Goal: Task Accomplishment & Management: Manage account settings

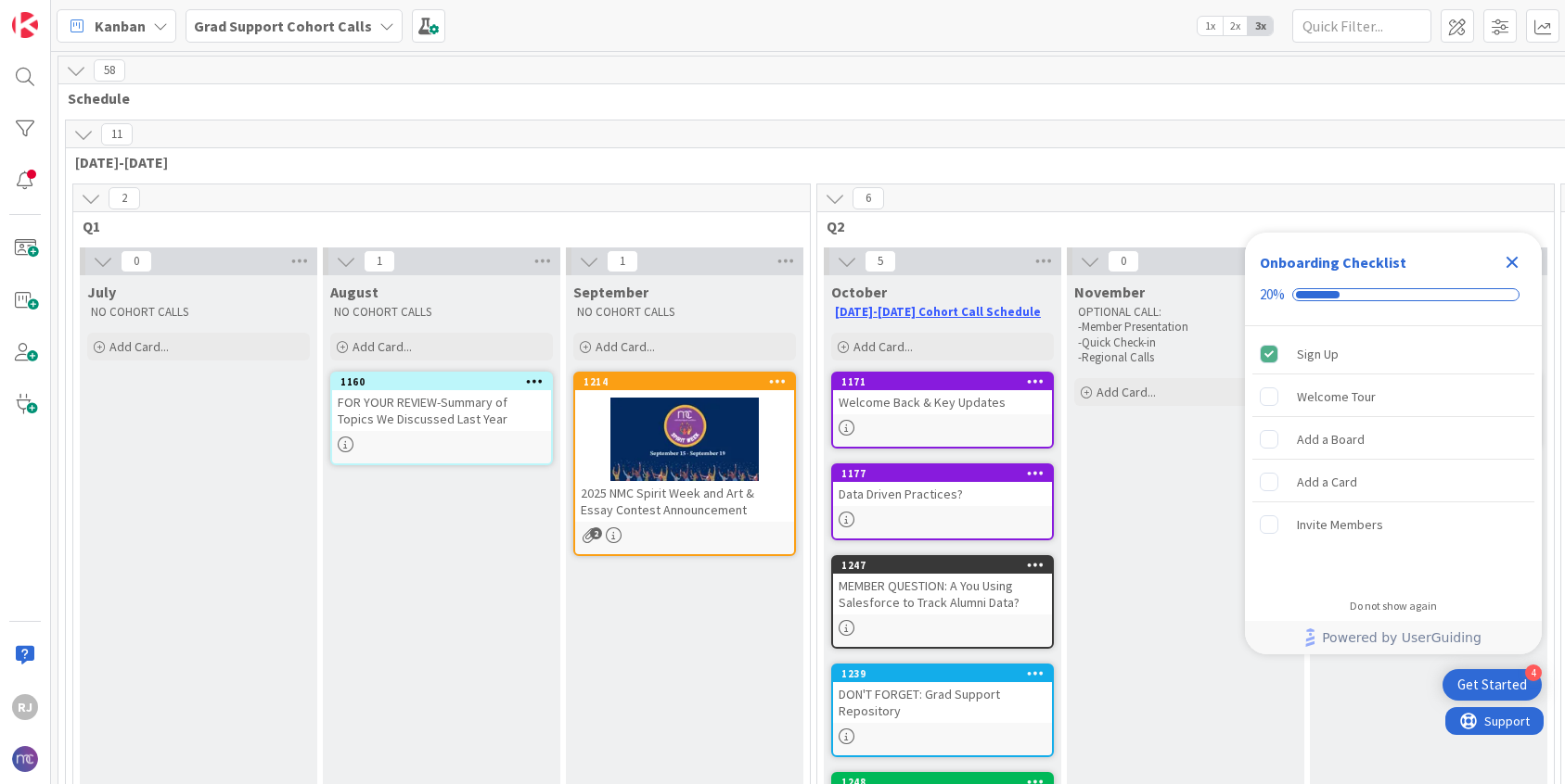
click at [1514, 258] on icon "Close Checklist" at bounding box center [1512, 263] width 12 height 12
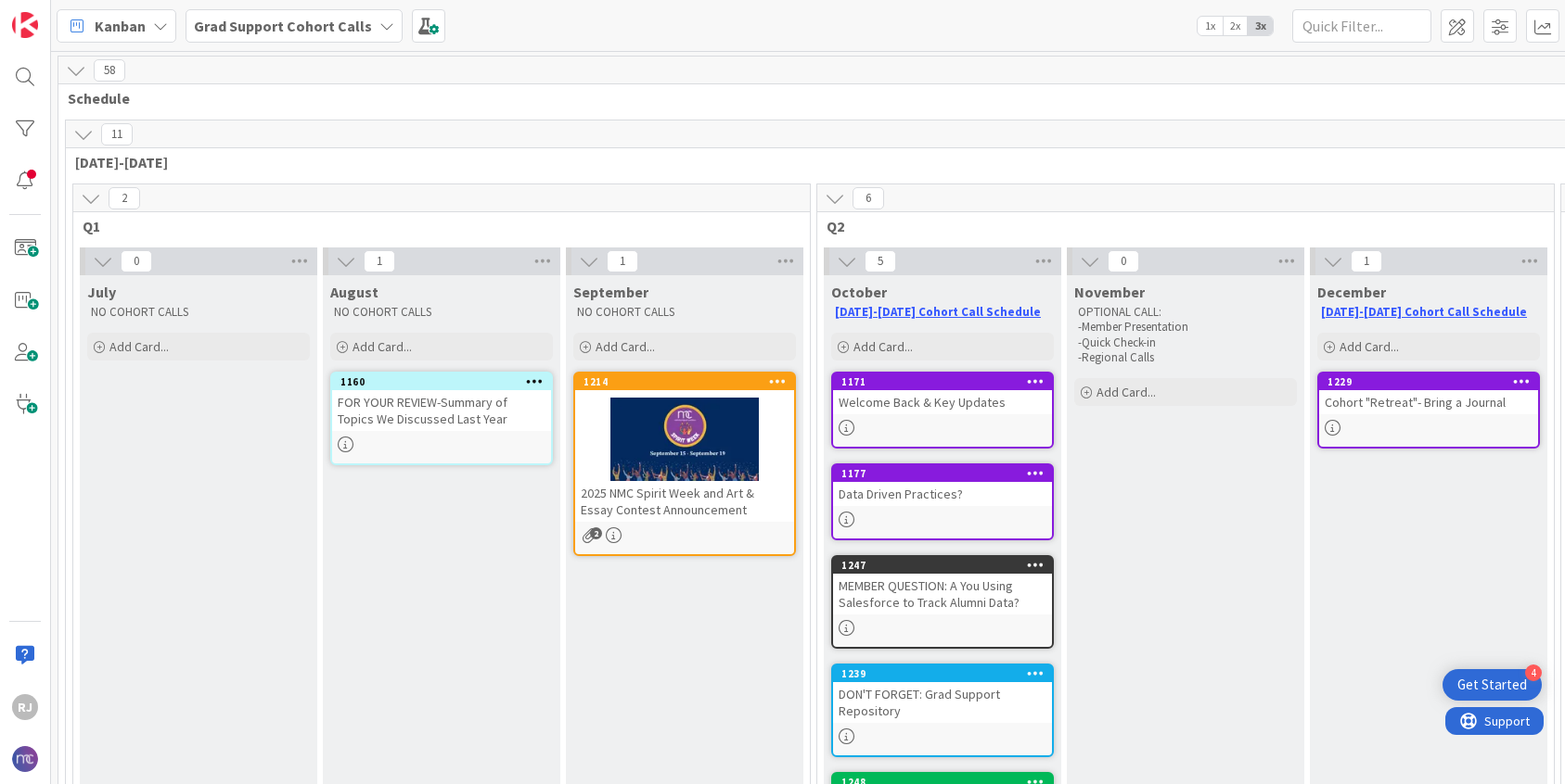
click at [337, 21] on b "Grad Support Cohort Calls" at bounding box center [283, 27] width 178 height 19
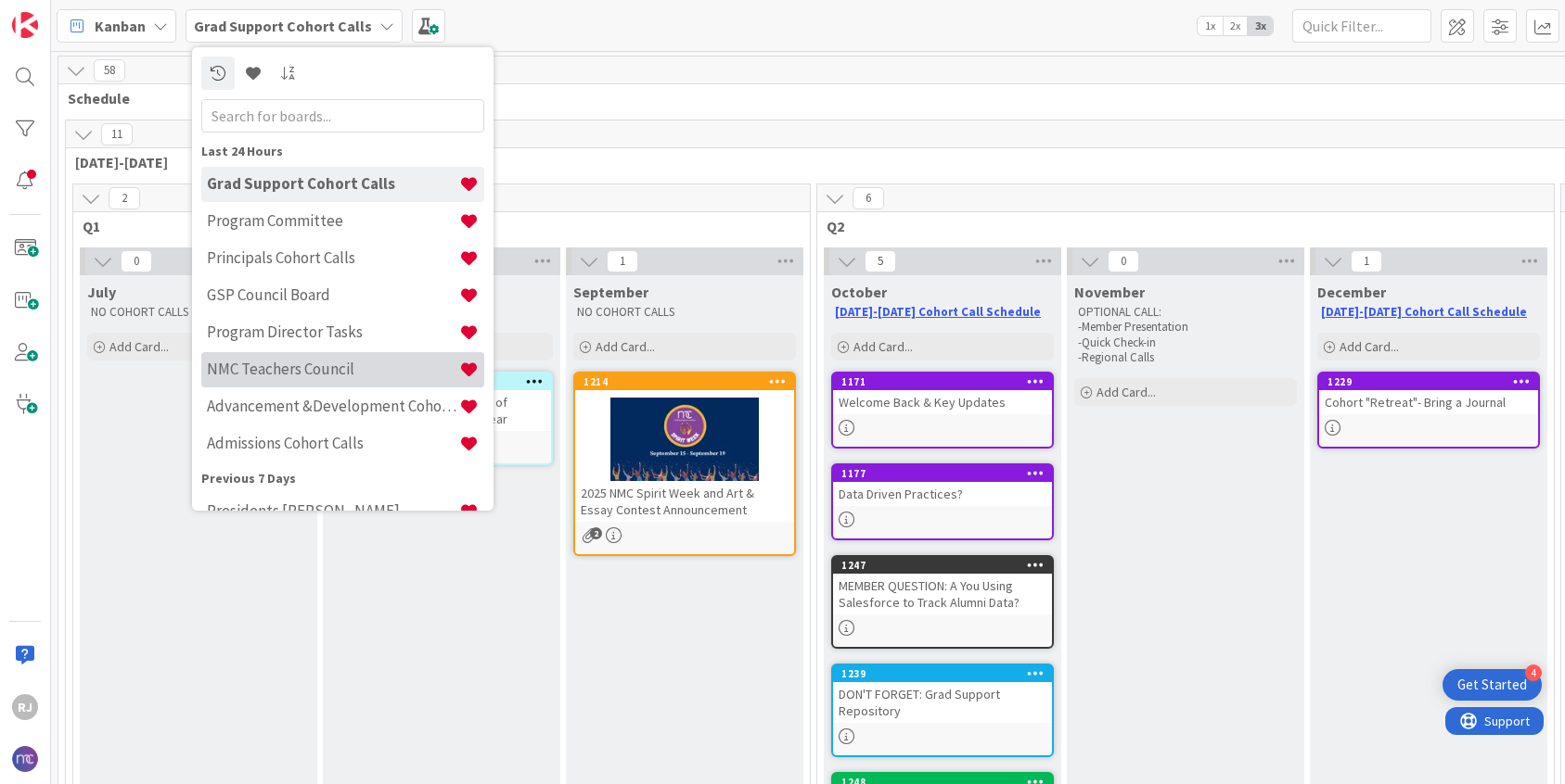
click at [292, 367] on h4 "NMC Teachers Council" at bounding box center [333, 369] width 252 height 19
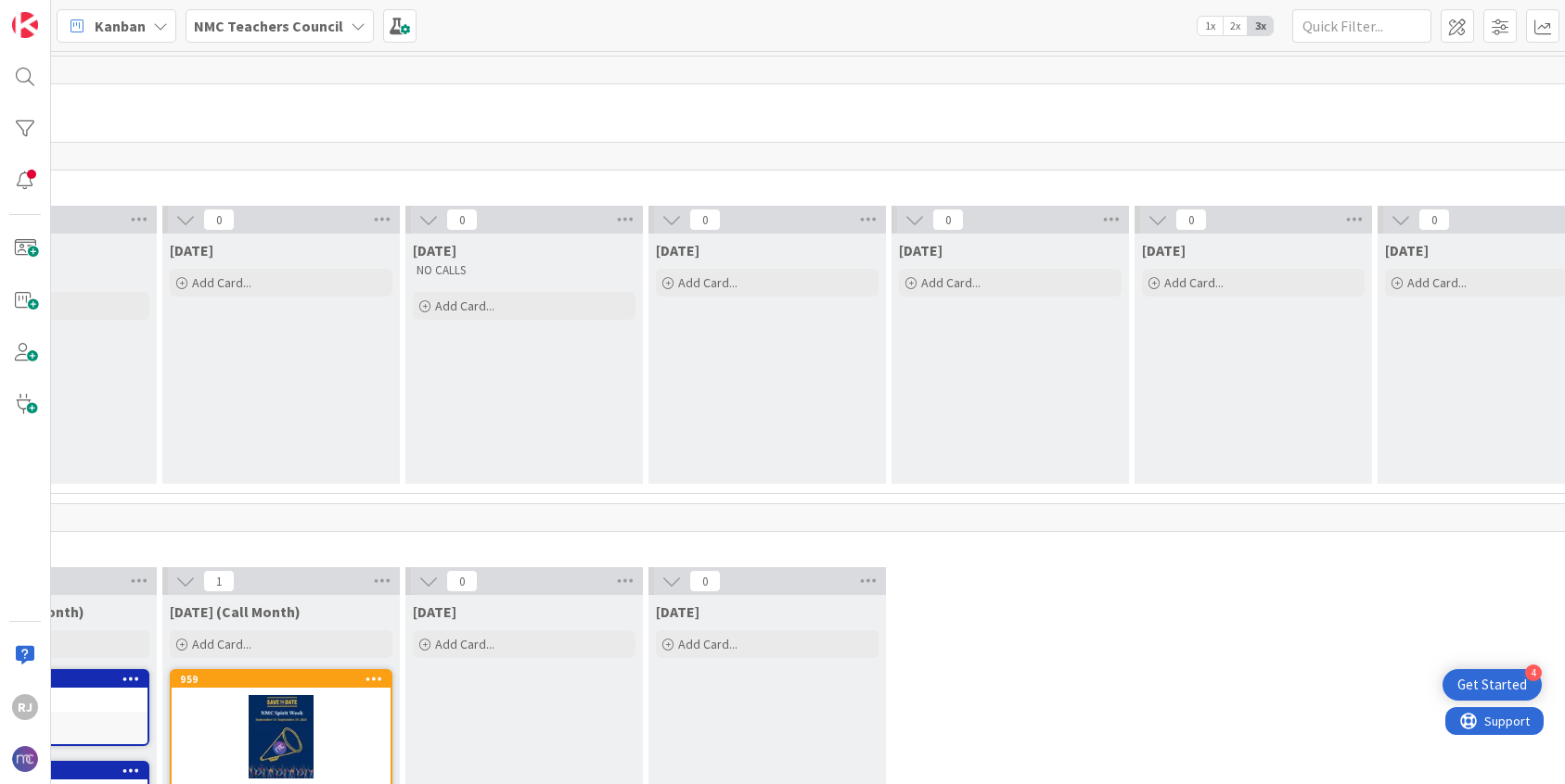
scroll to position [0, 643]
click at [1455, 26] on span at bounding box center [1457, 26] width 33 height 33
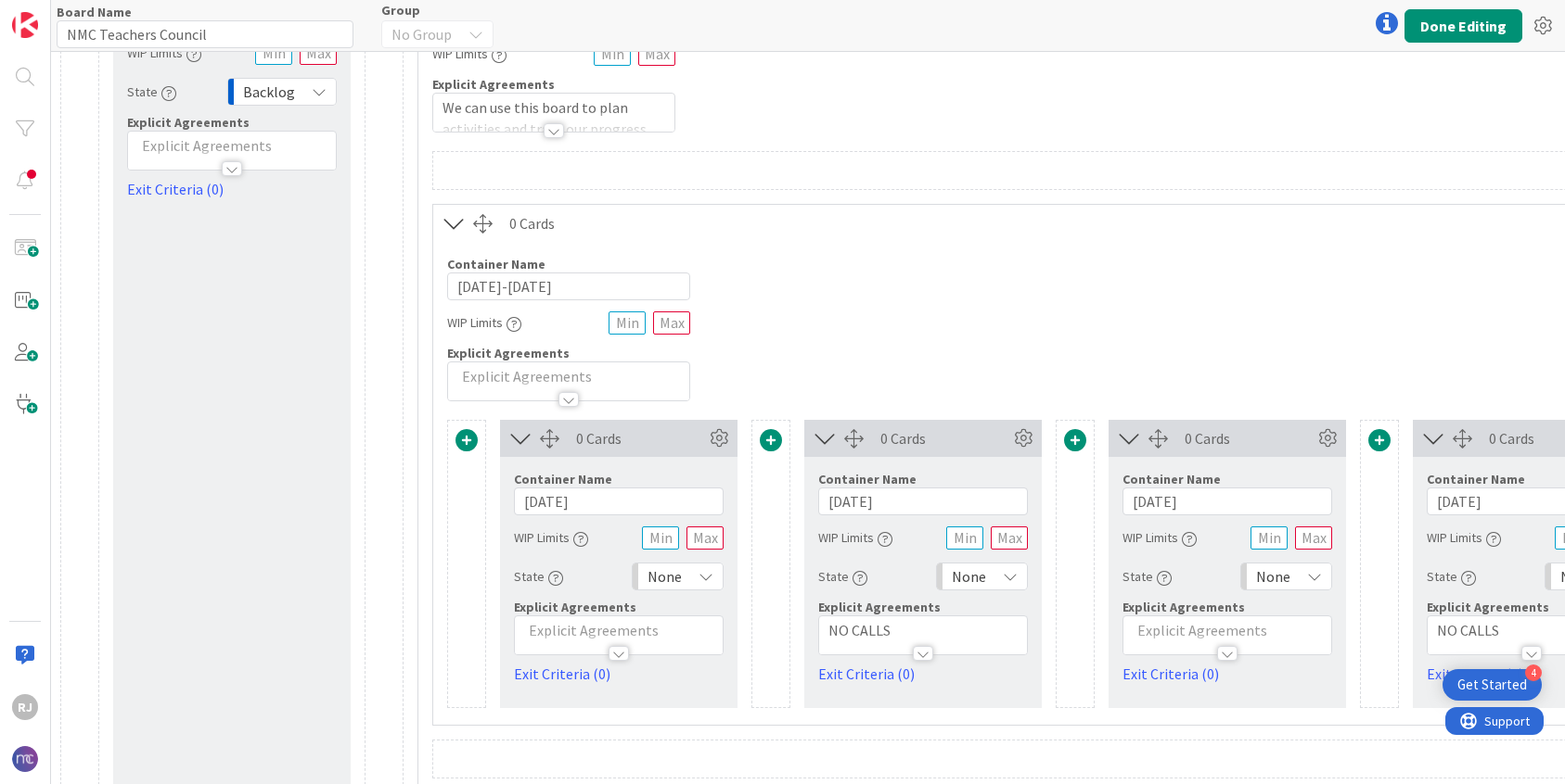
scroll to position [134, 0]
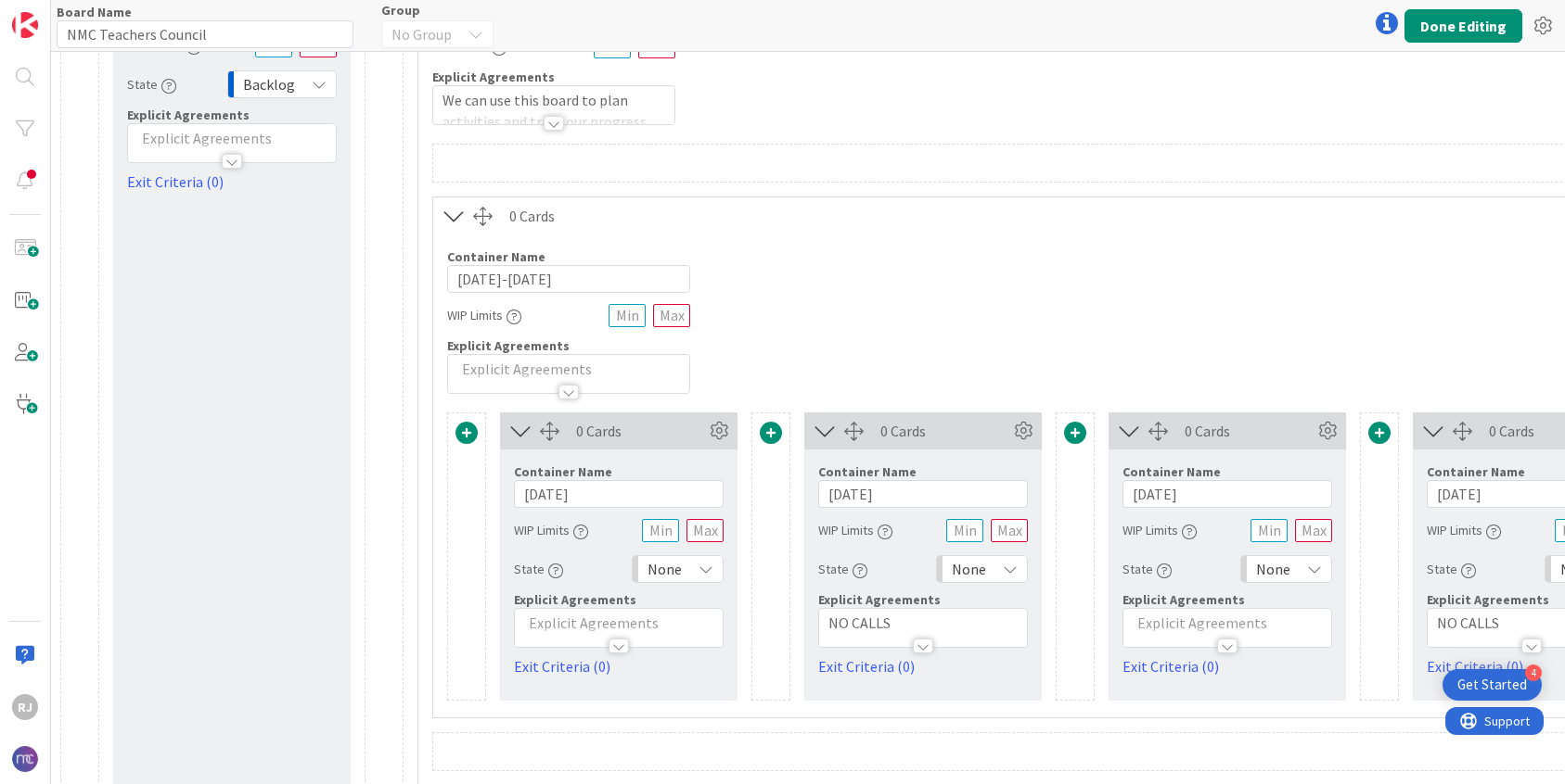
click at [575, 622] on p at bounding box center [617, 623] width 189 height 21
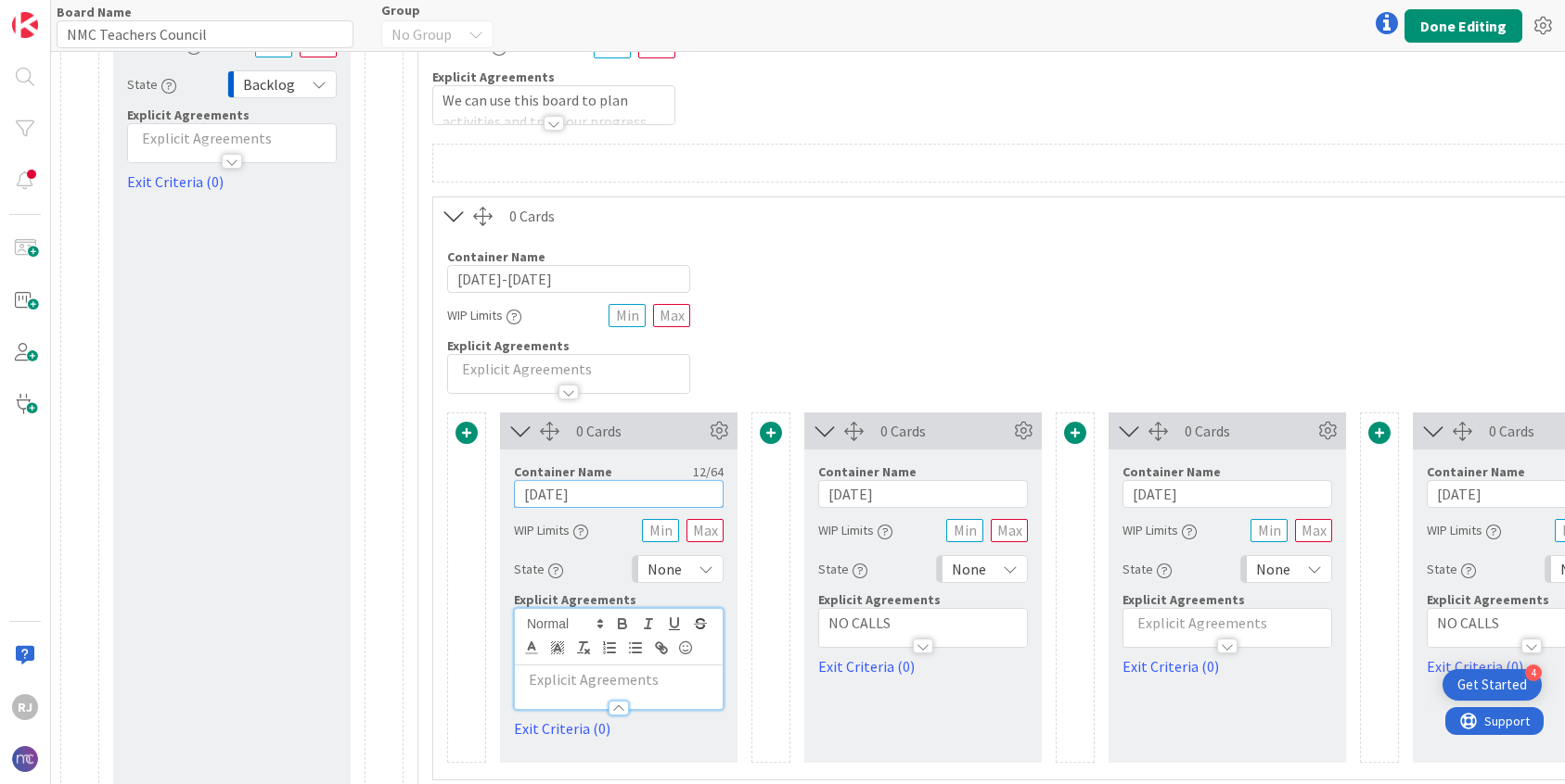
click at [580, 497] on input "[DATE]" at bounding box center [618, 494] width 210 height 27
click at [570, 681] on p at bounding box center [617, 680] width 189 height 21
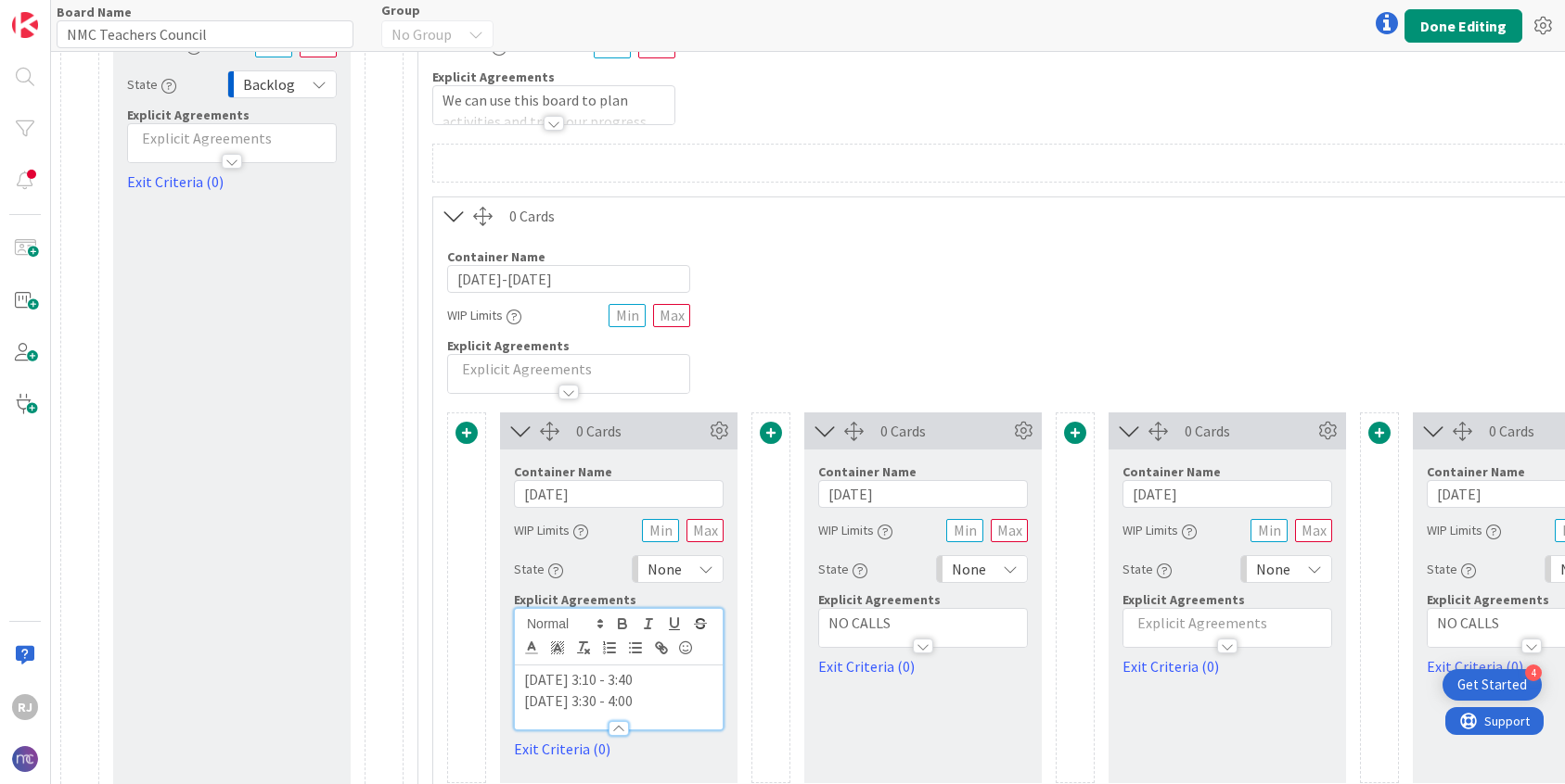
click at [603, 684] on p "[DATE] 3:10 - 3:40" at bounding box center [617, 680] width 189 height 21
click at [648, 682] on p "[DATE] 3:10 - 3:40" at bounding box center [617, 680] width 189 height 21
click at [648, 700] on p "[DATE] 3:30 - 4:00" at bounding box center [617, 701] width 189 height 21
click at [674, 702] on p "[DATE] 3:30 - 4:00 (ET)" at bounding box center [617, 701] width 189 height 21
click at [677, 700] on p "[DATE] 3:30 - 4:00 (ET)" at bounding box center [617, 701] width 189 height 21
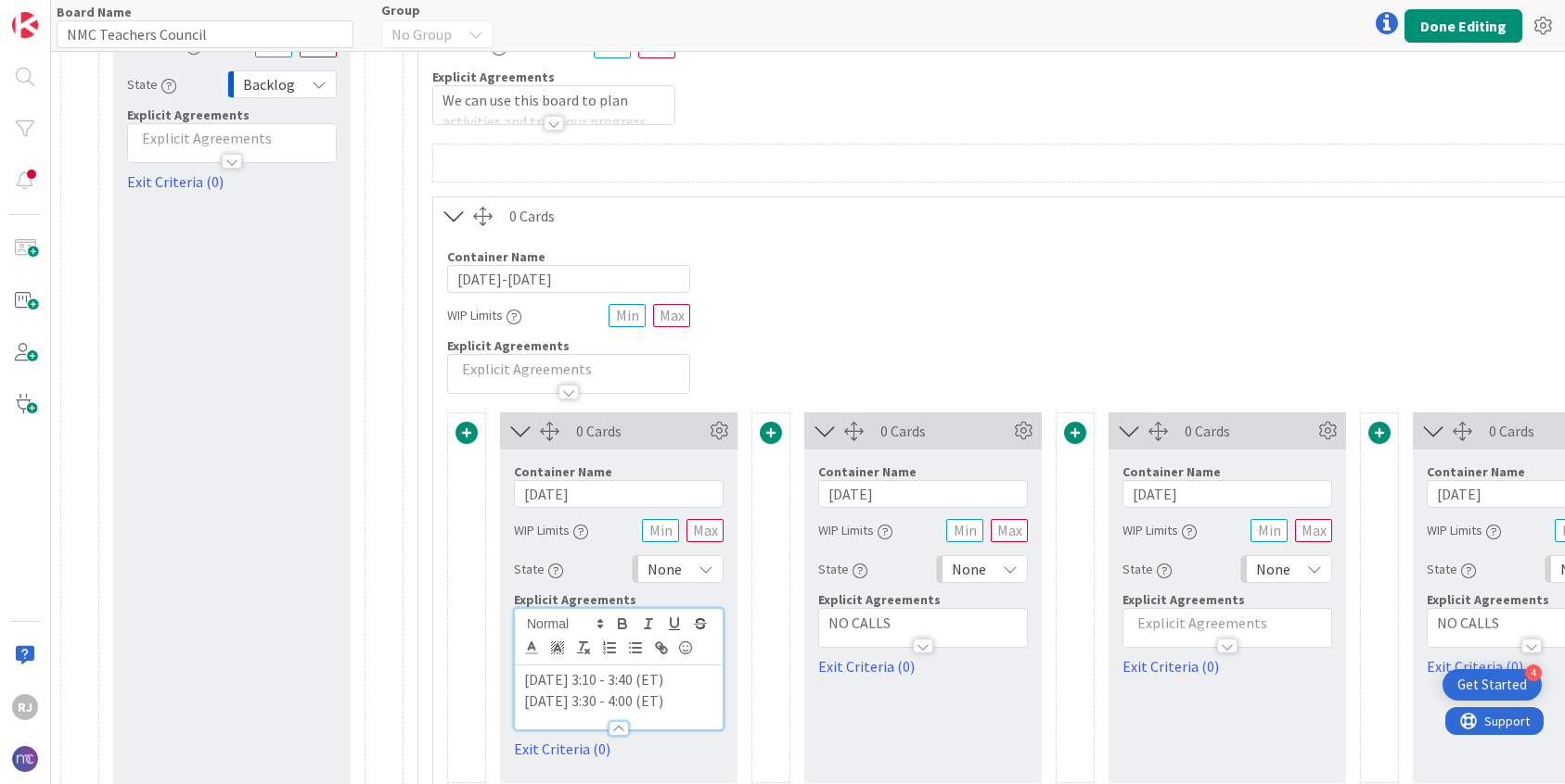
click at [677, 700] on p "[DATE] 3:30 - 4:00 (ET)" at bounding box center [617, 701] width 189 height 21
drag, startPoint x: 672, startPoint y: 683, endPoint x: 524, endPoint y: 683, distance: 148.0
click at [524, 683] on p "[DATE] 3:10 - 3:40 (ET)" at bounding box center [617, 680] width 189 height 21
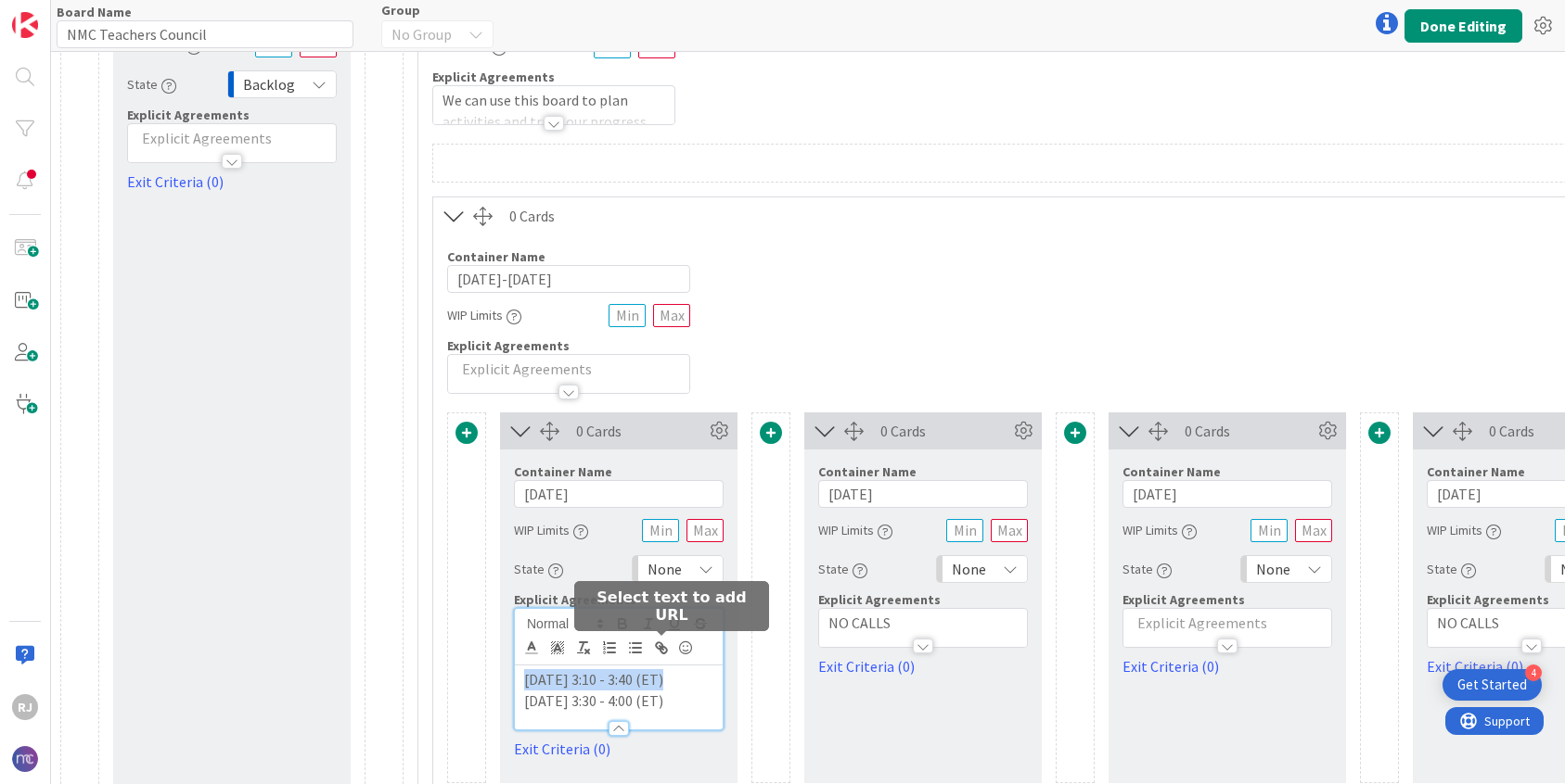
click at [664, 644] on icon "button" at bounding box center [661, 648] width 17 height 17
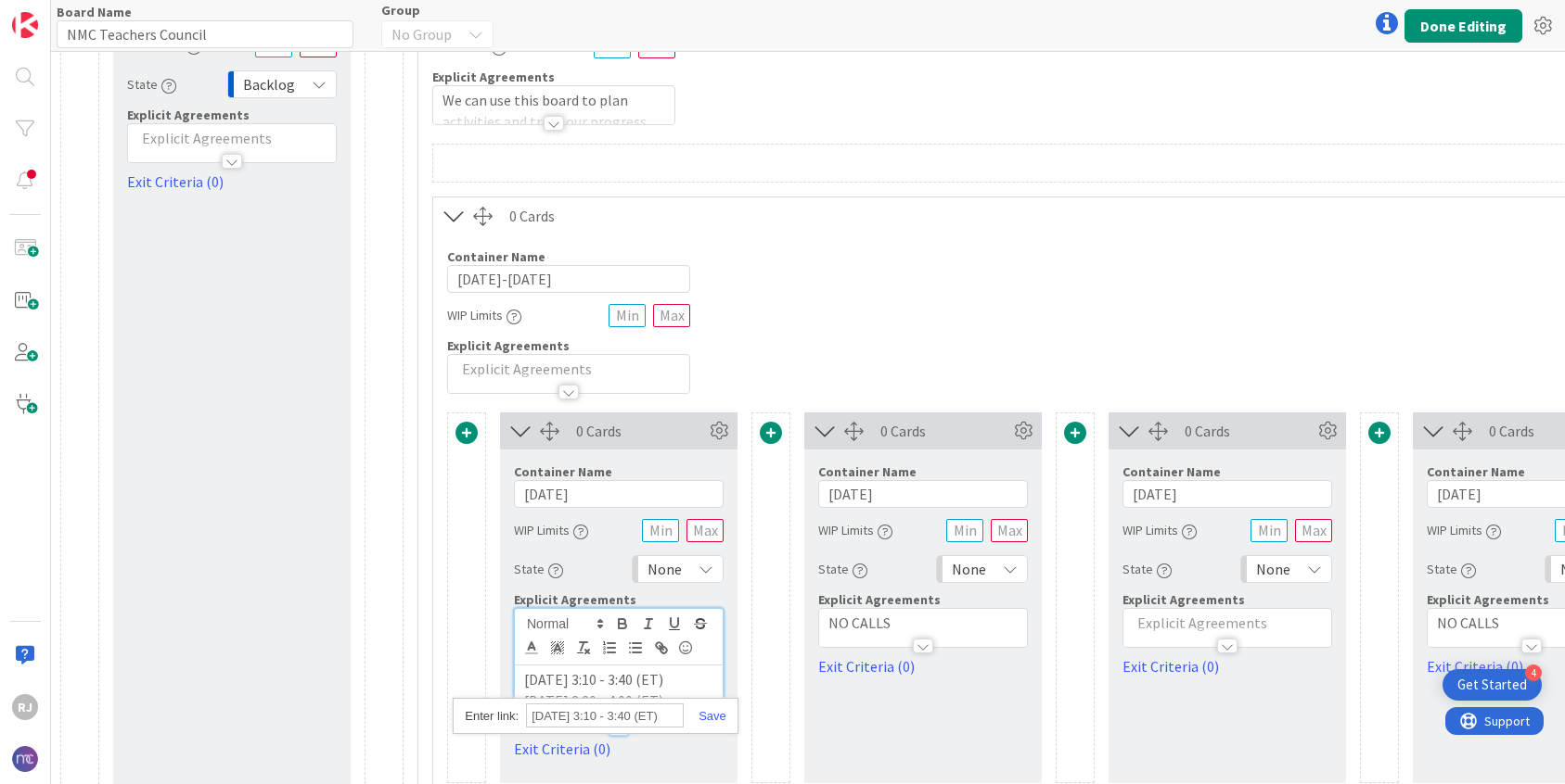
paste input "[URL][DOMAIN_NAME]"
click at [623, 622] on icon "button" at bounding box center [621, 621] width 7 height 5
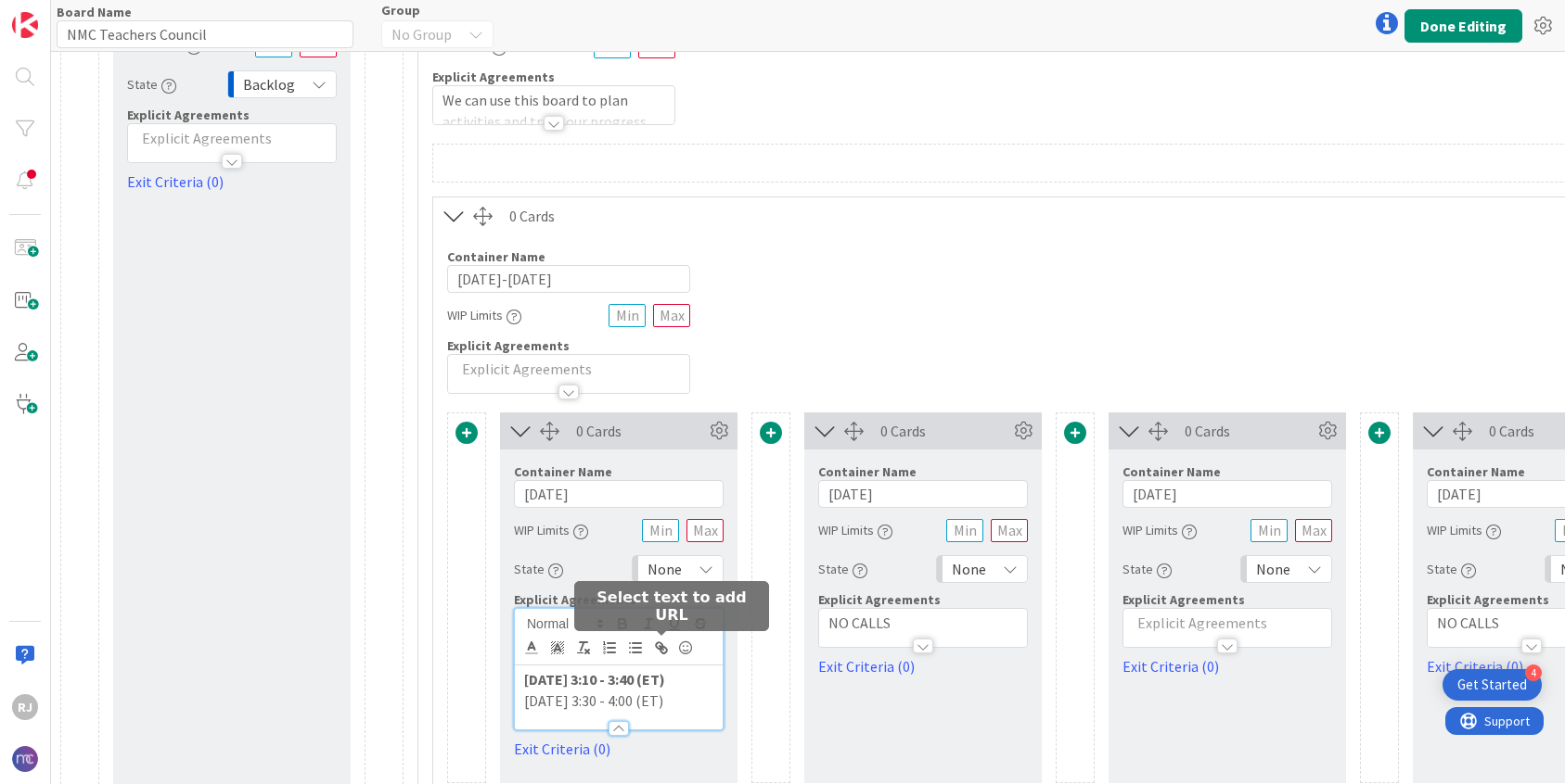
click at [660, 647] on icon "button" at bounding box center [663, 650] width 7 height 7
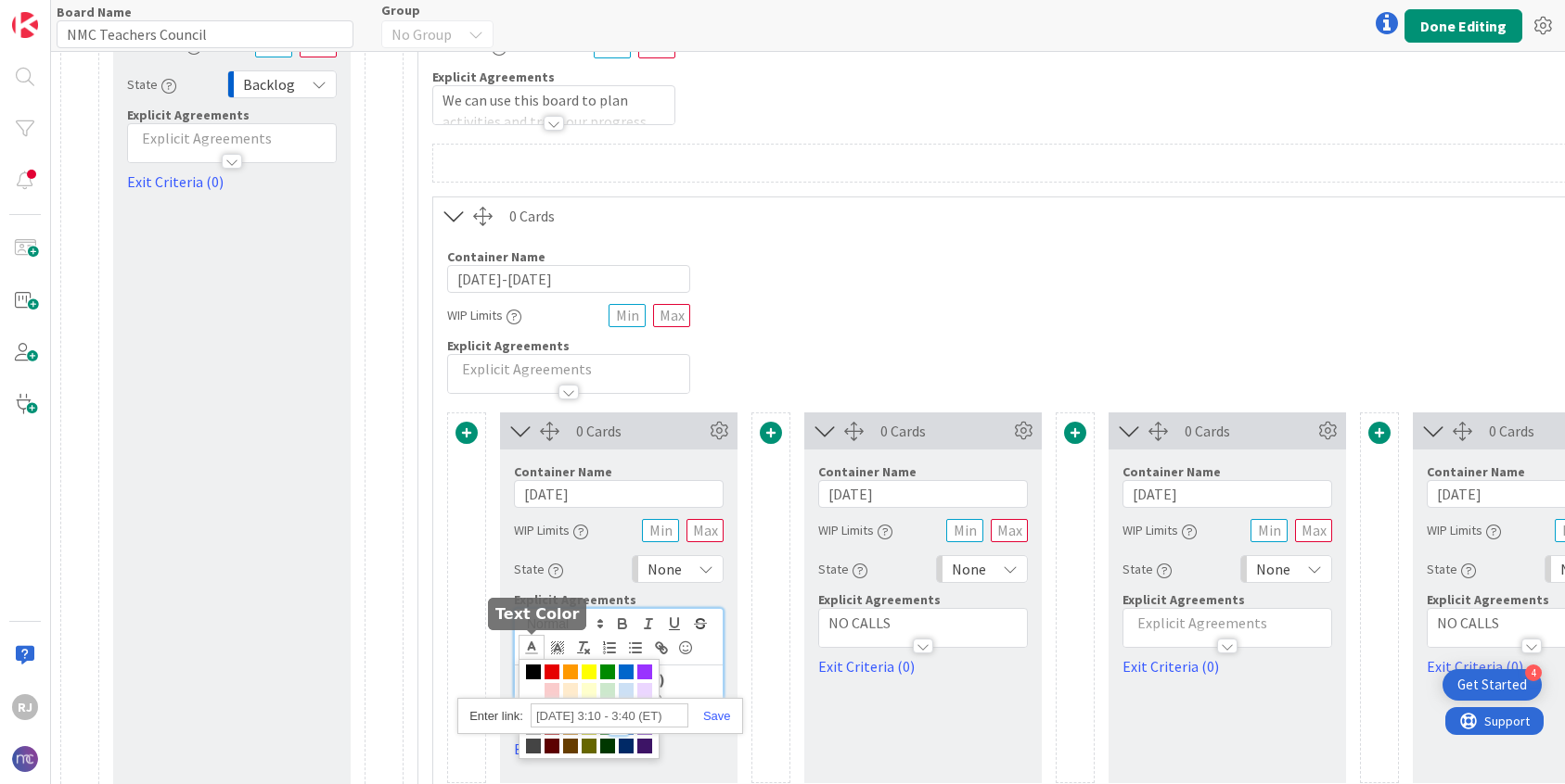
click at [533, 648] on line at bounding box center [530, 648] width 5 height 0
paste input "[URL][DOMAIN_NAME]"
click at [624, 620] on icon "button" at bounding box center [621, 621] width 7 height 5
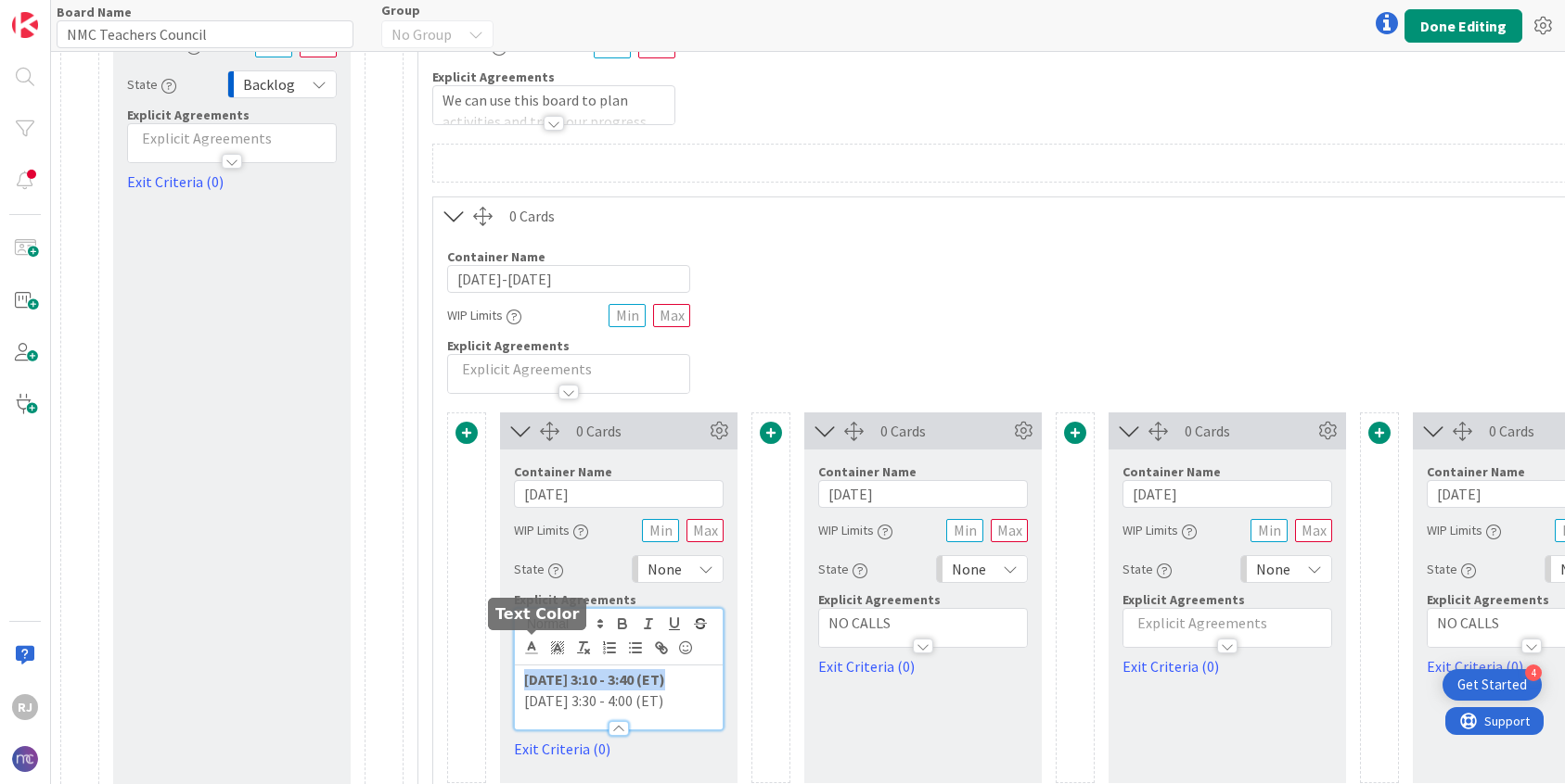
click at [530, 650] on icon at bounding box center [532, 648] width 17 height 17
click at [624, 665] on span at bounding box center [626, 672] width 15 height 15
drag, startPoint x: 672, startPoint y: 698, endPoint x: 520, endPoint y: 699, distance: 152.0
click at [520, 699] on div "[DATE] 3:10 - 3:40 (ET) [DATE] 3:30 - 4:00 (ET)" at bounding box center [618, 697] width 208 height 64
click at [624, 624] on icon "button" at bounding box center [622, 626] width 8 height 5
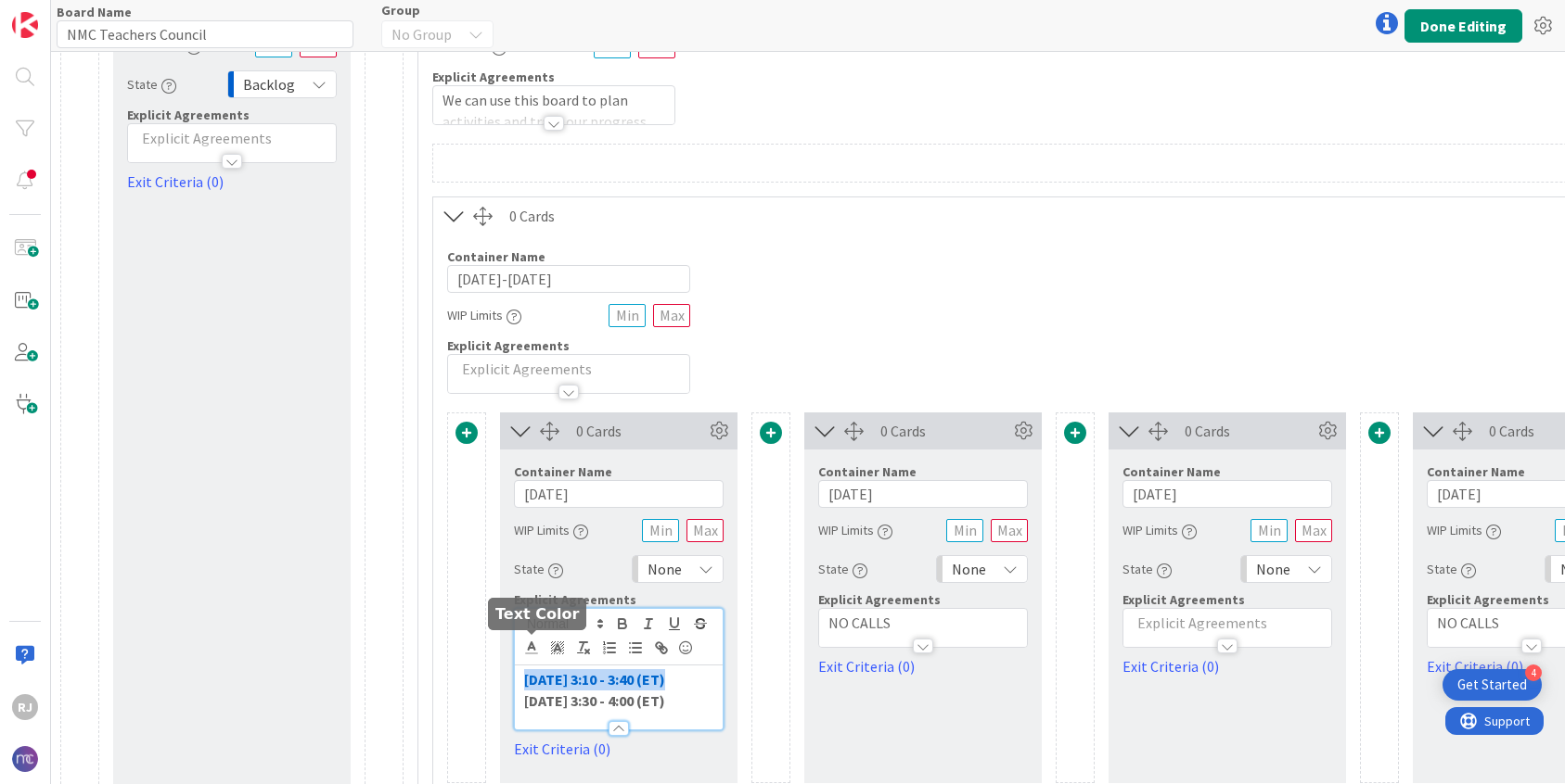
click at [534, 646] on icon at bounding box center [532, 648] width 17 height 17
click at [623, 666] on span at bounding box center [626, 672] width 15 height 15
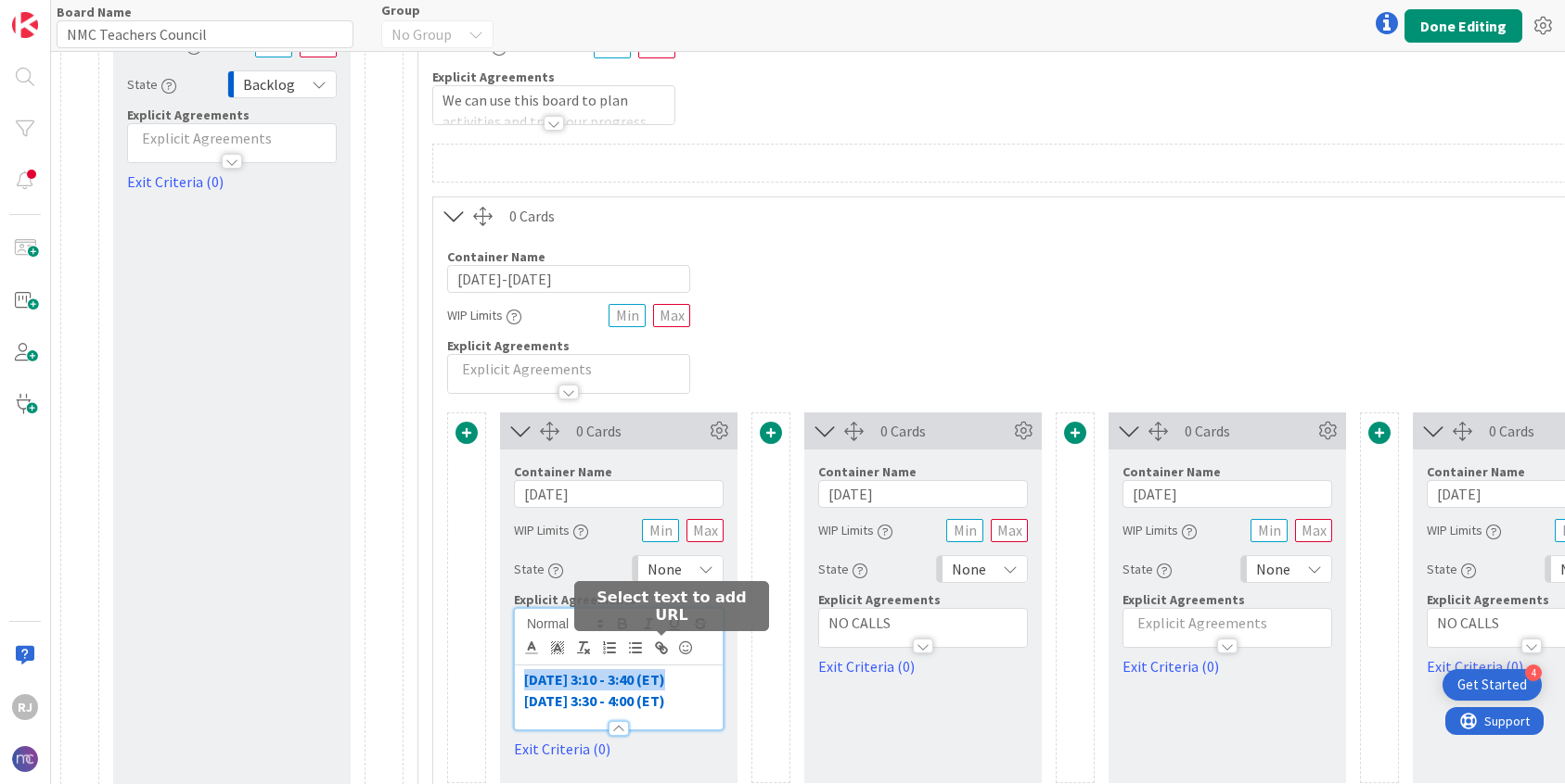
click at [667, 648] on icon "button" at bounding box center [661, 648] width 17 height 17
paste input "[URL][DOMAIN_NAME]"
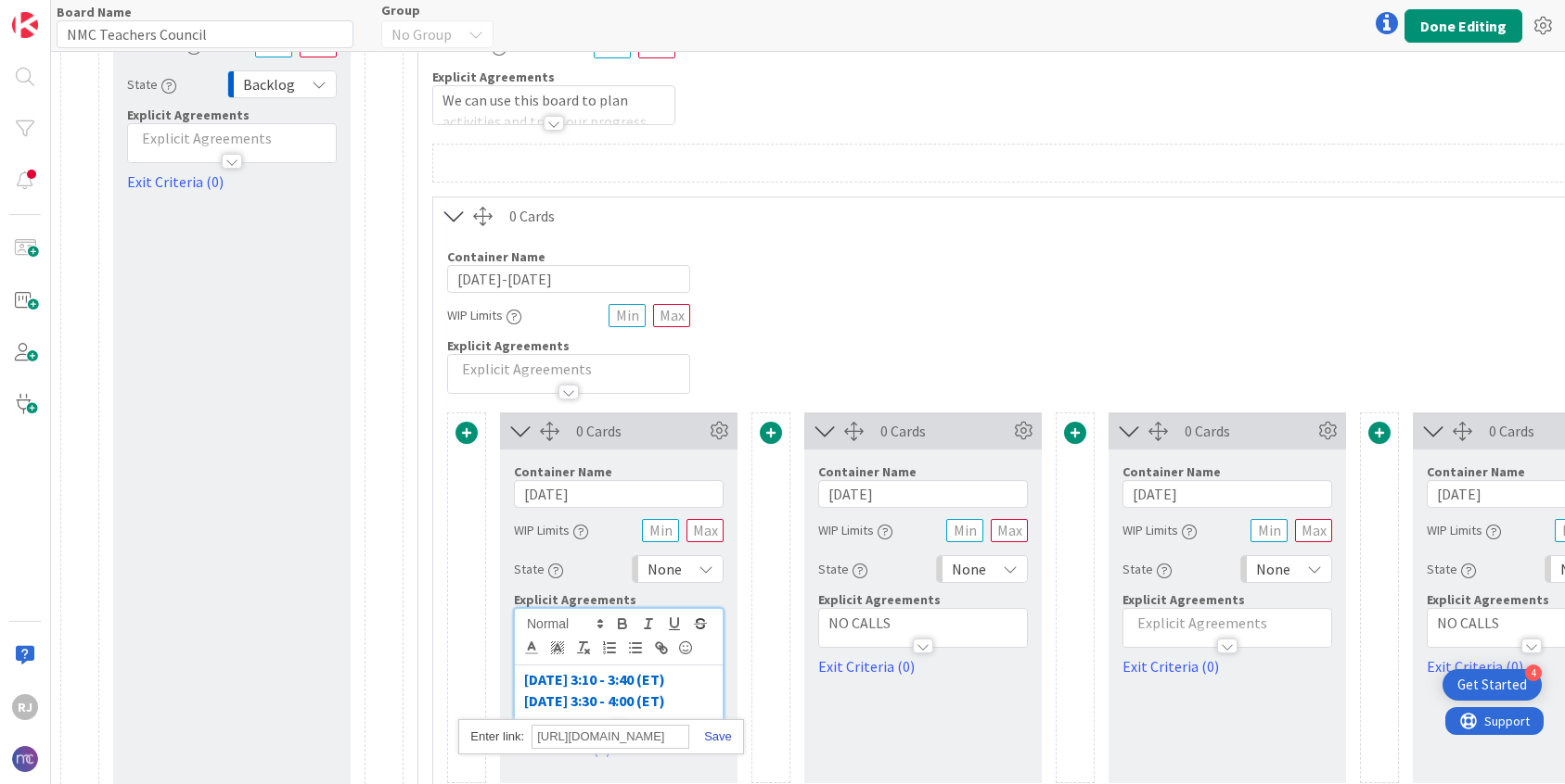
click at [721, 737] on link at bounding box center [710, 737] width 43 height 14
click at [699, 686] on p "[DATE] 3:10 - 3:40 (ET)" at bounding box center [617, 680] width 189 height 21
drag, startPoint x: 681, startPoint y: 684, endPoint x: 525, endPoint y: 682, distance: 156.0
click at [525, 682] on p "[DATE] 3:10 - 3:40 (ET)" at bounding box center [617, 680] width 189 height 21
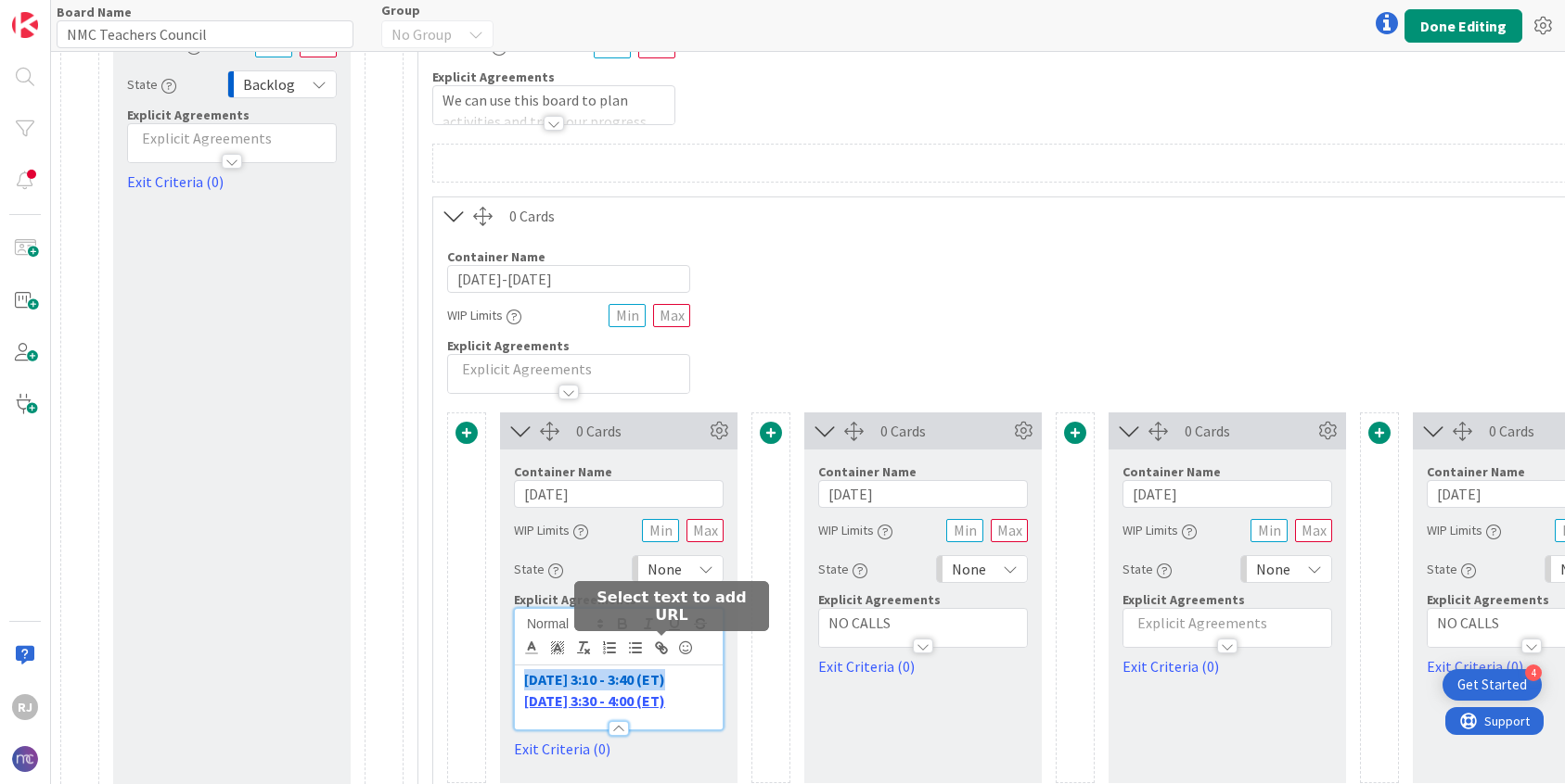
click at [662, 640] on icon "button" at bounding box center [661, 648] width 17 height 17
paste input "[URL][DOMAIN_NAME]"
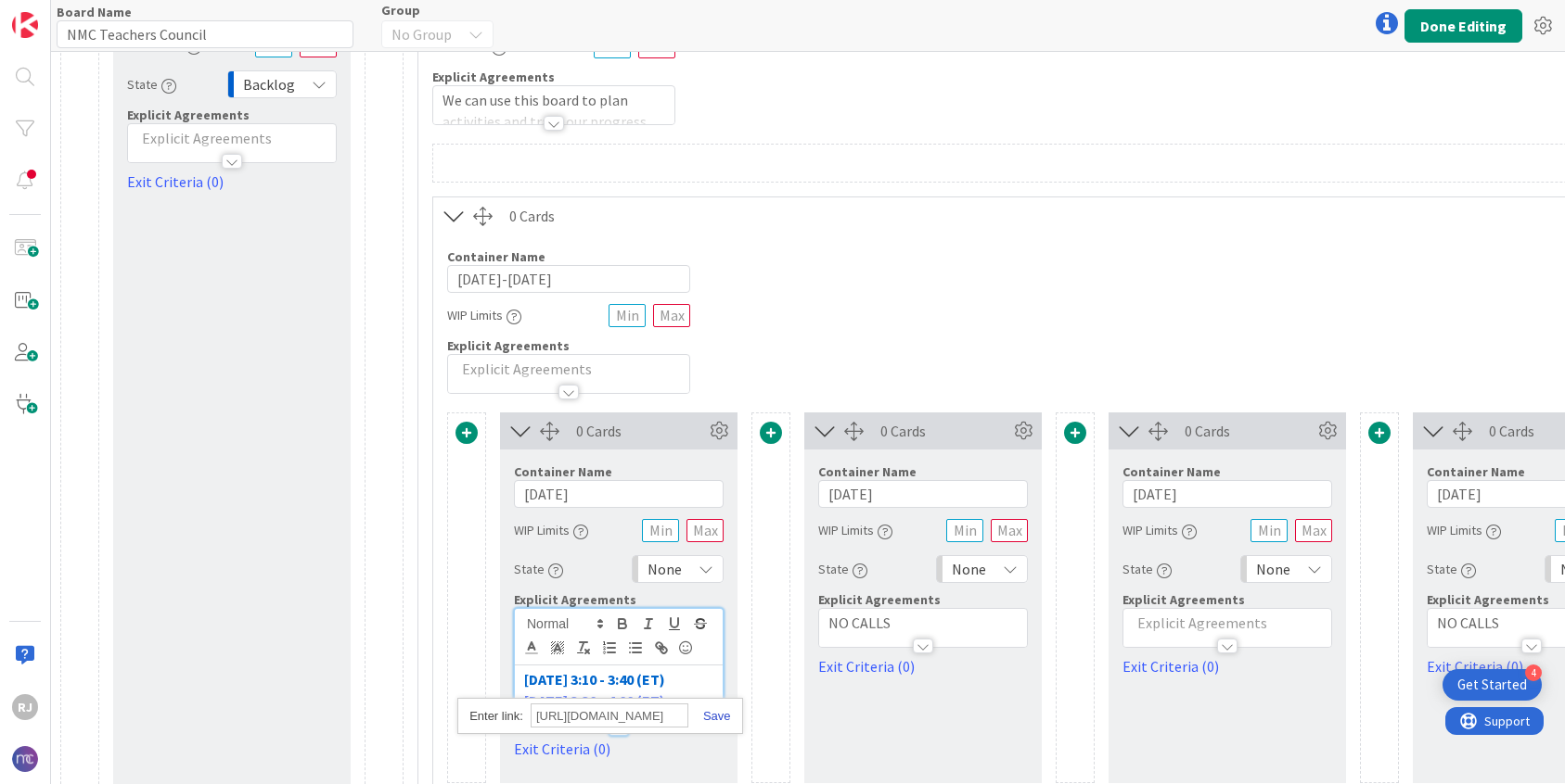
type input "[URL][DOMAIN_NAME]"
click at [718, 719] on link at bounding box center [709, 716] width 43 height 14
click at [699, 690] on p "[DATE] 3:30 - 4:00 (ET)" at bounding box center [617, 701] width 189 height 21
drag, startPoint x: 693, startPoint y: 703, endPoint x: 511, endPoint y: 680, distance: 183.4
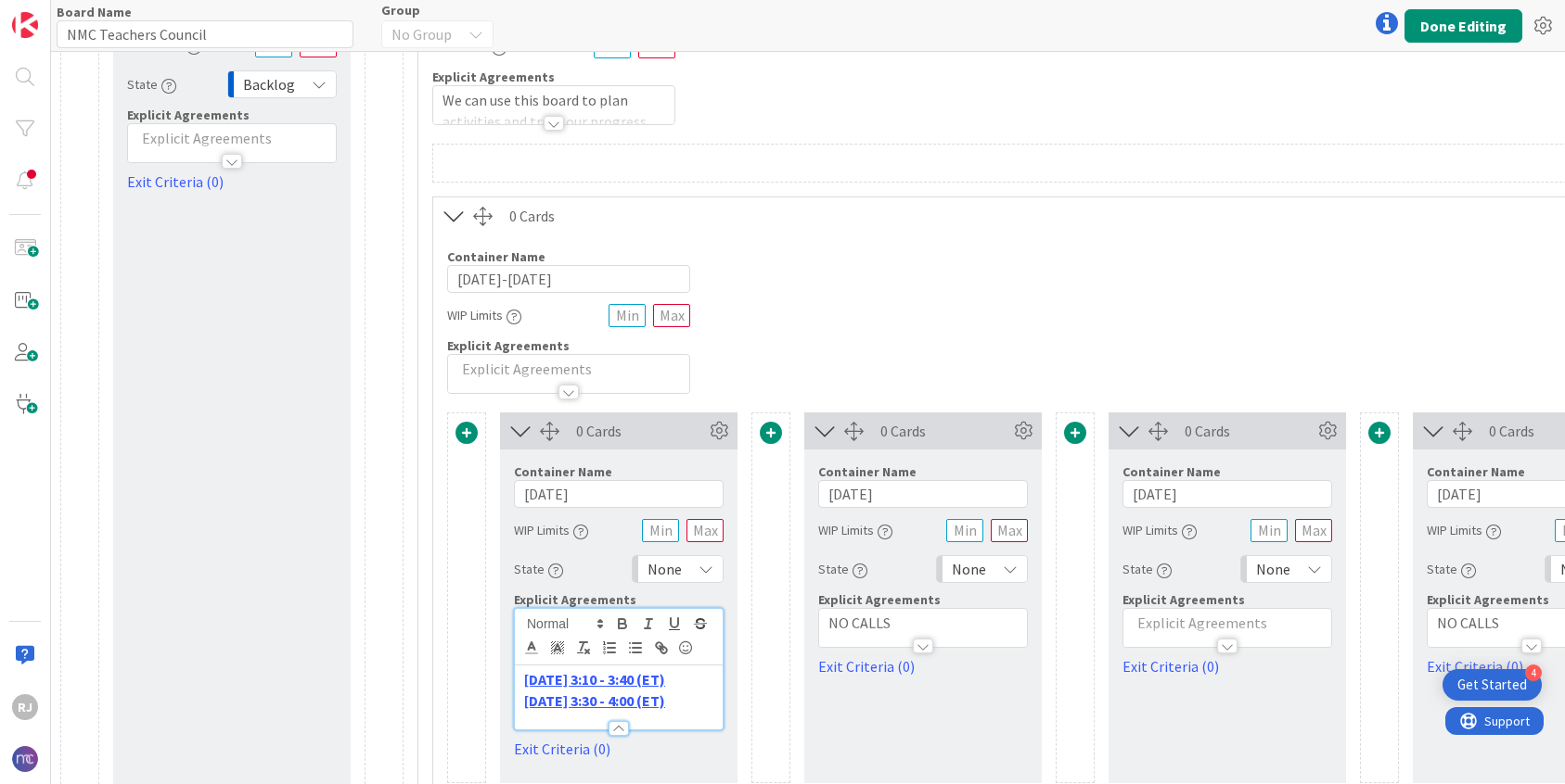
click at [511, 680] on div "Container Name 12 / 64 [DATE] WIP Limits State None Explicit Agreements [DATE] …" at bounding box center [618, 605] width 237 height 311
copy div "[DATE] 3:10 - 3:40 (ET) [DATE] 3:30 - 4:00 (ET)"
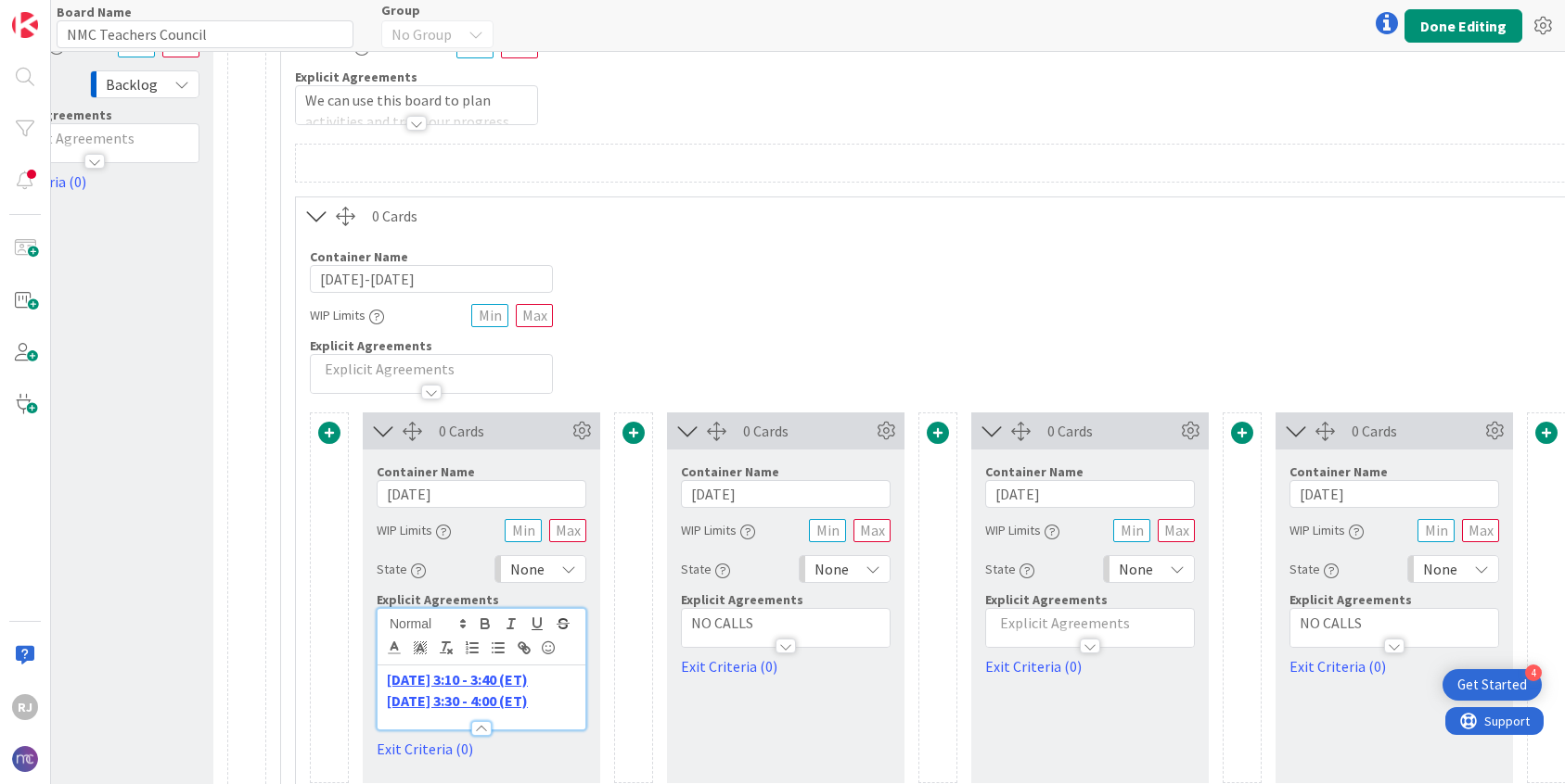
scroll to position [134, 140]
click at [1102, 620] on p at bounding box center [1086, 623] width 189 height 21
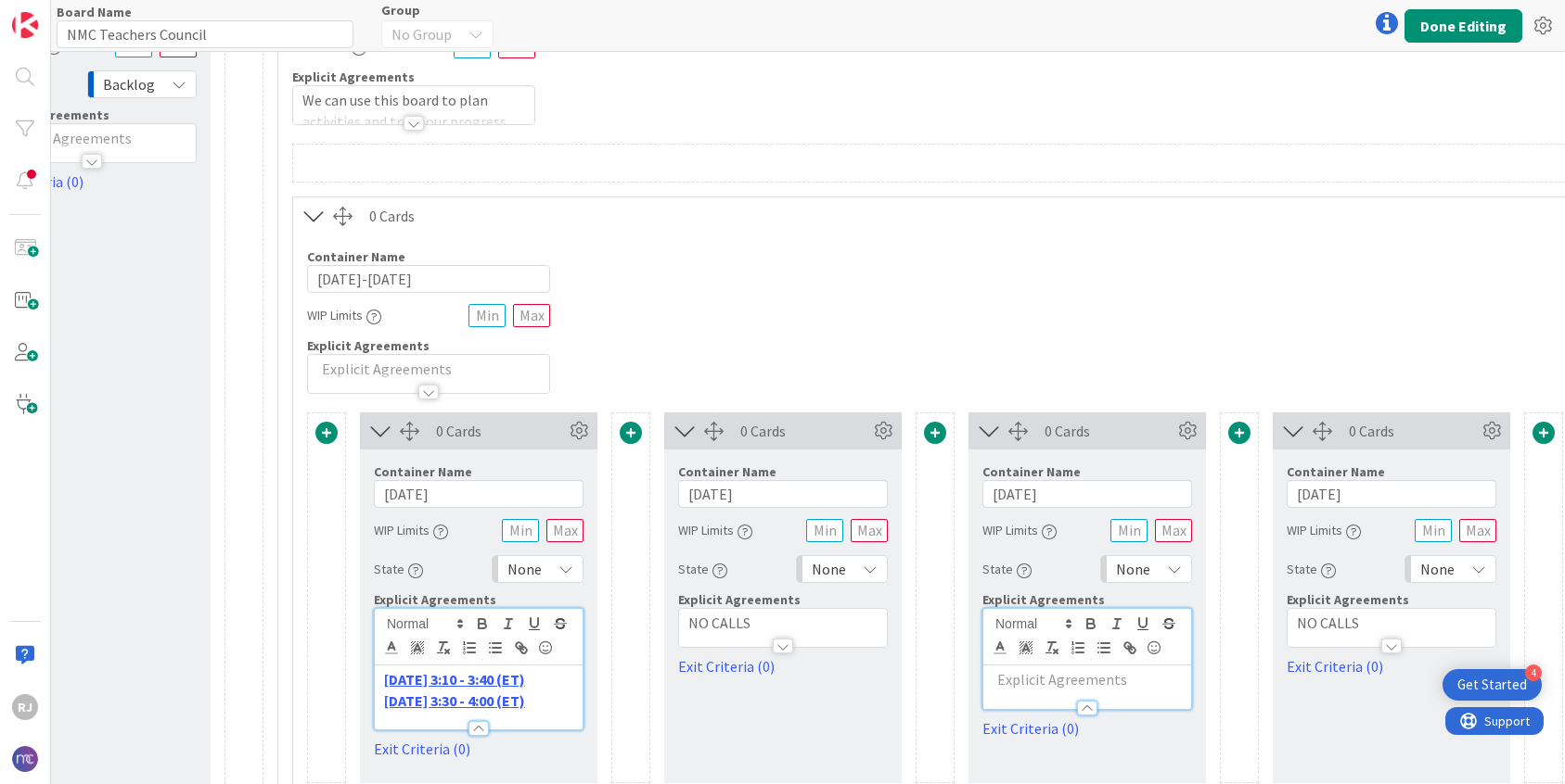
click at [1049, 679] on p at bounding box center [1086, 680] width 189 height 21
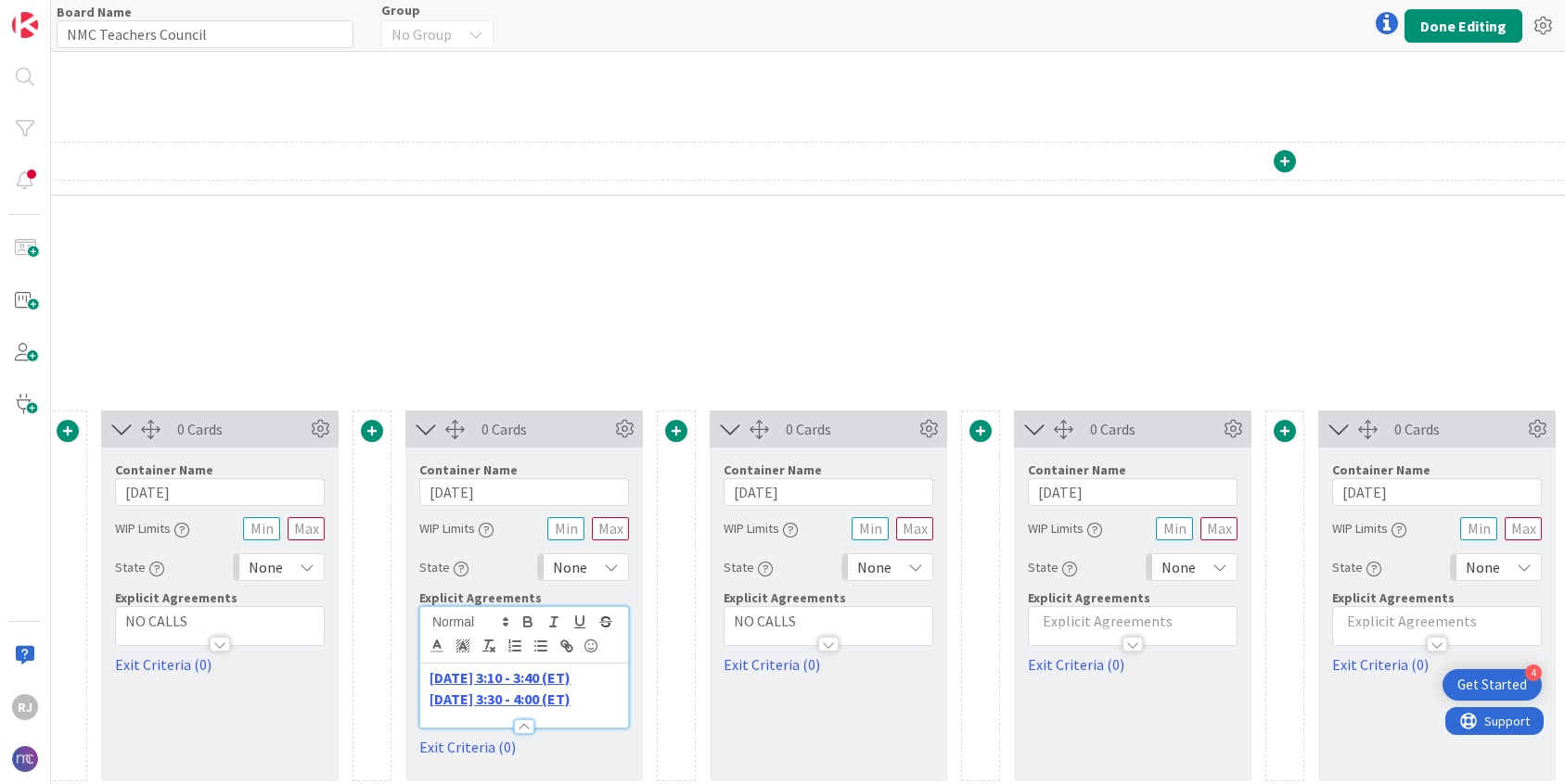
scroll to position [136, 707]
click at [1157, 624] on p at bounding box center [1128, 621] width 189 height 21
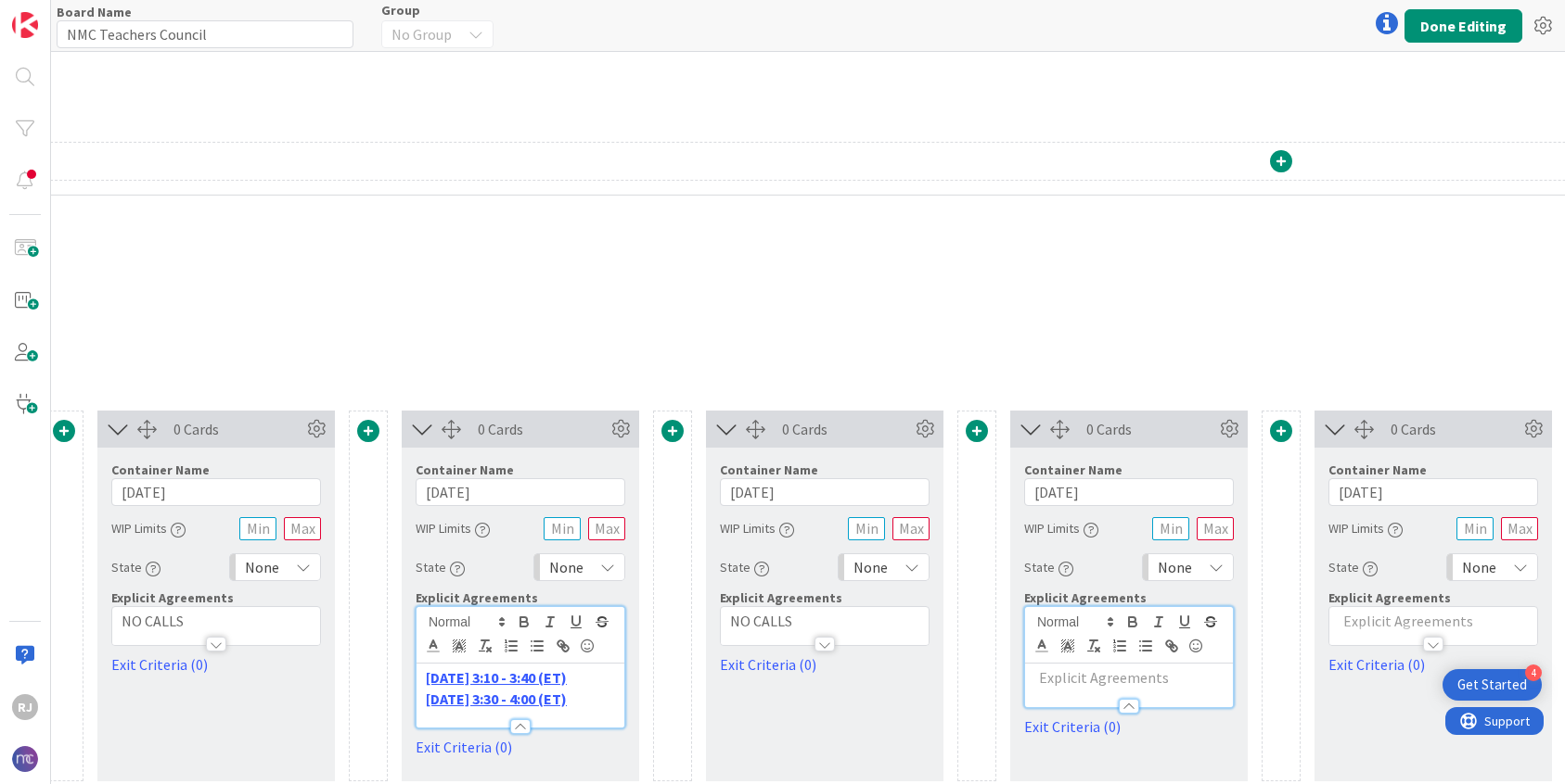
click at [1079, 676] on p at bounding box center [1128, 678] width 189 height 21
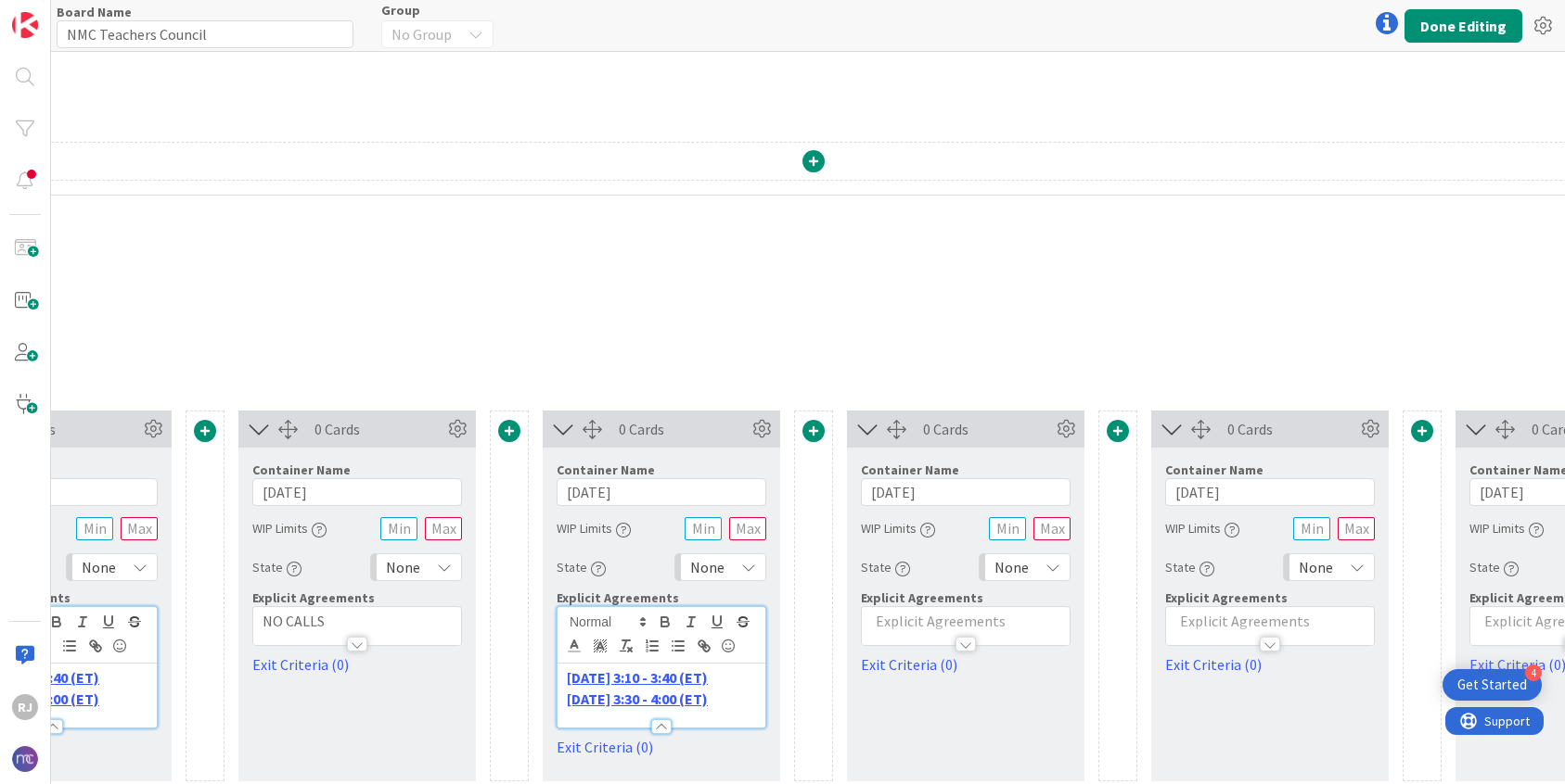
scroll to position [136, 1176]
click at [1022, 627] on div at bounding box center [963, 635] width 208 height 20
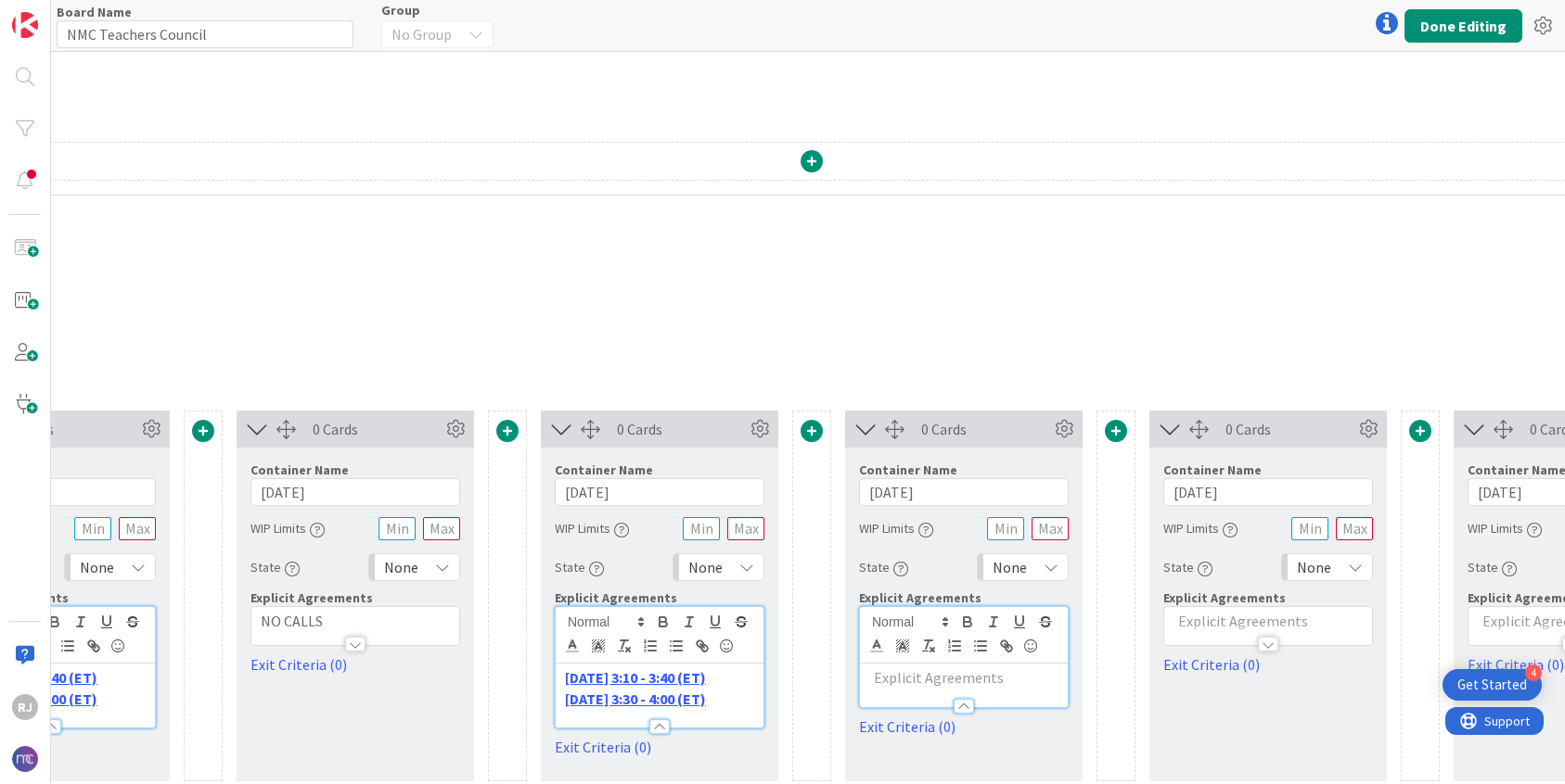
click at [910, 677] on p at bounding box center [963, 678] width 189 height 21
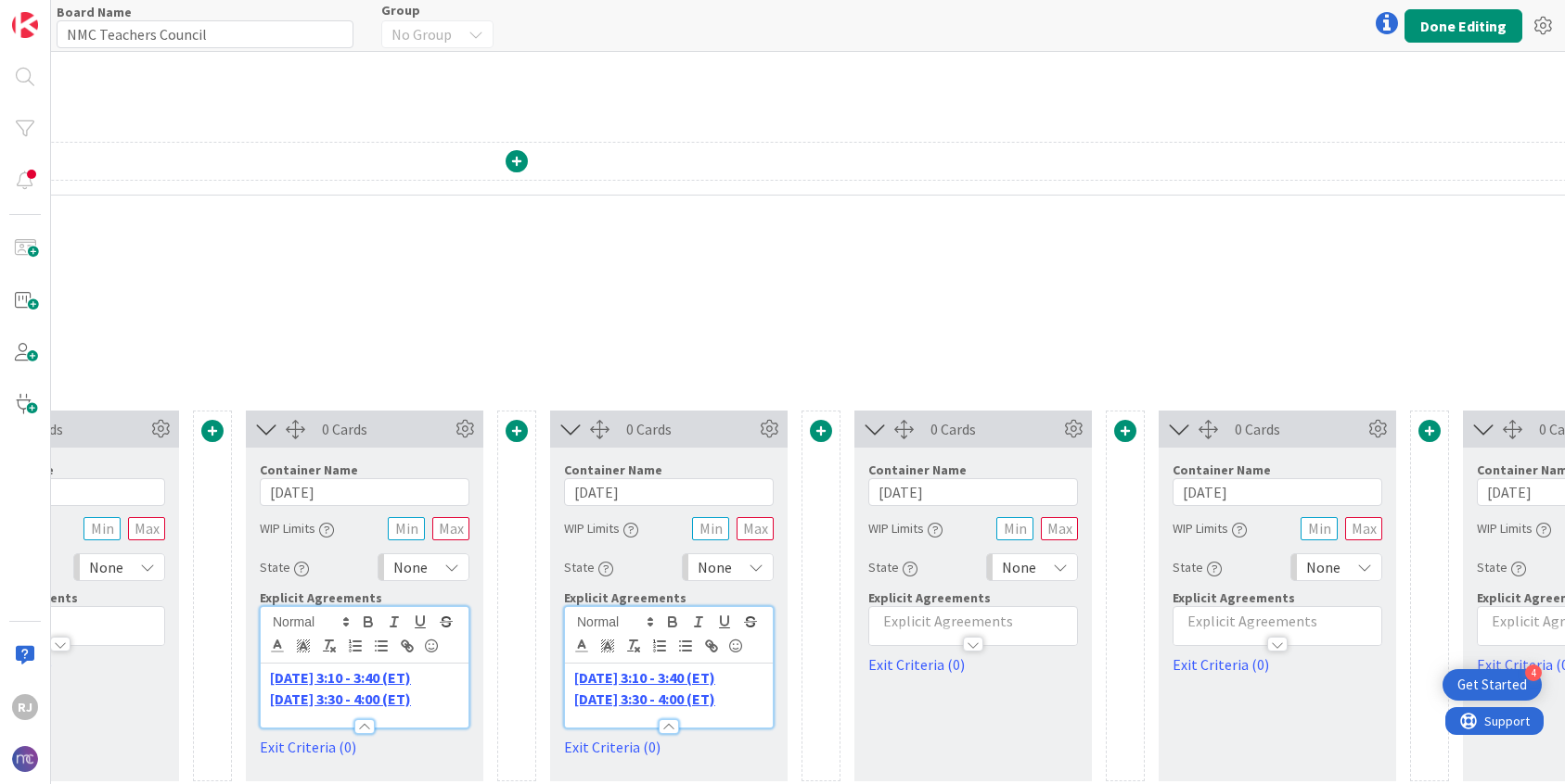
scroll to position [136, 1538]
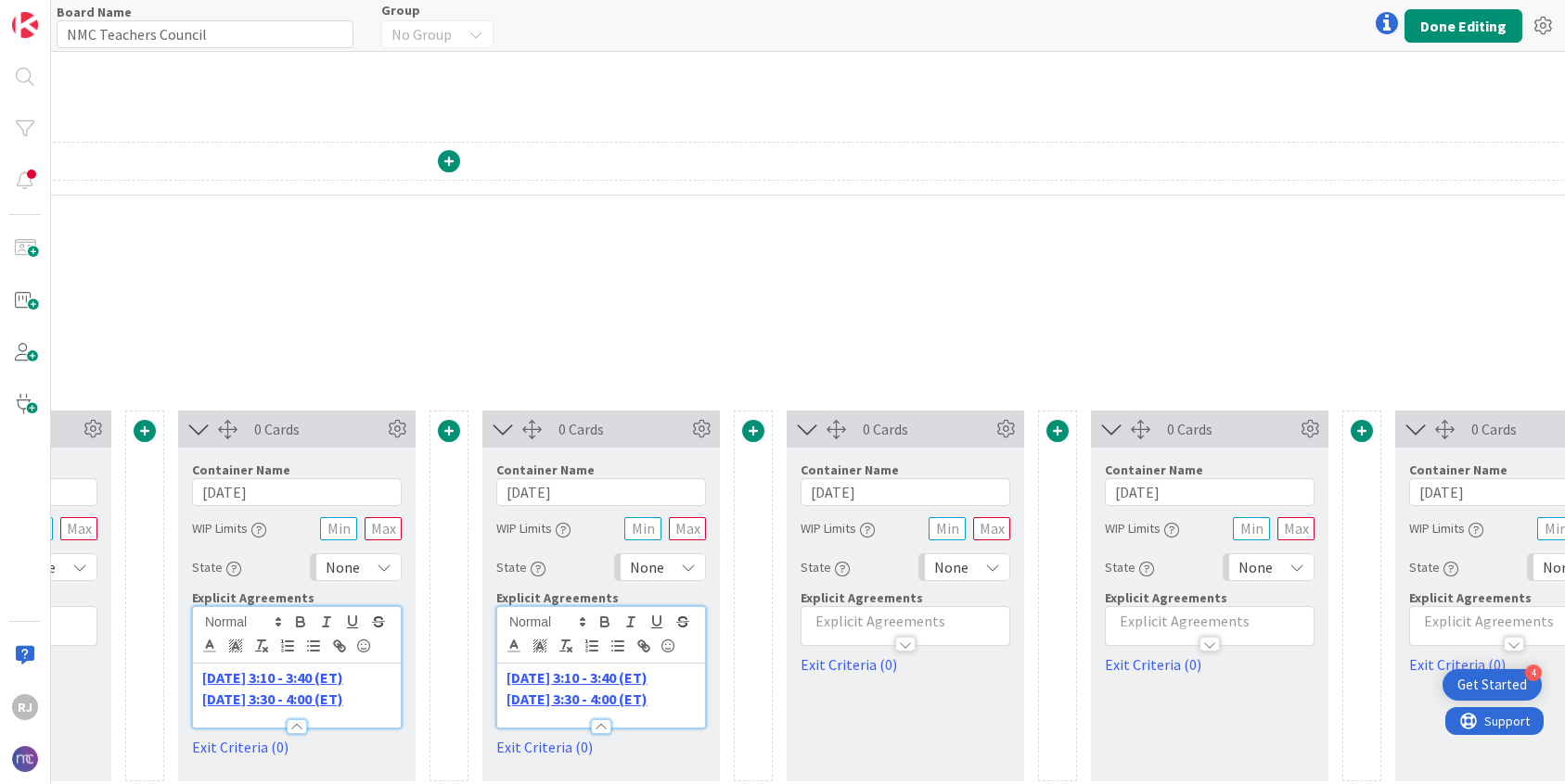
click at [1215, 634] on div at bounding box center [1209, 635] width 208 height 20
click at [1169, 684] on p at bounding box center [1208, 678] width 189 height 21
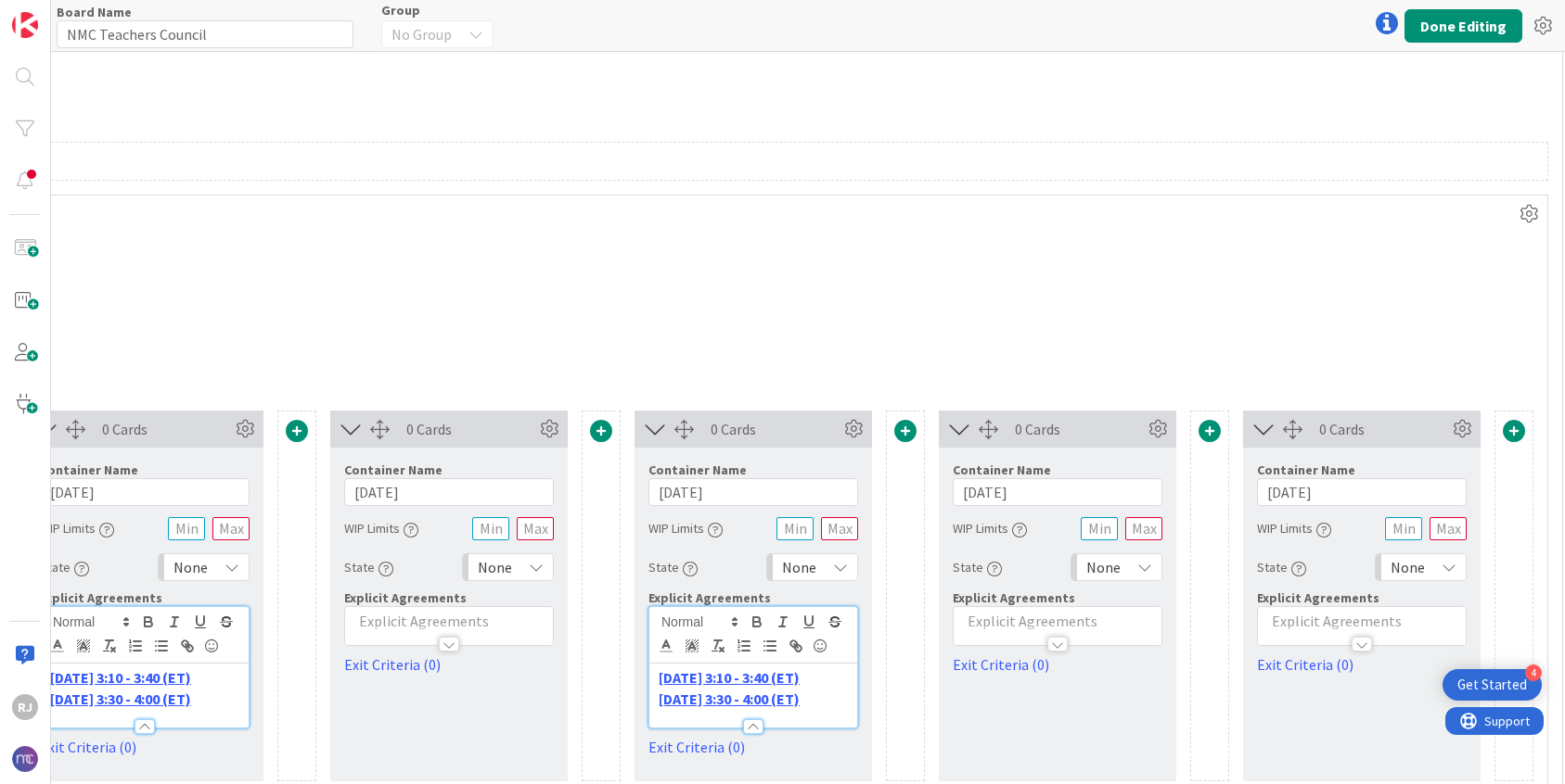
scroll to position [136, 2006]
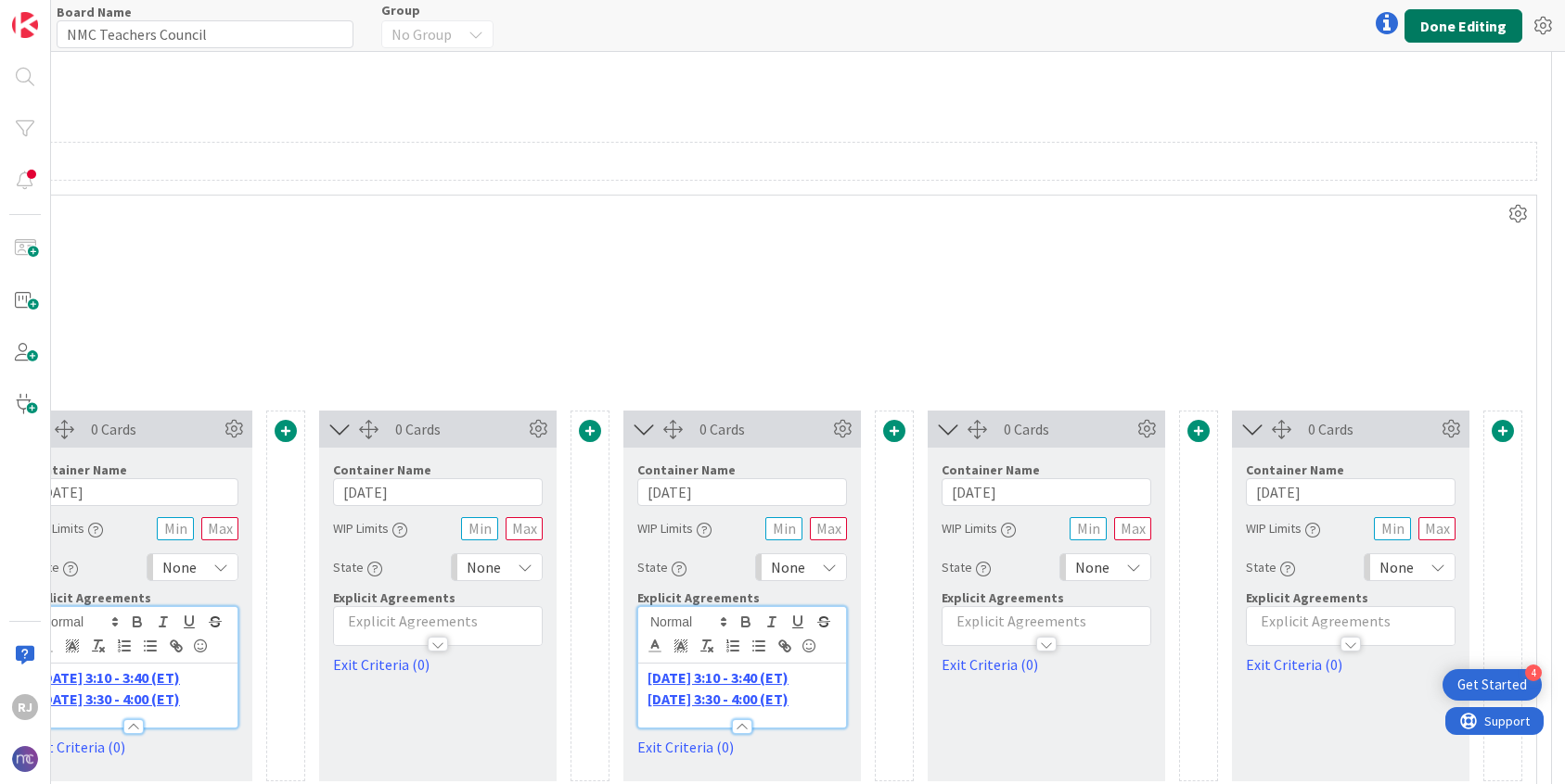
click at [1462, 21] on button "Done Editing" at bounding box center [1463, 26] width 118 height 33
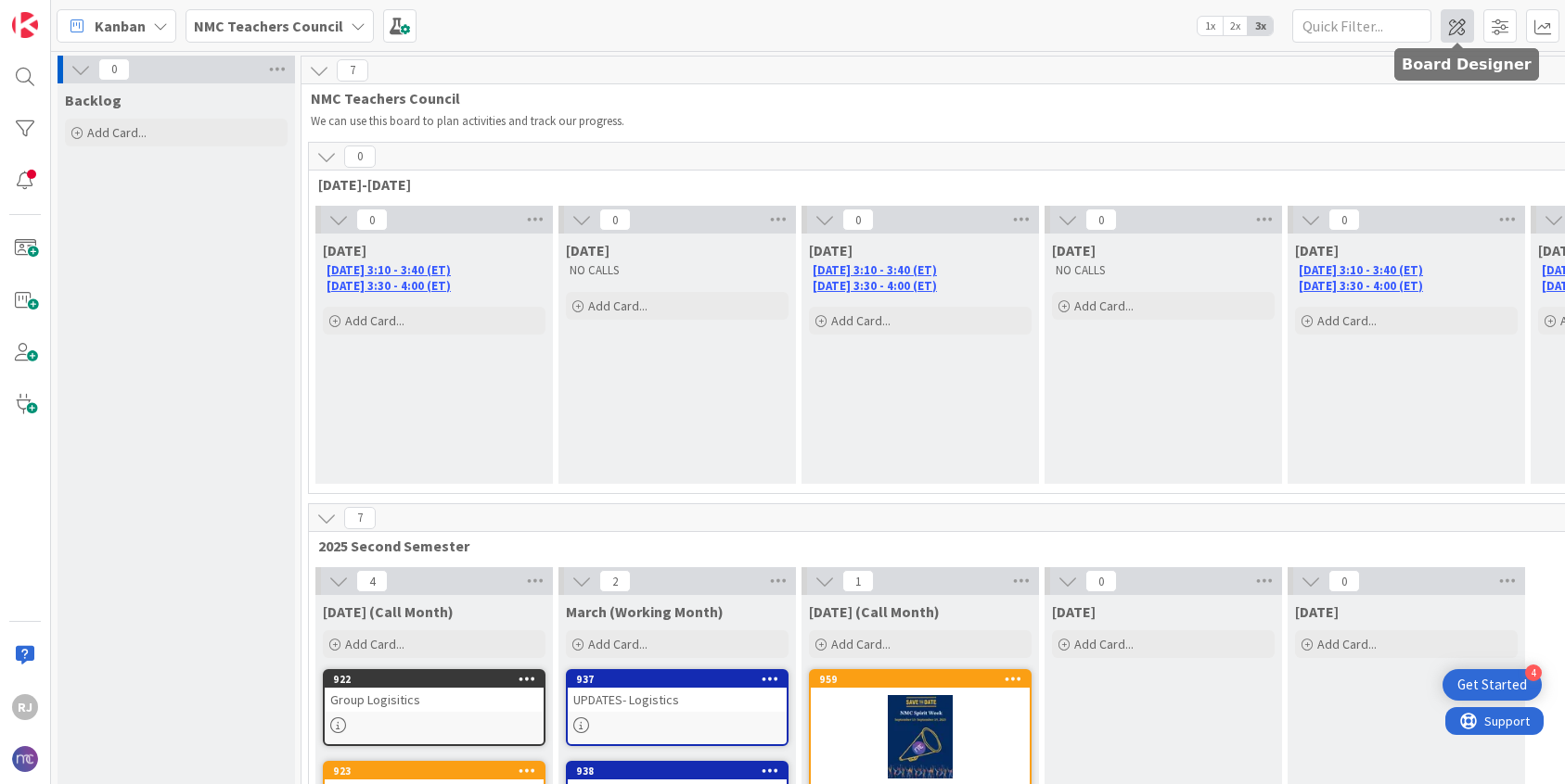
click at [1464, 19] on span at bounding box center [1457, 26] width 33 height 33
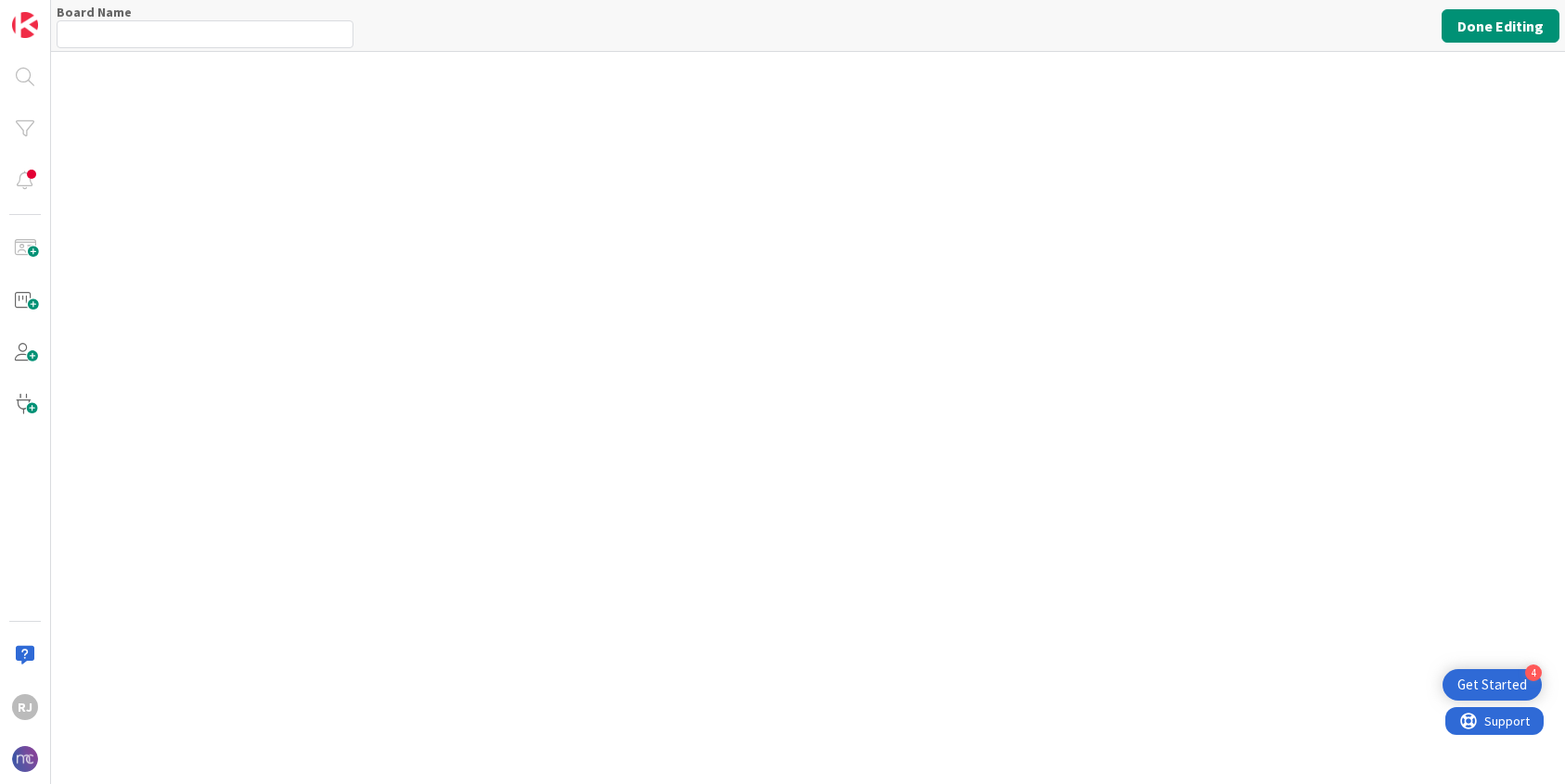
type input "NMC Teachers Council"
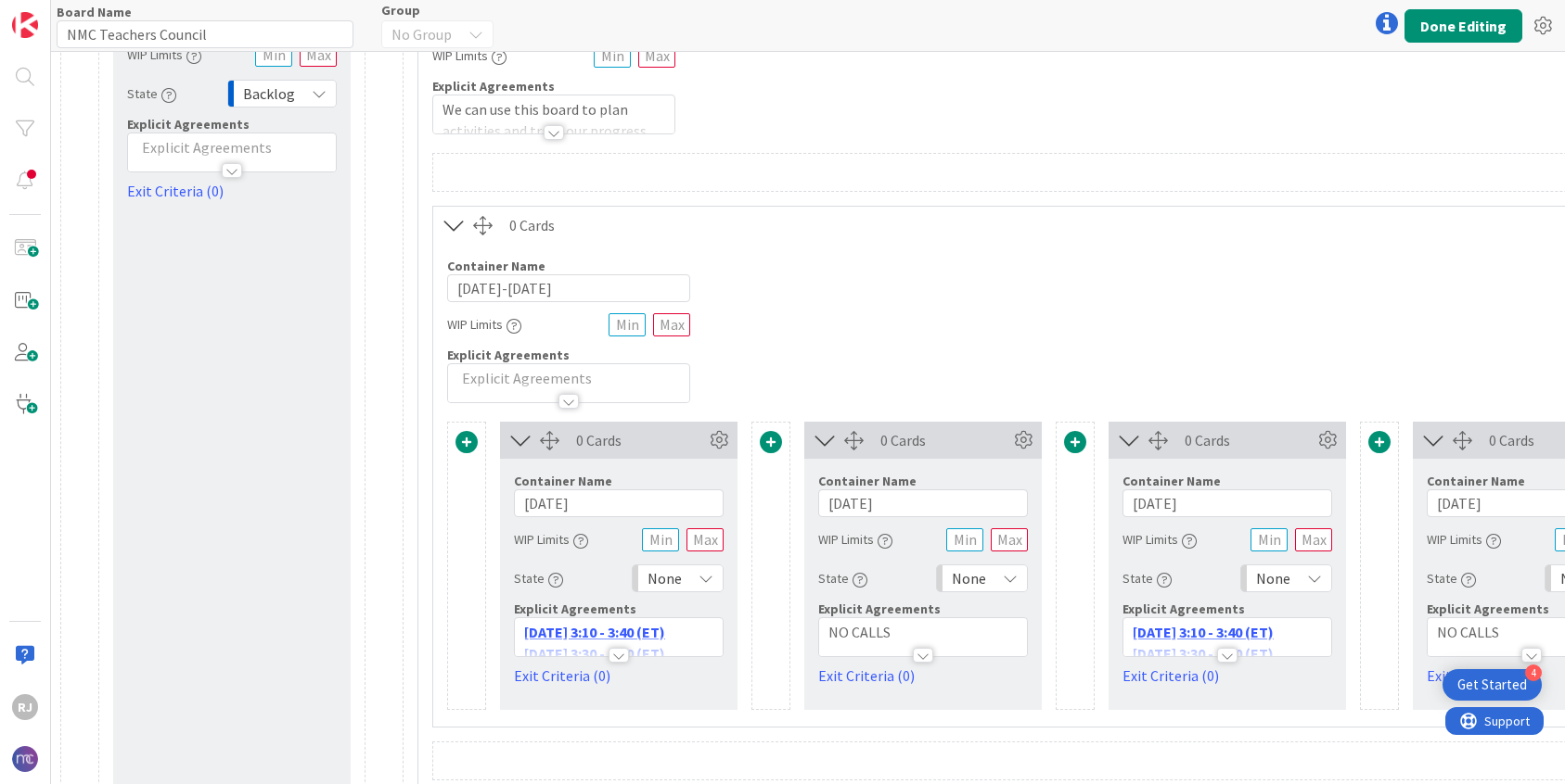
scroll to position [149, 0]
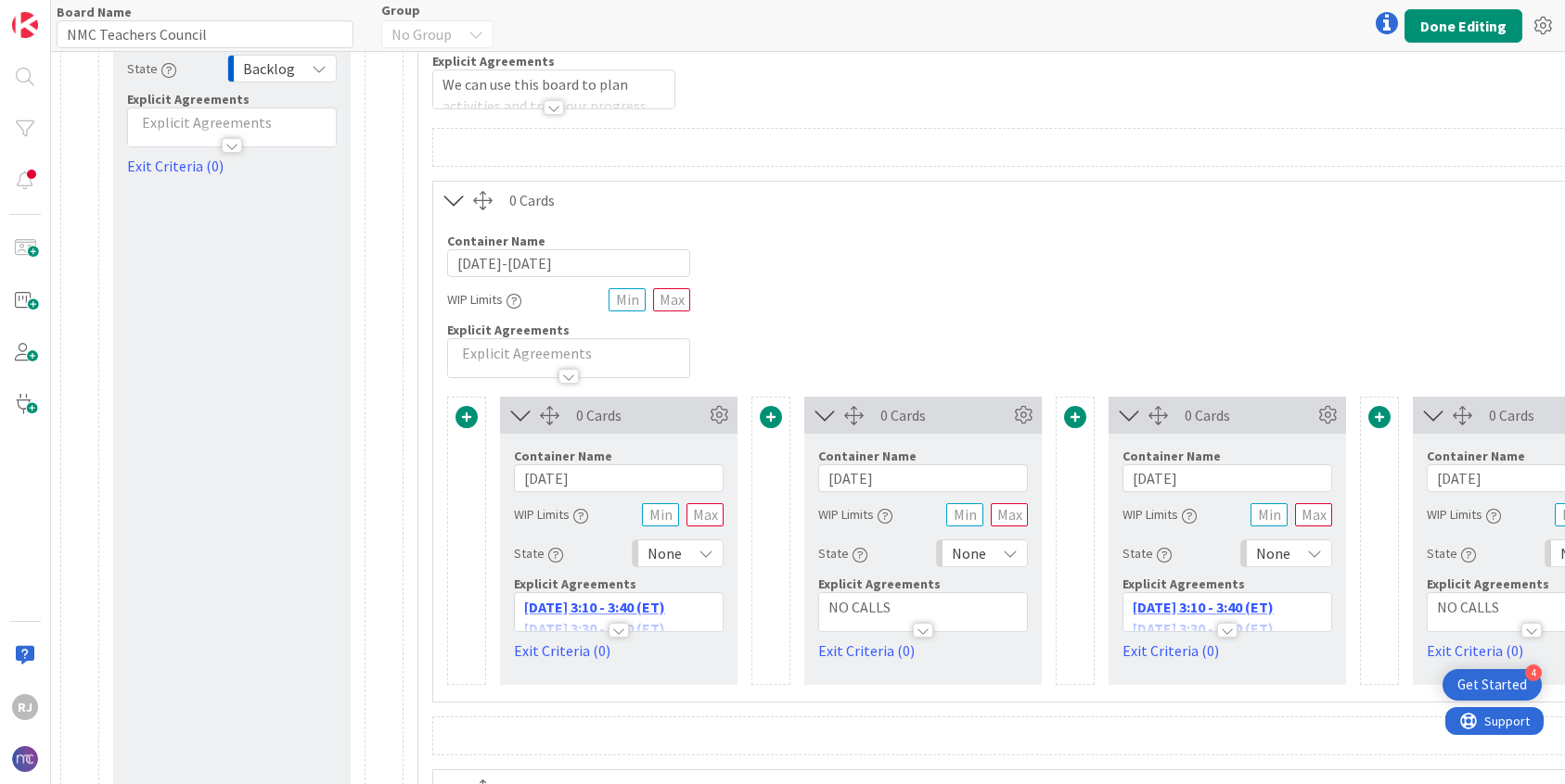
click at [904, 605] on p "NO CALLS" at bounding box center [922, 608] width 189 height 21
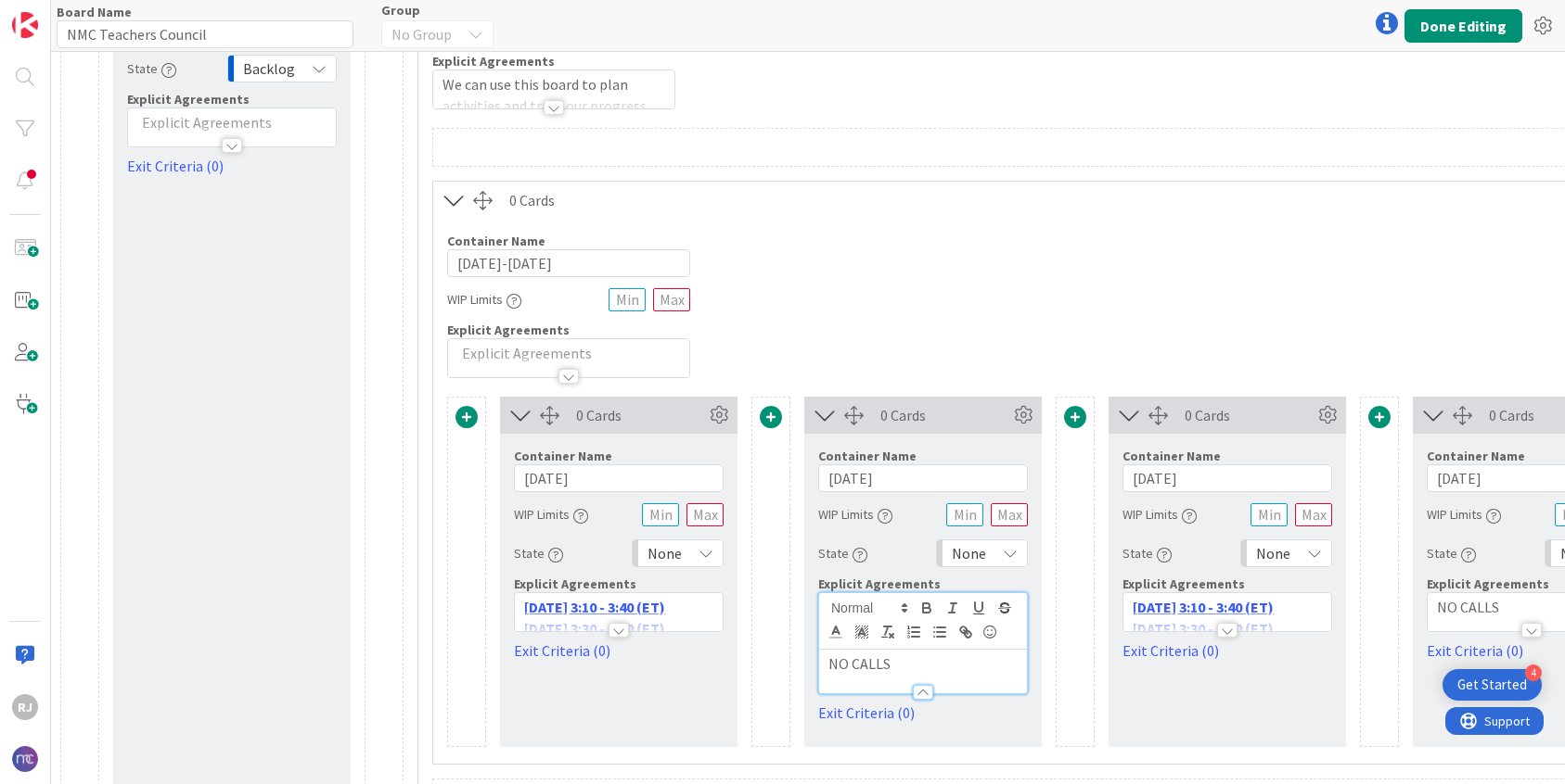
click at [901, 659] on p "NO CALLS" at bounding box center [922, 664] width 189 height 21
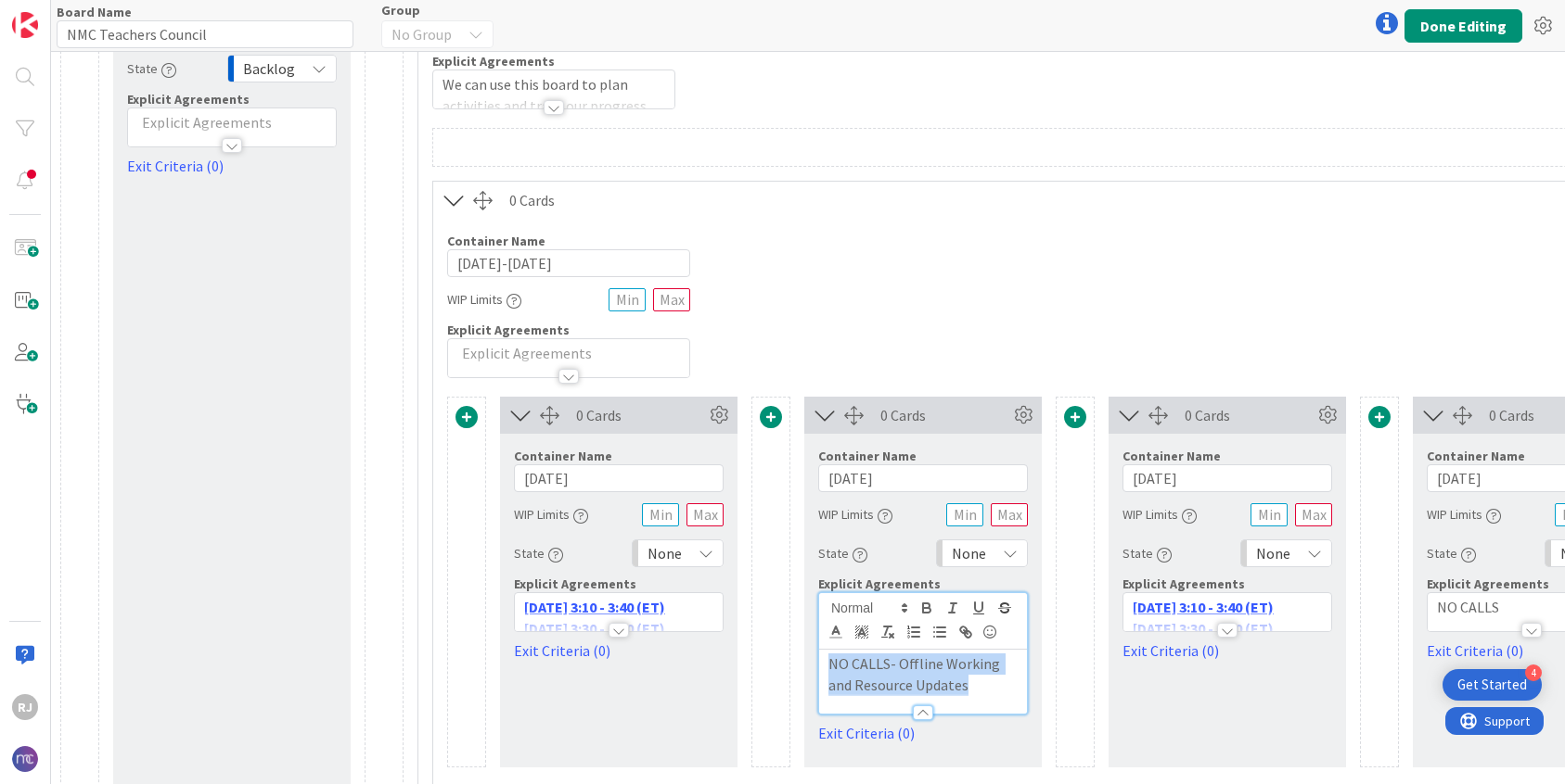
drag, startPoint x: 978, startPoint y: 687, endPoint x: 827, endPoint y: 664, distance: 152.7
click at [828, 664] on p "NO CALLS- Offline Working and Resource Updates" at bounding box center [922, 674] width 189 height 42
copy p "NO CALLS- Offline Working and Resource Updates"
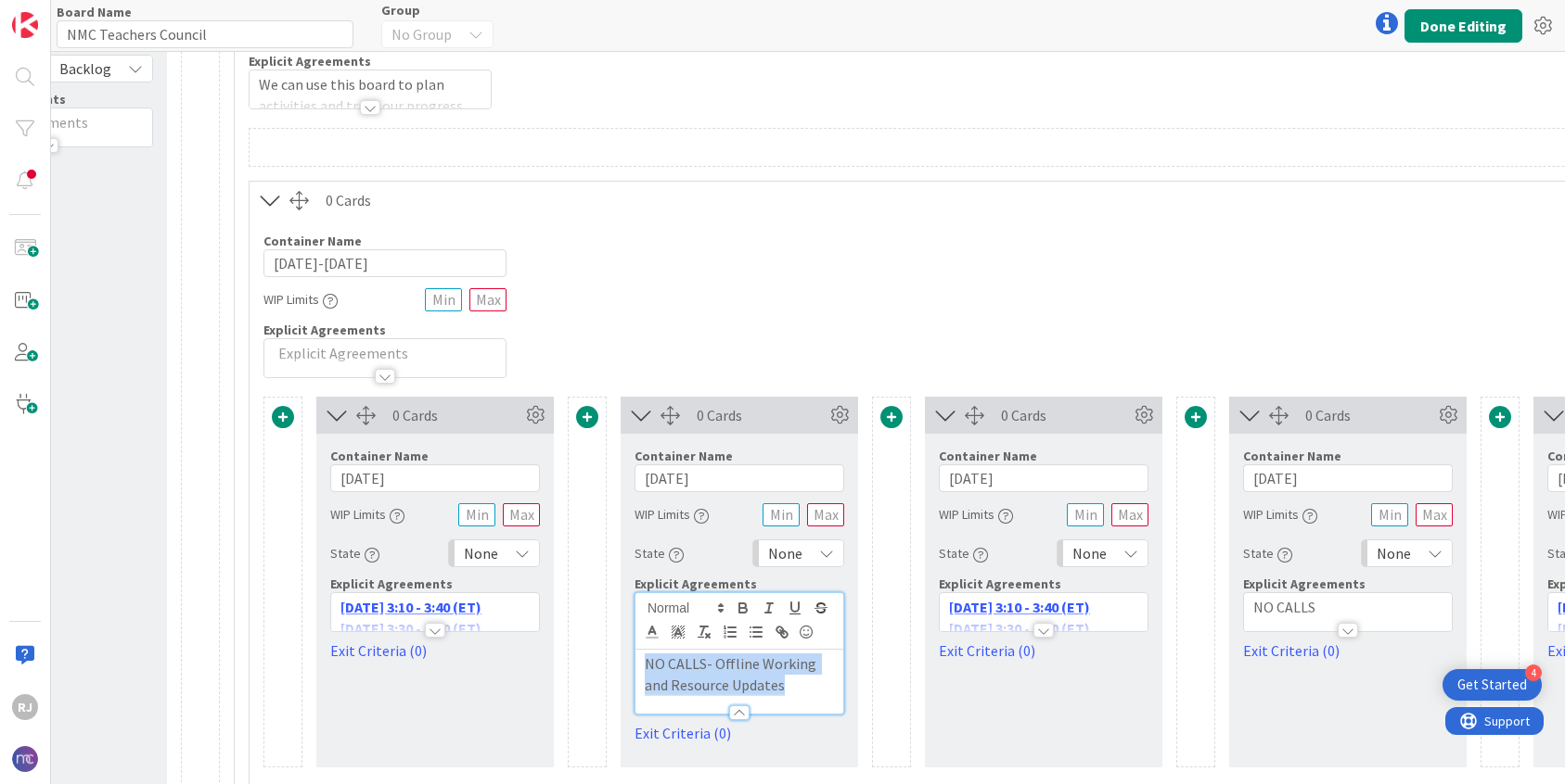
scroll to position [149, 292]
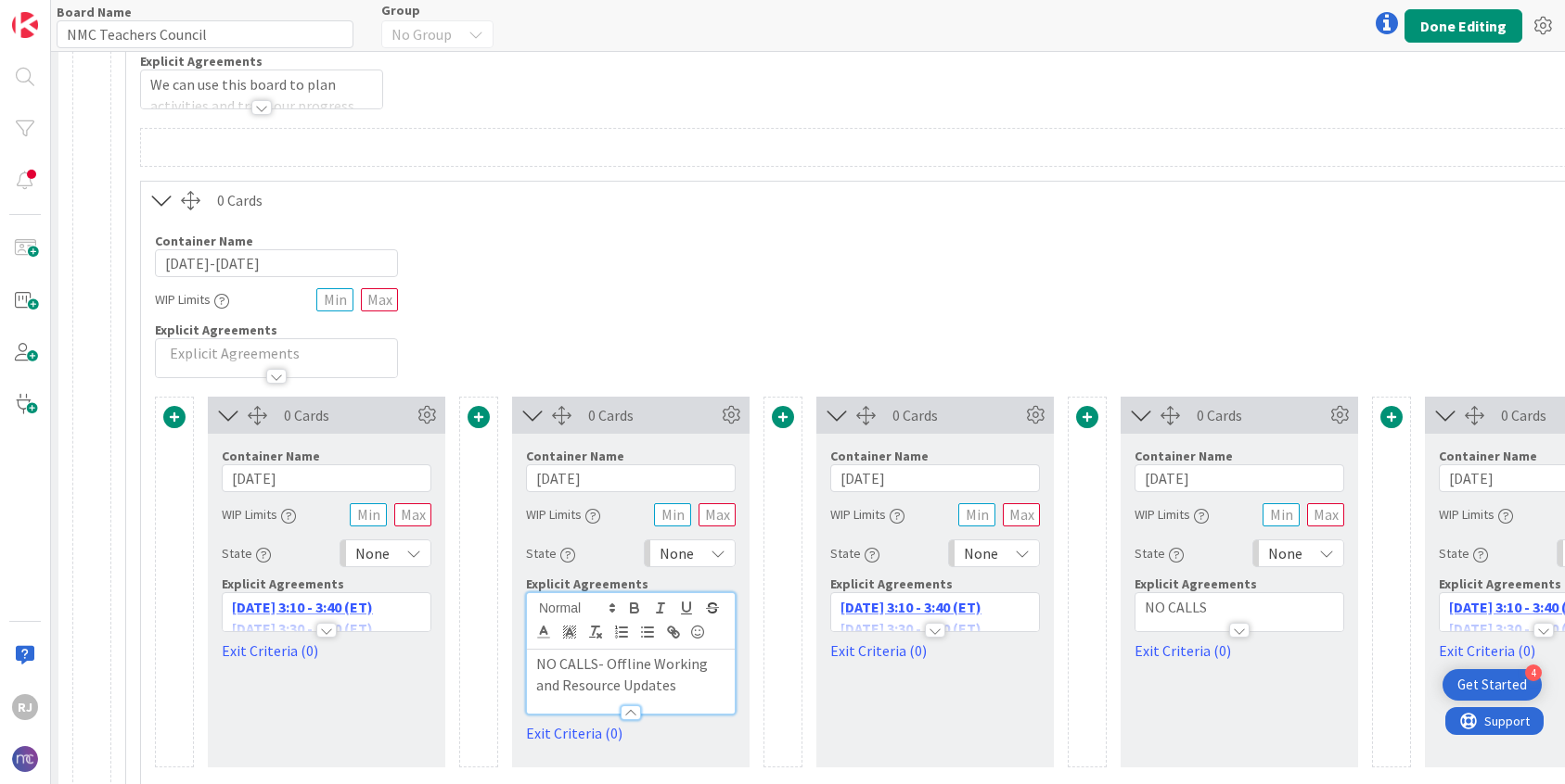
click at [1261, 611] on div at bounding box center [1239, 621] width 208 height 20
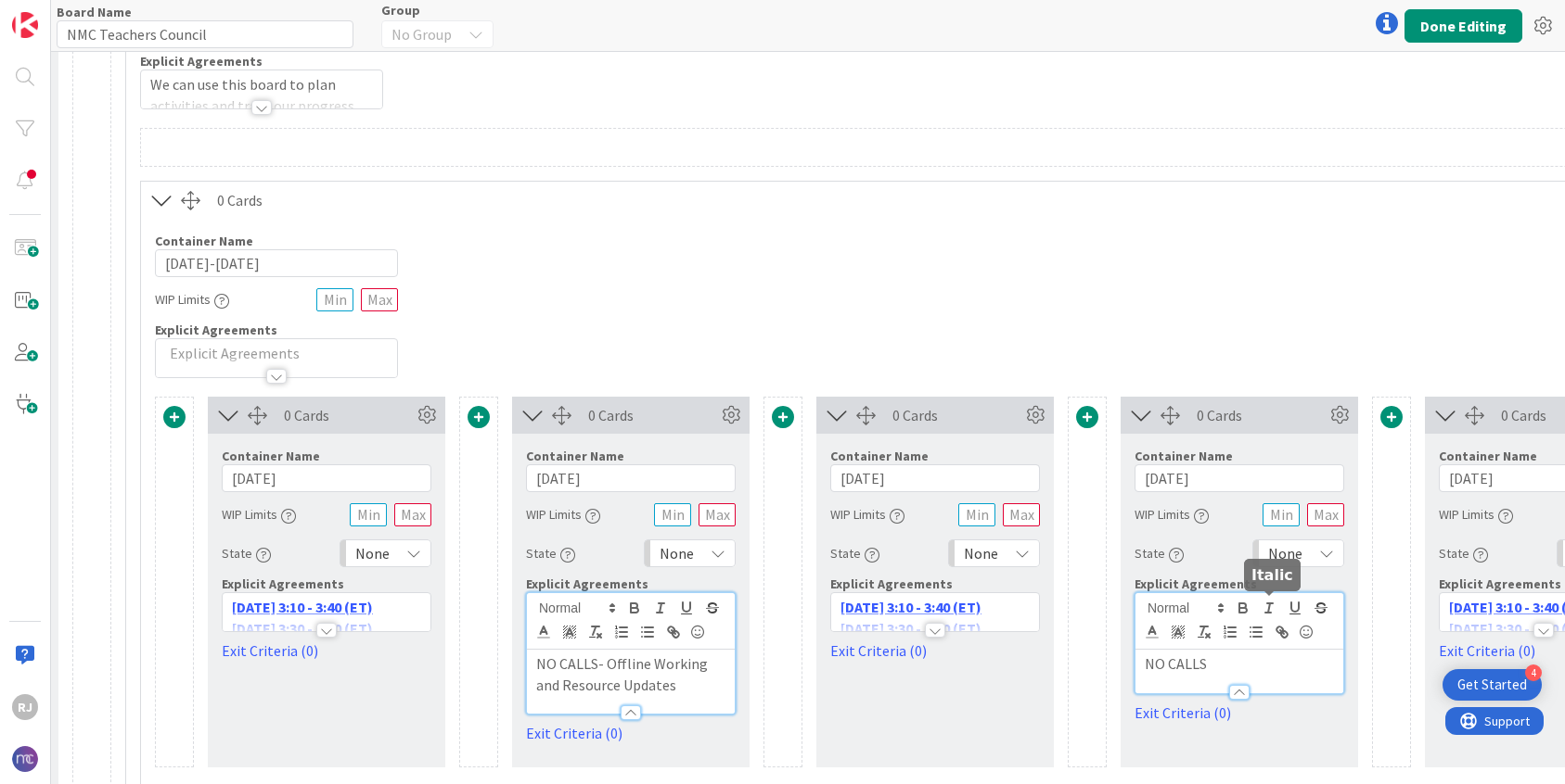
click at [1261, 611] on icon "button" at bounding box center [1269, 609] width 17 height 17
click at [1180, 656] on p "﻿ NO CALLS" at bounding box center [1239, 664] width 189 height 21
click at [1180, 656] on p "NO CALLS" at bounding box center [1239, 664] width 189 height 21
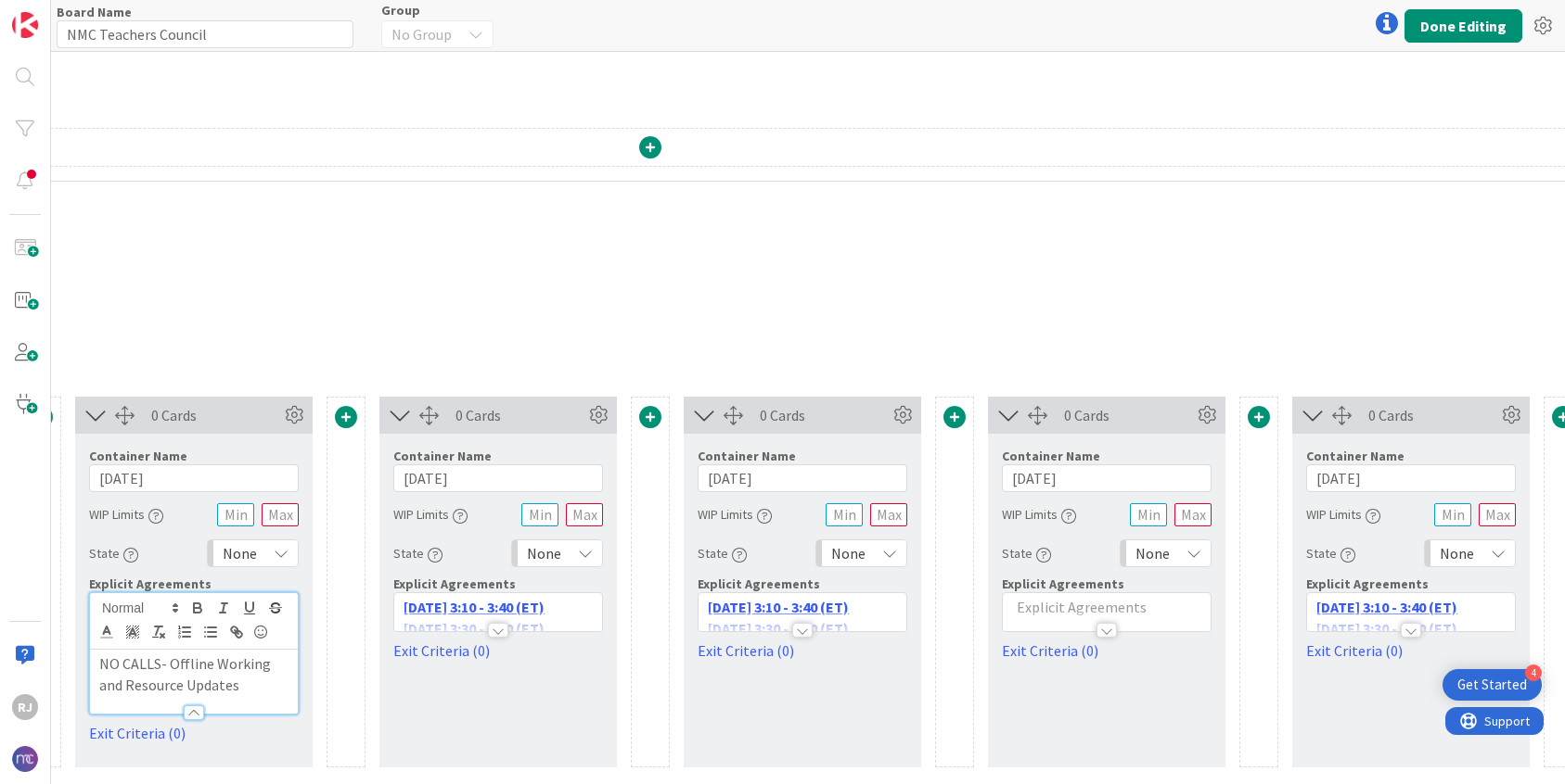
scroll to position [149, 1371]
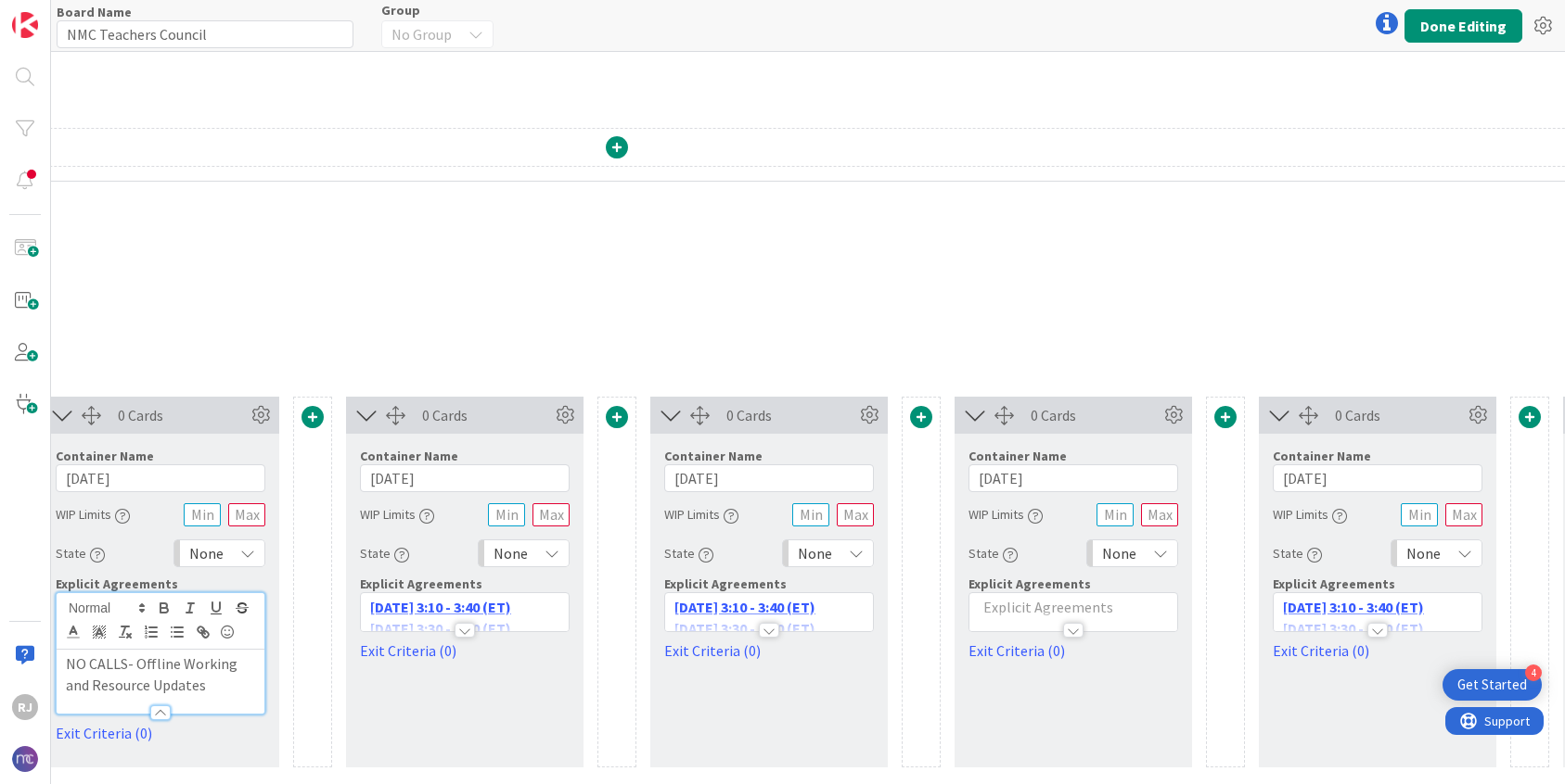
click at [1144, 607] on p at bounding box center [1073, 608] width 189 height 21
click at [1040, 666] on p at bounding box center [1073, 664] width 189 height 21
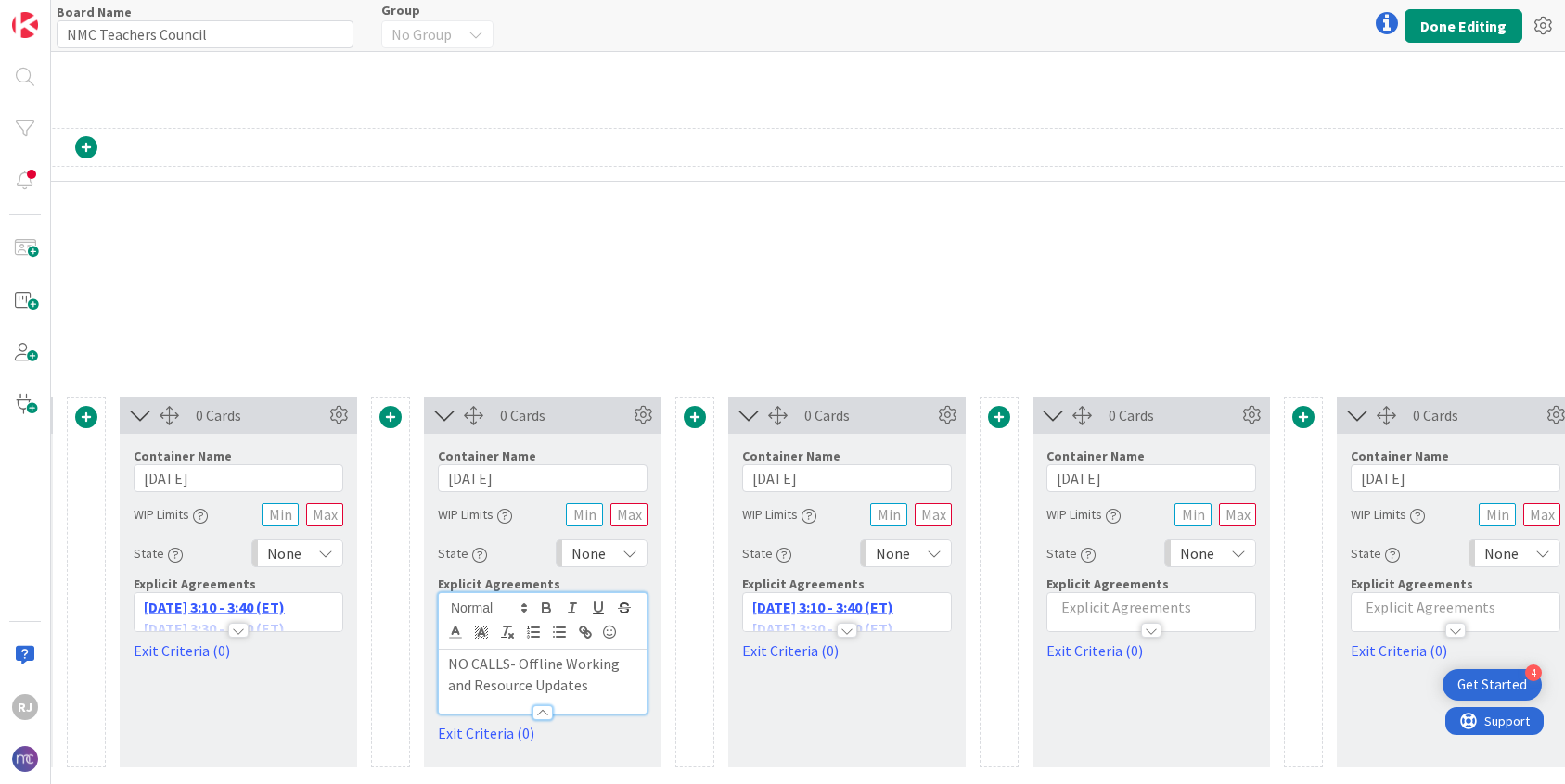
scroll to position [149, 1919]
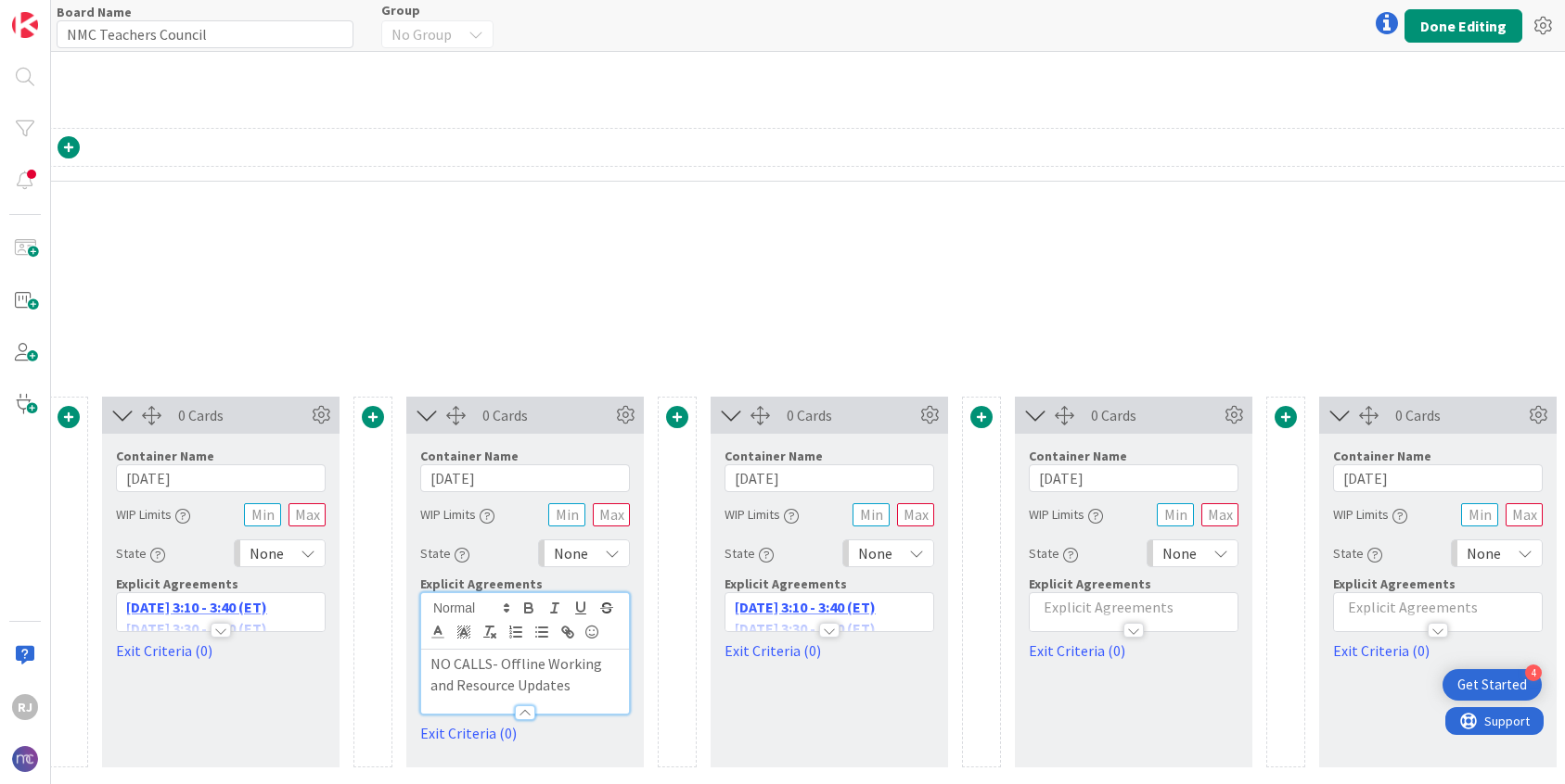
click at [1083, 617] on div at bounding box center [1132, 621] width 208 height 20
click at [1067, 671] on p at bounding box center [1132, 664] width 189 height 21
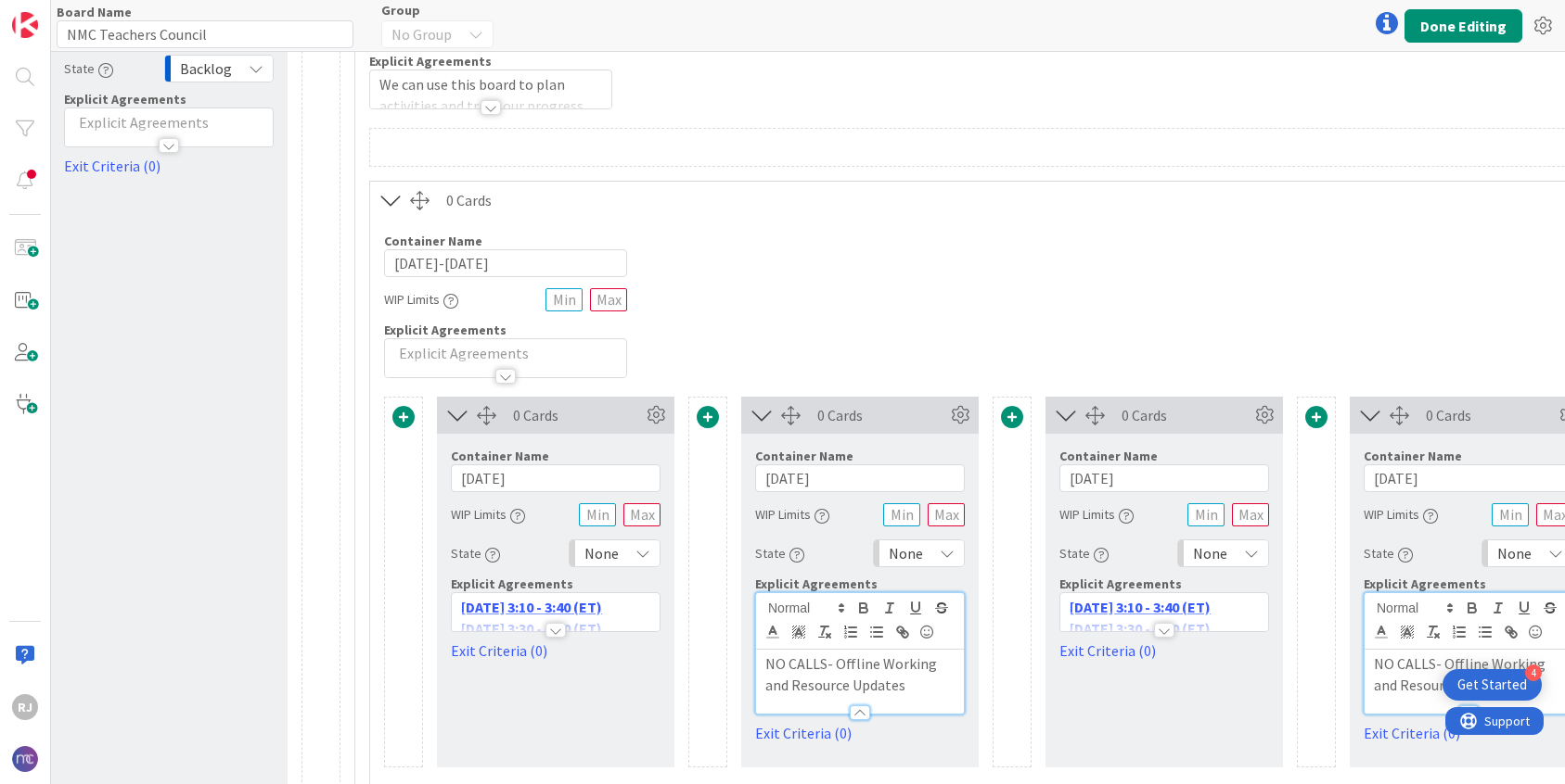
scroll to position [149, 0]
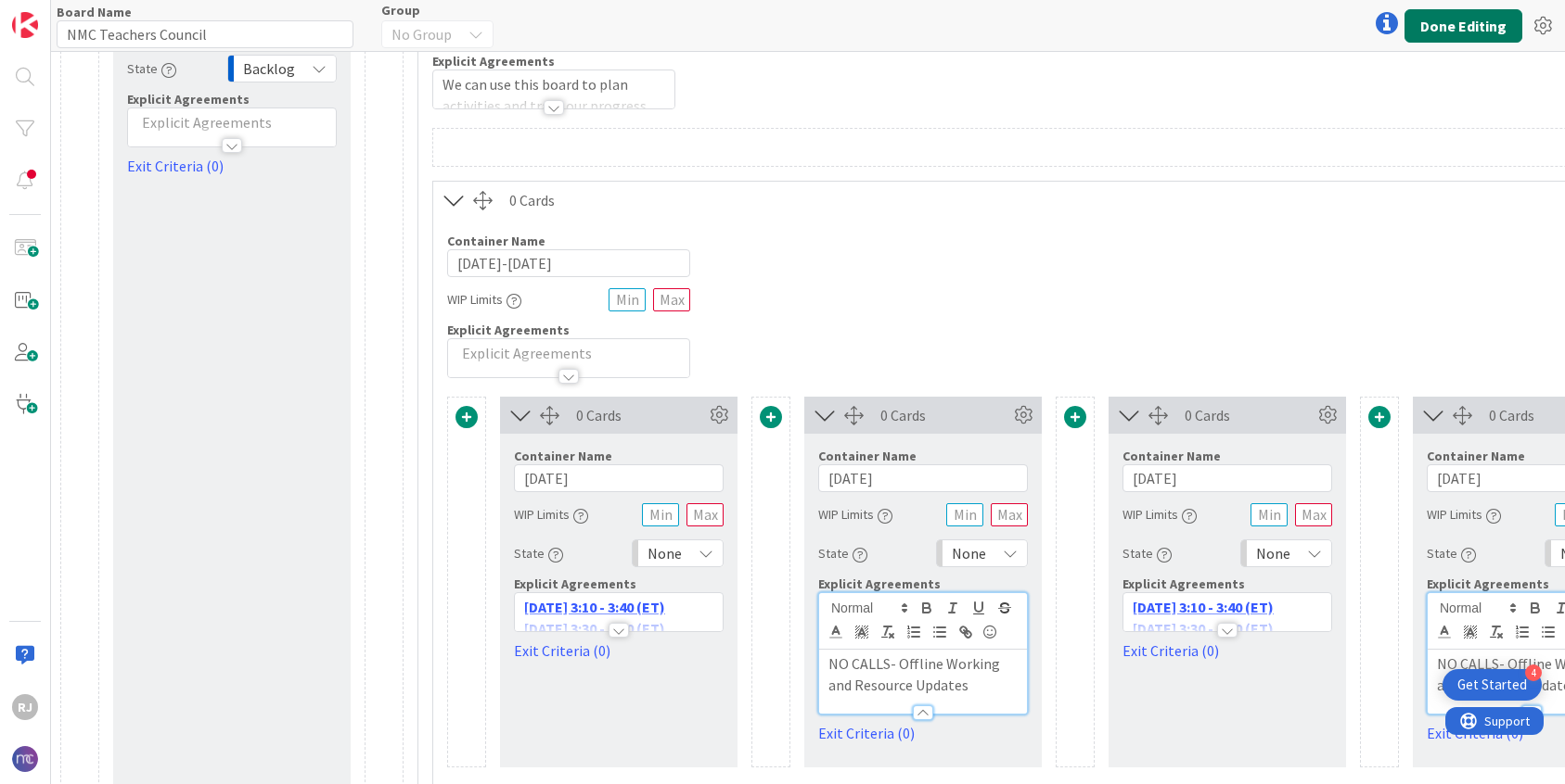
click at [1446, 22] on button "Done Editing" at bounding box center [1463, 26] width 118 height 33
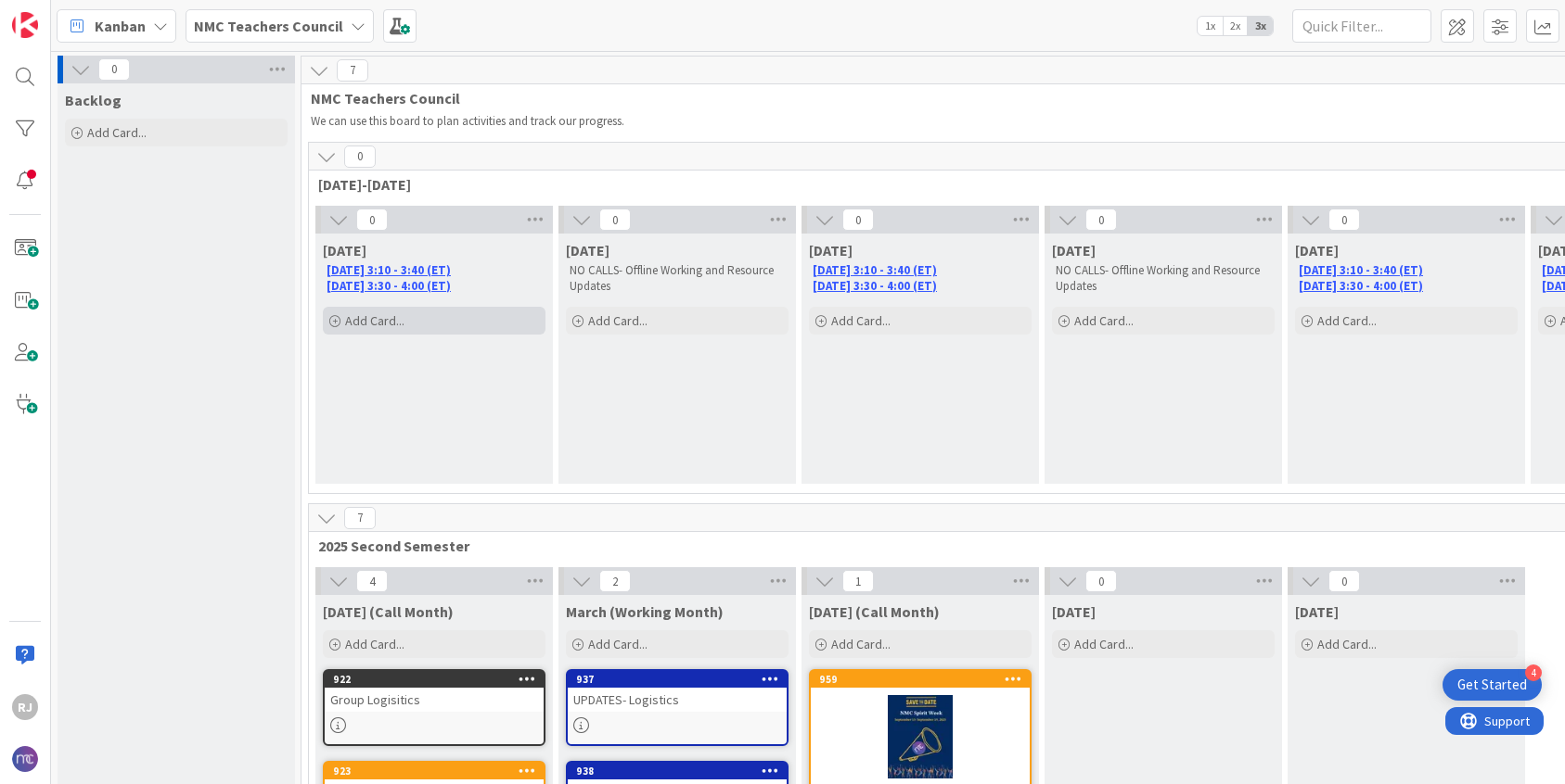
click at [382, 315] on span "Add Card..." at bounding box center [375, 321] width 60 height 17
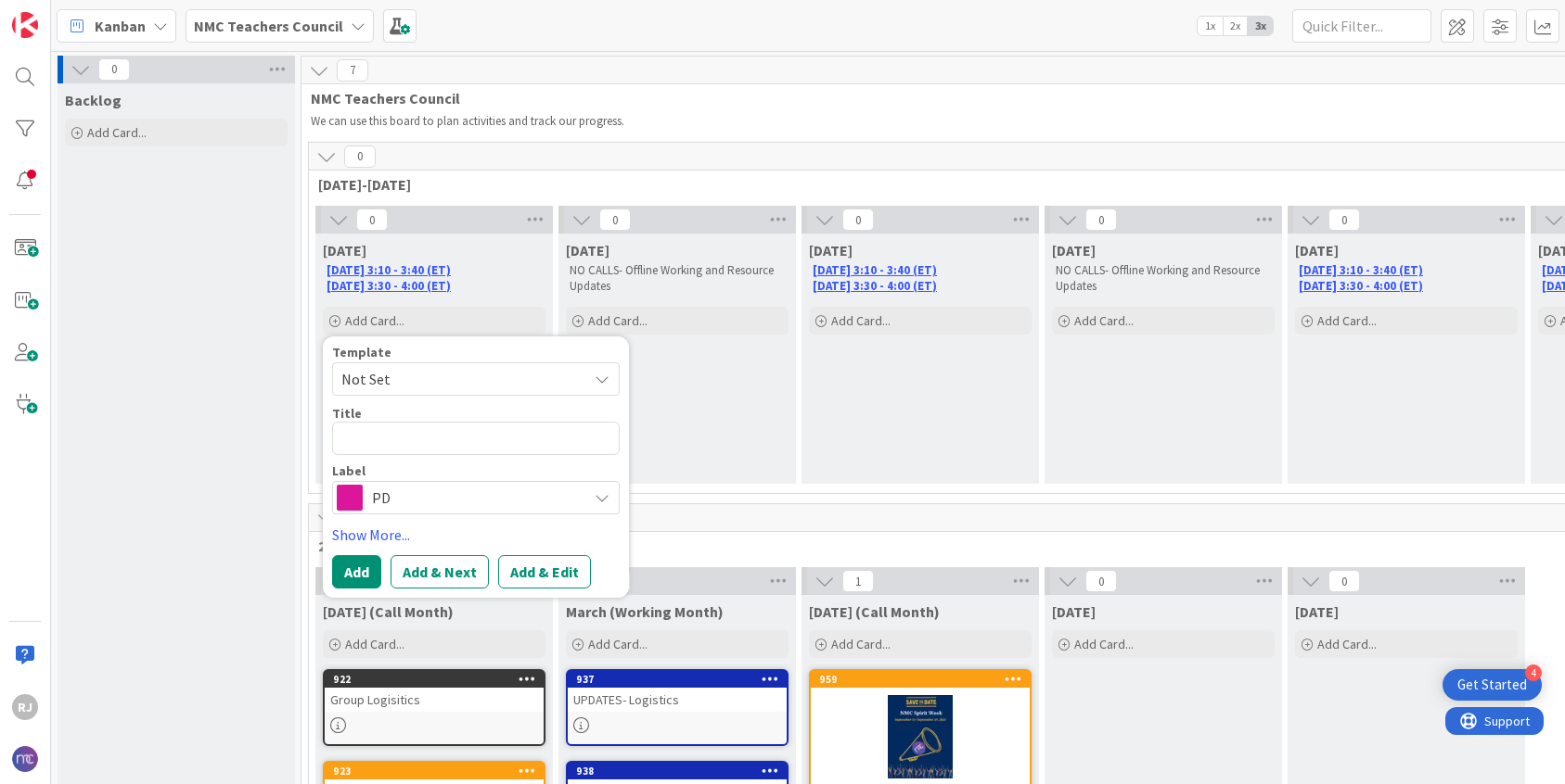
click at [426, 499] on span "PD" at bounding box center [474, 497] width 206 height 26
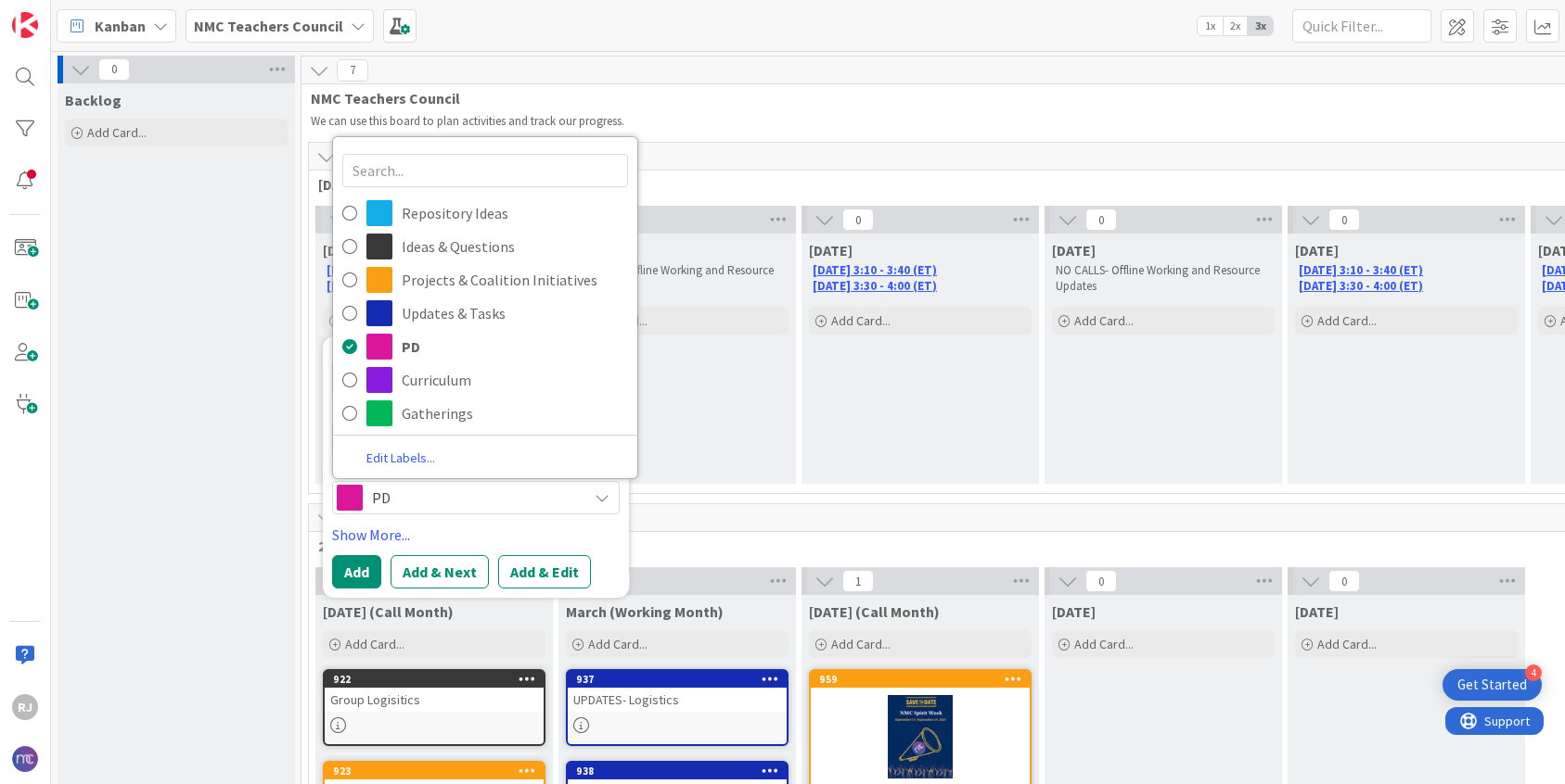
click at [431, 454] on link "Edit Labels..." at bounding box center [400, 458] width 136 height 25
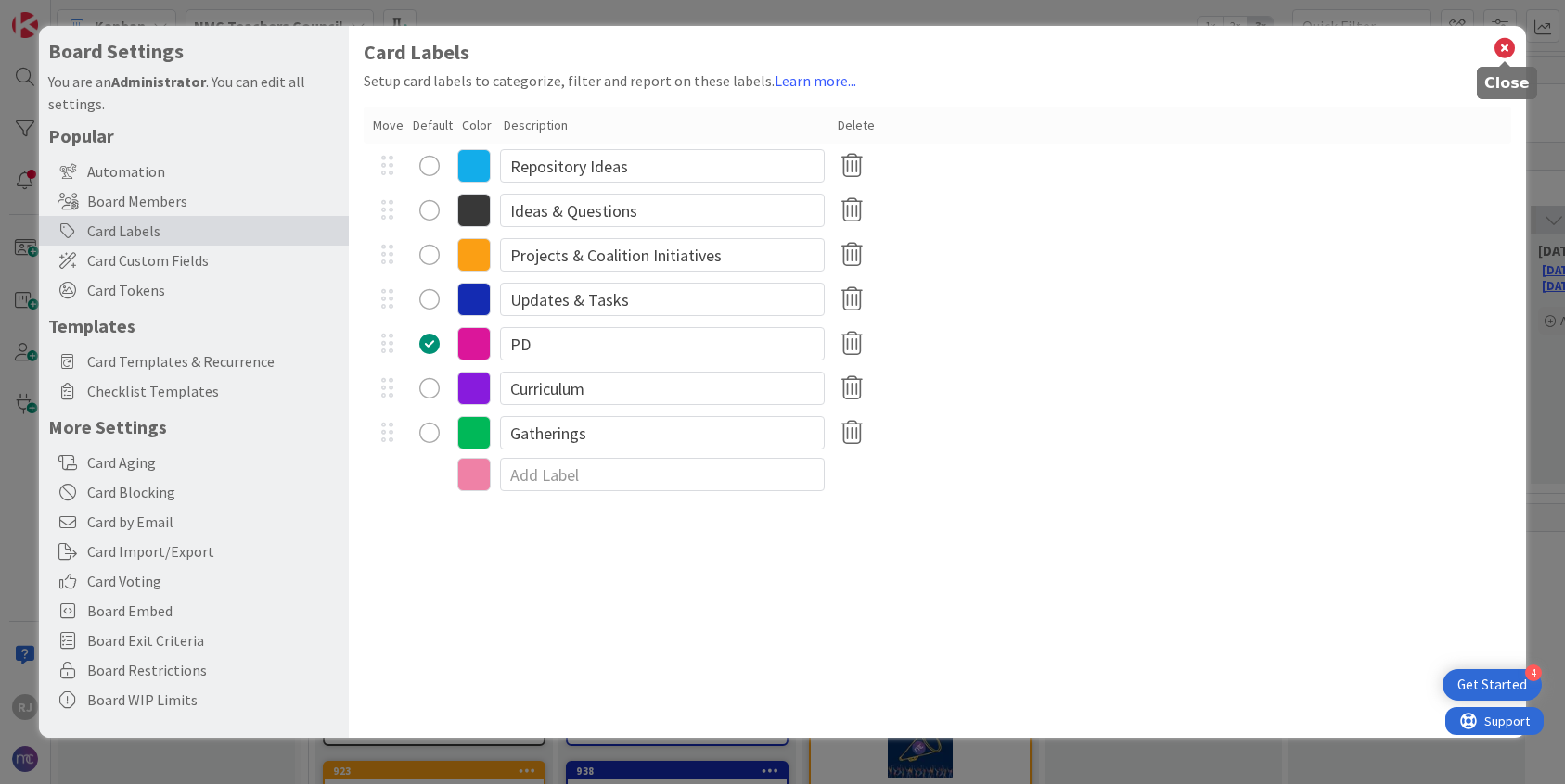
click at [1506, 47] on icon at bounding box center [1503, 47] width 24 height 26
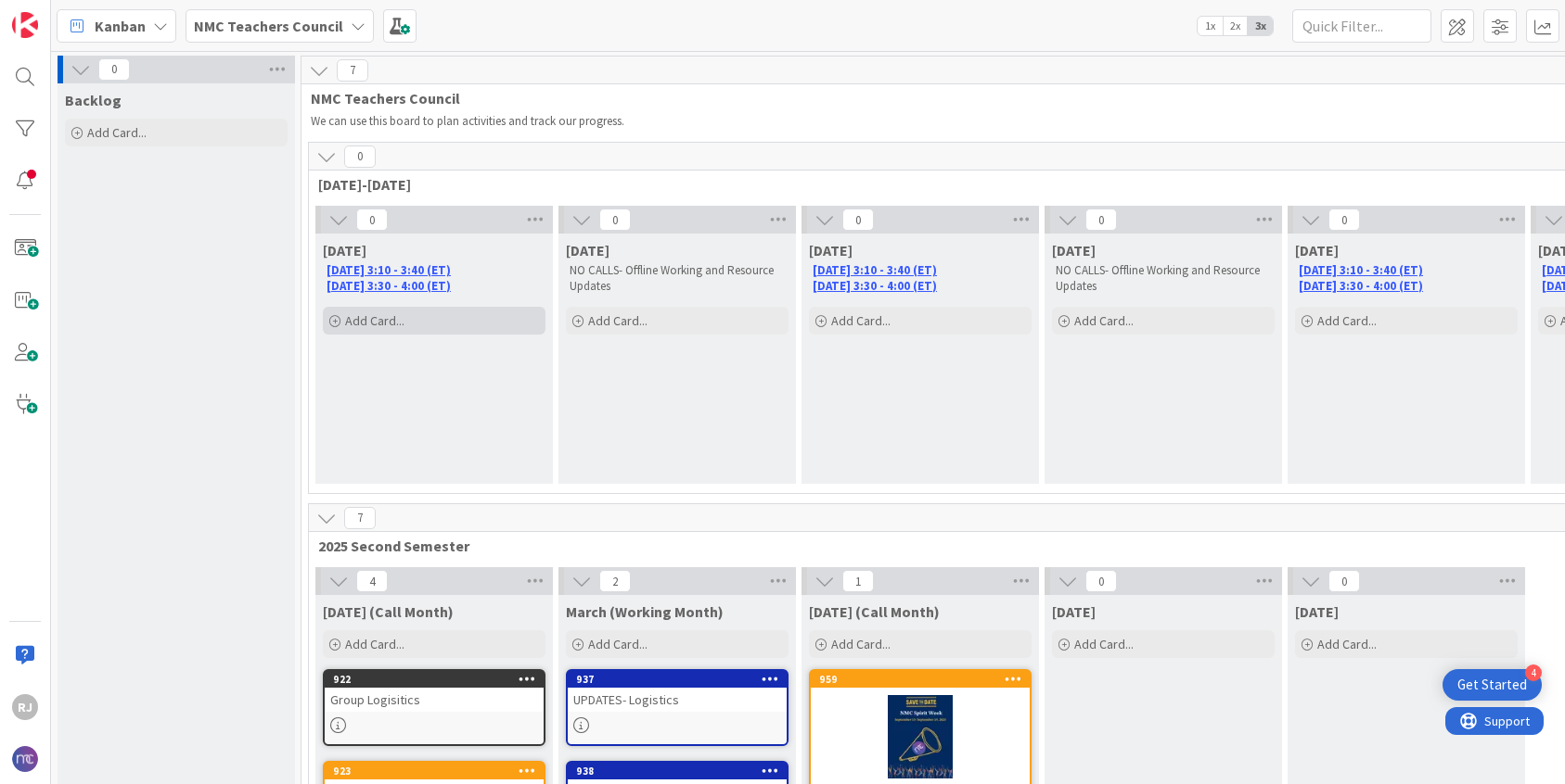
click at [442, 320] on div "Add Card..." at bounding box center [433, 320] width 223 height 27
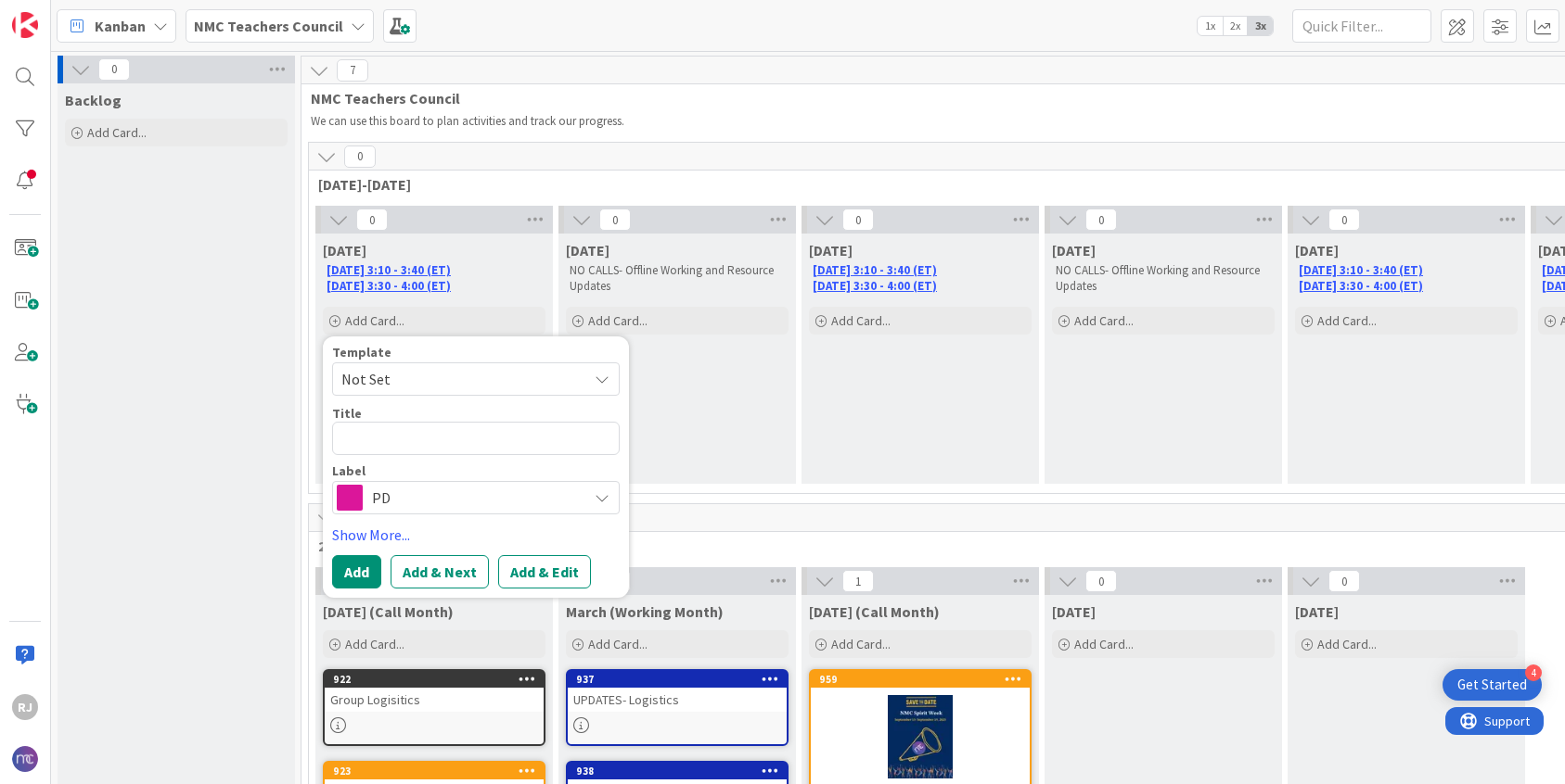
click at [434, 499] on span "PD" at bounding box center [474, 497] width 206 height 26
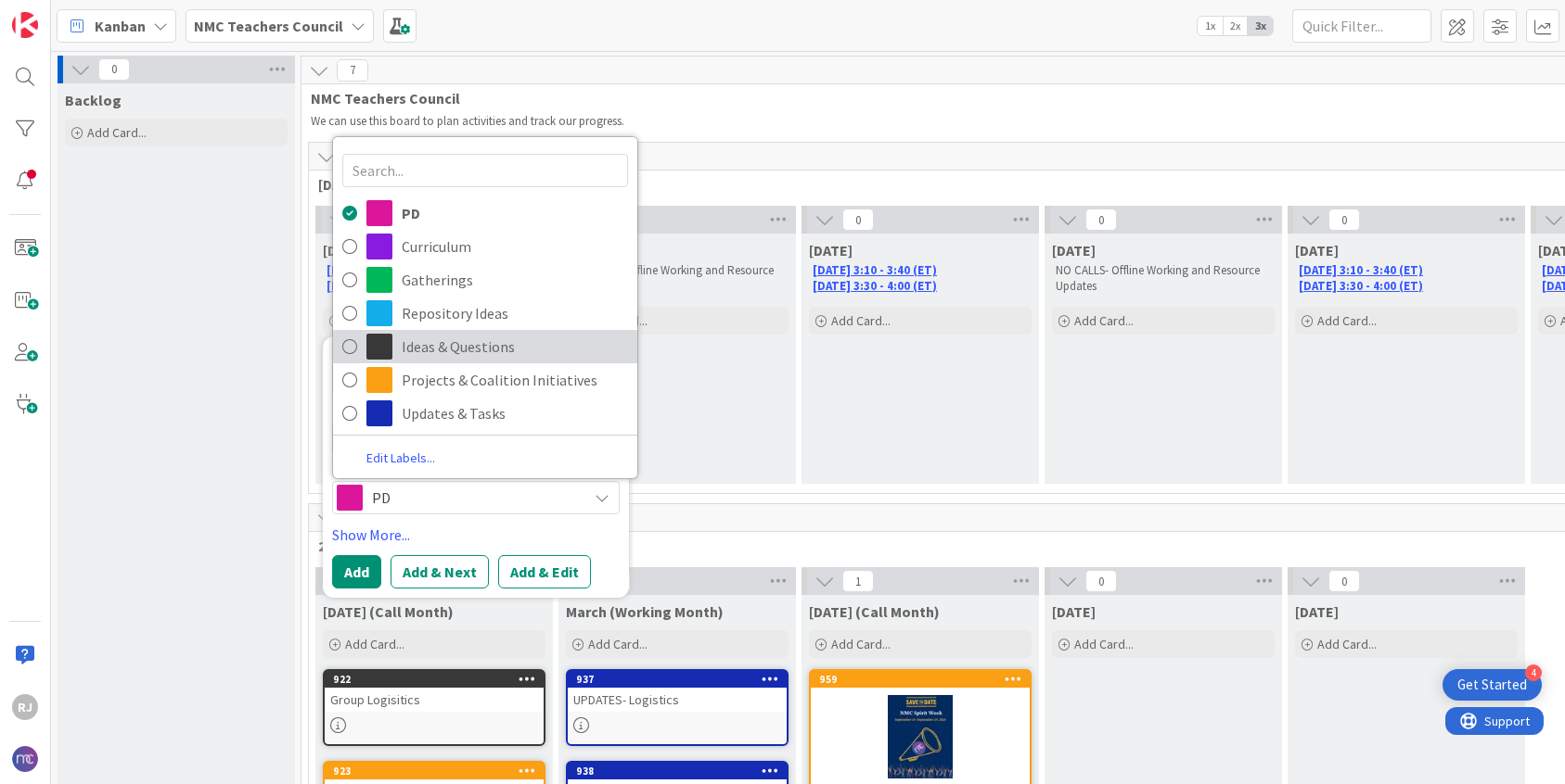
click at [452, 347] on span "Ideas & Questions" at bounding box center [514, 346] width 227 height 27
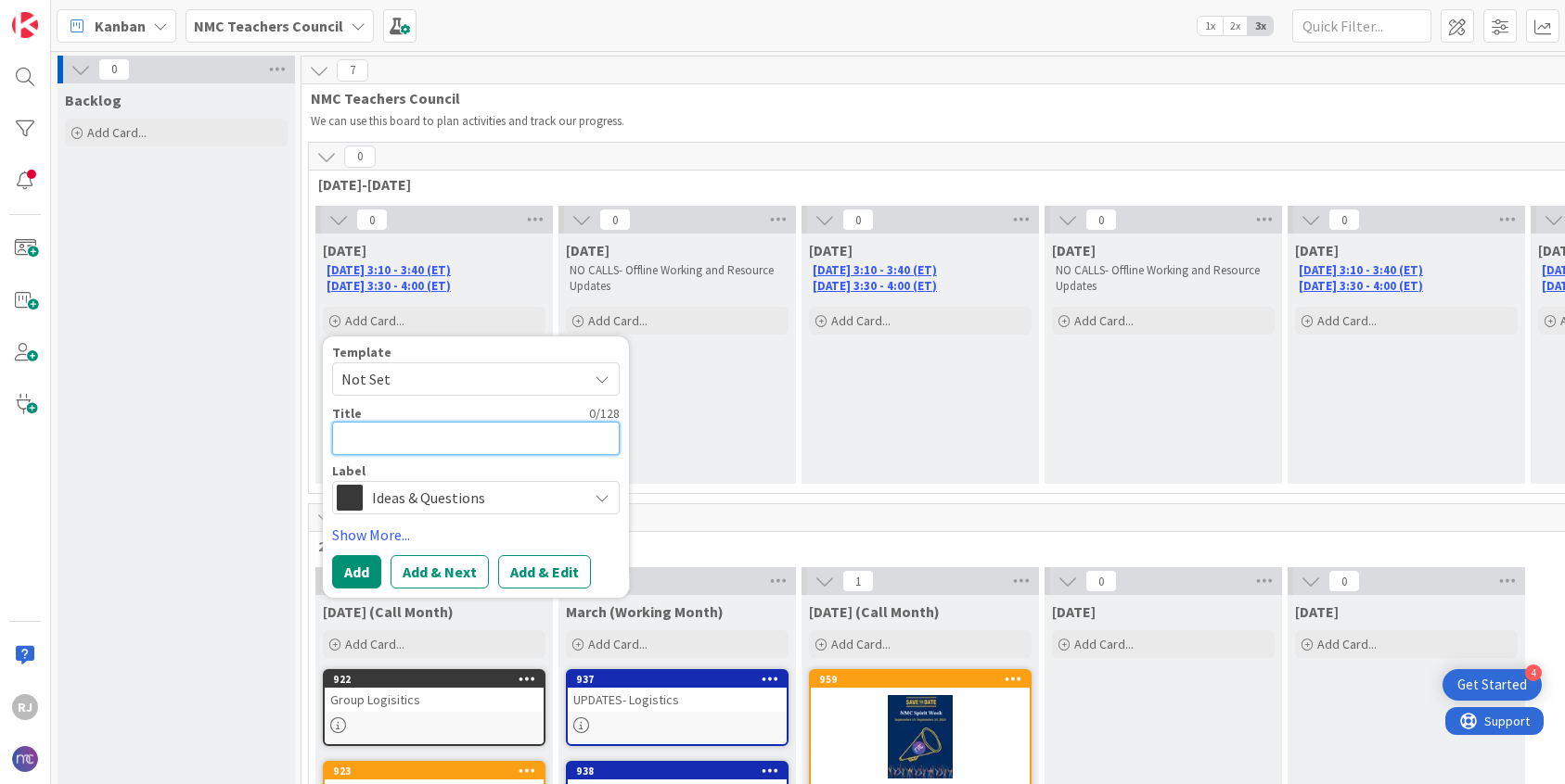
click at [433, 440] on textarea at bounding box center [475, 438] width 287 height 33
type textarea "x"
type textarea "W"
type textarea "x"
type textarea "We"
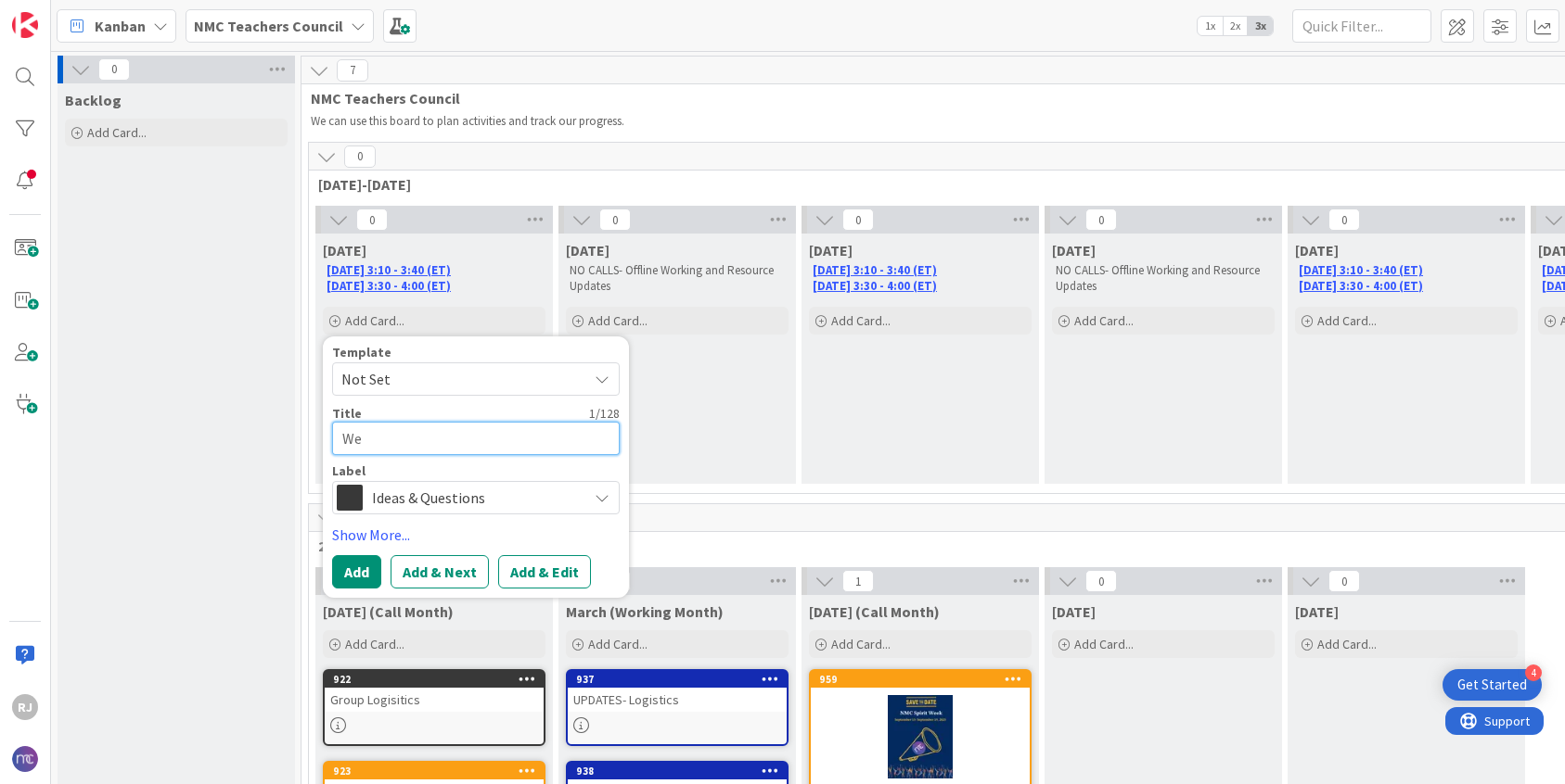
type textarea "x"
type textarea "Wel"
type textarea "x"
type textarea "Welc"
type textarea "x"
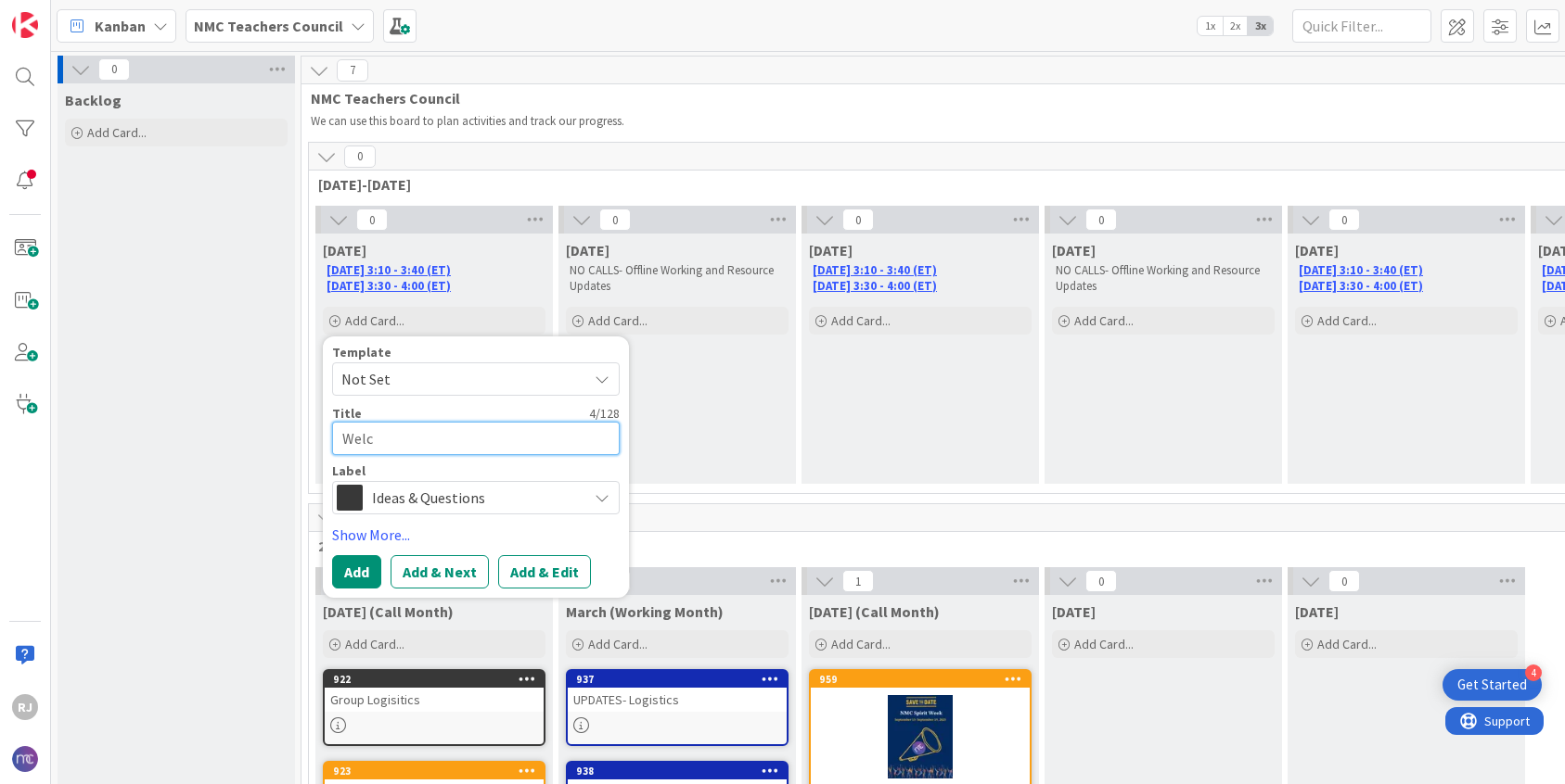
type textarea "Welco"
type textarea "x"
type textarea "Welcom"
type textarea "x"
type textarea "Welcome"
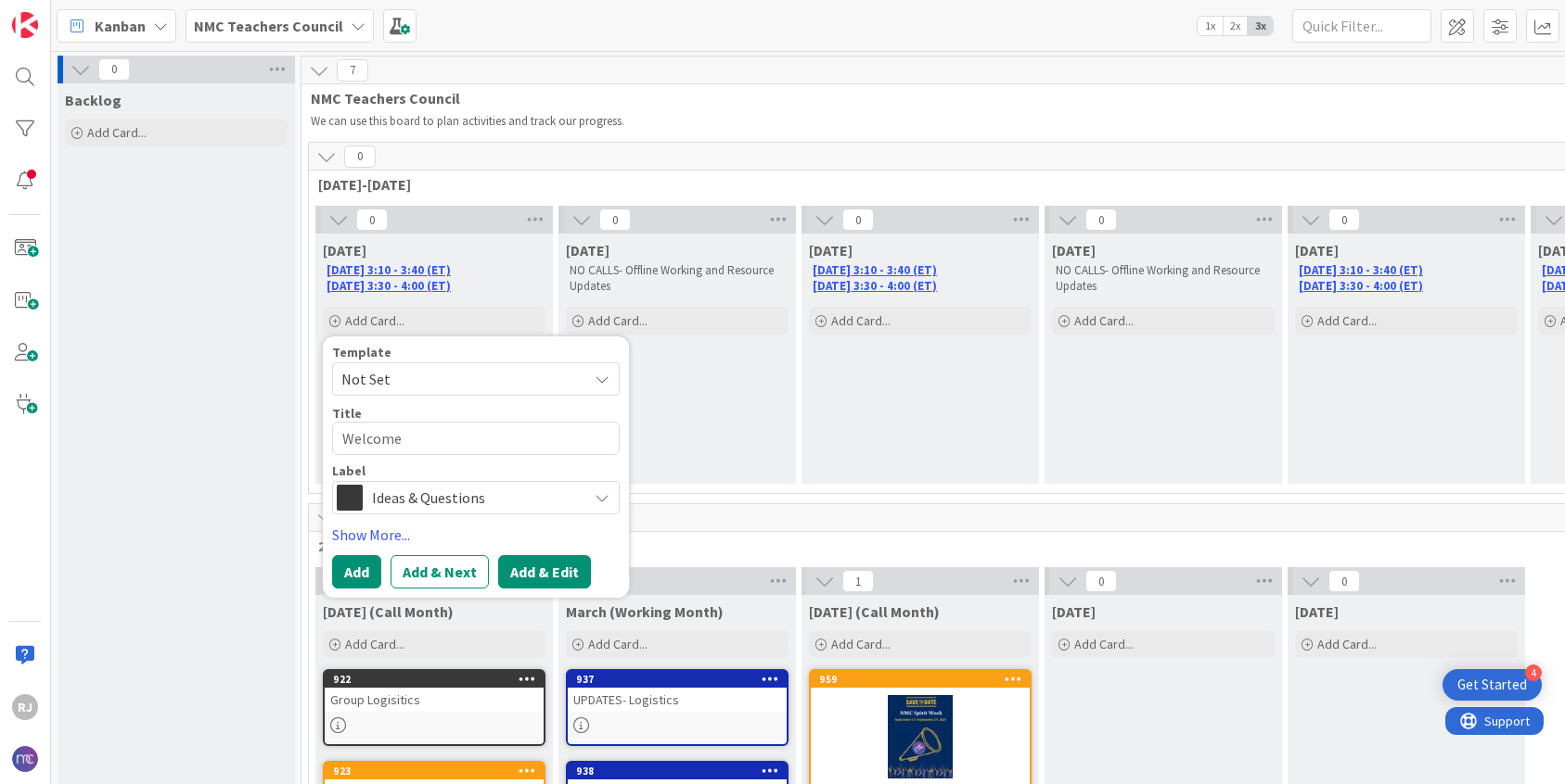
click at [556, 574] on button "Add & Edit" at bounding box center [544, 572] width 93 height 33
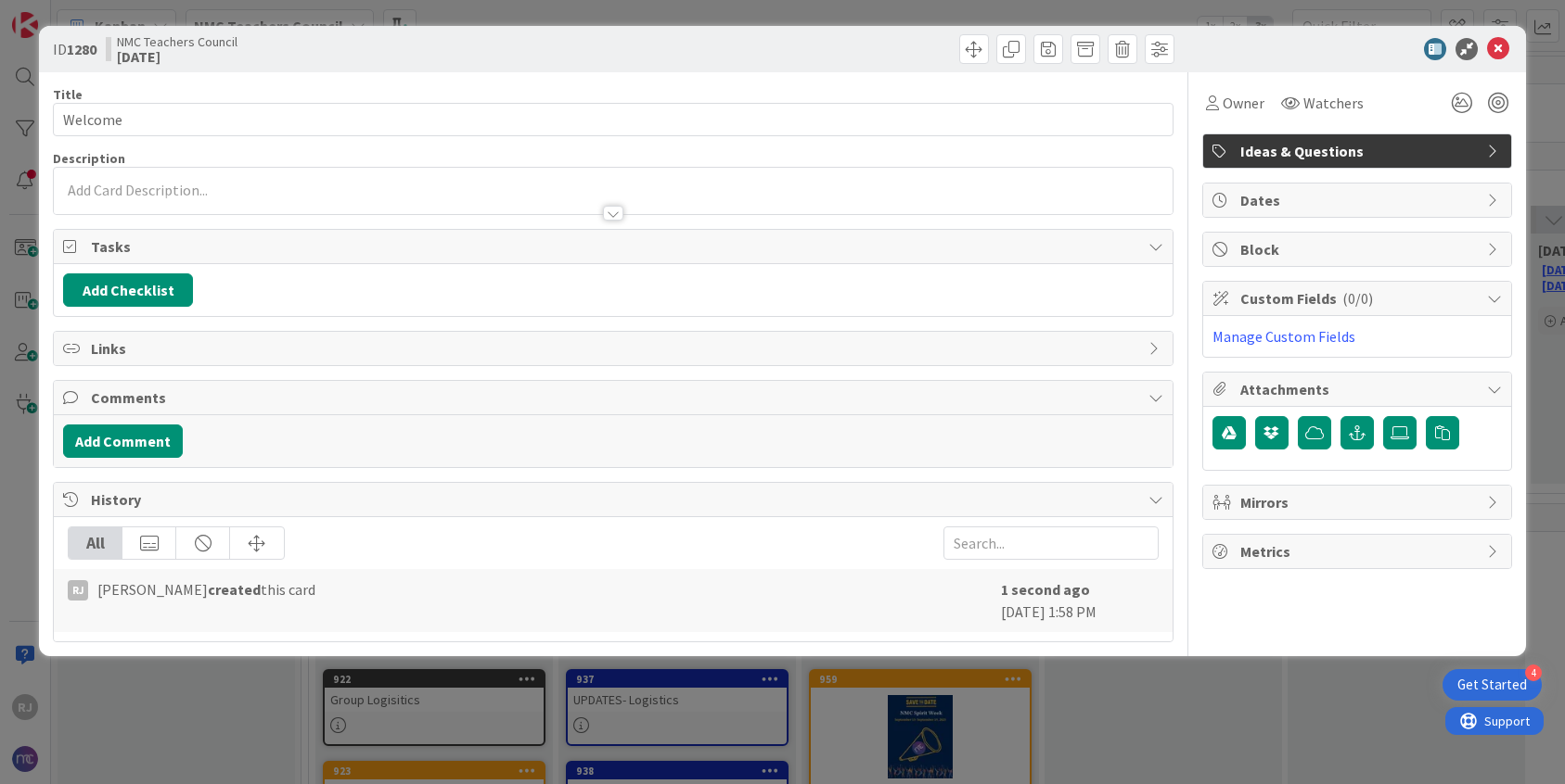
click at [277, 173] on div at bounding box center [613, 191] width 1118 height 46
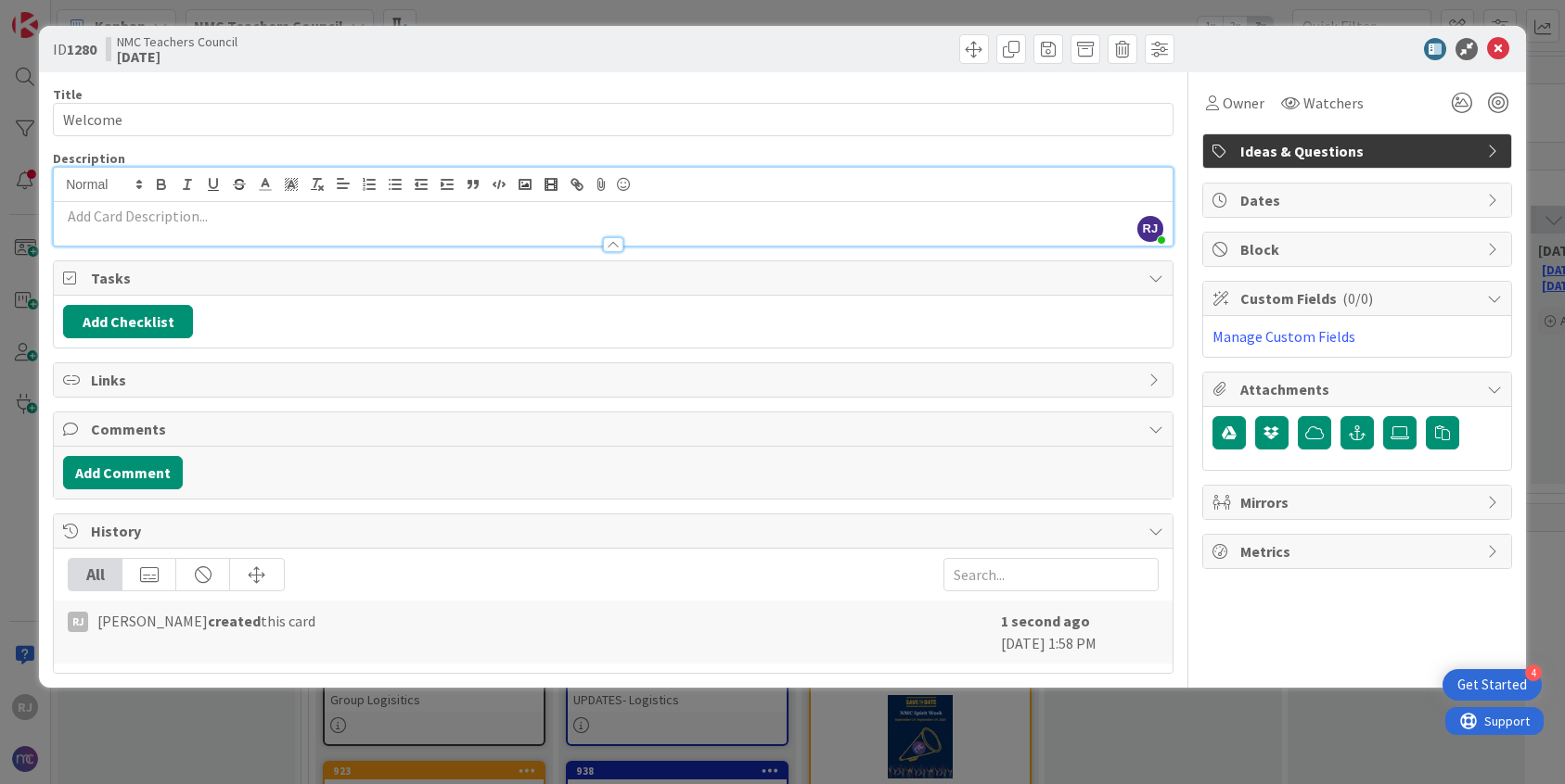
click at [224, 210] on p at bounding box center [613, 216] width 1100 height 21
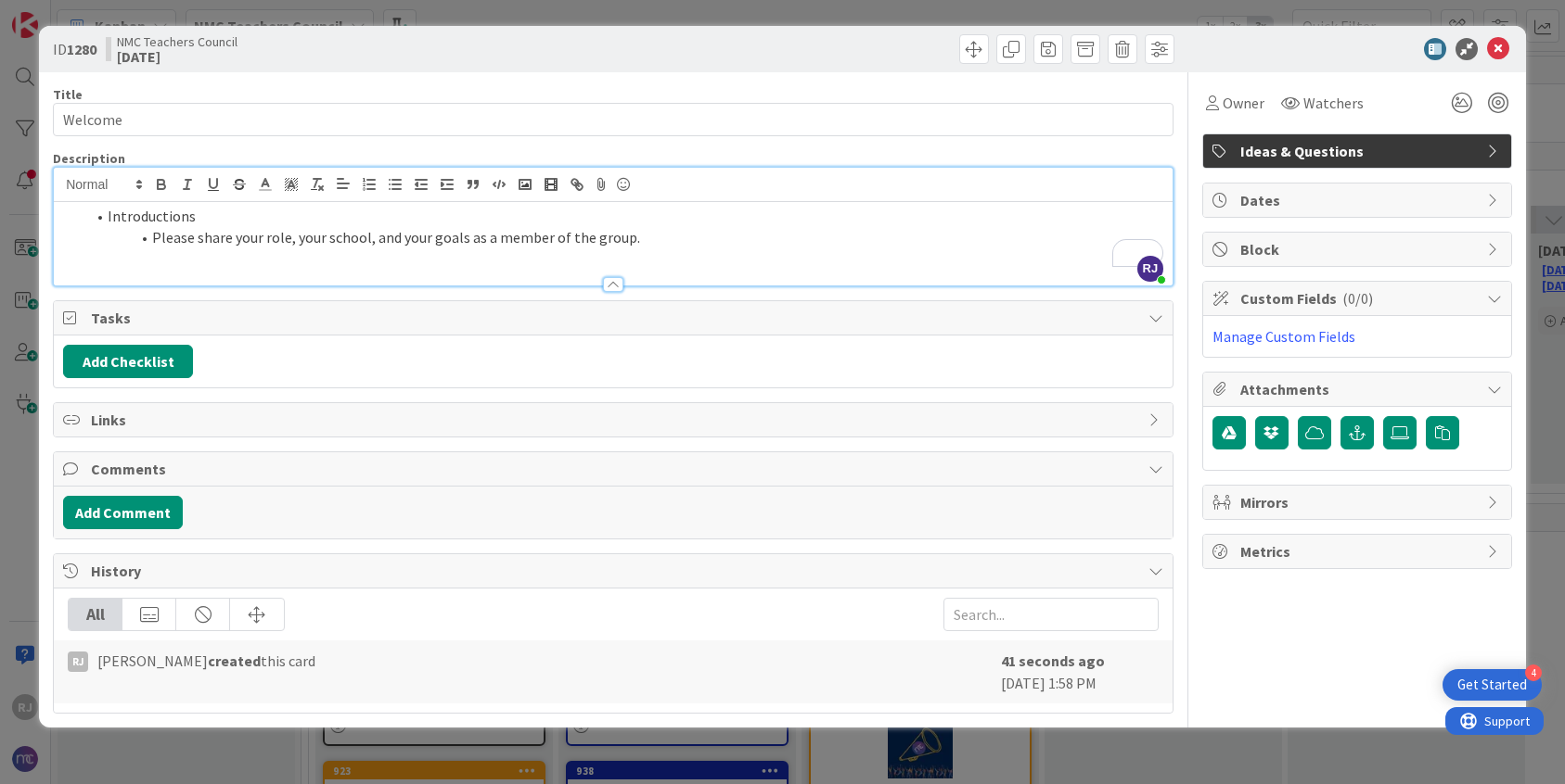
click at [632, 242] on li "Please share your role, your school, and your goals as a member of the group." at bounding box center [624, 238] width 1077 height 21
drag, startPoint x: 430, startPoint y: 242, endPoint x: 457, endPoint y: 237, distance: 27.5
click at [457, 239] on li "Please share your role, your school, and your goals as a member of the group." at bounding box center [624, 238] width 1077 height 21
click at [470, 236] on li "Please share your role, your school, and your goals as a member of the group." at bounding box center [624, 238] width 1077 height 21
drag, startPoint x: 470, startPoint y: 236, endPoint x: 622, endPoint y: 241, distance: 152.1
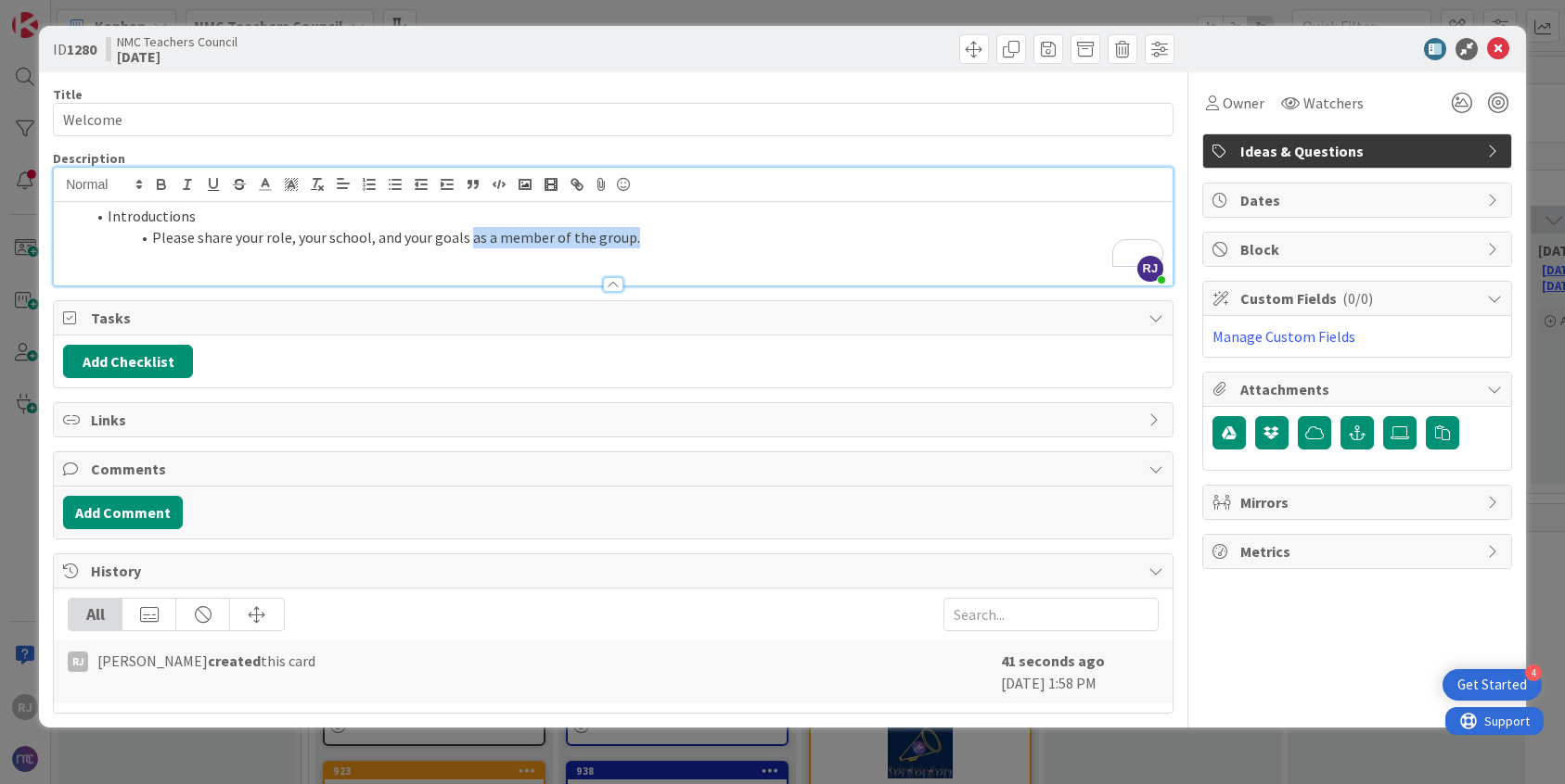
click at [622, 241] on li "Please share your role, your school, and your goals as a member of the group." at bounding box center [624, 238] width 1077 height 21
click at [1498, 46] on icon at bounding box center [1497, 48] width 22 height 22
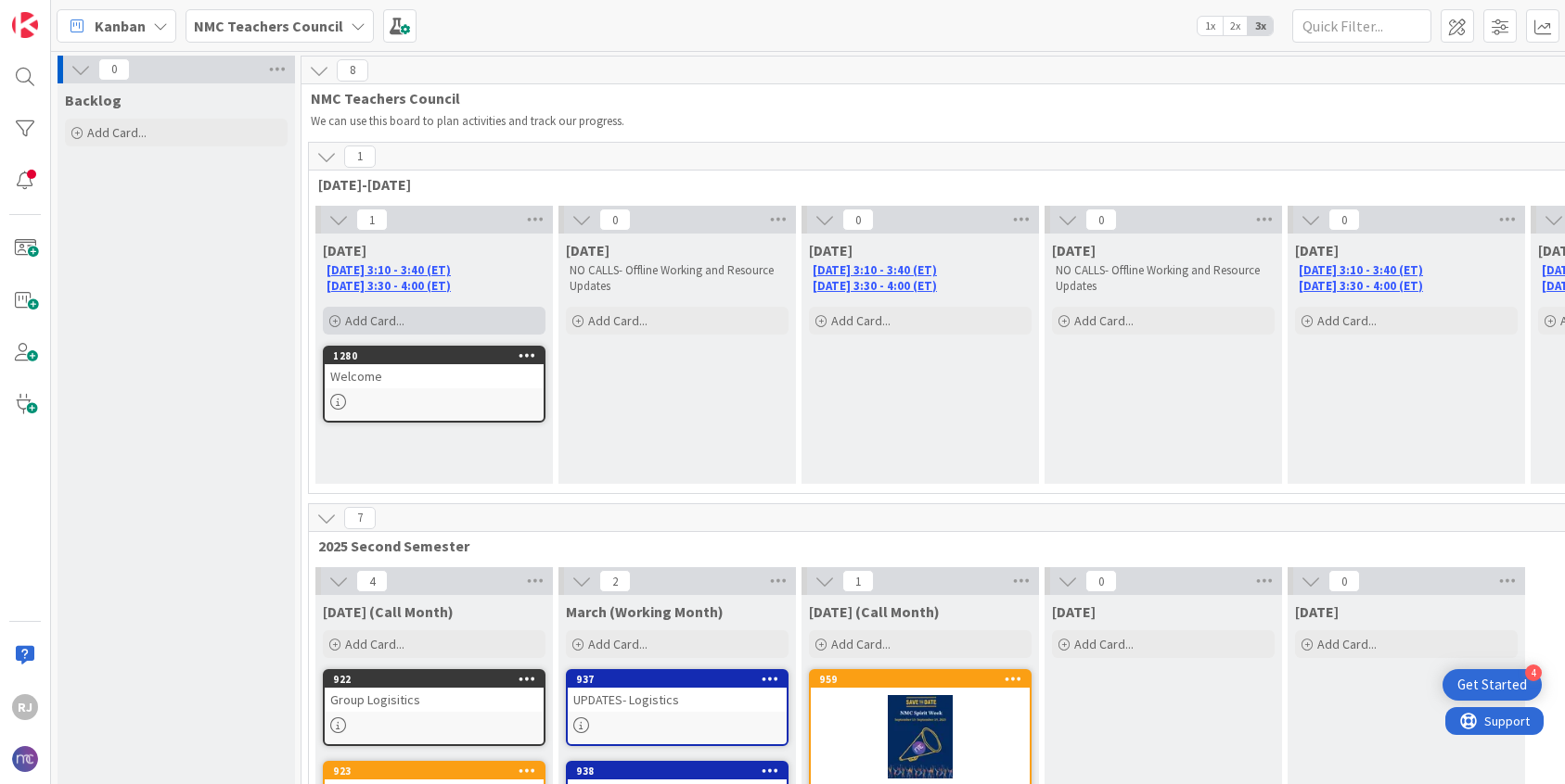
click at [417, 319] on div "Add Card..." at bounding box center [433, 320] width 223 height 27
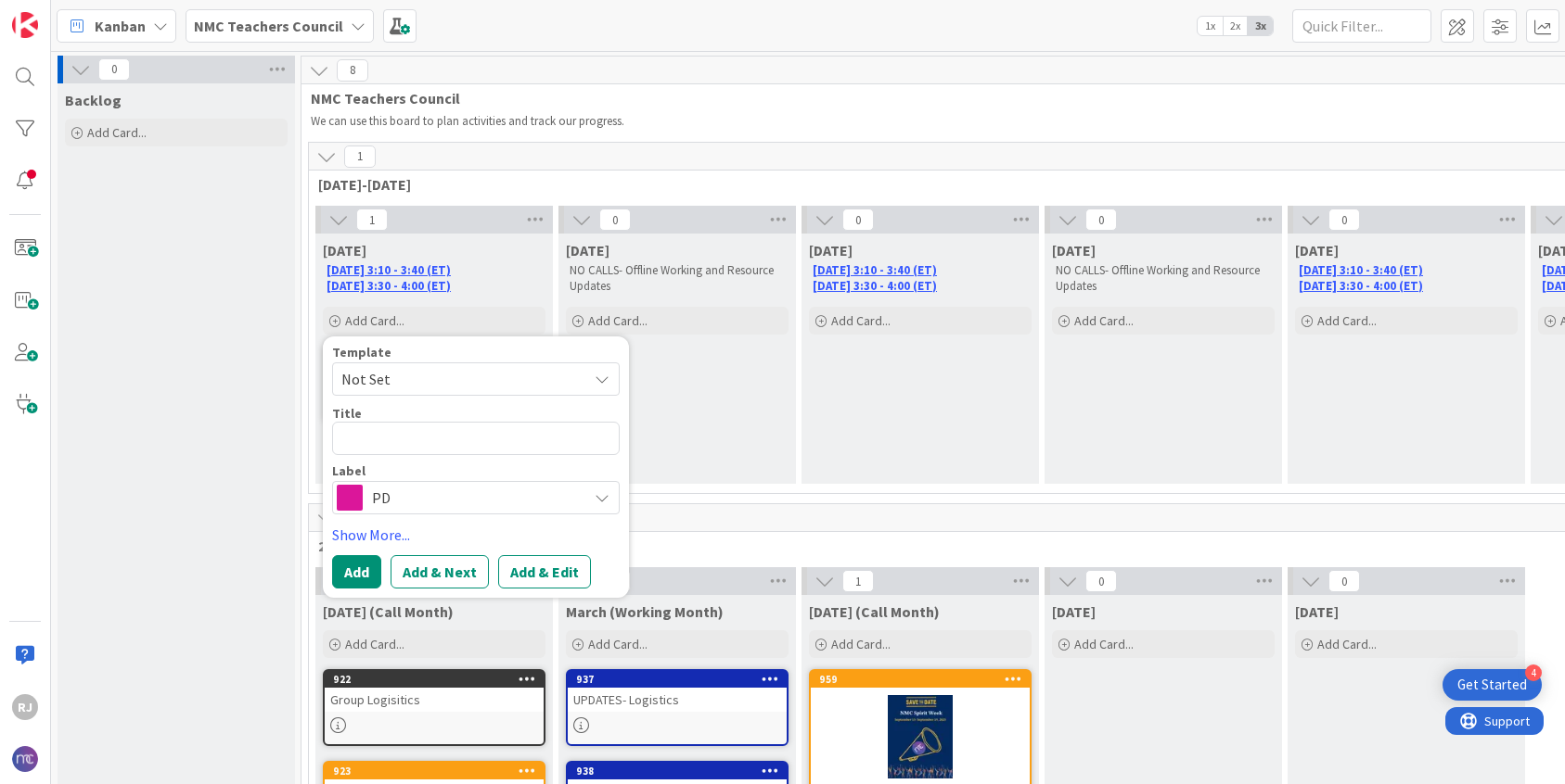
click at [422, 502] on span "PD" at bounding box center [474, 497] width 206 height 26
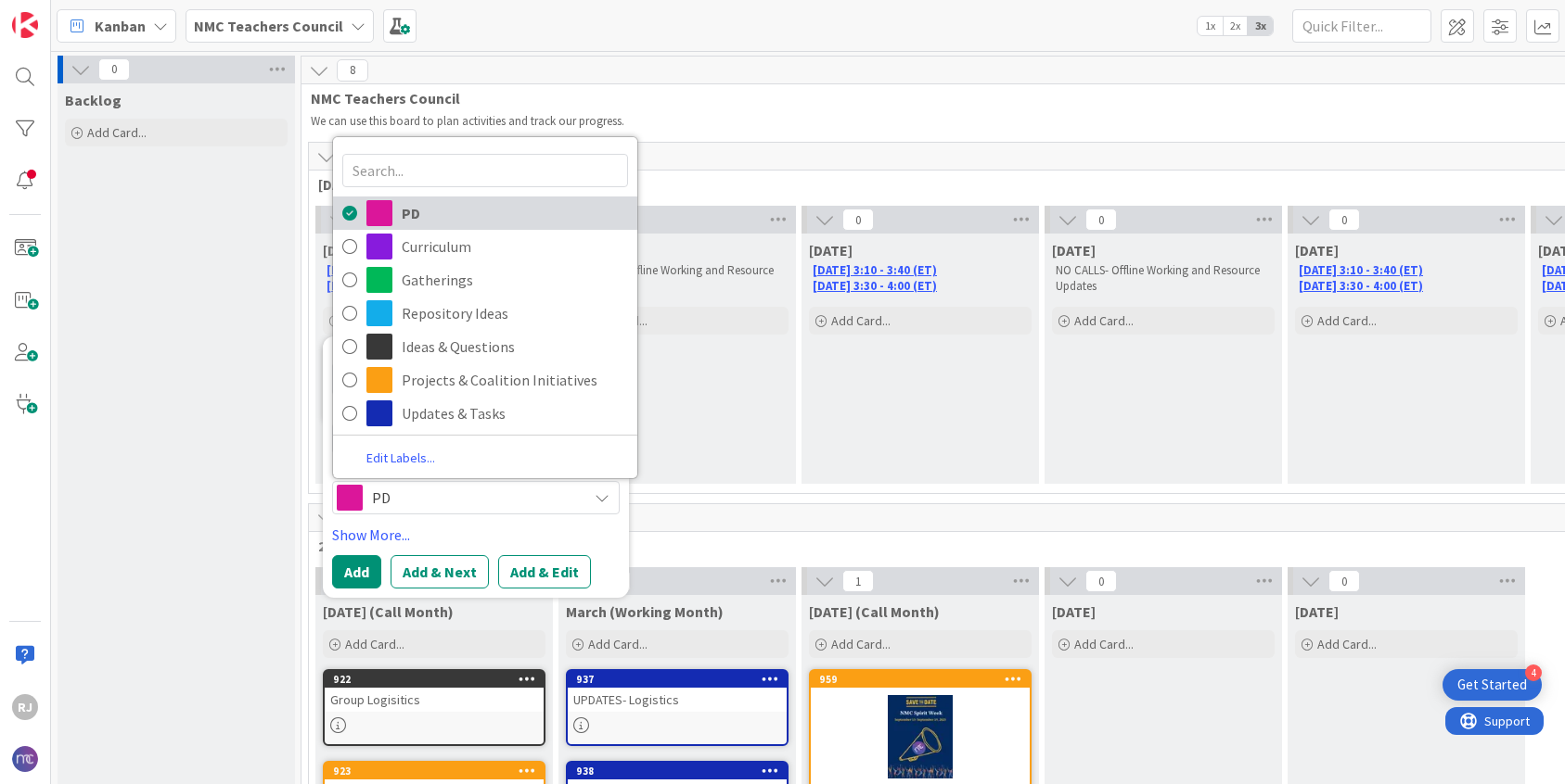
click at [439, 210] on span "PD" at bounding box center [514, 212] width 227 height 27
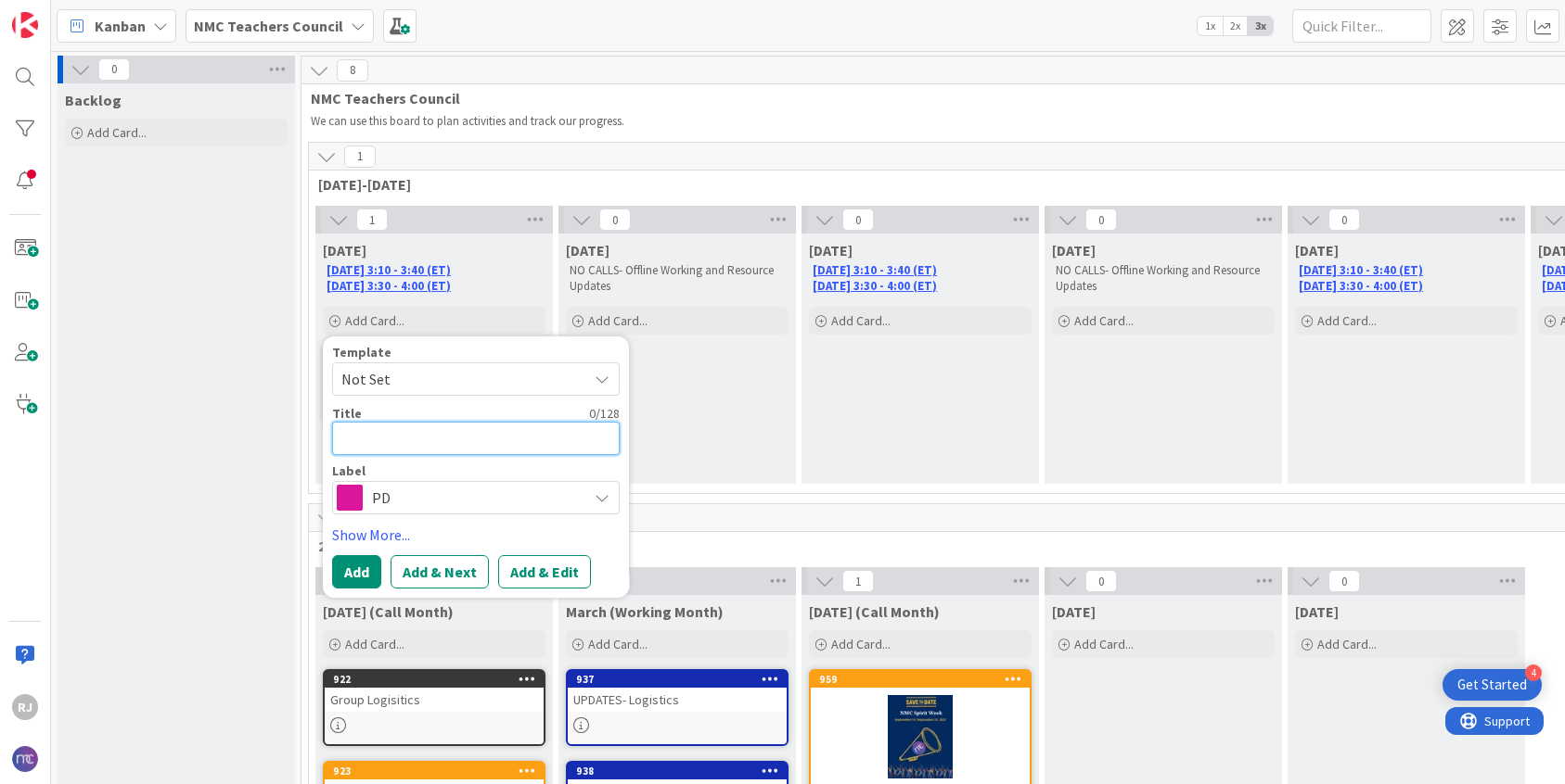
click at [459, 438] on textarea at bounding box center [475, 438] width 287 height 33
type textarea "x"
type textarea "W"
type textarea "x"
type textarea "Wh"
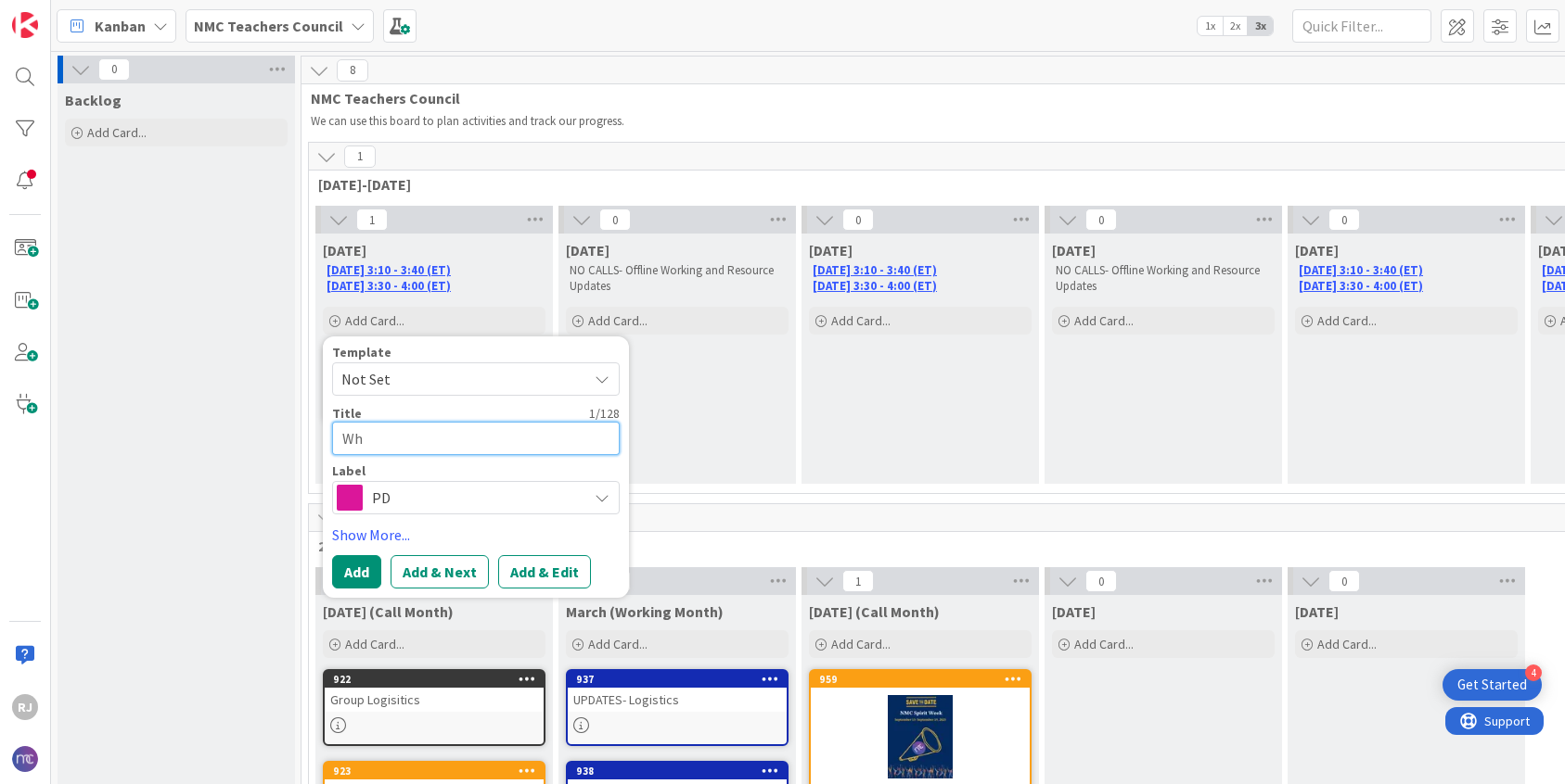
type textarea "x"
type textarea "Wha"
type textarea "x"
type textarea "What"
type textarea "x"
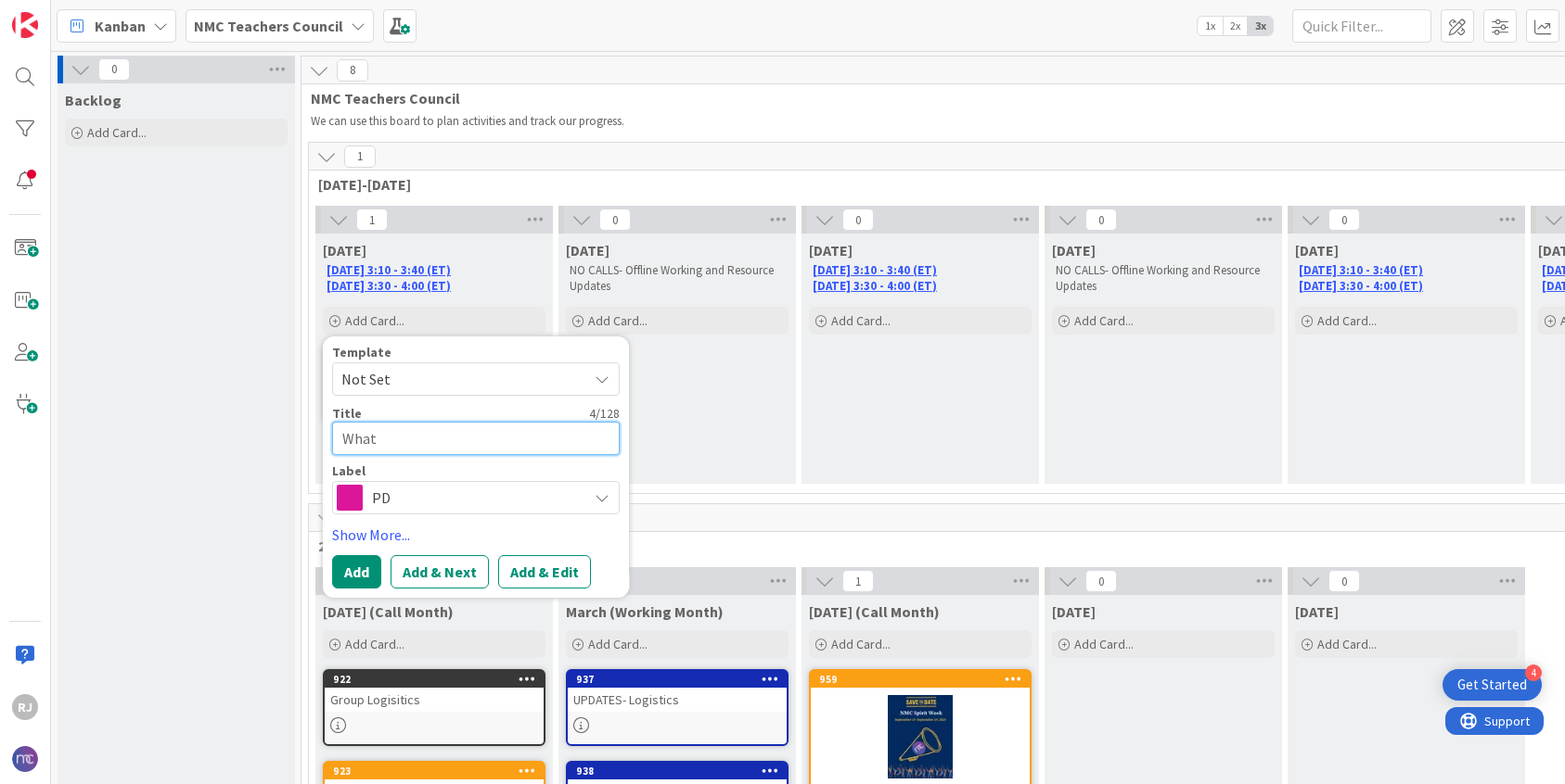
type textarea "Wha"
type textarea "x"
type textarea "Wh"
type textarea "x"
type textarea "W"
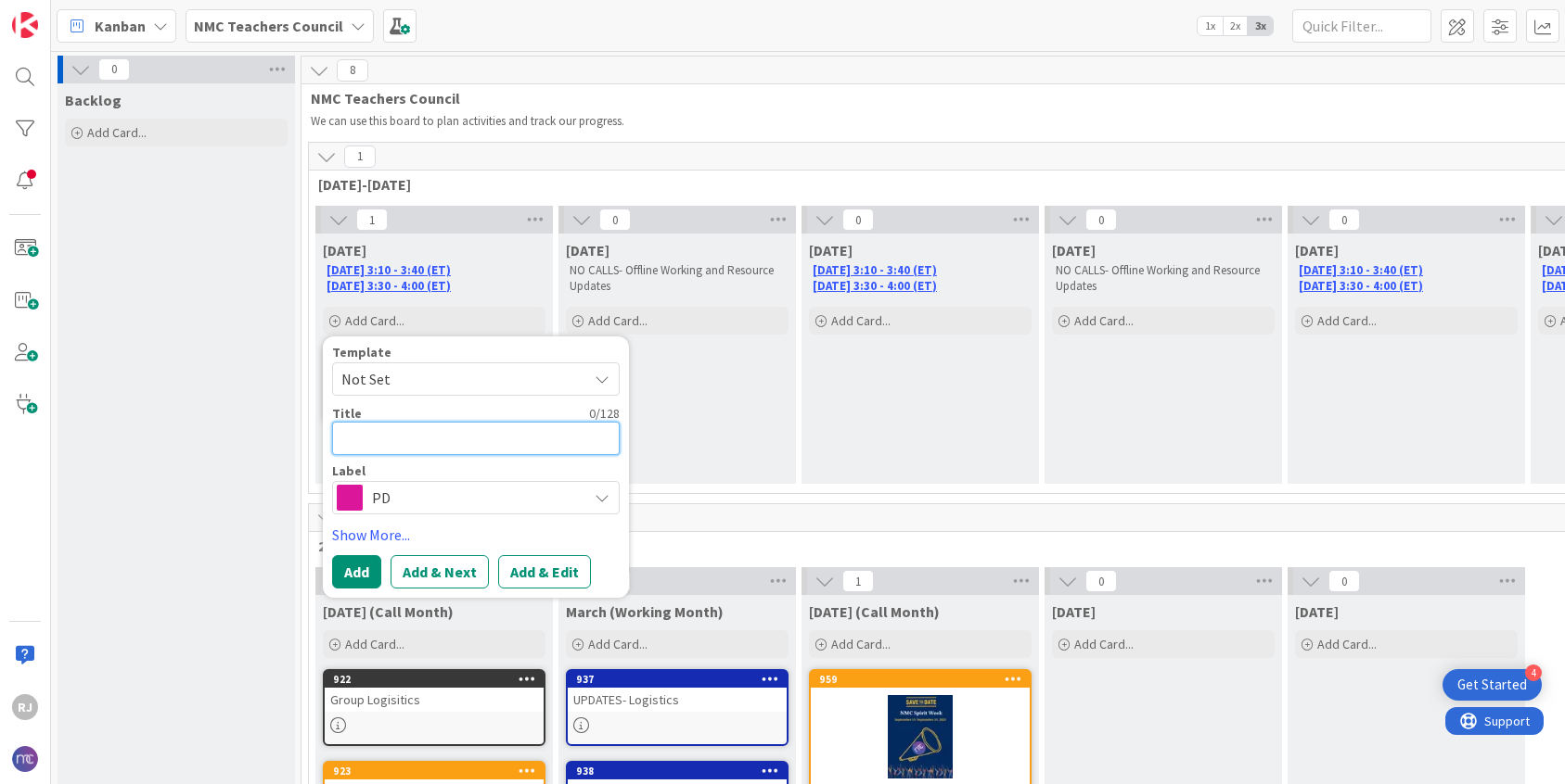
type textarea "x"
type textarea "N"
type textarea "x"
type textarea "Na"
type textarea "x"
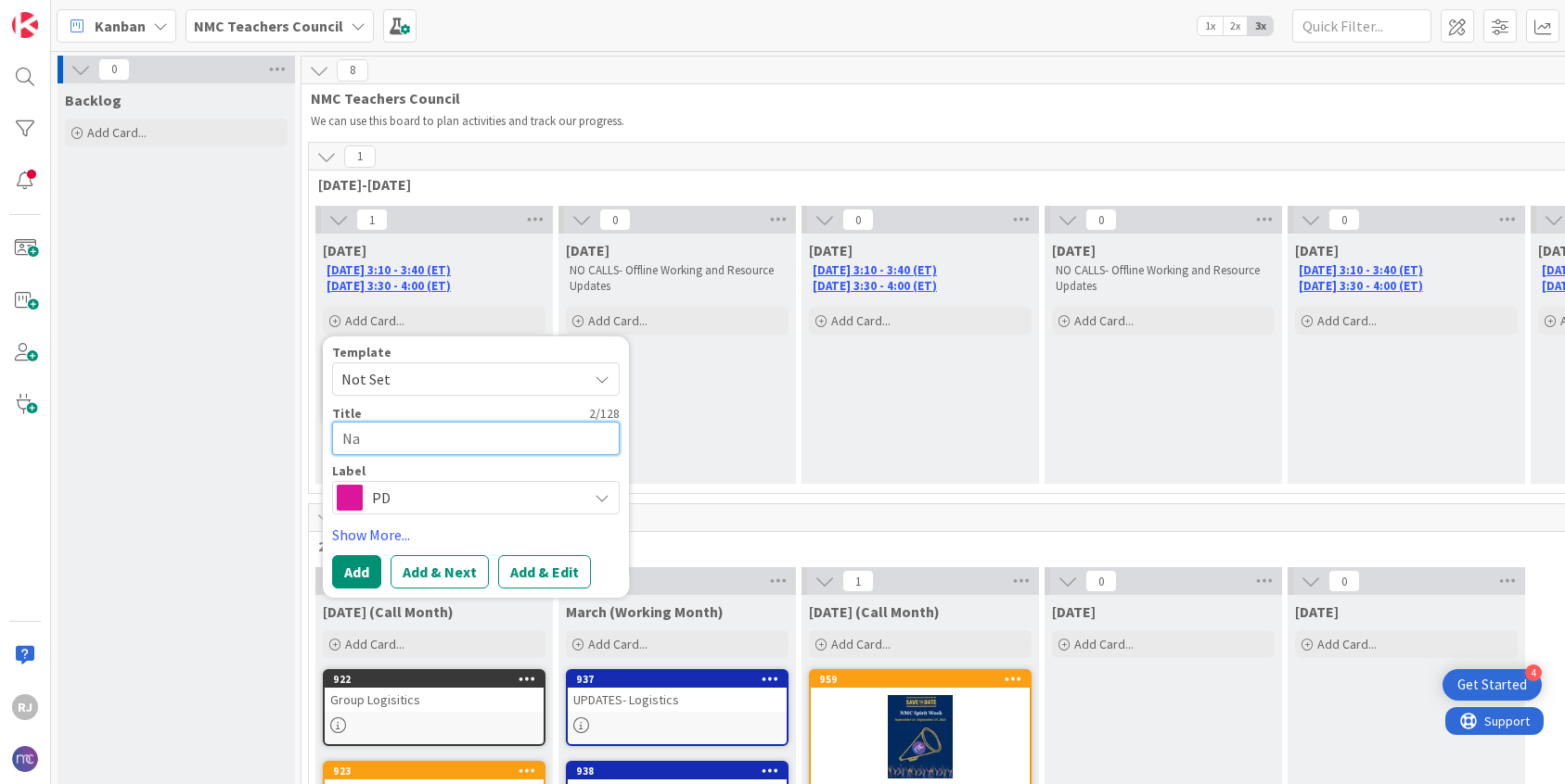
type textarea "Nat"
type textarea "x"
type textarea "Nati"
type textarea "x"
type textarea "Nation"
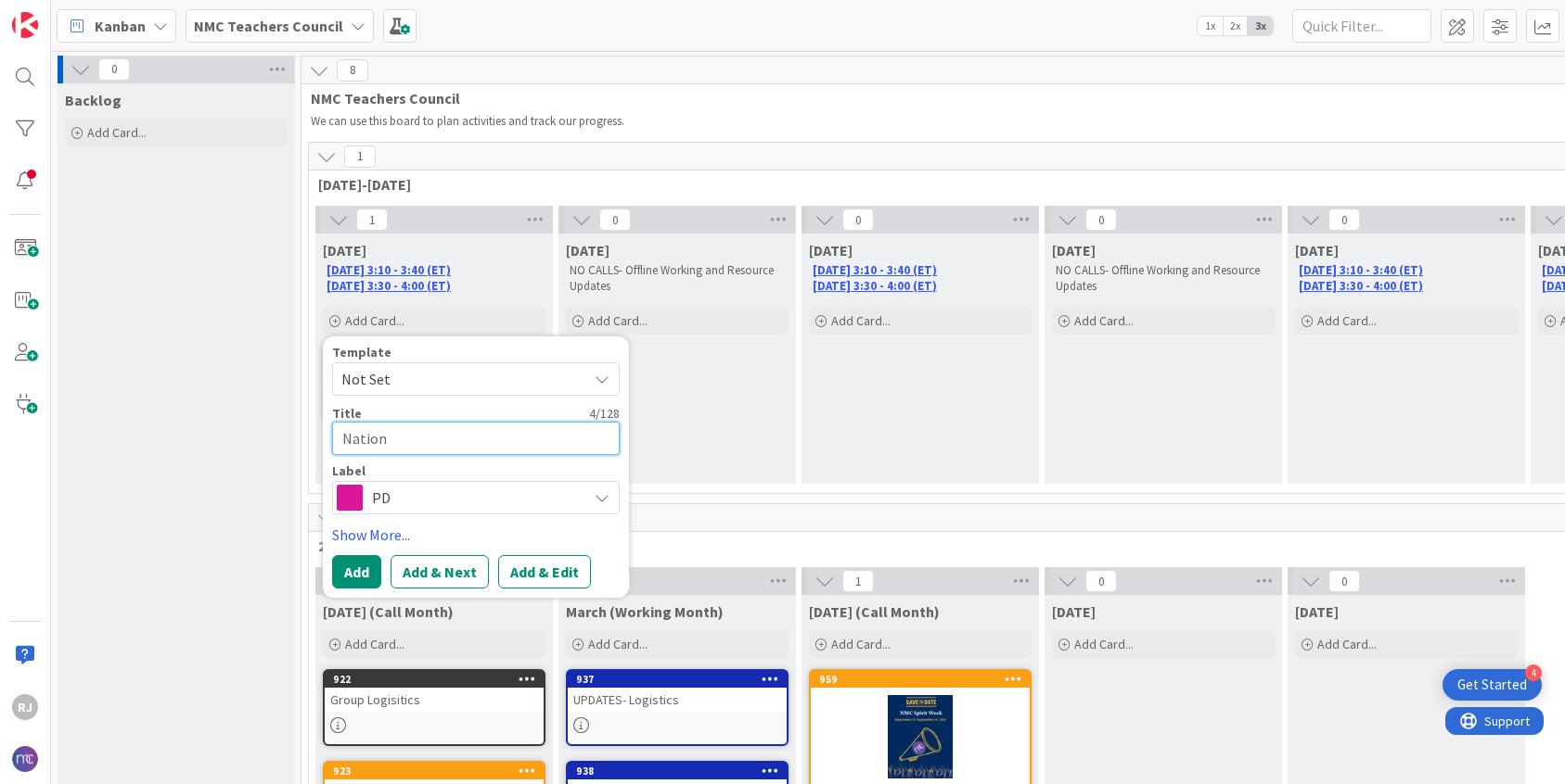
type textarea "x"
type textarea "Nationa"
type textarea "x"
type textarea "National"
type textarea "x"
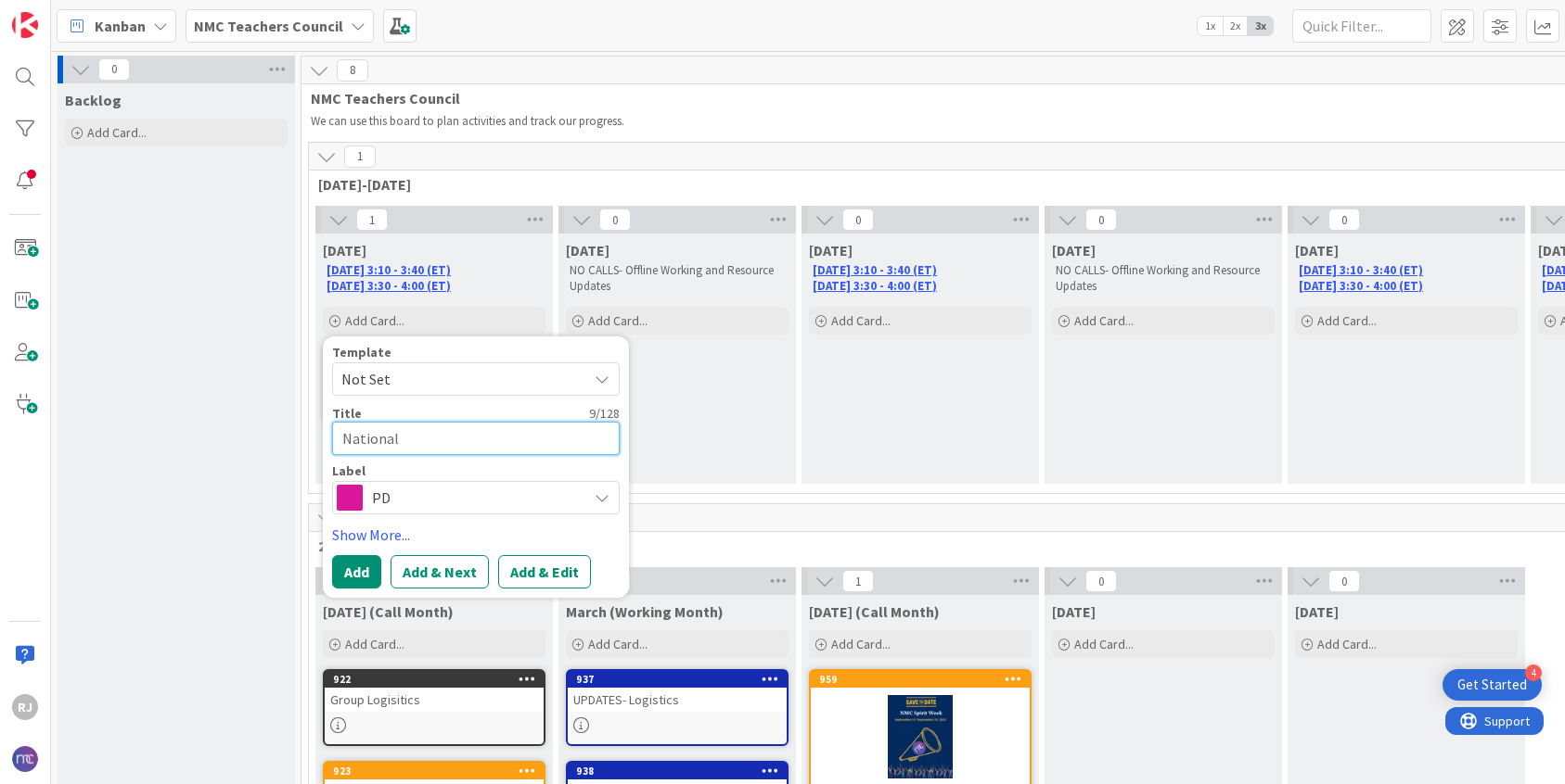
type textarea "National C"
type textarea "x"
type textarea "National Co"
type textarea "x"
type textarea "National Con"
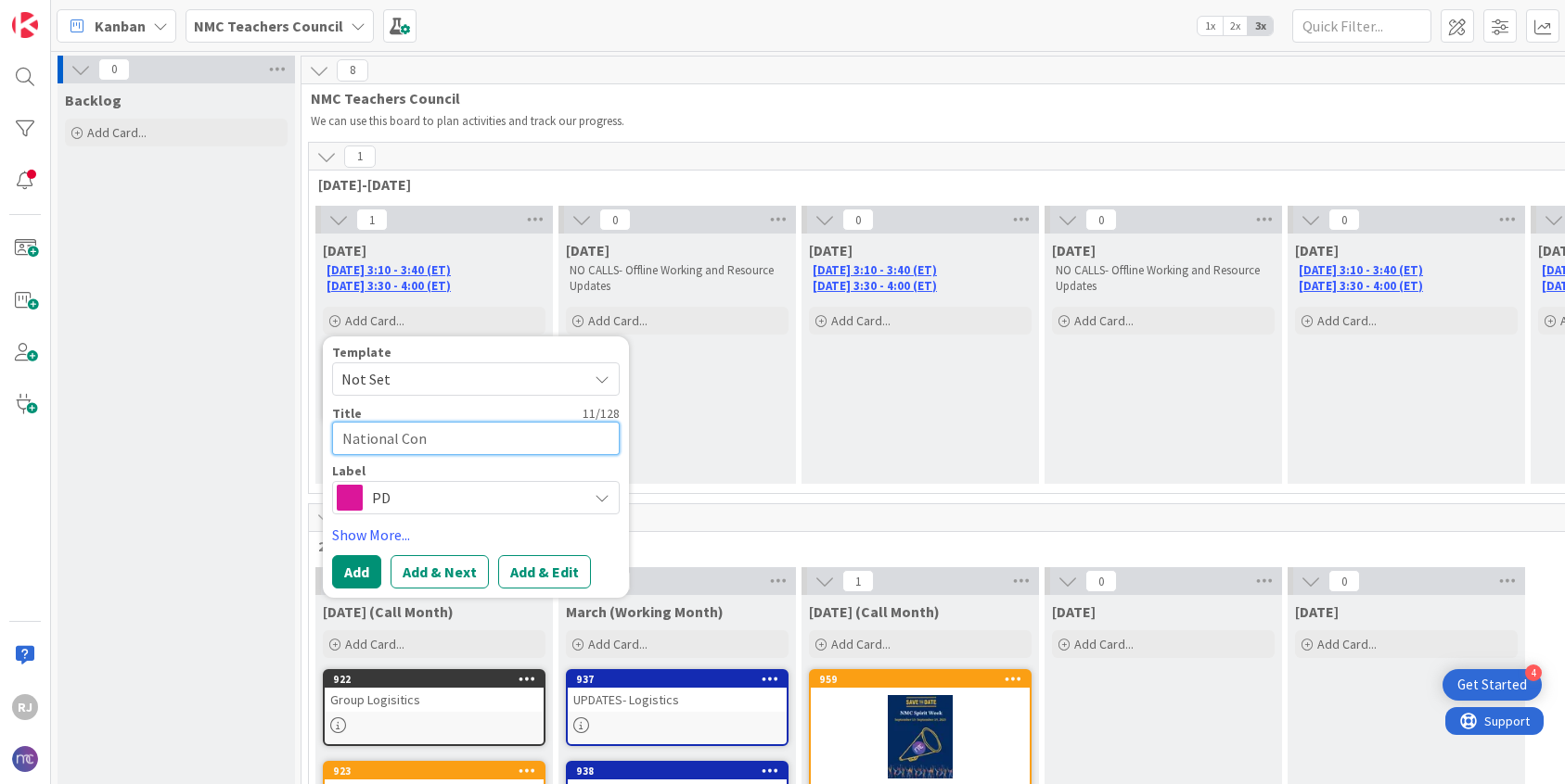
type textarea "x"
type textarea "National Conf"
type textarea "x"
type textarea "National Confe"
type textarea "x"
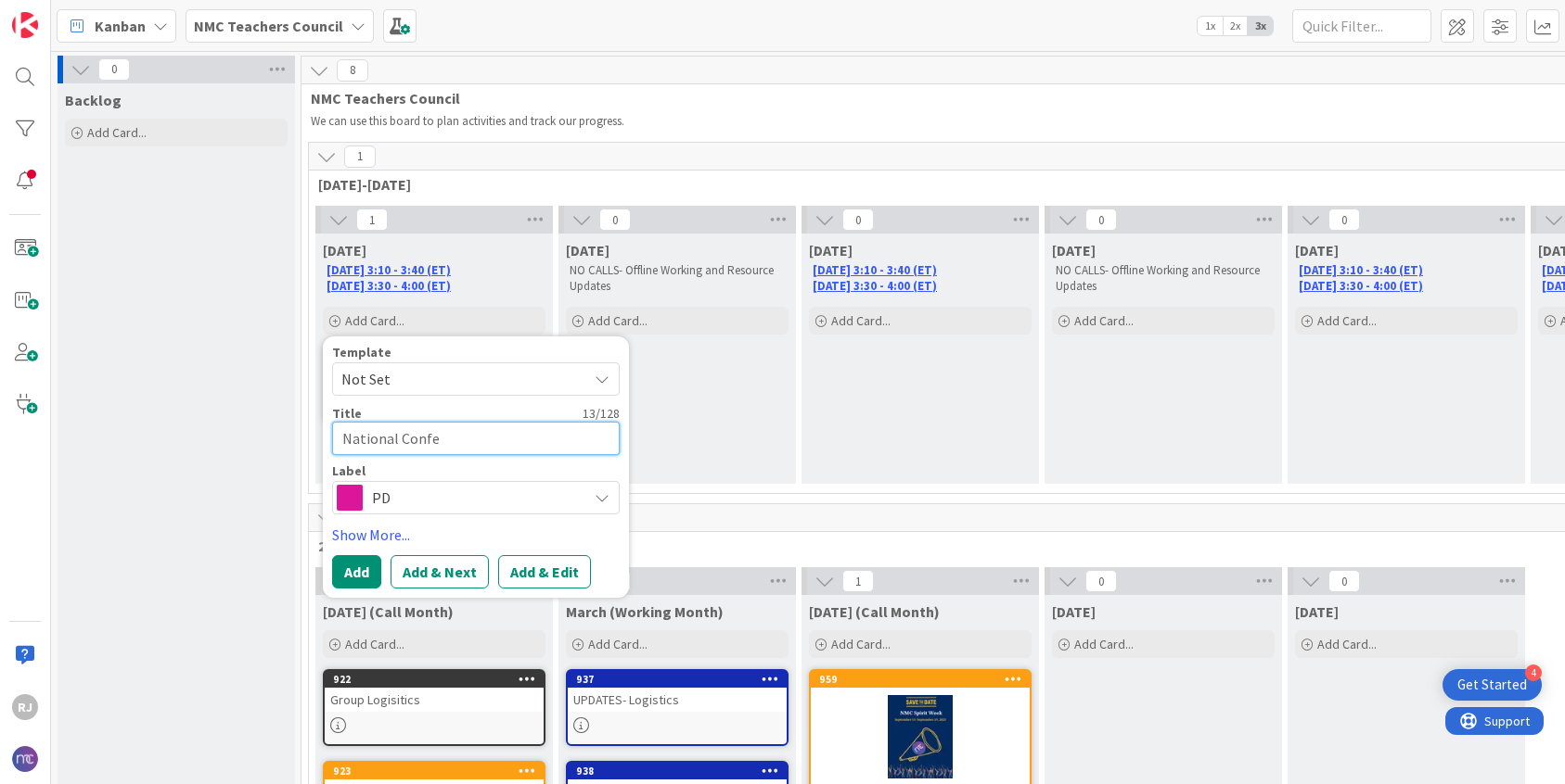
type textarea "National Confer"
type textarea "x"
type textarea "National Confere"
type textarea "x"
type textarea "National Conferen"
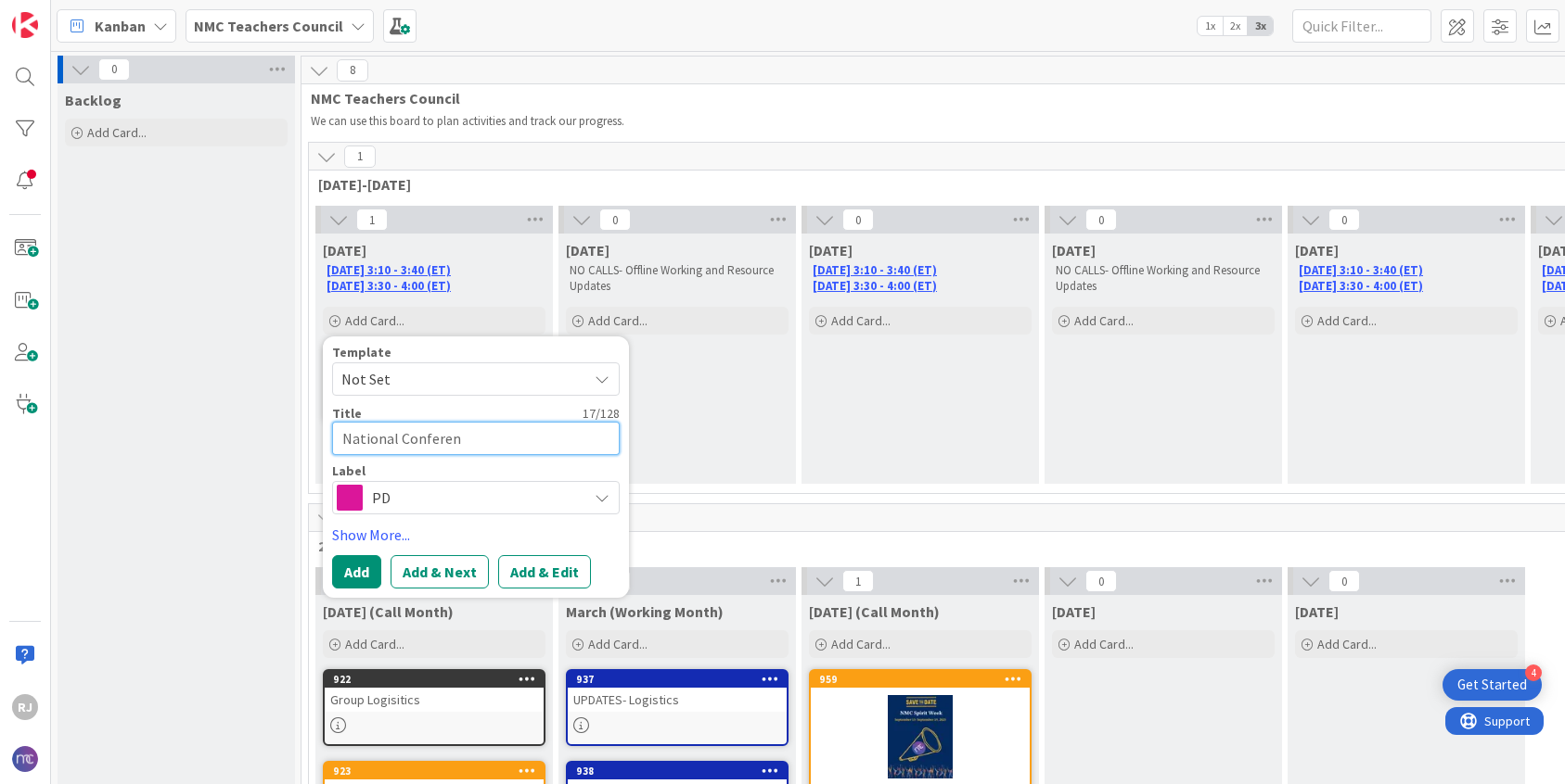
type textarea "x"
type textarea "National Conferenc"
type textarea "x"
type textarea "National Conference"
click at [372, 566] on button "Add" at bounding box center [357, 572] width 49 height 33
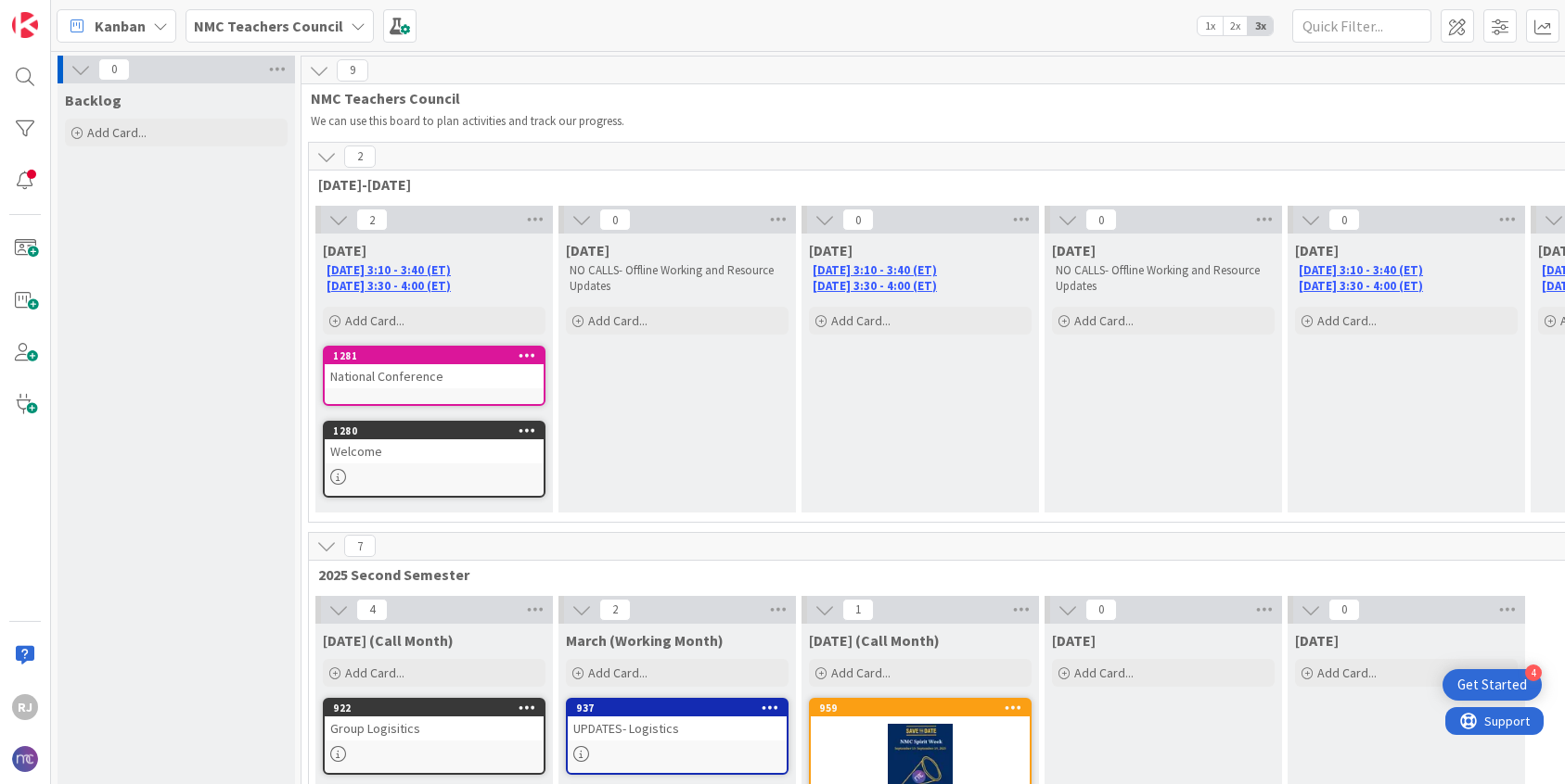
click at [460, 371] on div "National Conference" at bounding box center [433, 375] width 219 height 24
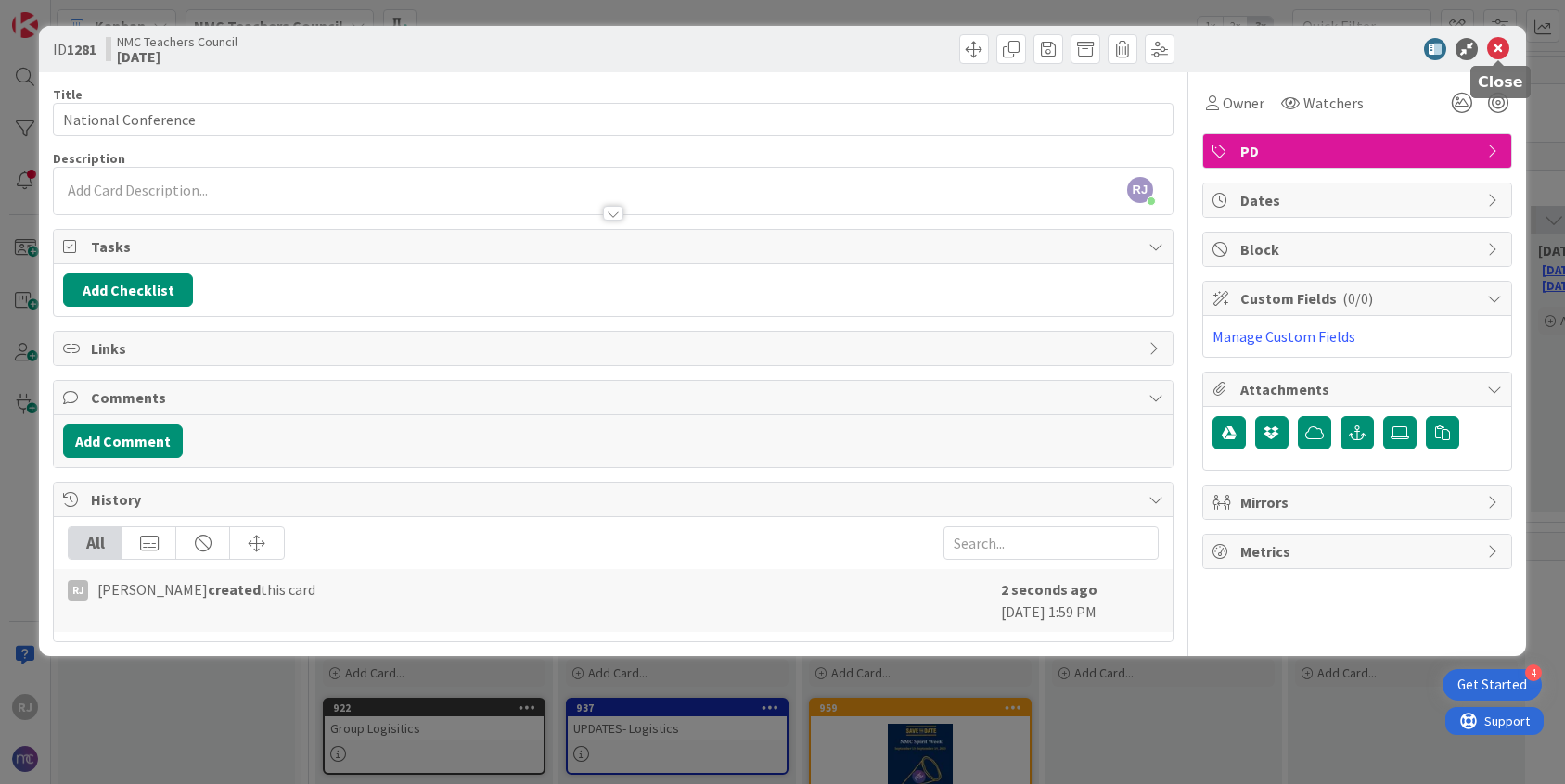
click at [1501, 46] on icon at bounding box center [1497, 48] width 22 height 22
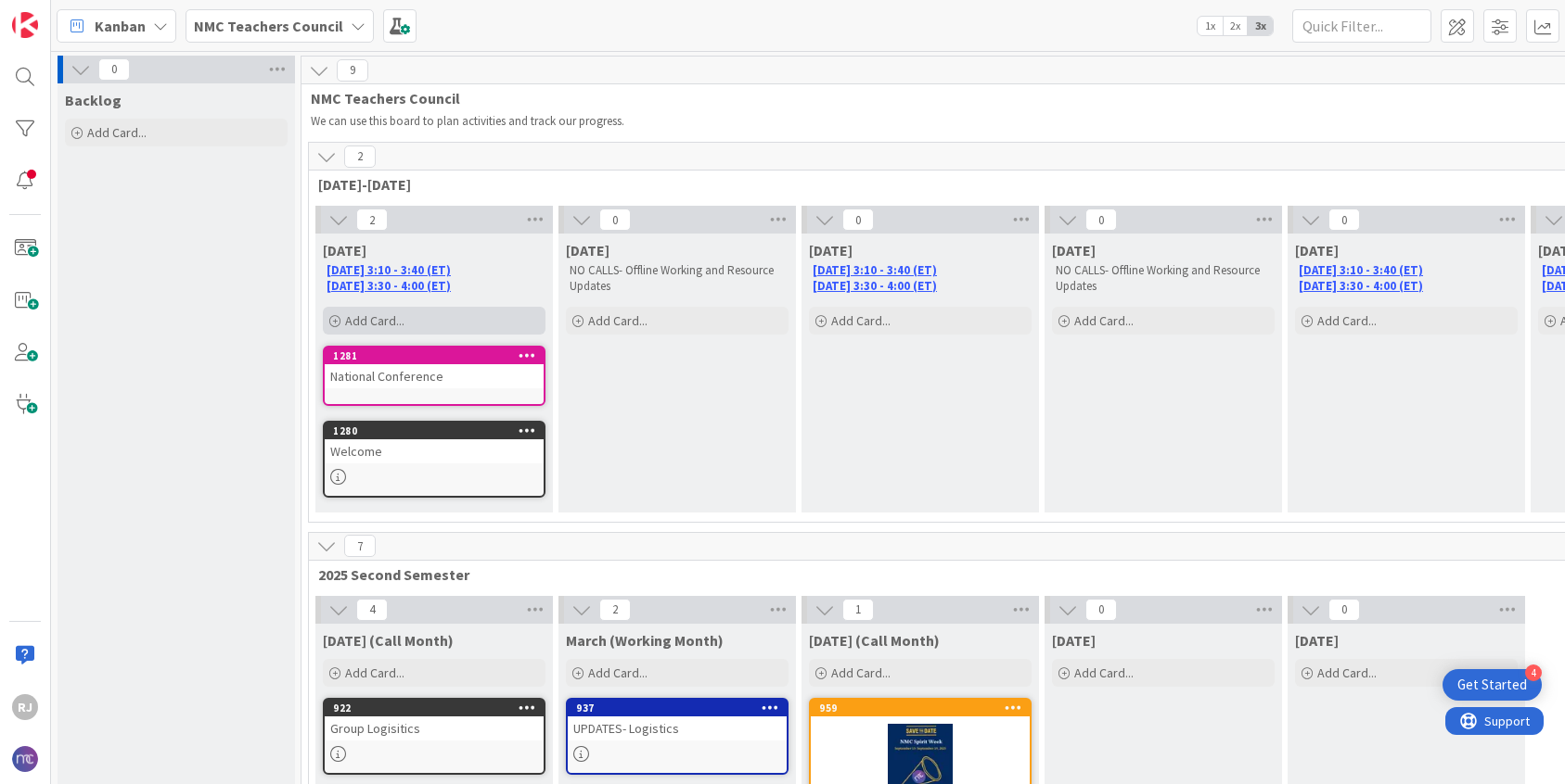
click at [411, 324] on div "Add Card..." at bounding box center [433, 320] width 223 height 27
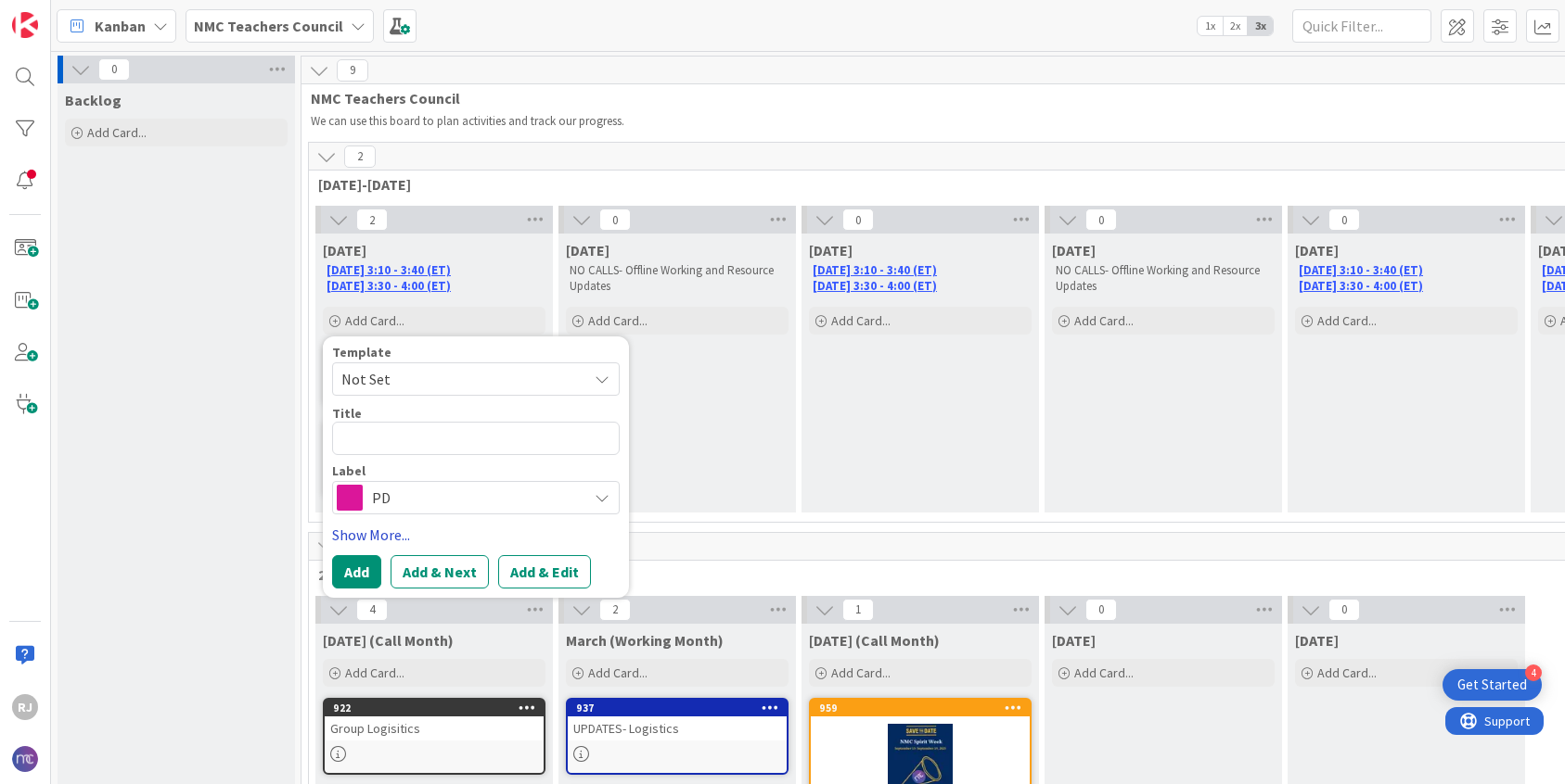
click at [378, 535] on link "Show More..." at bounding box center [475, 534] width 287 height 22
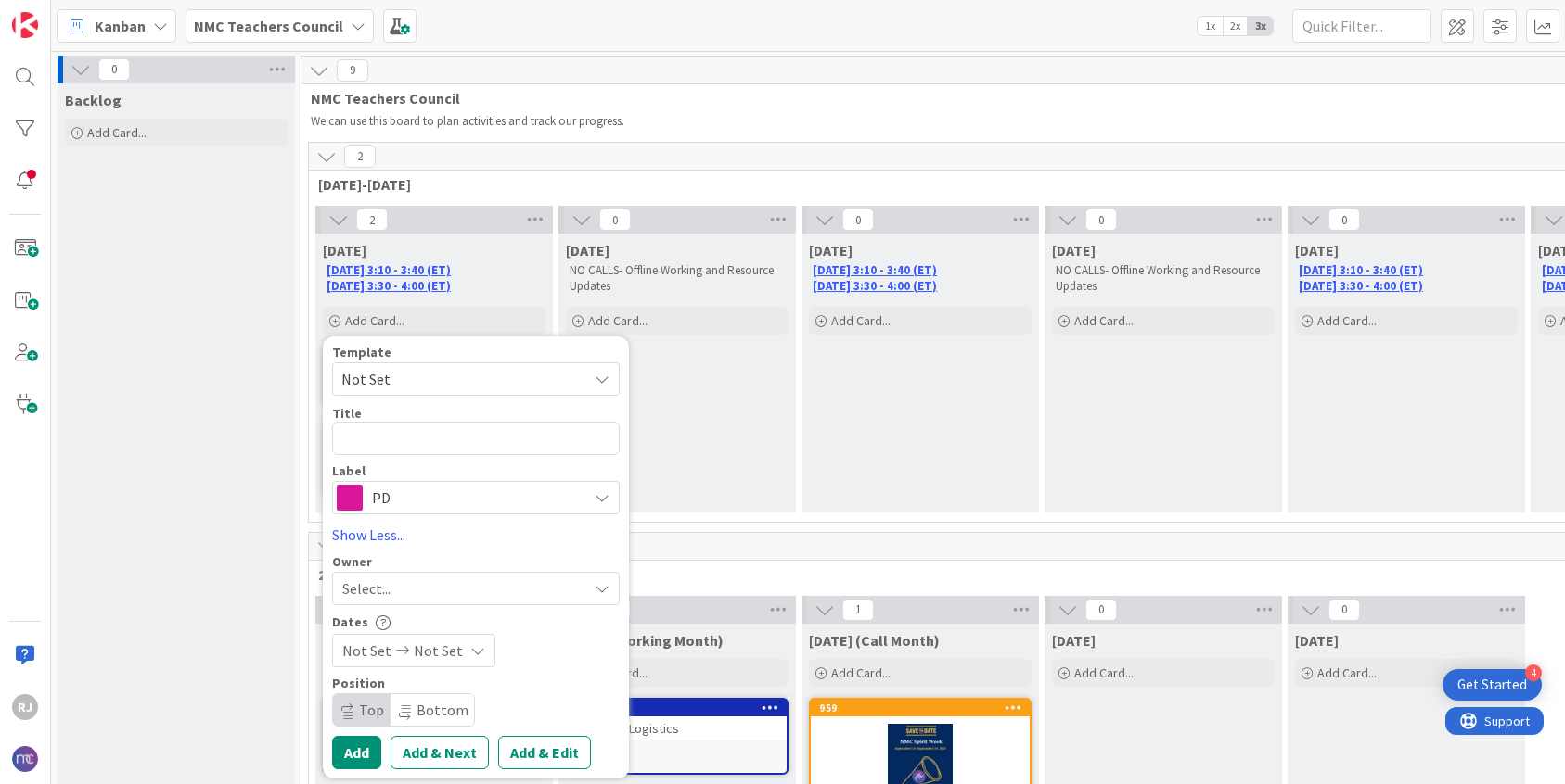
click at [699, 416] on div "[DATE] NO CALLS- Offline Working and Resource Updates Add Card..." at bounding box center [677, 373] width 237 height 279
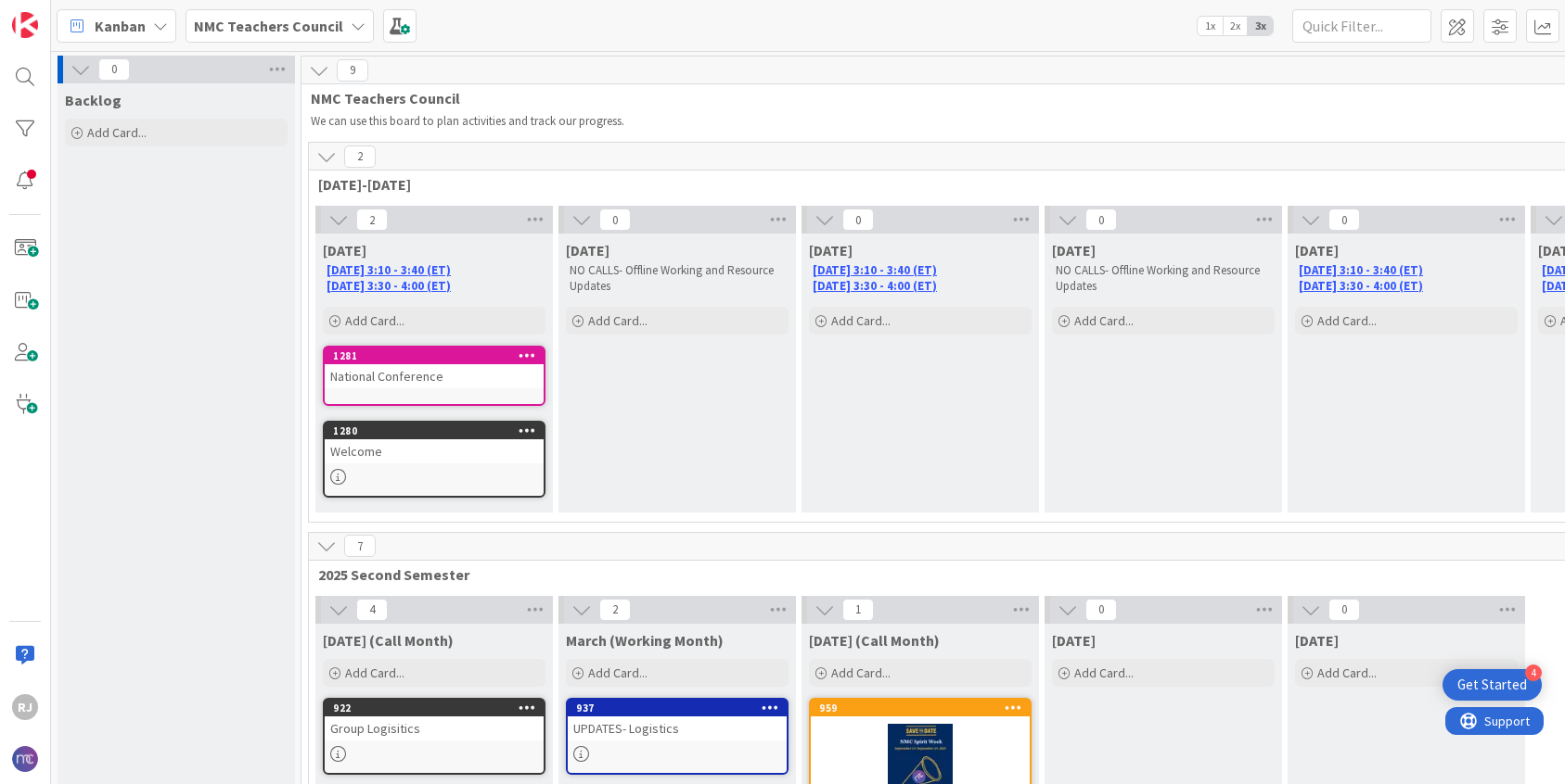
click at [433, 372] on div "National Conference" at bounding box center [433, 375] width 219 height 24
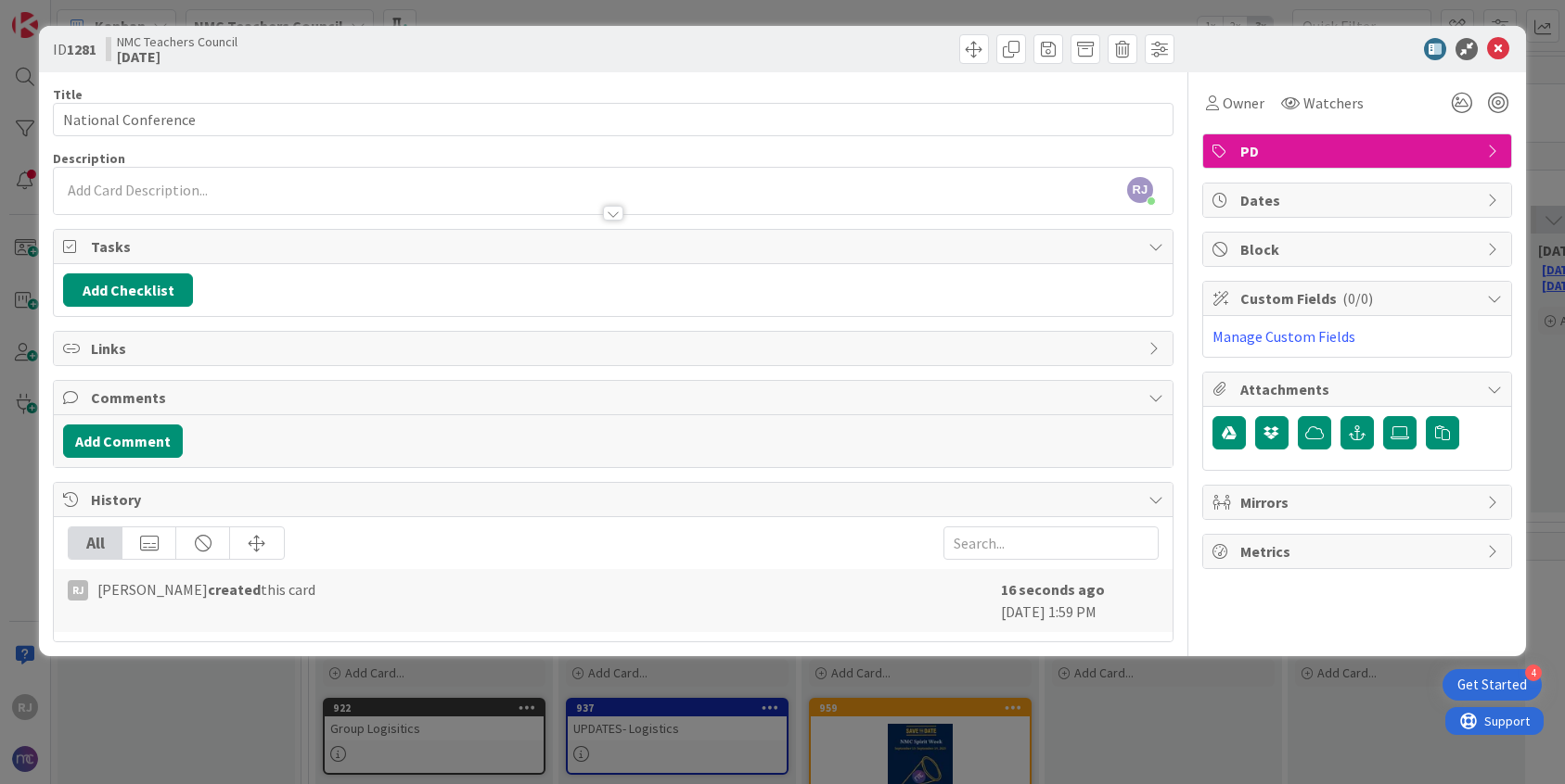
click at [1258, 149] on span "PD" at bounding box center [1358, 151] width 237 height 22
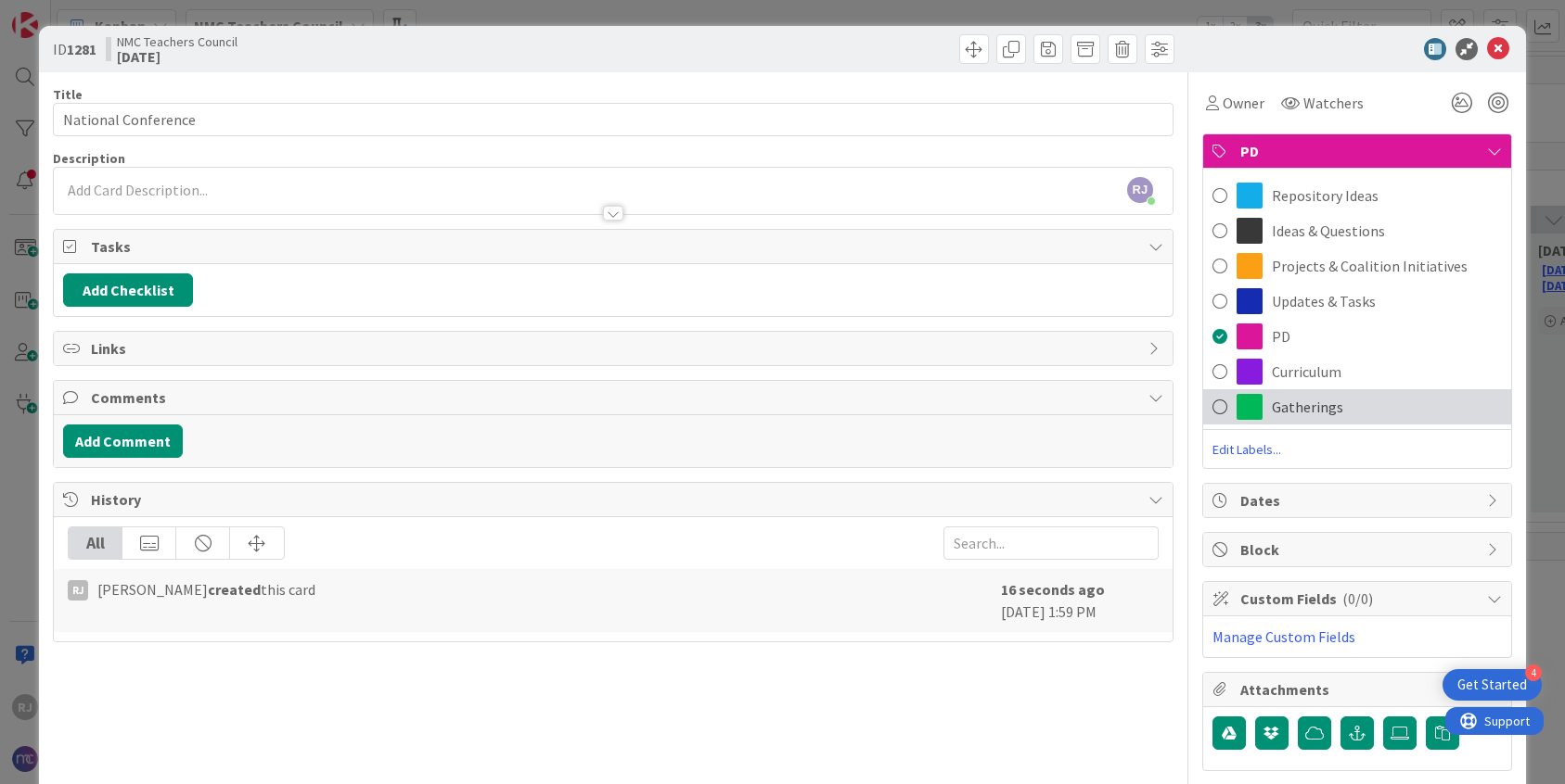
click at [1310, 410] on span "Gatherings" at bounding box center [1307, 407] width 71 height 22
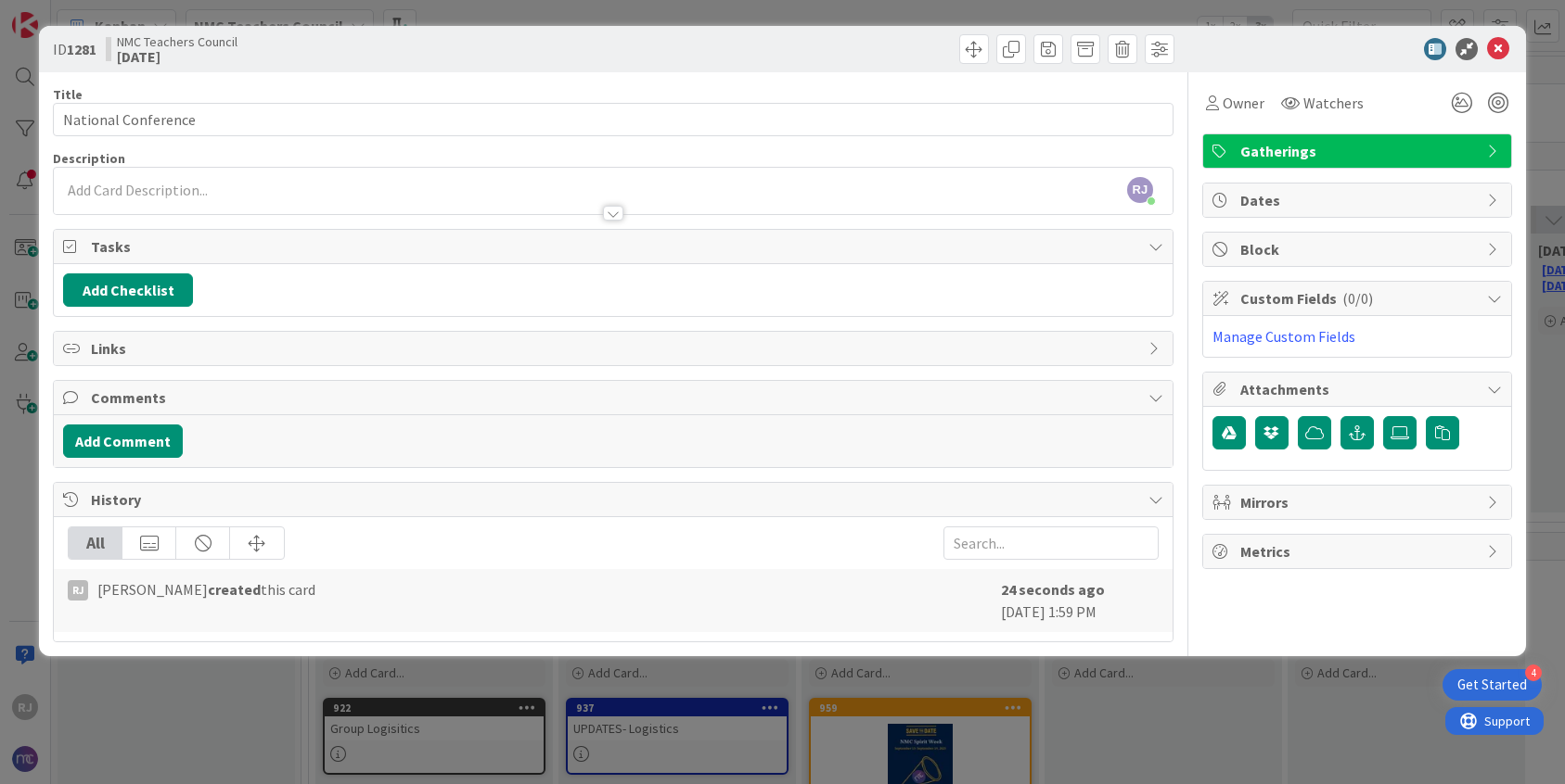
click at [228, 186] on div "[PERSON_NAME] [PERSON_NAME] just joined" at bounding box center [613, 191] width 1118 height 46
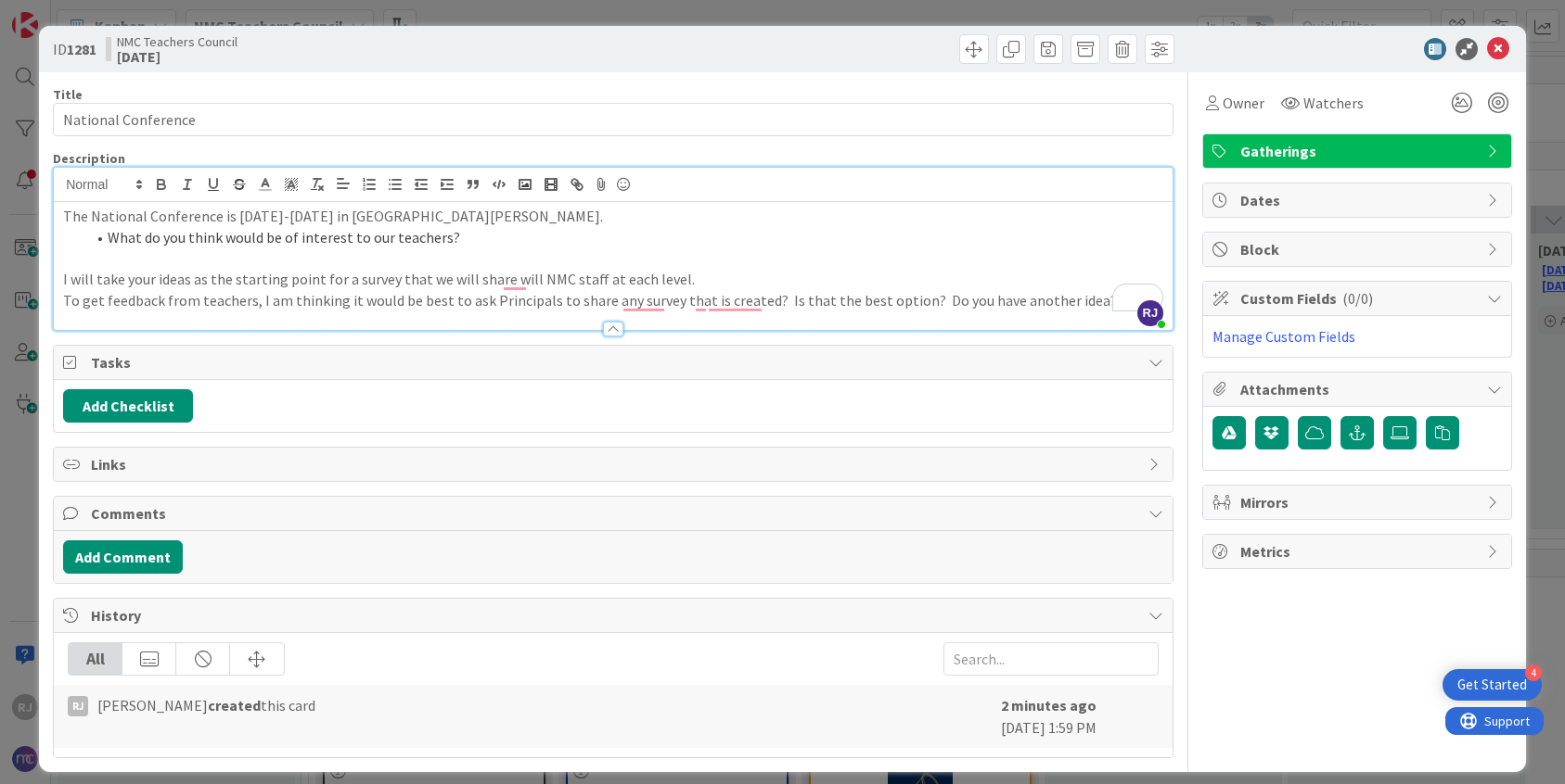
click at [769, 299] on p "To get feedback from teachers, I am thinking it would be best to ask Principals…" at bounding box center [613, 301] width 1100 height 21
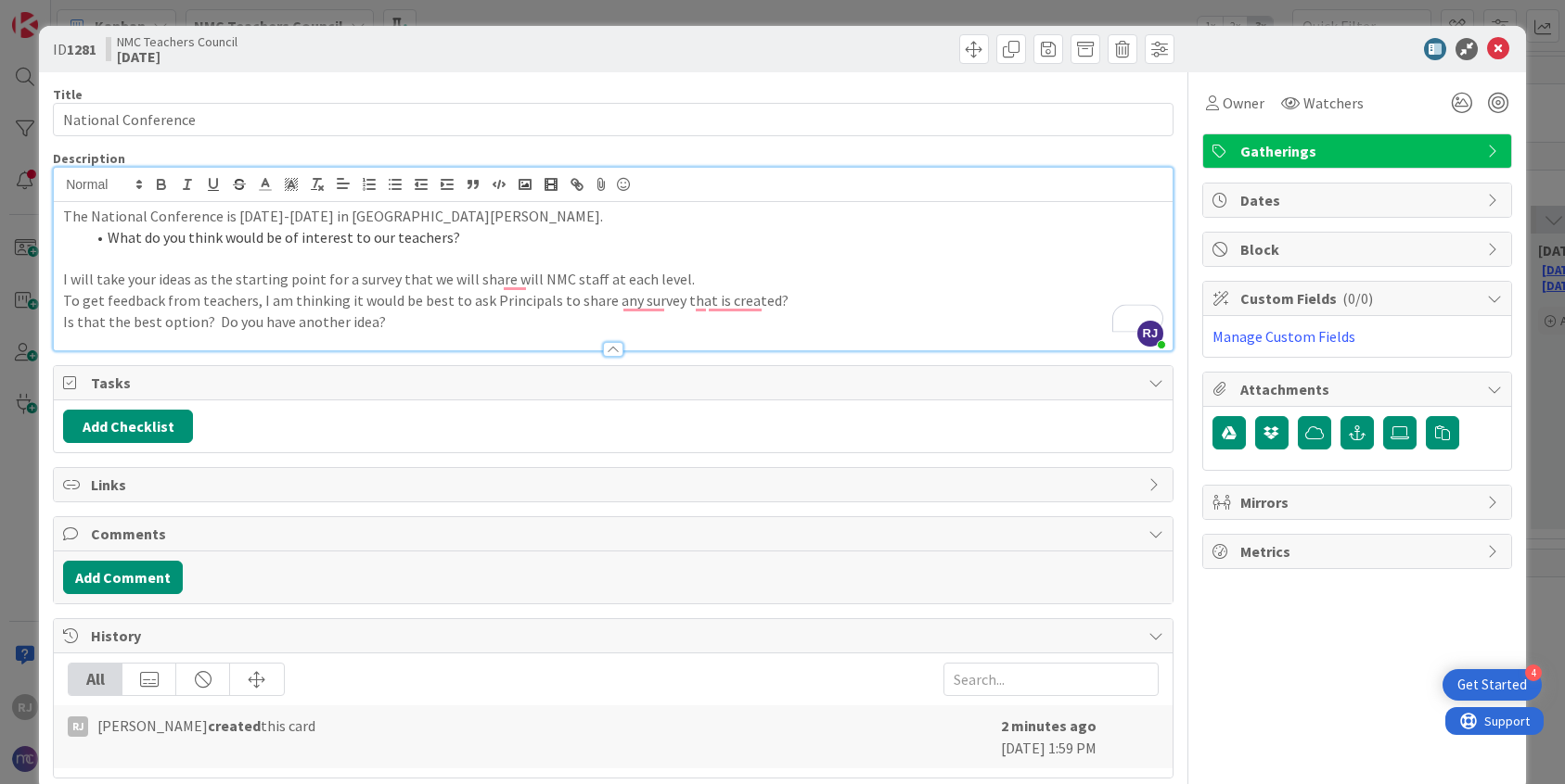
click at [212, 319] on p "Is that the best option? Do you have another idea?" at bounding box center [613, 322] width 1100 height 21
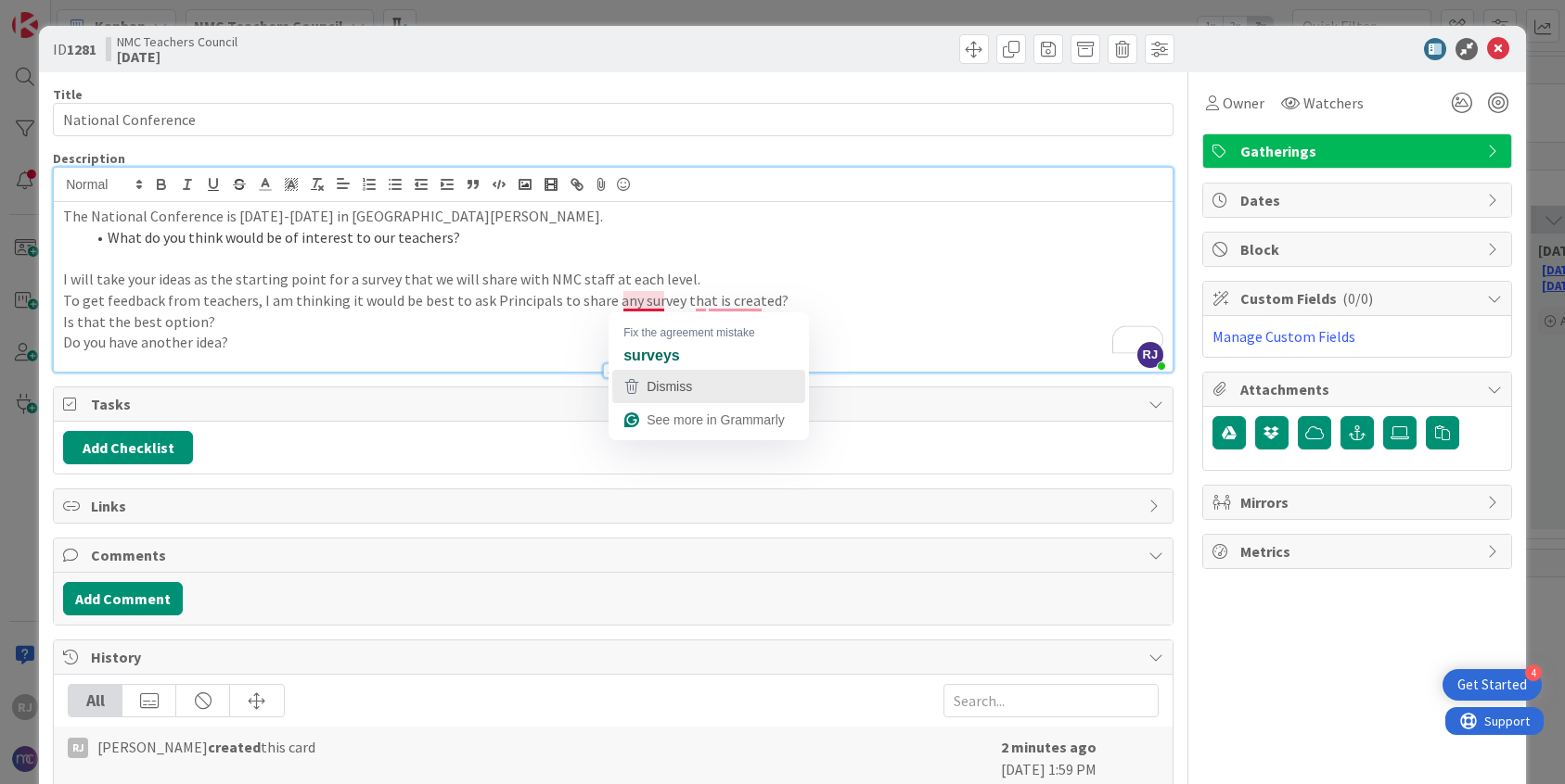
click at [675, 385] on span "Dismiss" at bounding box center [670, 387] width 46 height 15
click at [724, 387] on span "Dismiss" at bounding box center [742, 387] width 46 height 15
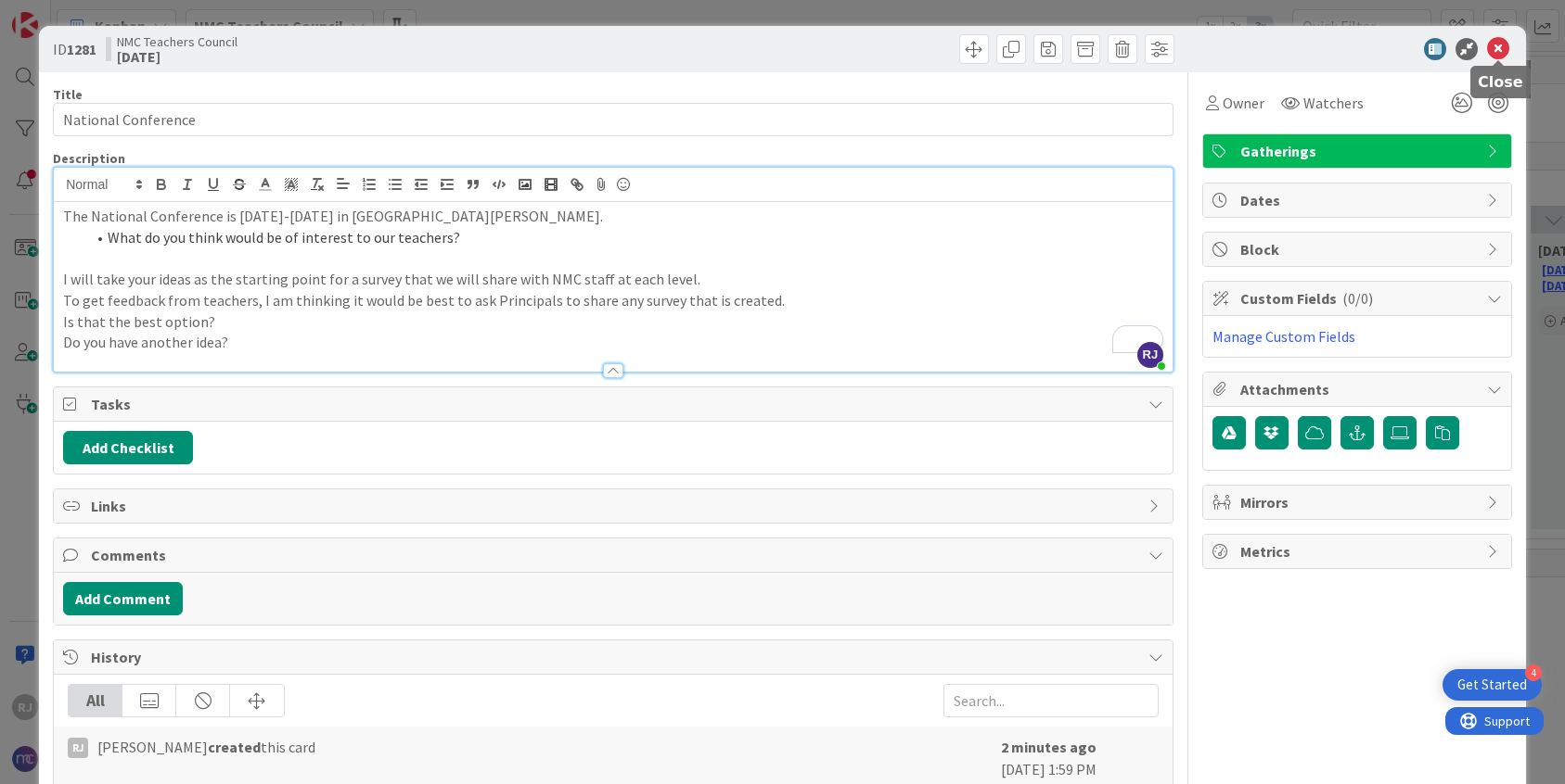
click at [1501, 43] on icon at bounding box center [1497, 48] width 22 height 22
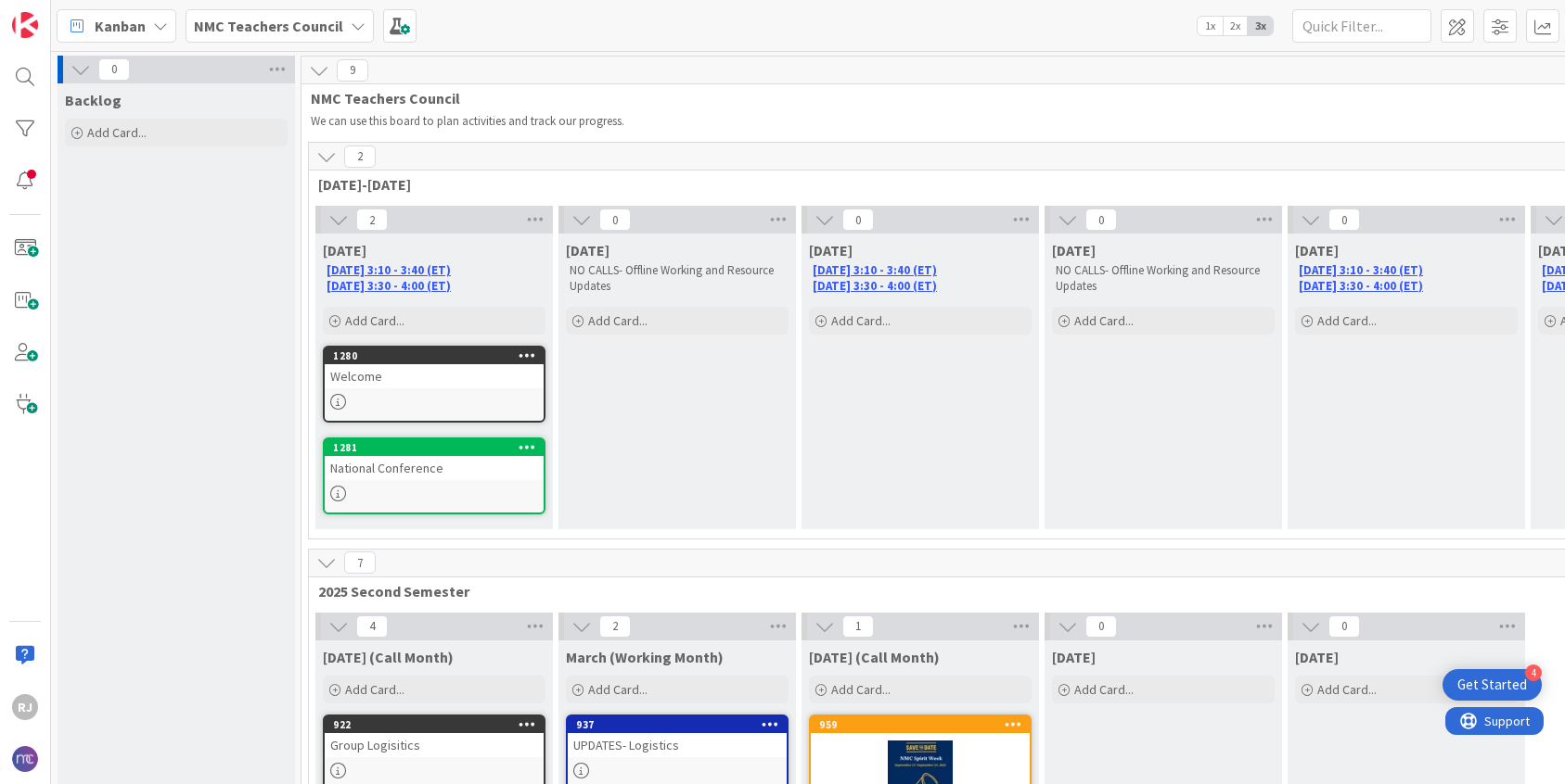
click at [405, 382] on div "Welcome" at bounding box center [433, 375] width 219 height 24
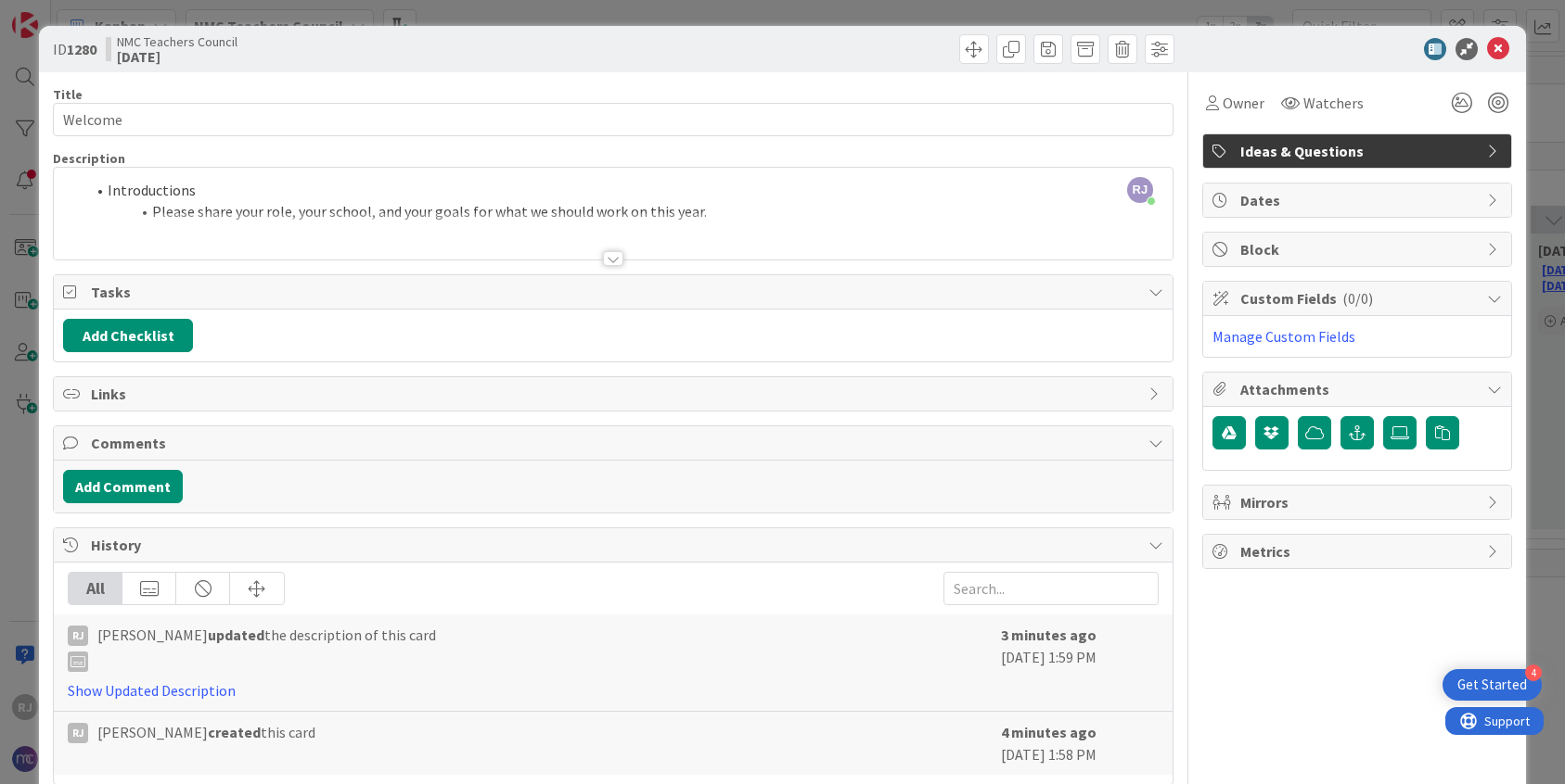
click at [721, 213] on div at bounding box center [613, 236] width 1118 height 47
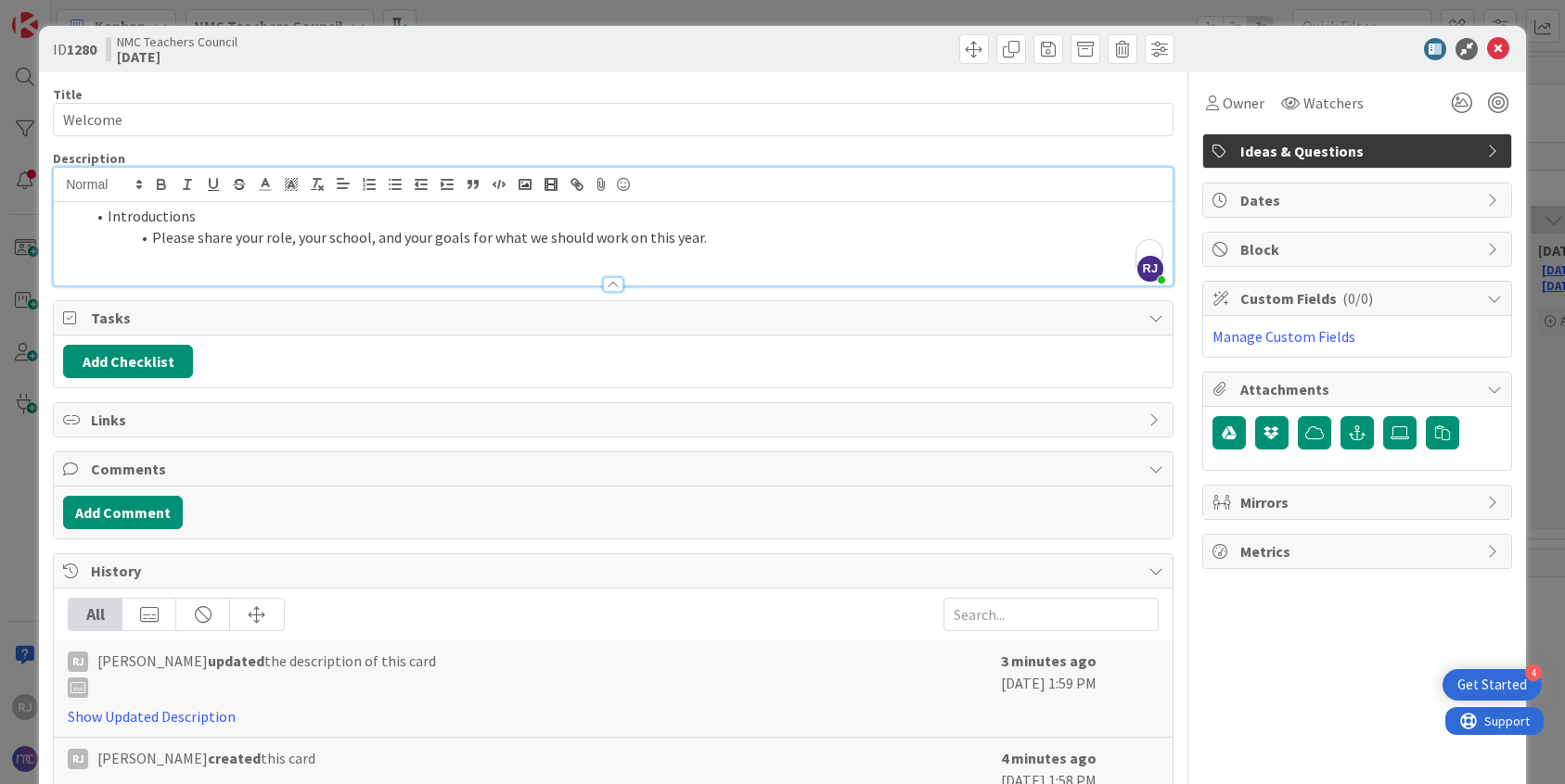
click at [717, 241] on li "Please share your role, your school, and your goals for what we should work on …" at bounding box center [624, 238] width 1077 height 21
click at [104, 222] on li "Introductions" at bounding box center [624, 216] width 1077 height 21
click at [152, 236] on li "Please share your role, your school, and your goals for what we should work on …" at bounding box center [624, 238] width 1077 height 21
click at [418, 185] on icon "button" at bounding box center [421, 185] width 17 height 17
click at [676, 250] on p "To enrich screen reader interactions, please activate Accessibility in Grammarl…" at bounding box center [613, 258] width 1100 height 21
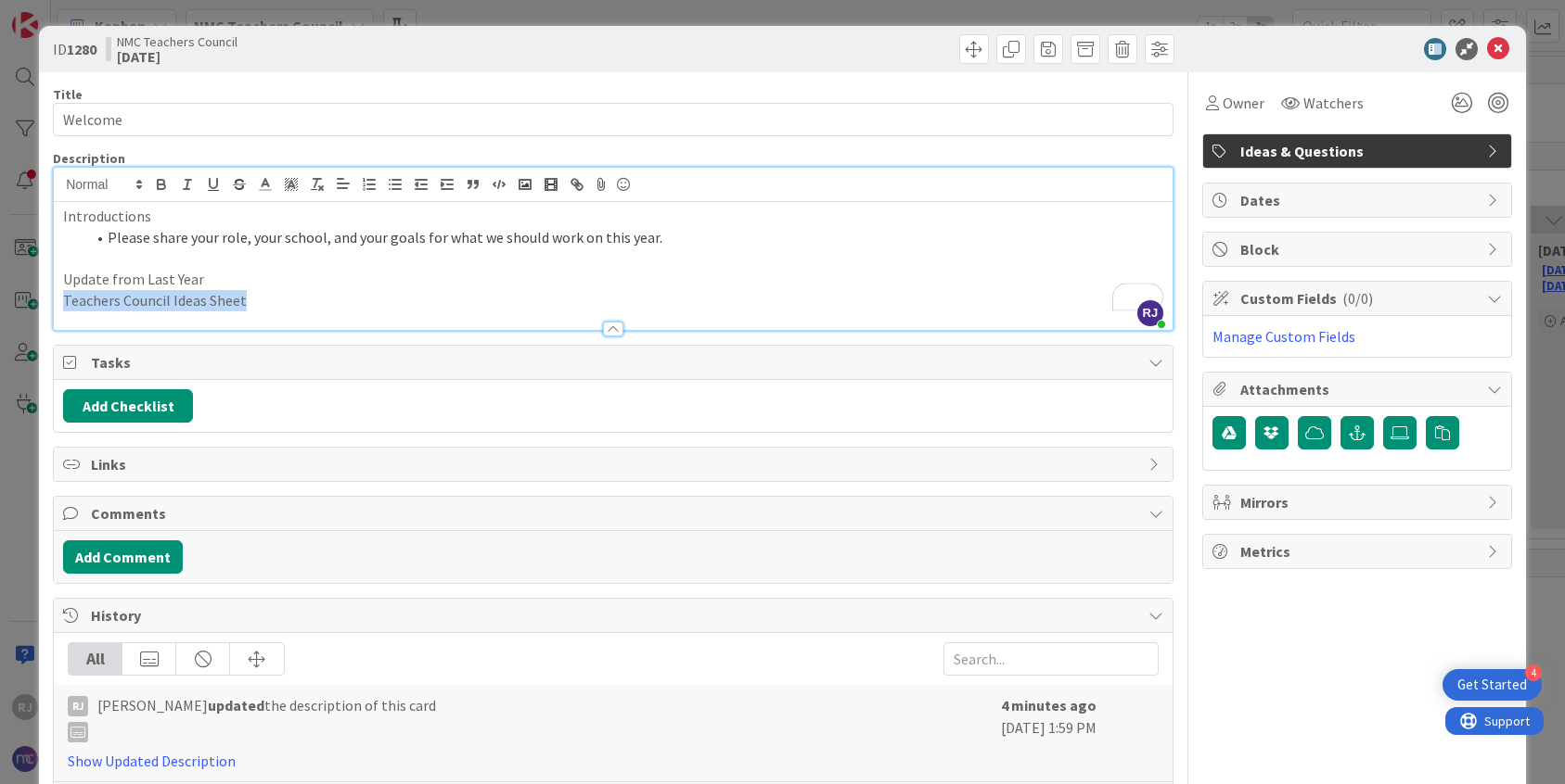
drag, startPoint x: 249, startPoint y: 300, endPoint x: 64, endPoint y: 297, distance: 185.0
click at [64, 297] on p "Teachers Council Ideas Sheet" at bounding box center [613, 301] width 1100 height 21
click at [577, 184] on icon "button" at bounding box center [579, 187] width 7 height 7
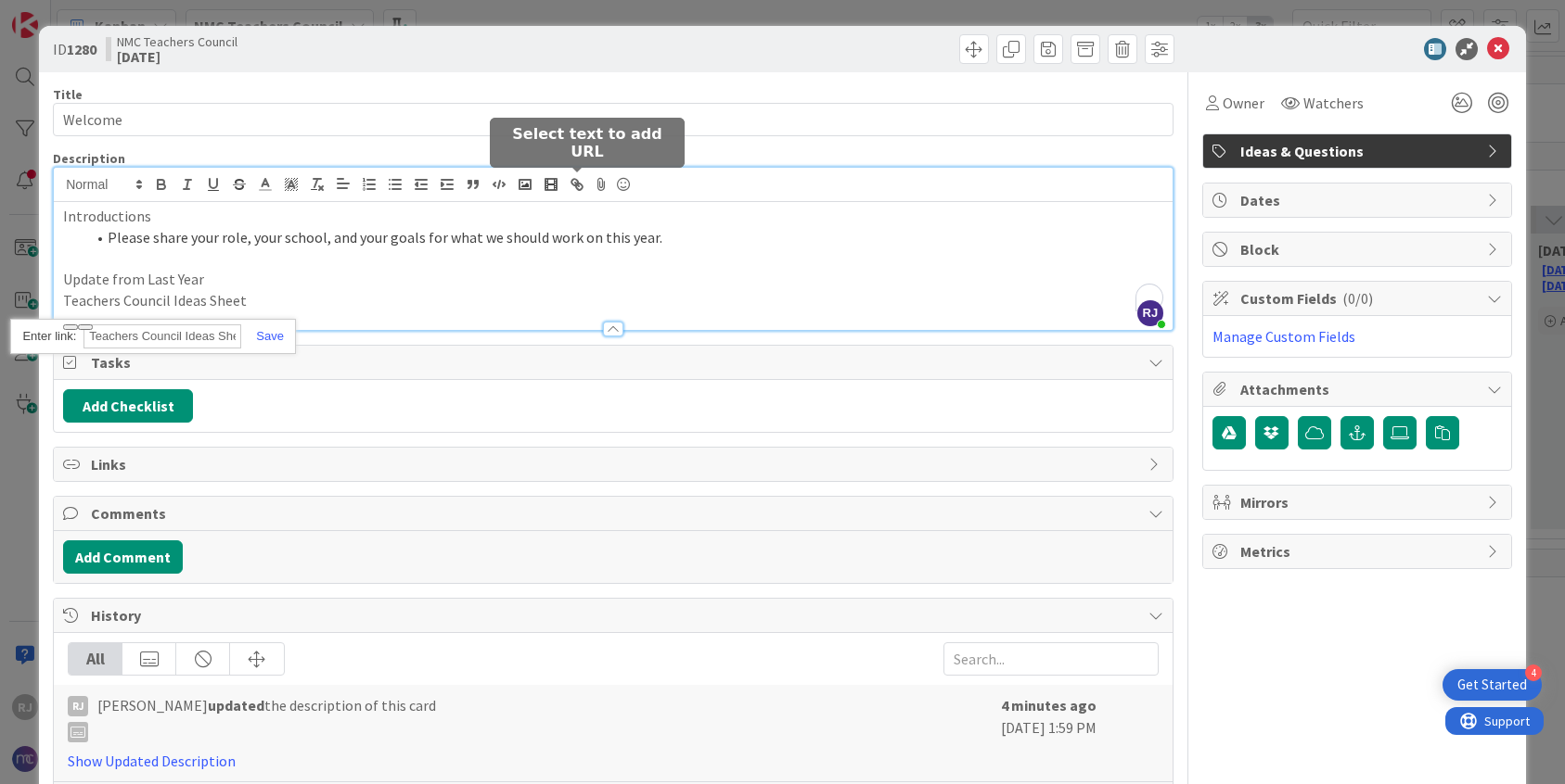
paste input "[URL][DOMAIN_NAME]"
type input "[URL][DOMAIN_NAME]"
click at [272, 334] on link at bounding box center [262, 336] width 43 height 14
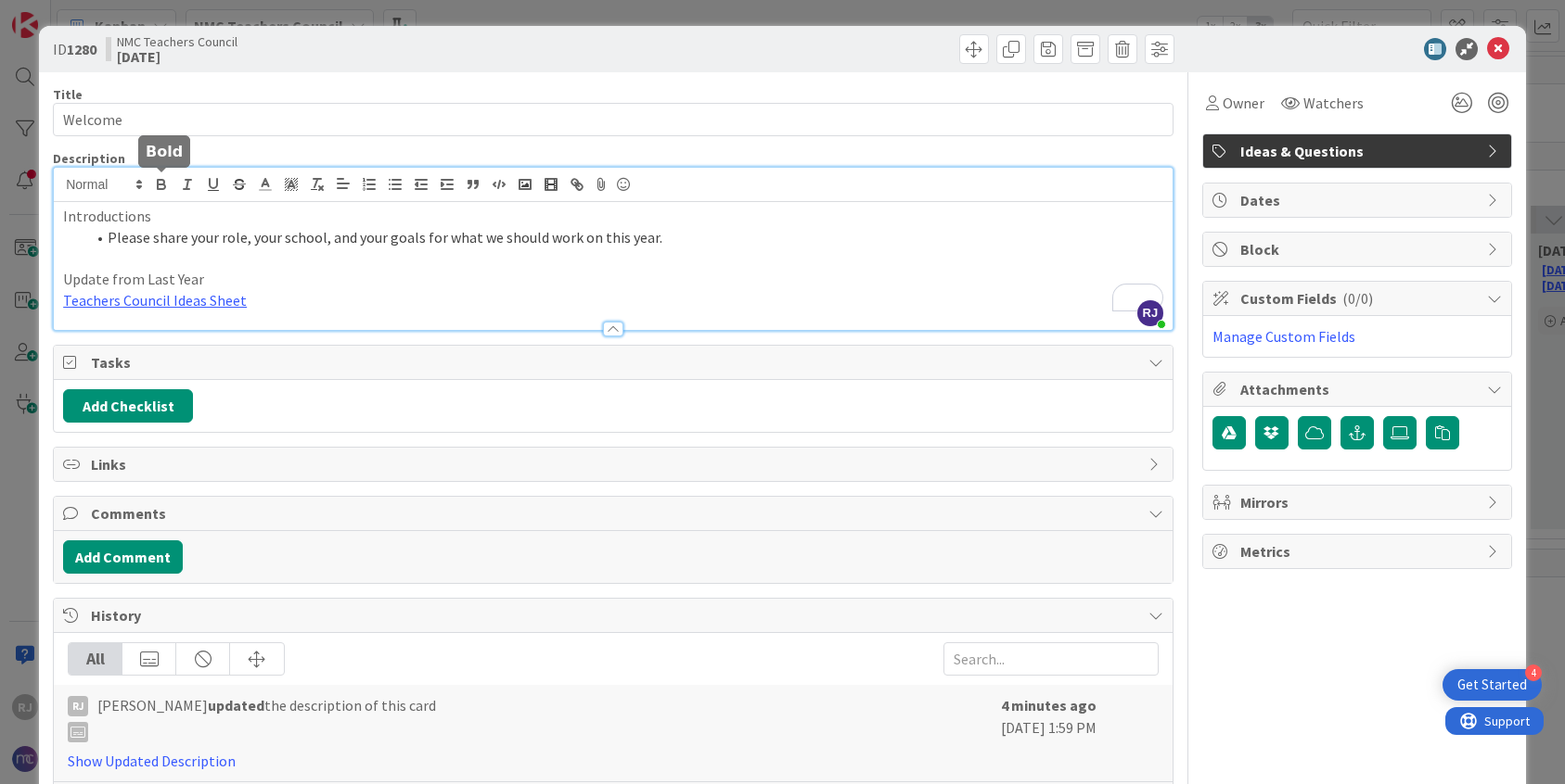
click at [161, 186] on icon "button" at bounding box center [161, 185] width 17 height 17
click at [295, 305] on p "Teachers Council Ideas Sheet" at bounding box center [613, 301] width 1100 height 21
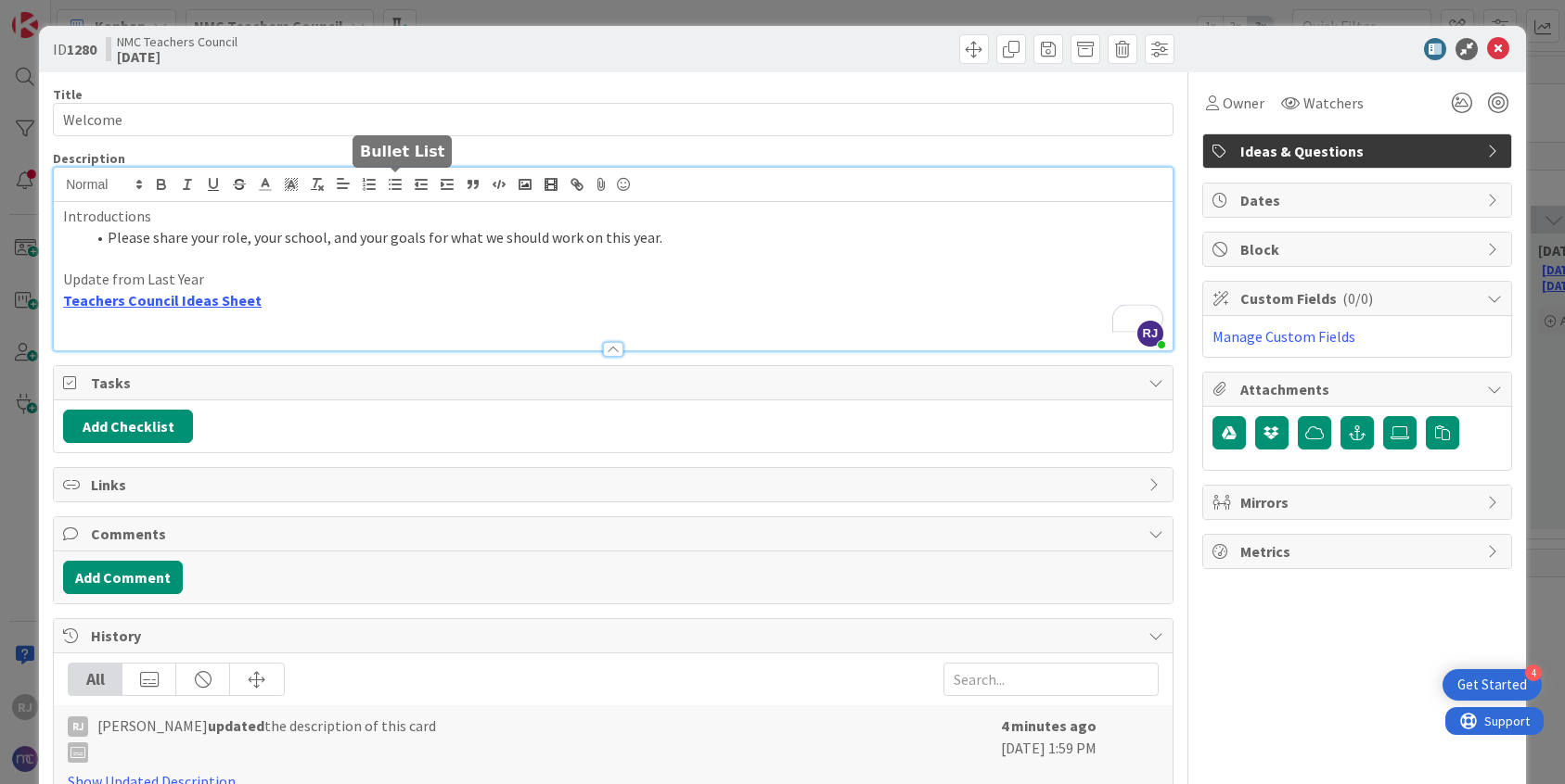
click at [393, 185] on line "button" at bounding box center [396, 185] width 9 height 0
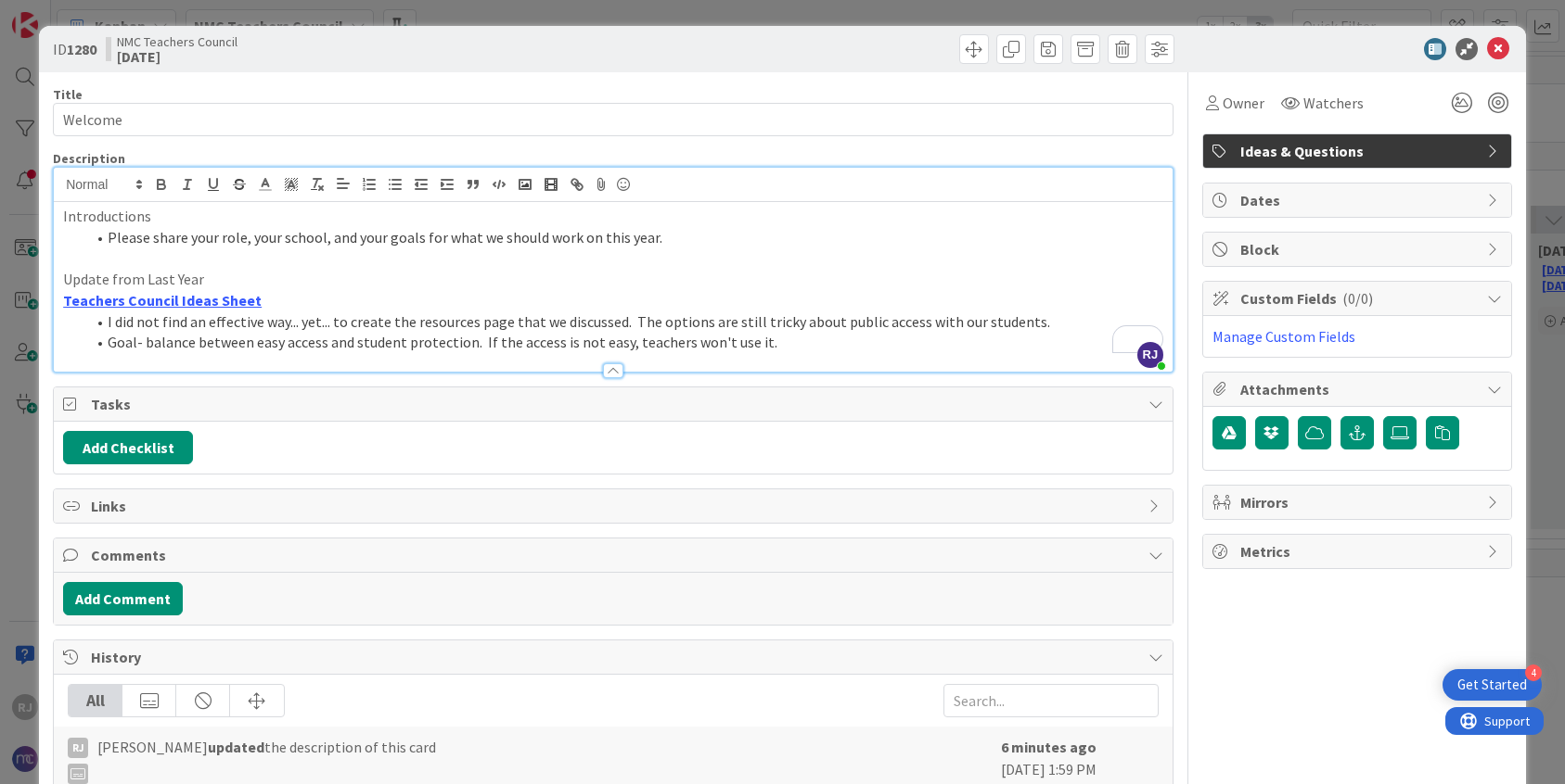
click at [106, 279] on p "Update from Last Year" at bounding box center [613, 280] width 1100 height 21
drag, startPoint x: 213, startPoint y: 281, endPoint x: 64, endPoint y: 280, distance: 149.0
click at [64, 280] on p "Updates from Last Year" at bounding box center [613, 280] width 1100 height 21
click at [270, 187] on icon at bounding box center [266, 185] width 17 height 17
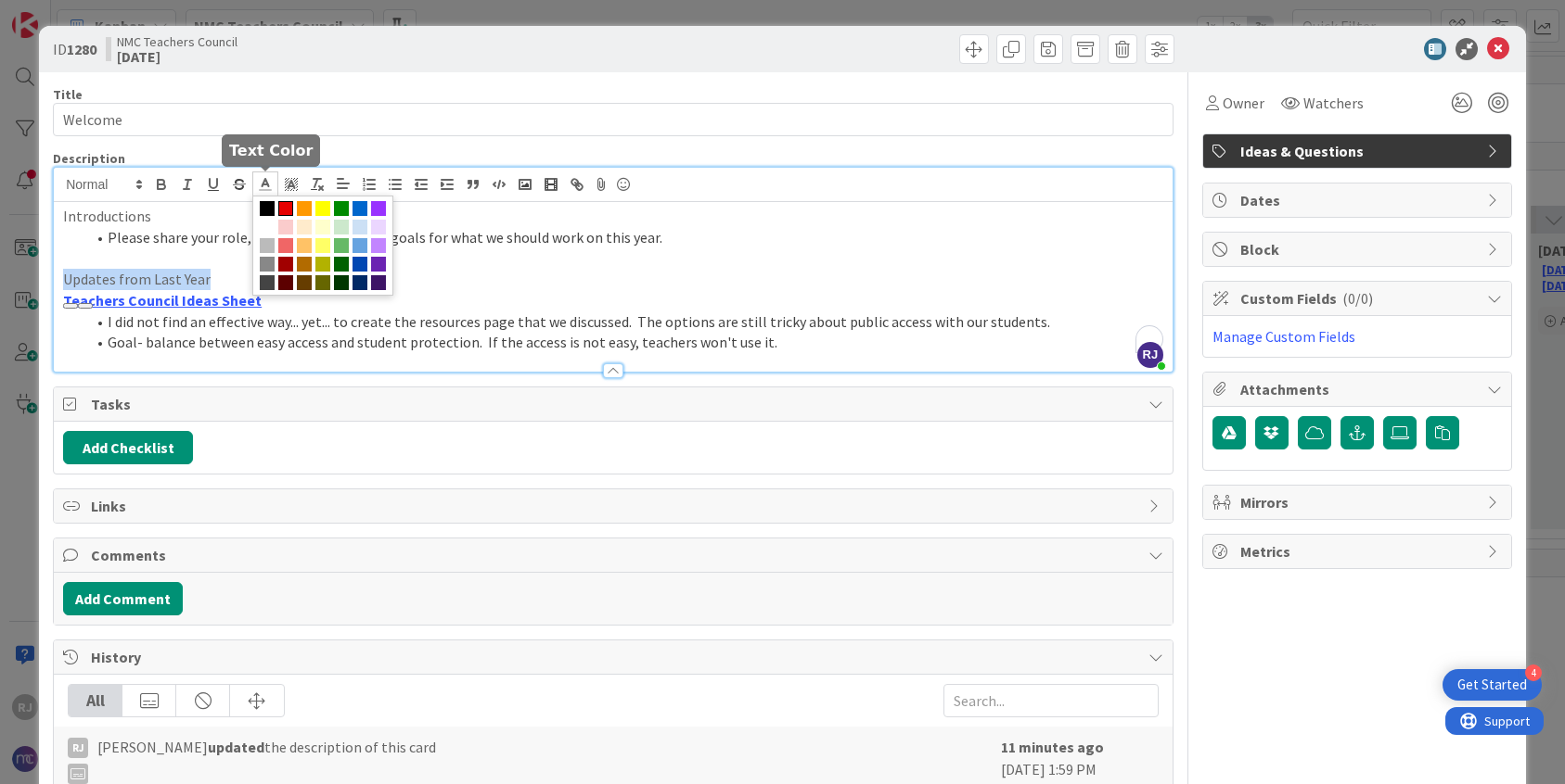
click at [285, 203] on span at bounding box center [285, 209] width 15 height 15
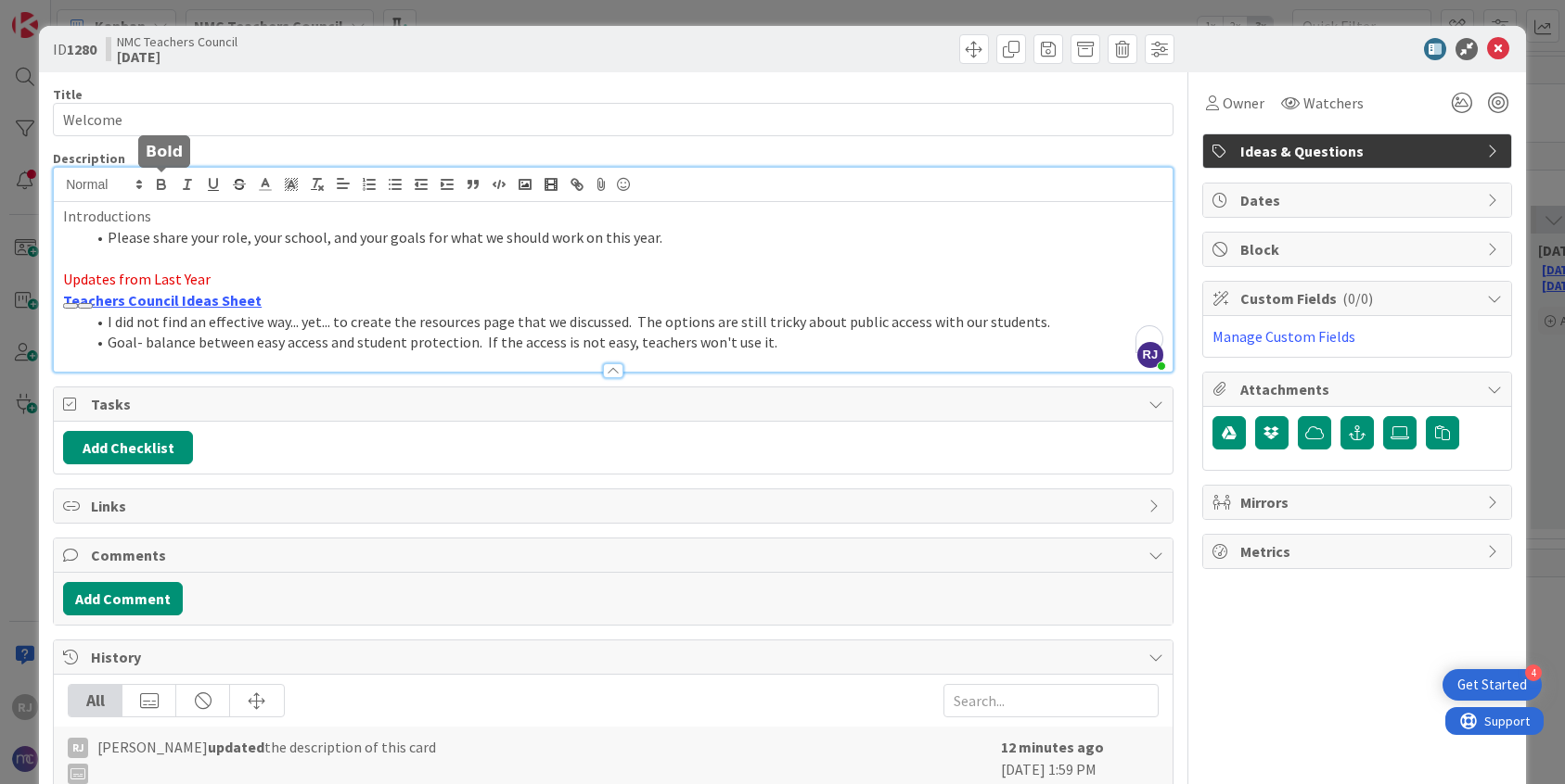
click at [162, 188] on icon "button" at bounding box center [161, 185] width 17 height 17
click at [329, 300] on p "Teachers Council Ideas Sheet" at bounding box center [613, 301] width 1100 height 21
click at [781, 349] on li "Goal- balance between easy access and student protection. If the access is not …" at bounding box center [624, 342] width 1077 height 21
drag, startPoint x: 161, startPoint y: 214, endPoint x: 60, endPoint y: 212, distance: 101.0
click at [61, 212] on div "Introductions Please share your role, your school, and your goals for what we s…" at bounding box center [613, 286] width 1118 height 170
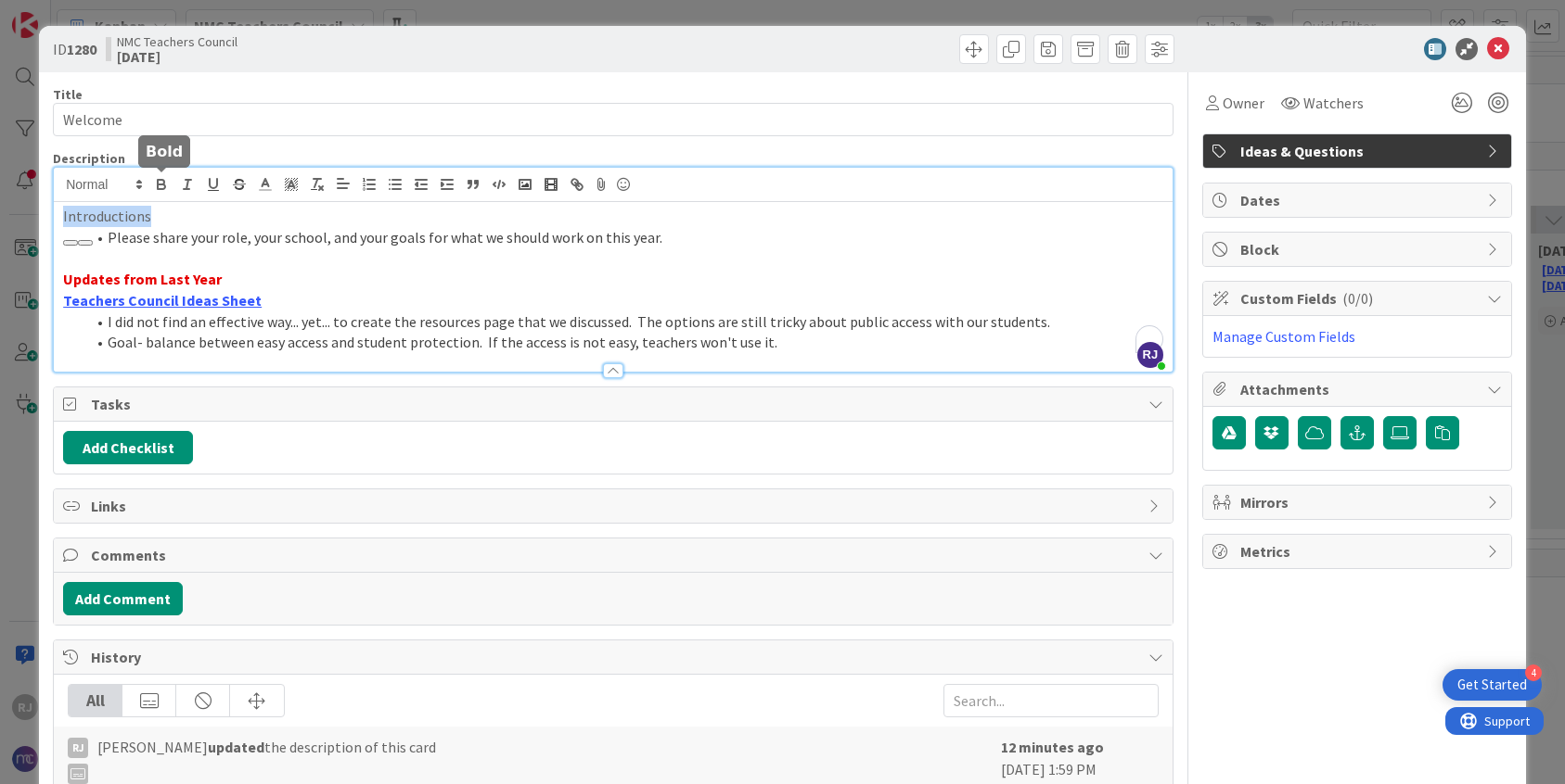
click at [162, 176] on icon "button" at bounding box center [161, 185] width 17 height 17
click at [670, 235] on li "Please share your role, your school, and your goals for what we should work on …" at bounding box center [624, 238] width 1077 height 21
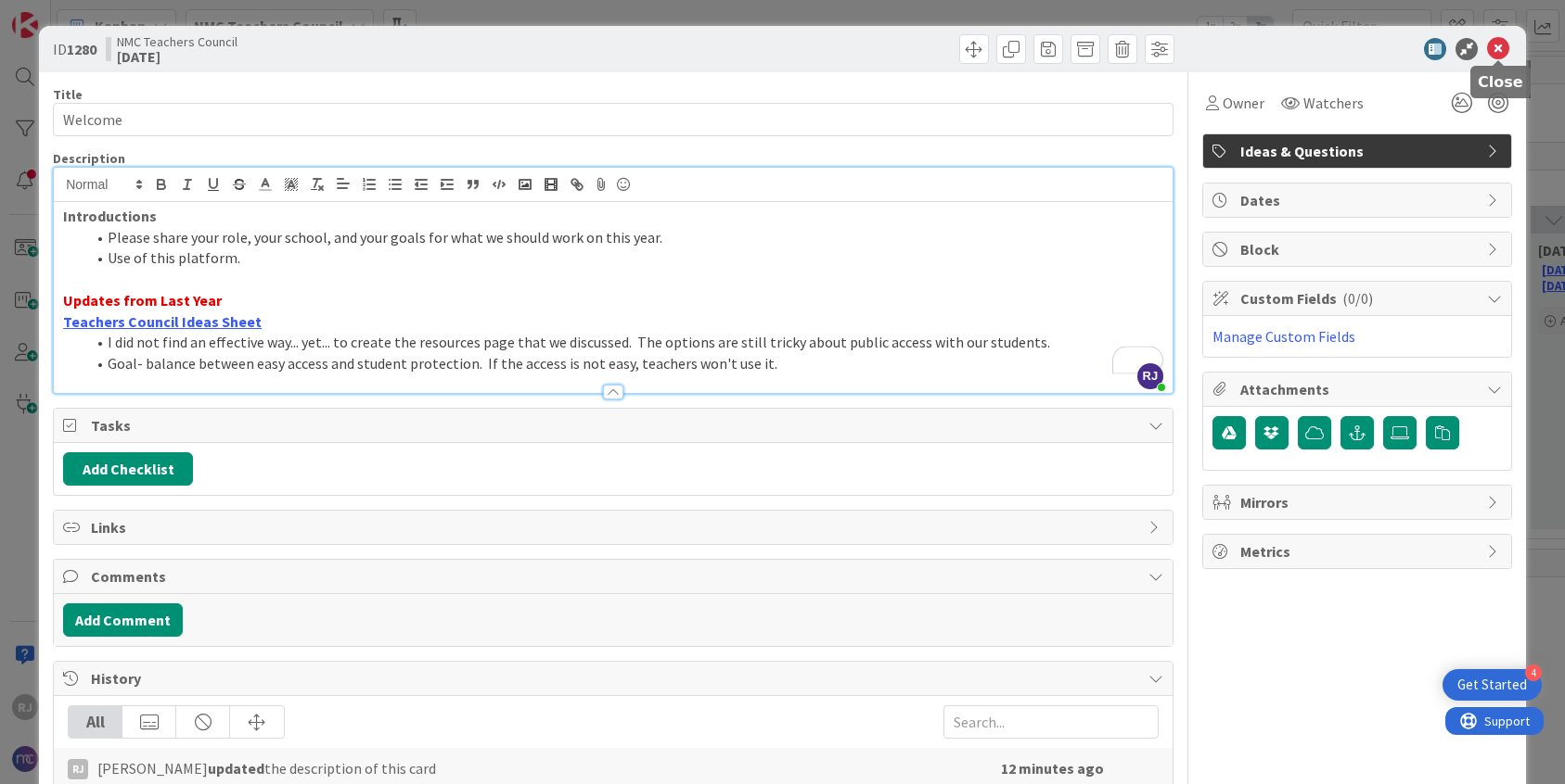
click at [1500, 51] on icon at bounding box center [1497, 48] width 22 height 22
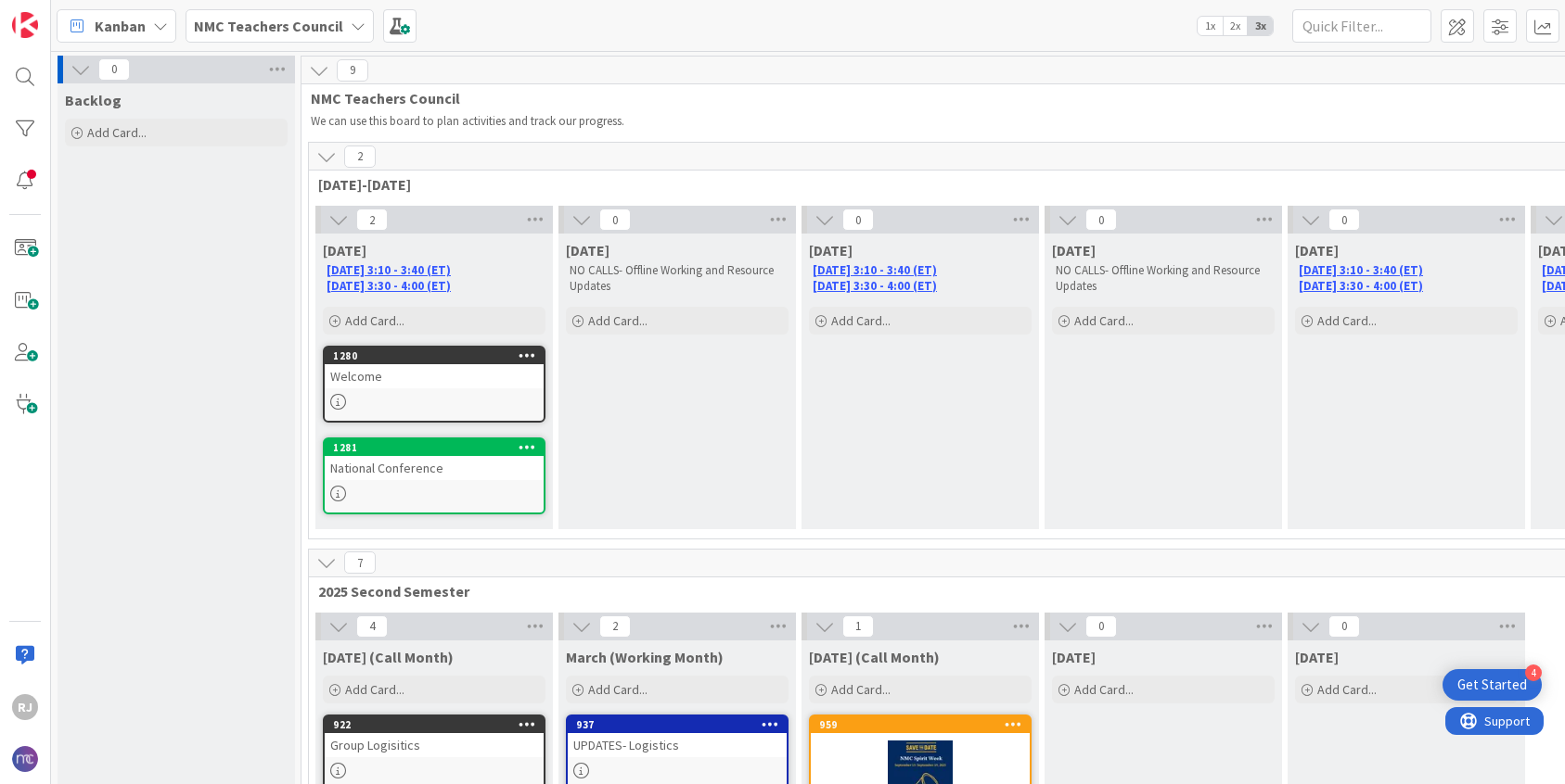
click at [305, 24] on b "NMC Teachers Council" at bounding box center [267, 27] width 149 height 19
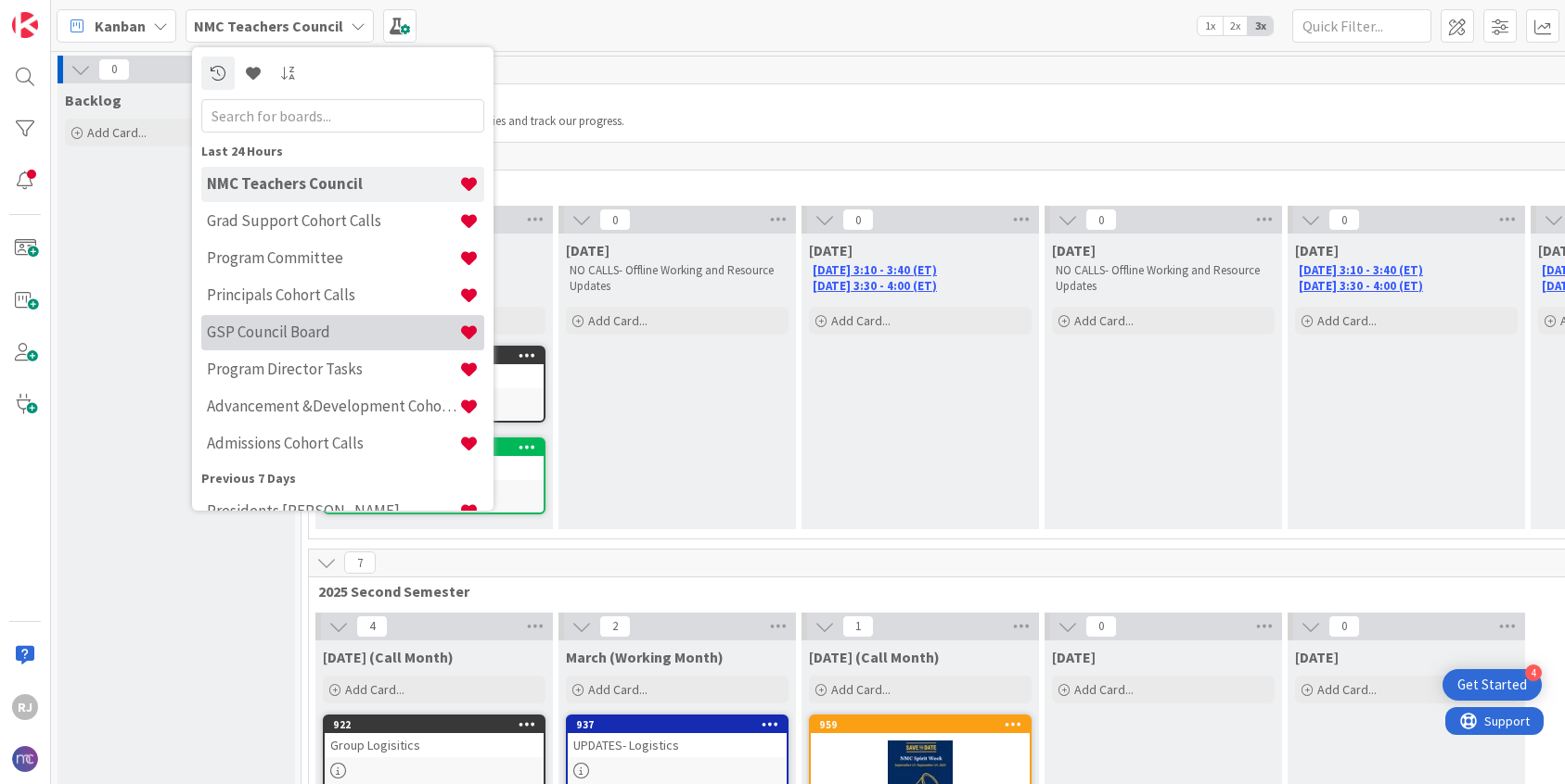
click at [299, 332] on h4 "GSP Council Board" at bounding box center [333, 332] width 252 height 19
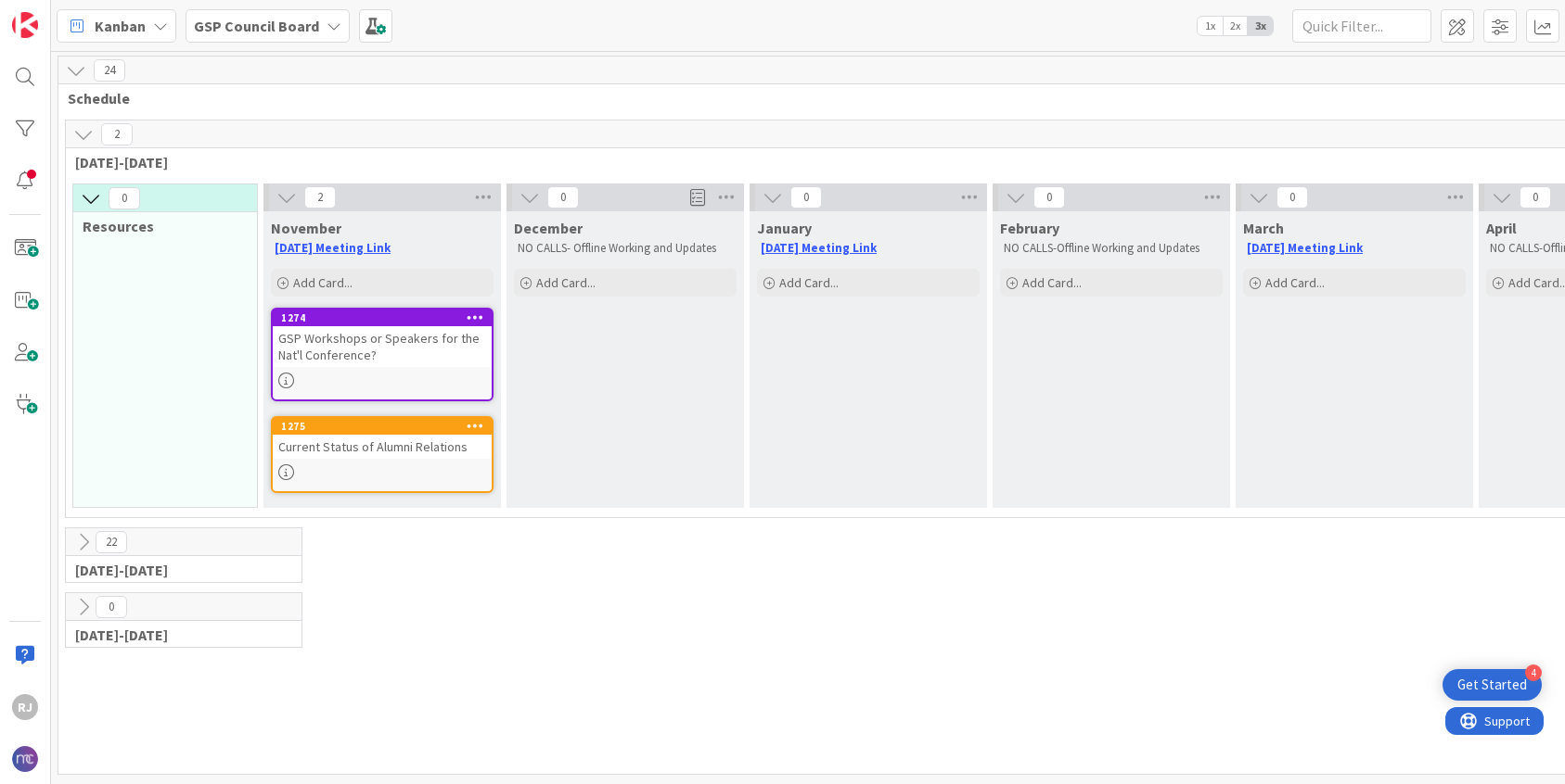
click at [310, 31] on b "GSP Council Board" at bounding box center [256, 27] width 125 height 19
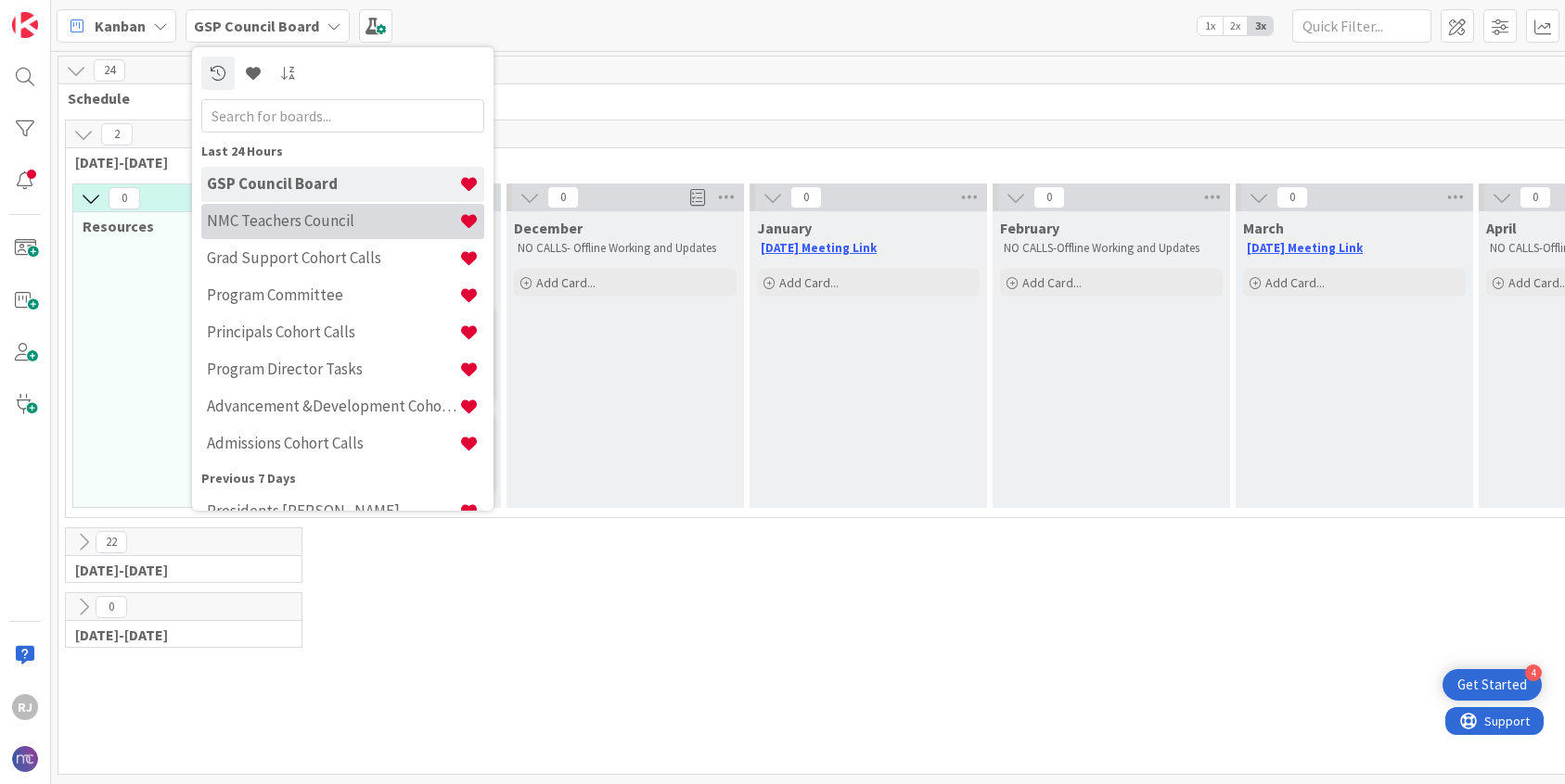
click at [347, 221] on h4 "NMC Teachers Council" at bounding box center [333, 221] width 252 height 19
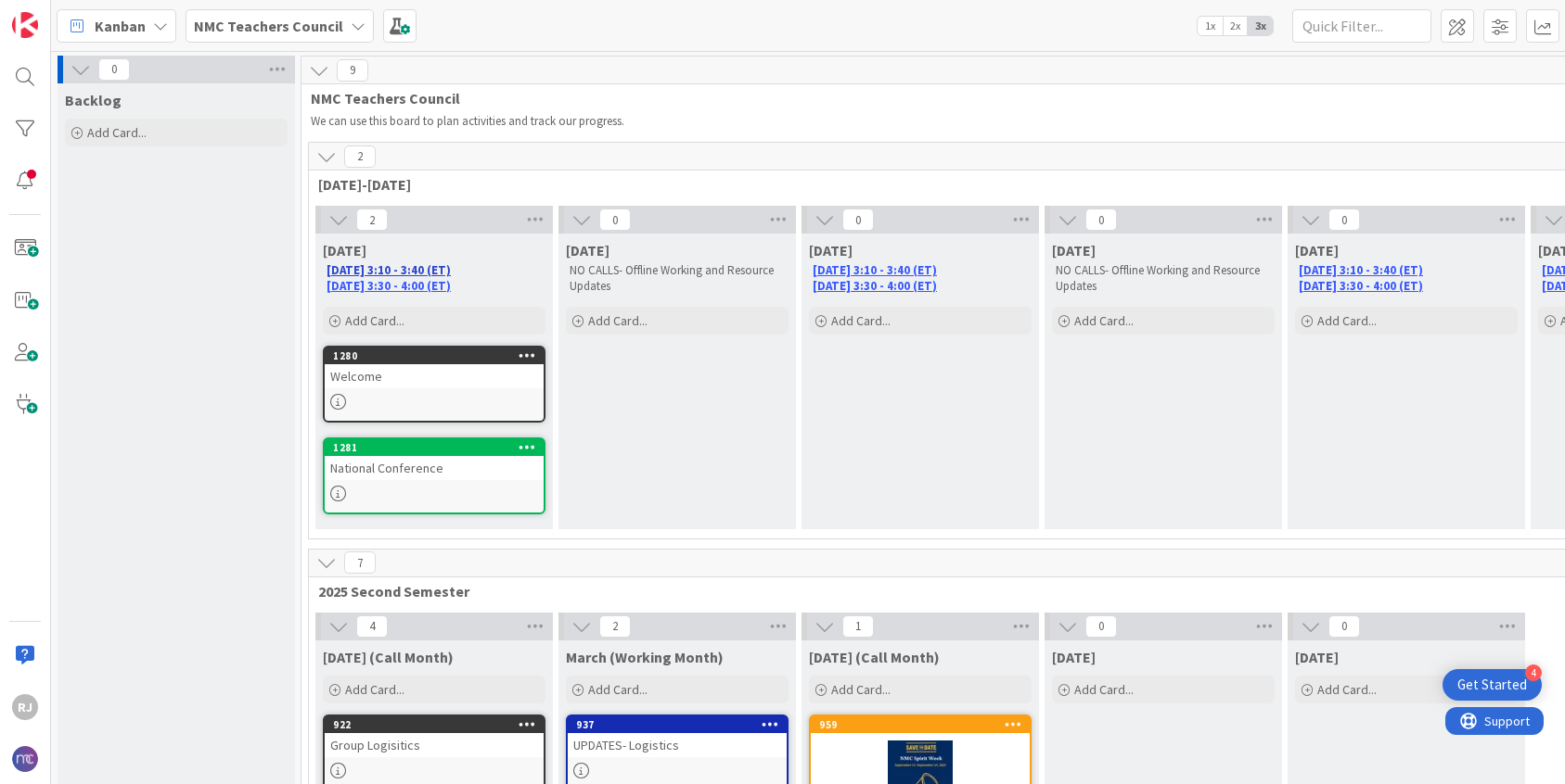
click at [415, 271] on link "[DATE] 3:10 - 3:40 (ET)" at bounding box center [388, 270] width 124 height 16
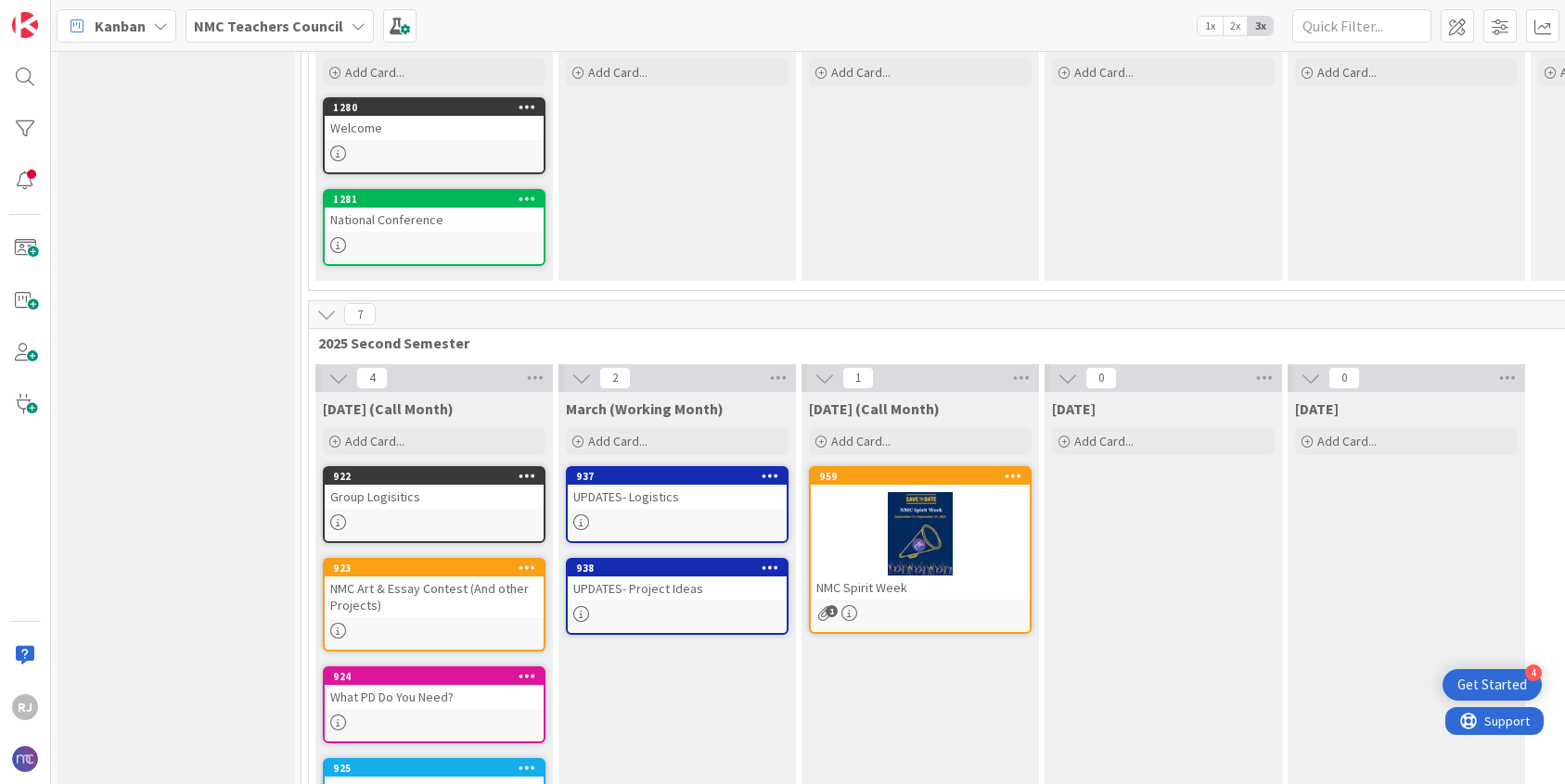
scroll to position [253, 0]
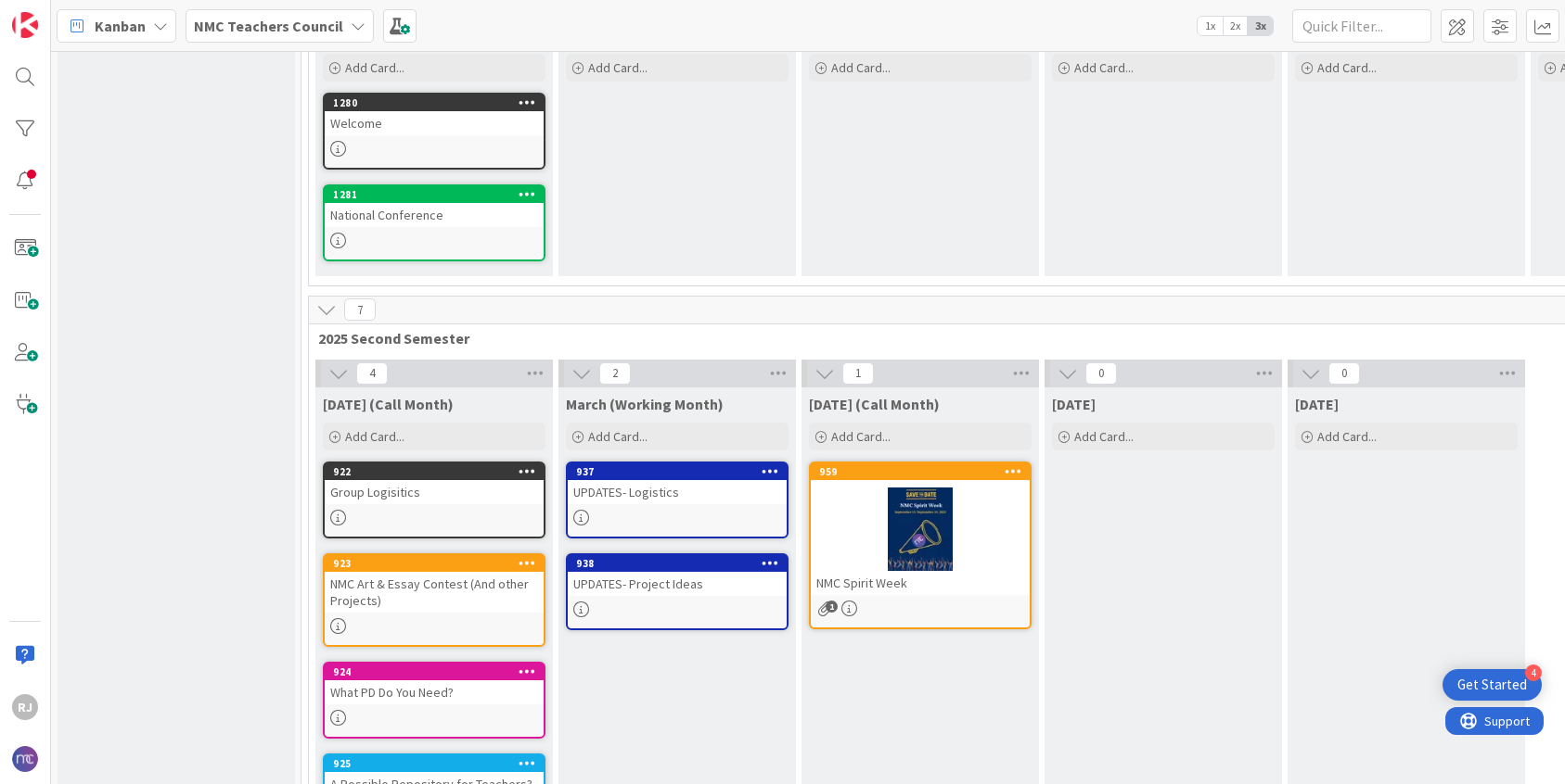
click at [327, 310] on icon at bounding box center [326, 310] width 21 height 21
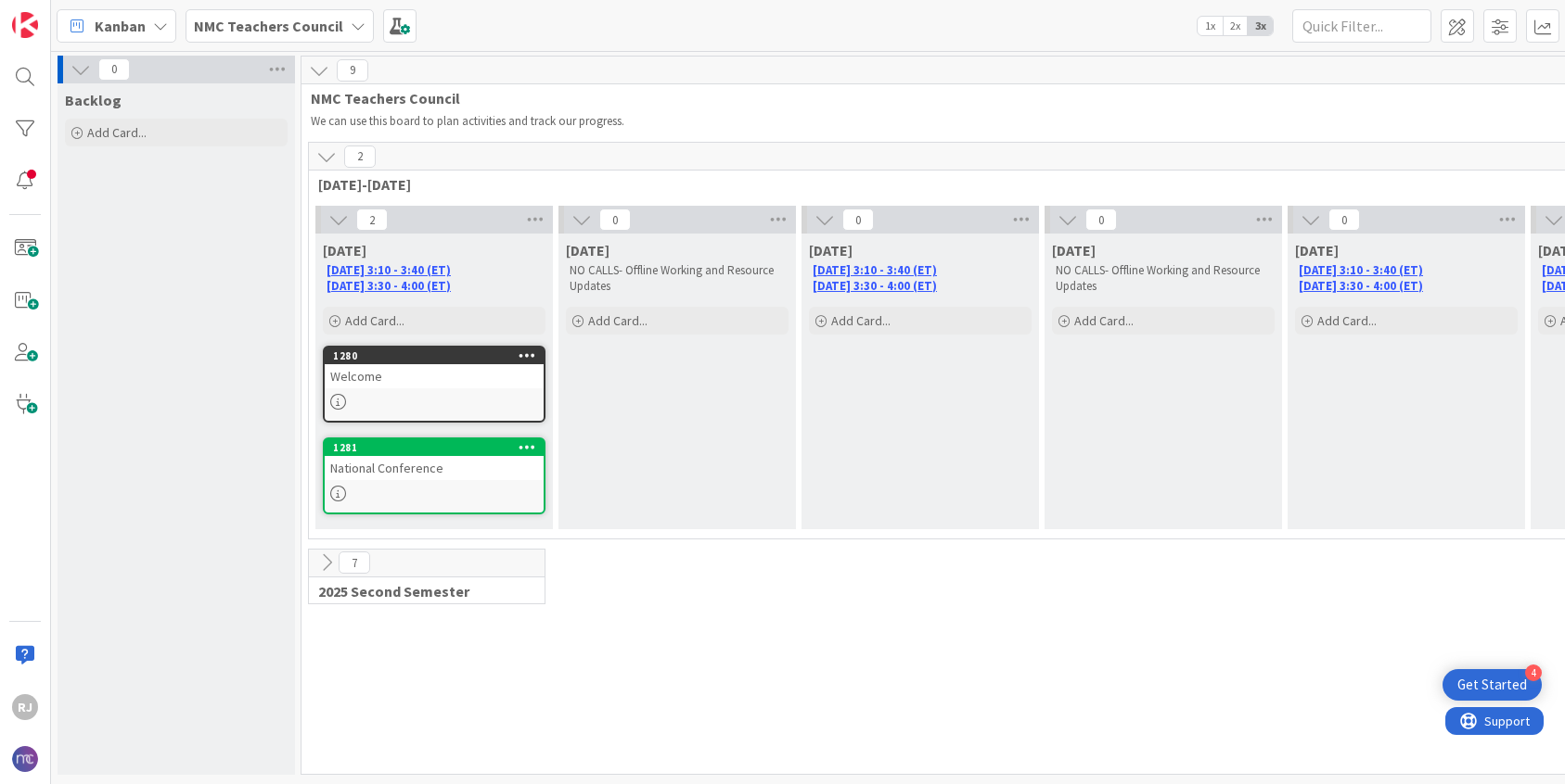
scroll to position [0, 0]
click at [501, 387] on div "Welcome" at bounding box center [433, 375] width 219 height 24
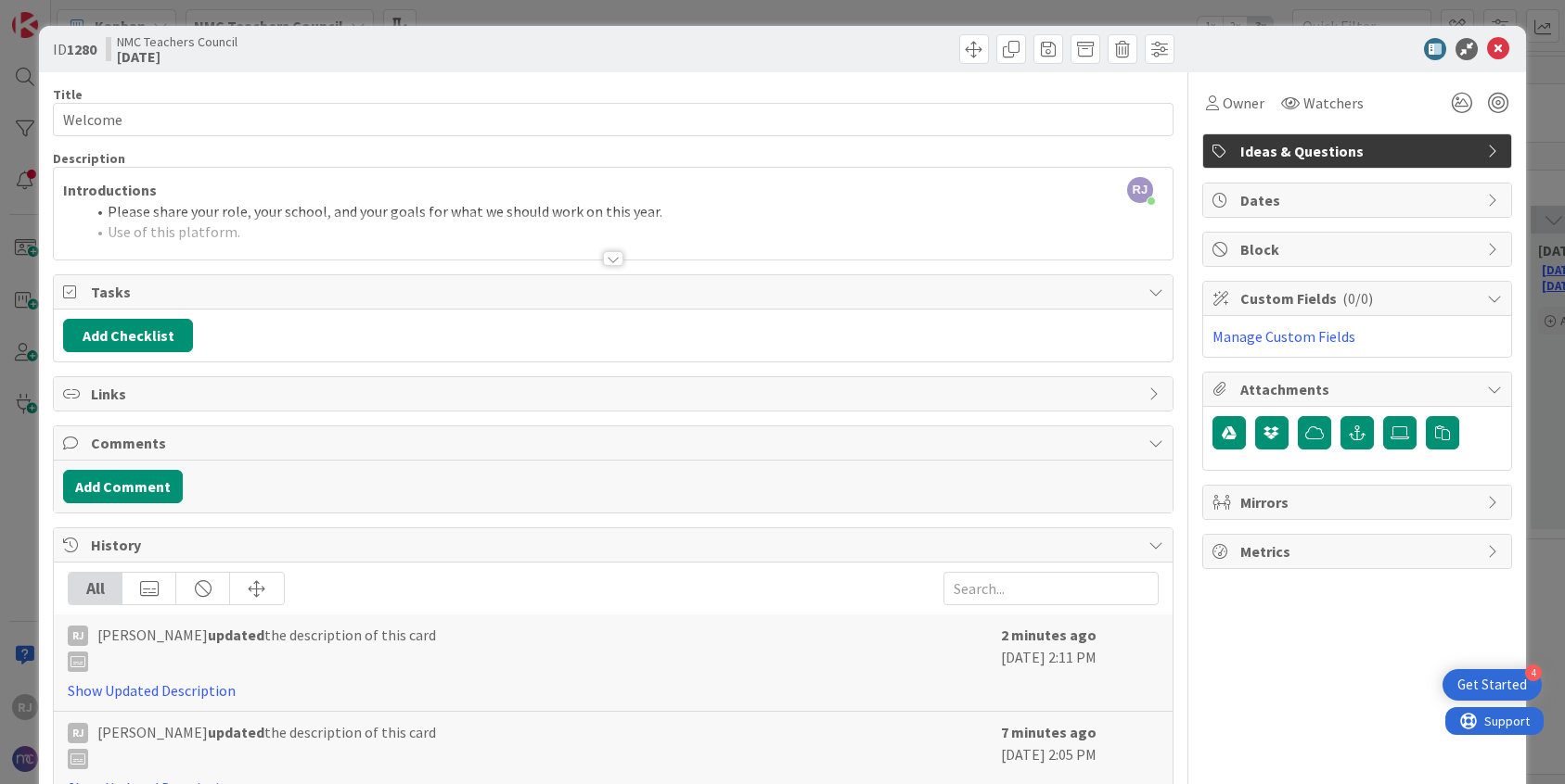
click at [612, 263] on div at bounding box center [614, 259] width 21 height 15
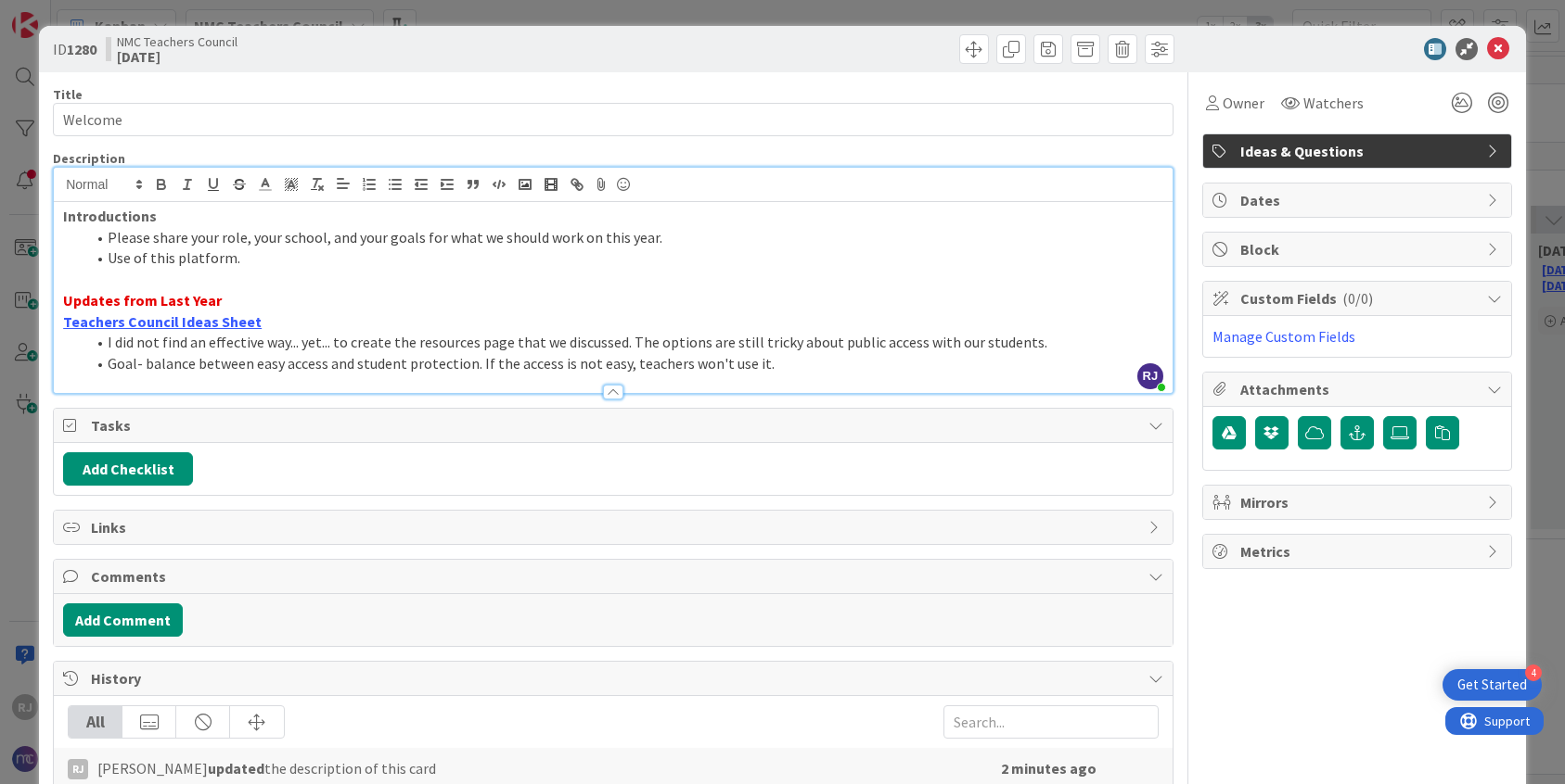
click at [258, 265] on li "Use of this platform." at bounding box center [624, 258] width 1077 height 21
click at [792, 368] on li "Goal- balance between easy access and student protection. If the access is not …" at bounding box center [624, 364] width 1077 height 21
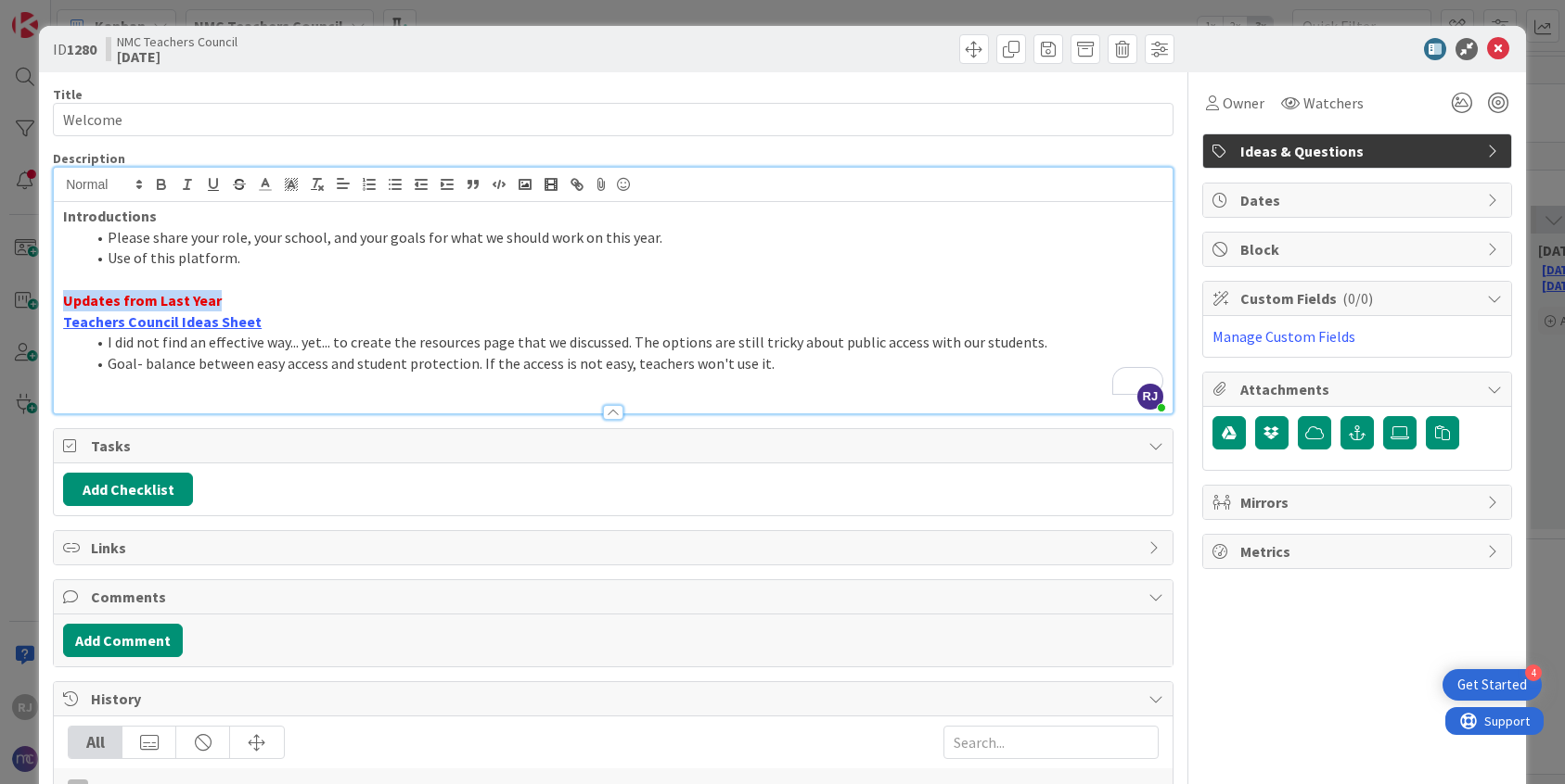
drag, startPoint x: 223, startPoint y: 301, endPoint x: 64, endPoint y: 295, distance: 159.1
click at [64, 295] on p "Updates from Last Year" at bounding box center [613, 301] width 1100 height 21
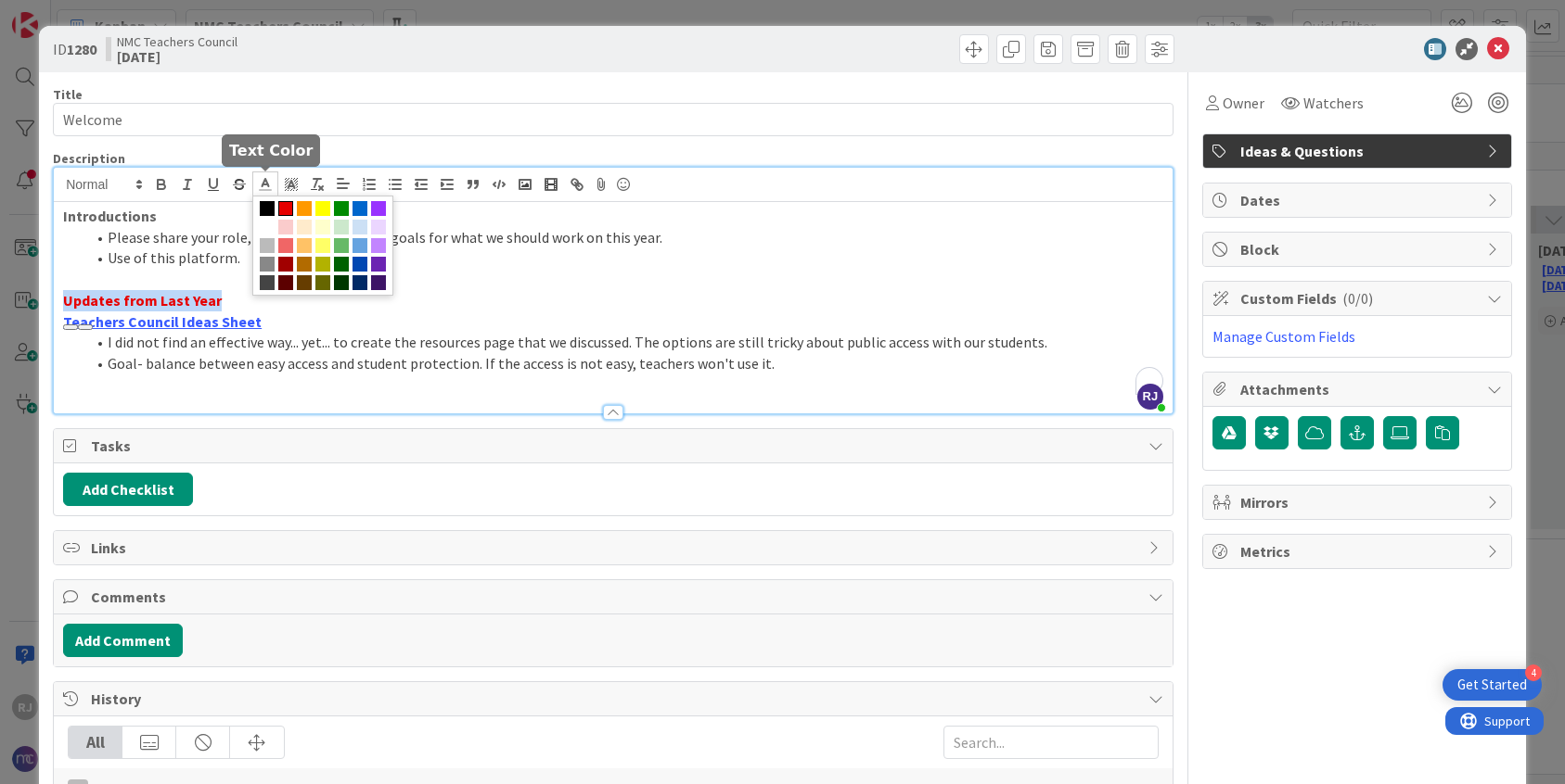
click at [262, 184] on icon at bounding box center [266, 185] width 17 height 17
click at [273, 206] on span at bounding box center [267, 209] width 15 height 15
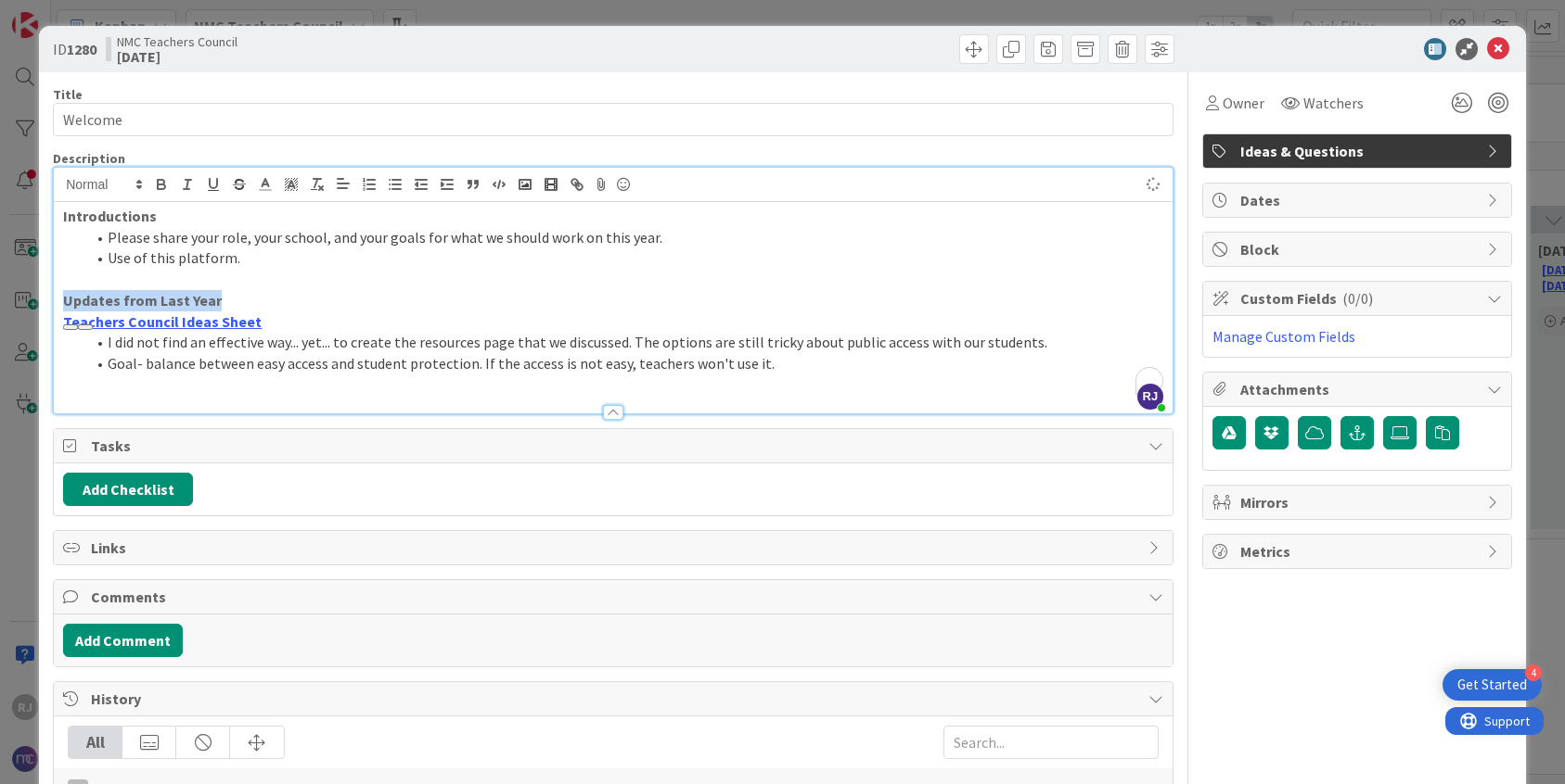
click at [327, 290] on p "Updates from Last Year" at bounding box center [613, 301] width 1100 height 21
click at [1497, 47] on icon at bounding box center [1497, 48] width 22 height 22
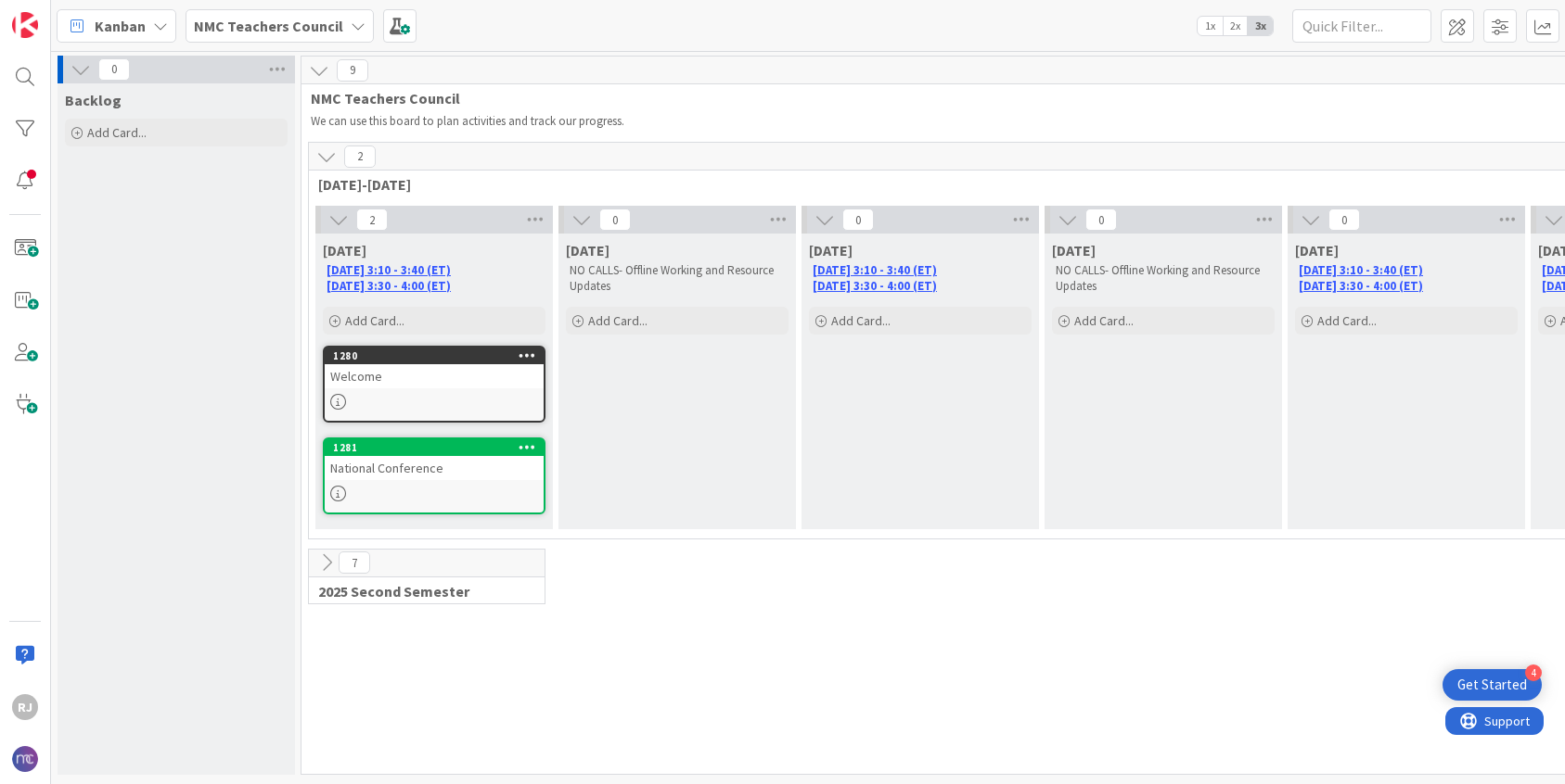
click at [407, 468] on div "National Conference" at bounding box center [433, 467] width 219 height 24
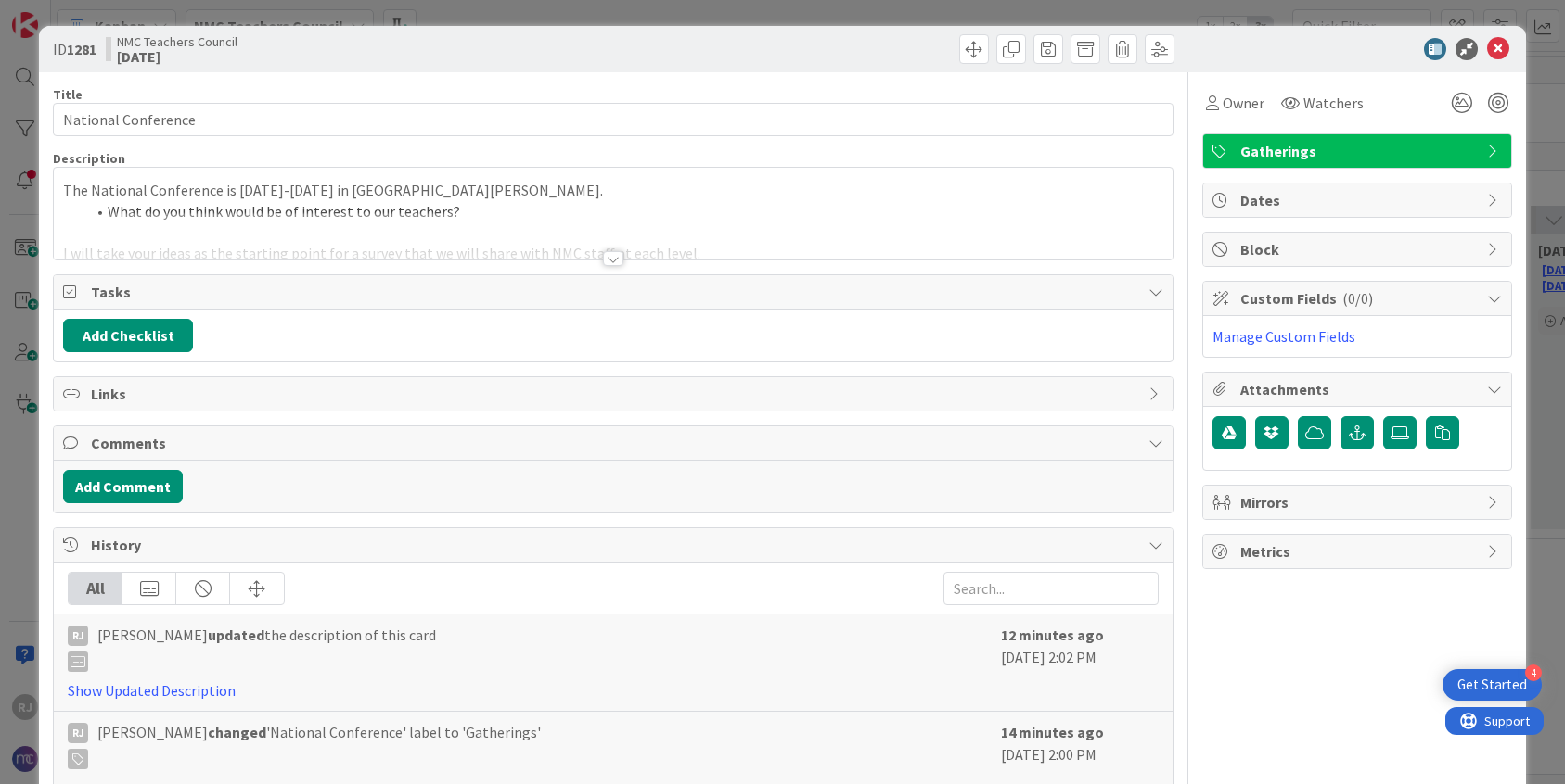
click at [614, 259] on div at bounding box center [614, 259] width 21 height 15
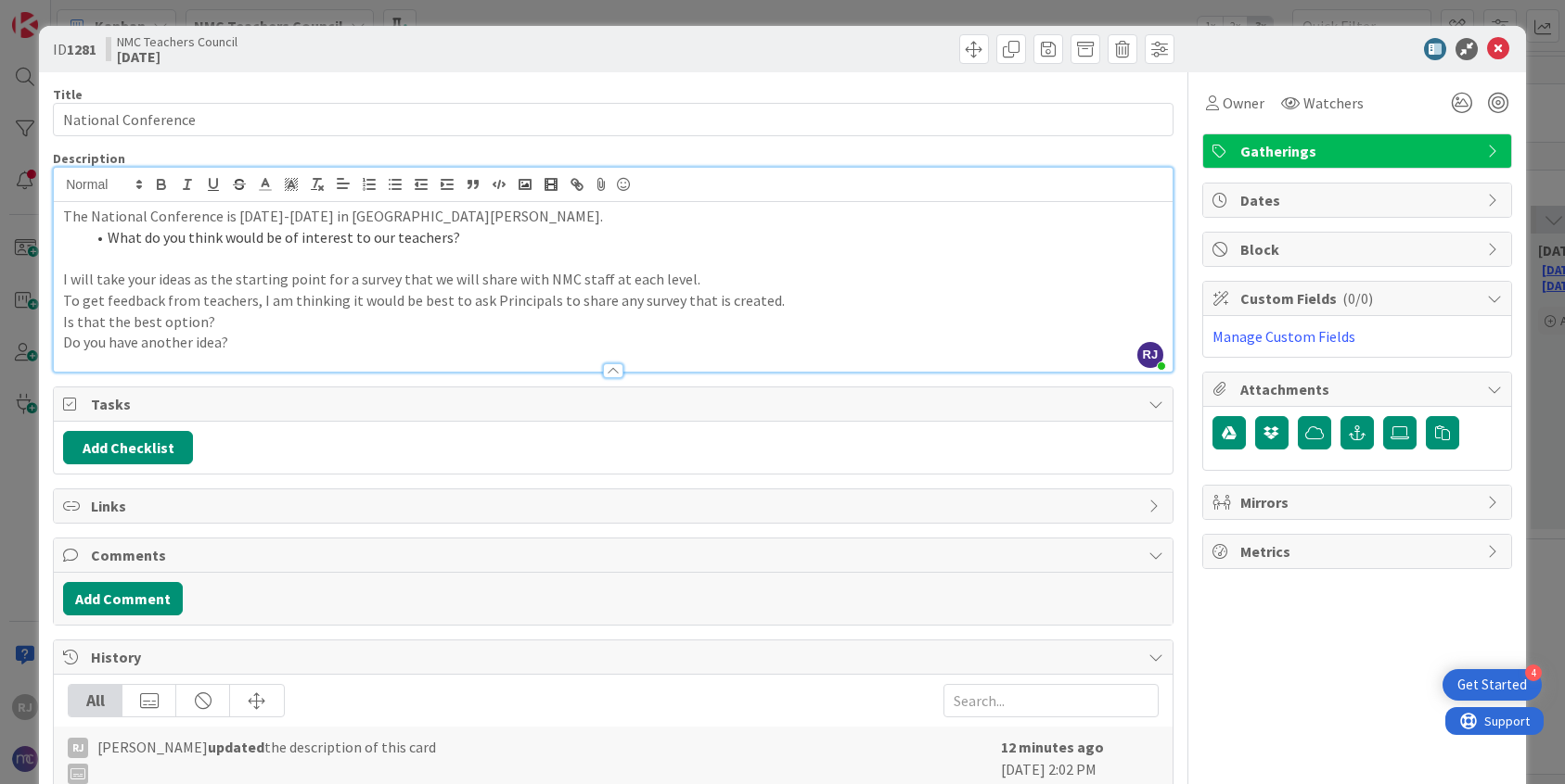
click at [269, 215] on p "The National Conference is [DATE]-[DATE] in [GEOGRAPHIC_DATA][PERSON_NAME]." at bounding box center [613, 216] width 1100 height 21
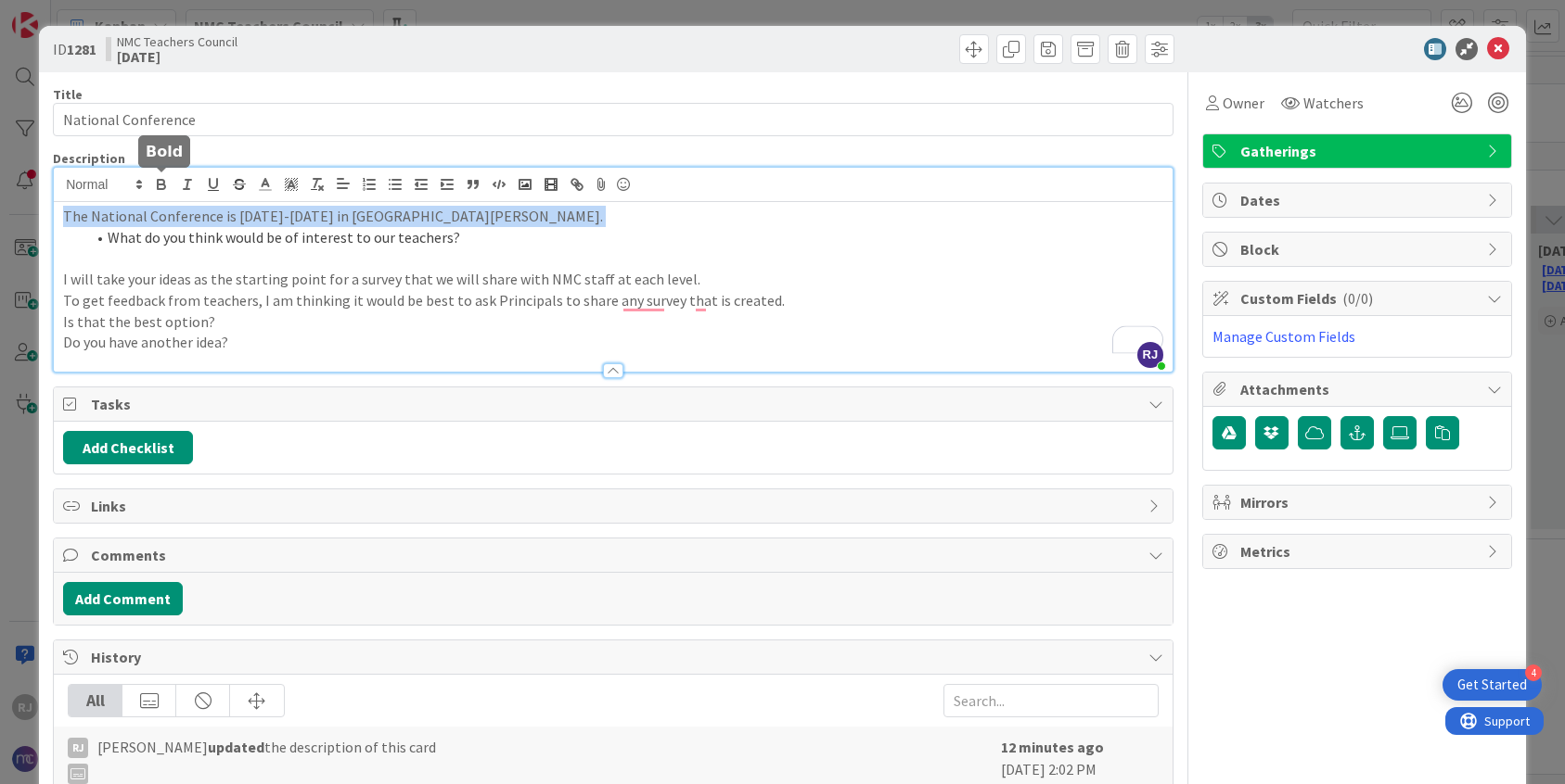
click at [164, 182] on icon "button" at bounding box center [160, 182] width 7 height 5
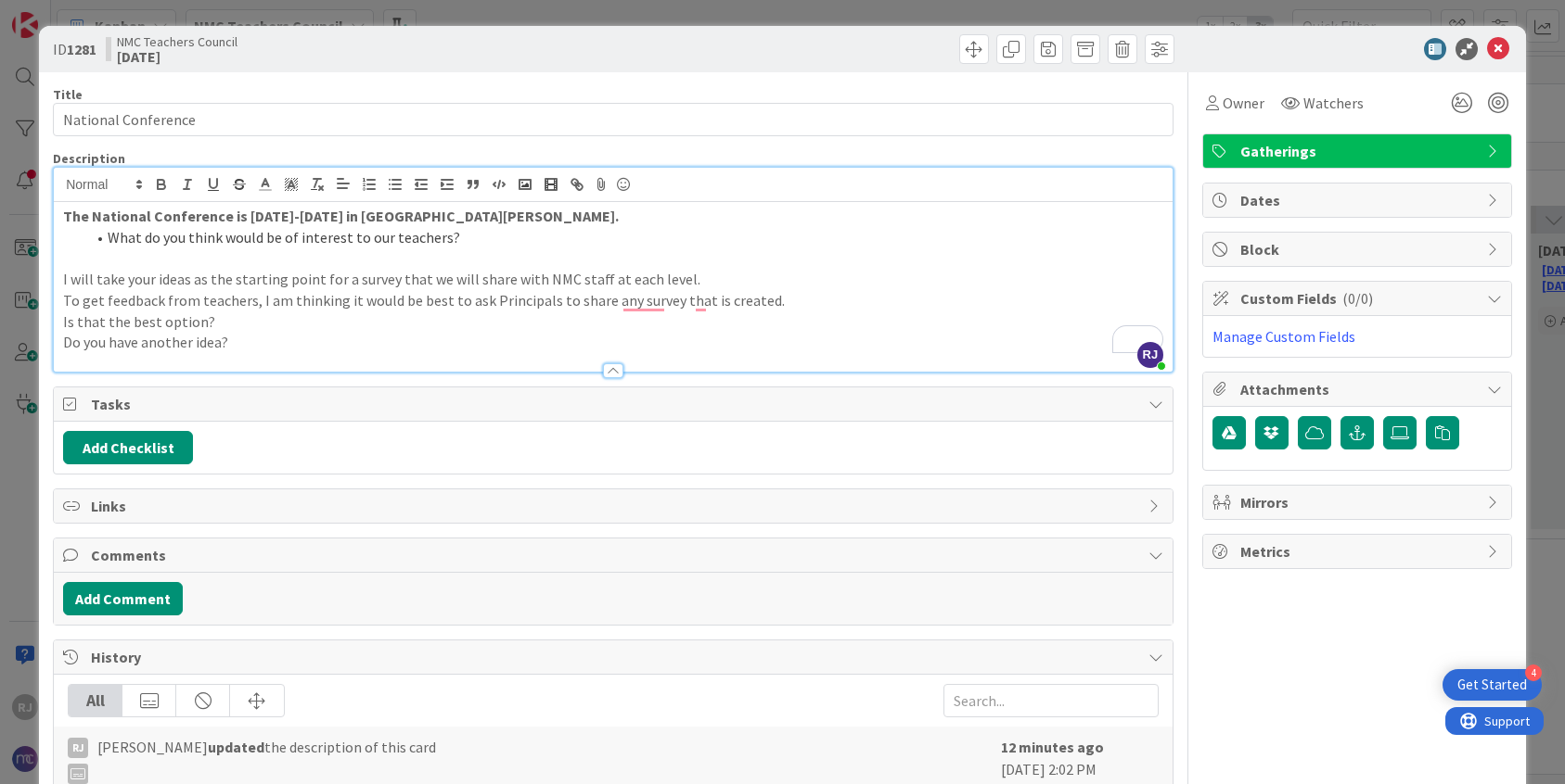
click at [255, 267] on p "To enrich screen reader interactions, please activate Accessibility in Grammarl…" at bounding box center [613, 258] width 1100 height 21
click at [63, 279] on p "I will take your ideas as the starting point for a survey that we will share wi…" at bounding box center [613, 280] width 1100 height 21
click at [62, 295] on div "The National Conference is July 22-24 in St. Louis. What do you think would be …" at bounding box center [613, 286] width 1118 height 170
click at [64, 319] on p "Is that the best option?" at bounding box center [613, 322] width 1100 height 21
click at [64, 339] on p "Do you have another idea?" at bounding box center [613, 342] width 1100 height 21
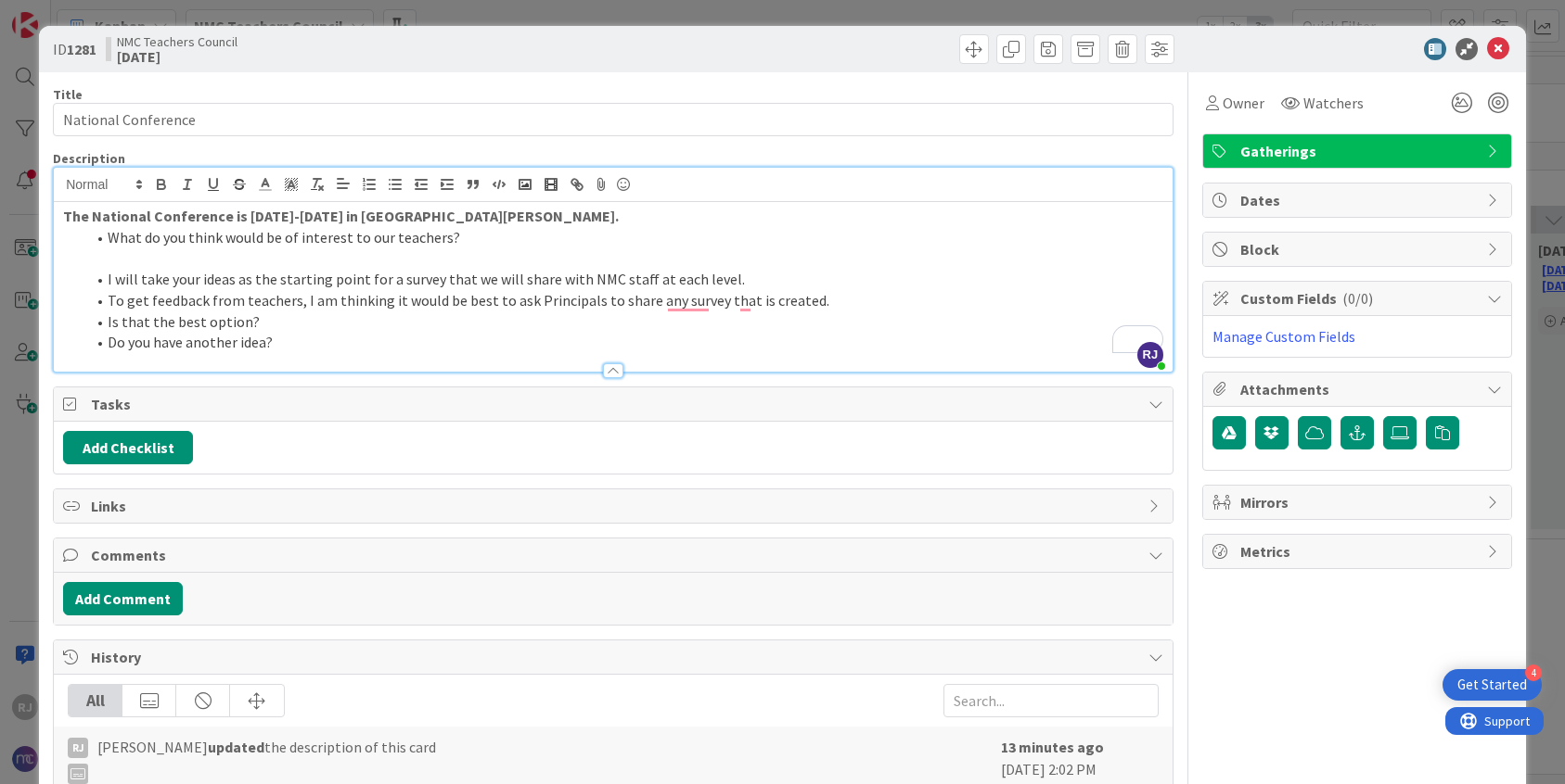
click at [268, 253] on p "To enrich screen reader interactions, please activate Accessibility in Grammarl…" at bounding box center [613, 258] width 1100 height 21
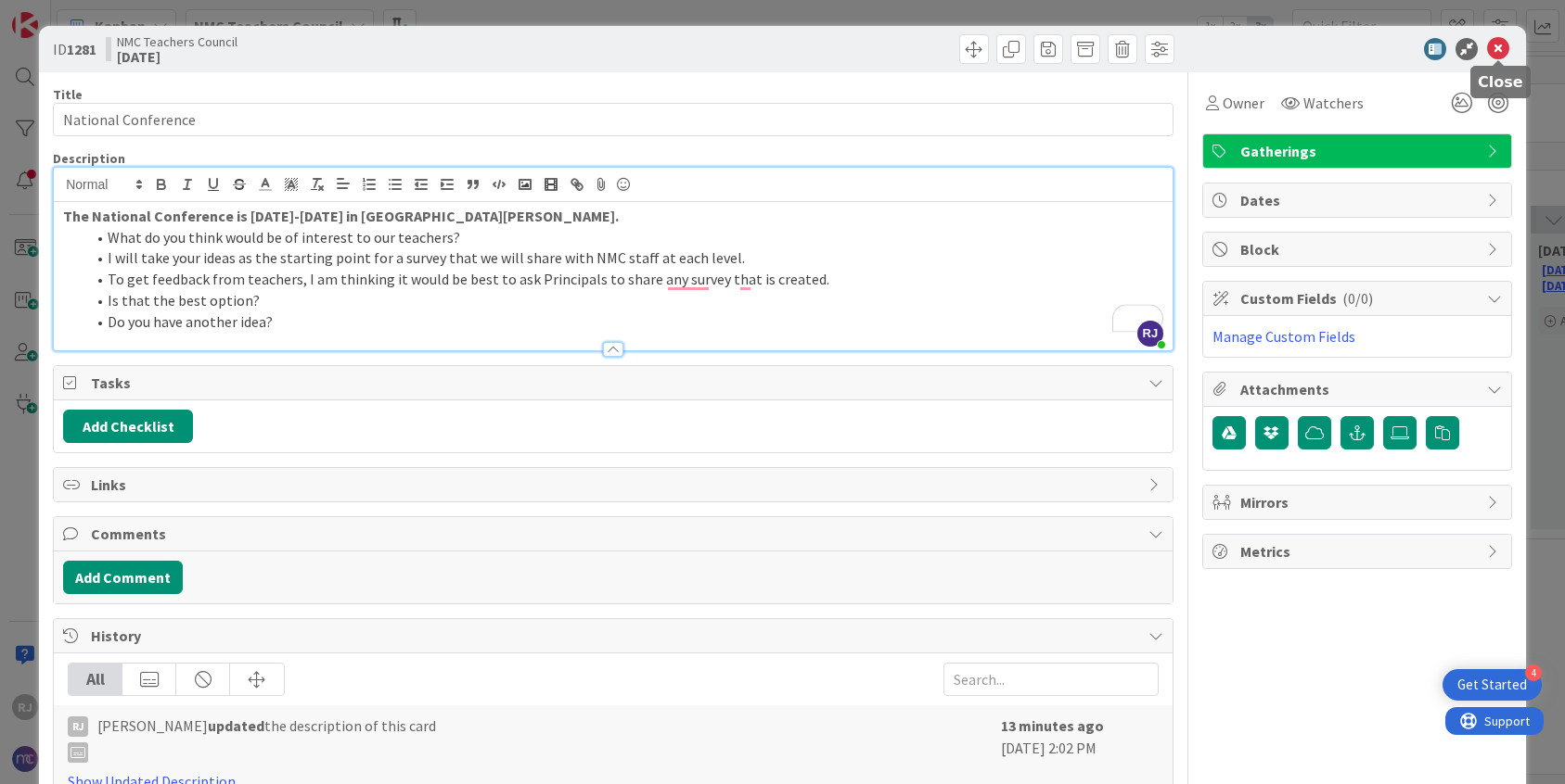
click at [1496, 41] on icon at bounding box center [1497, 48] width 22 height 22
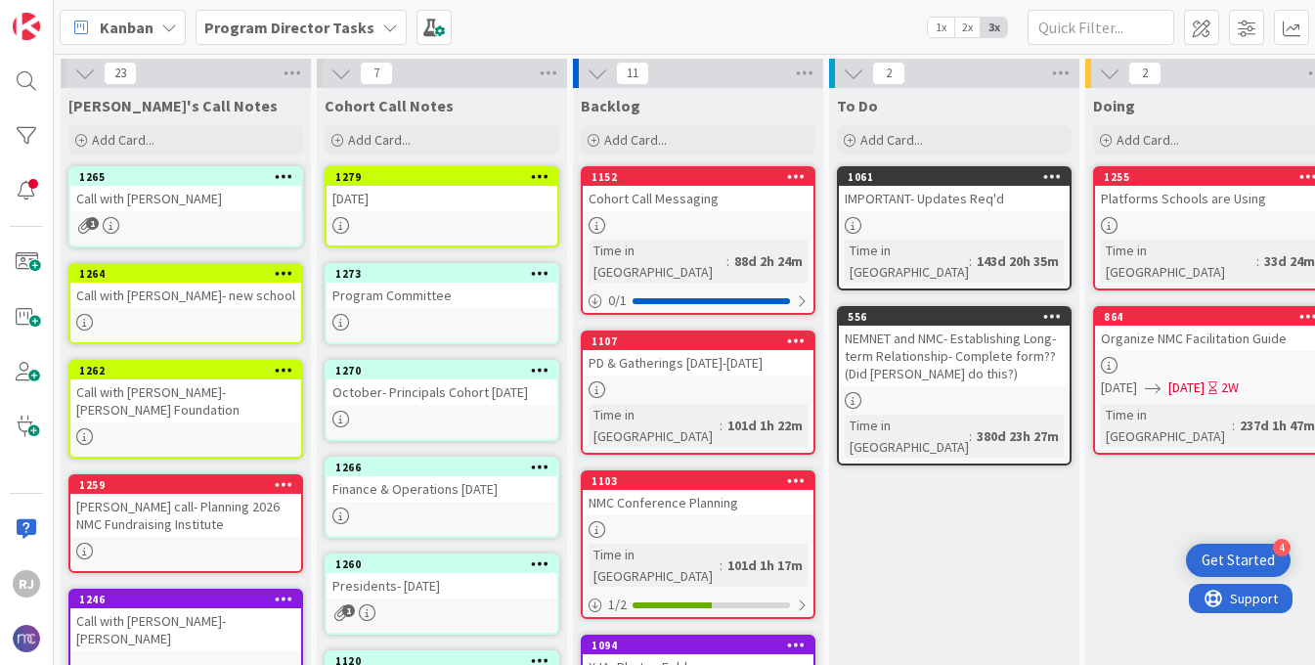
click at [452, 203] on div "10-6-25" at bounding box center [442, 198] width 231 height 25
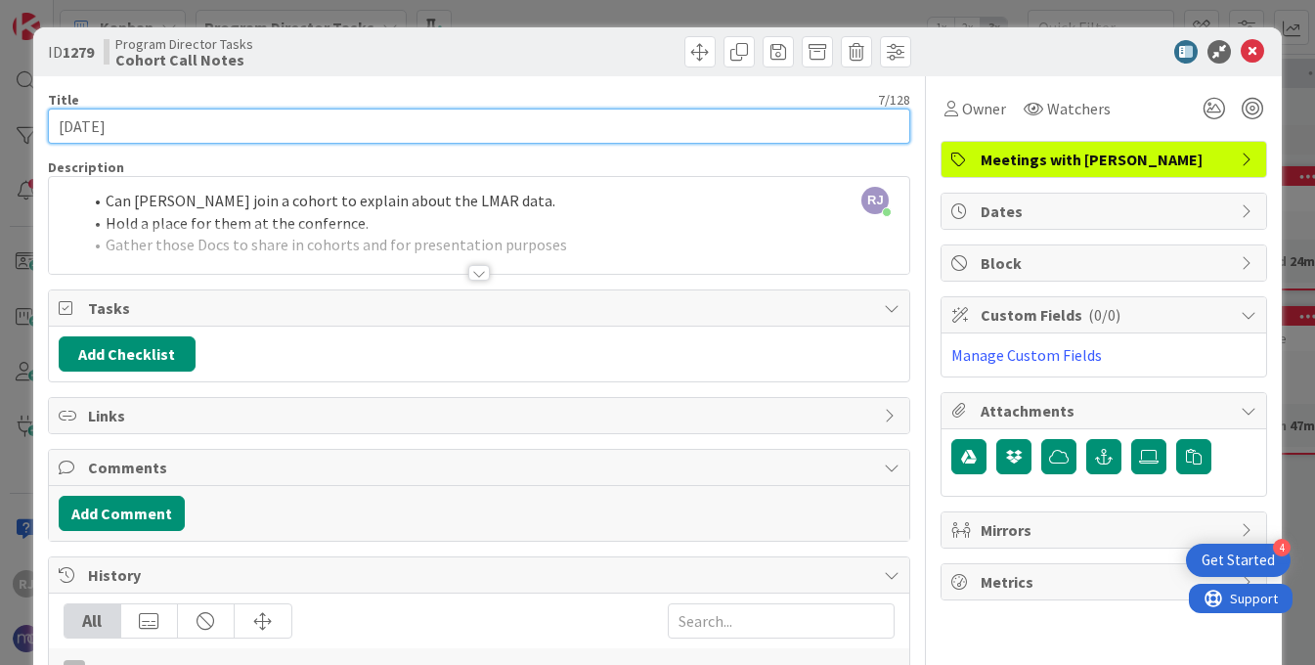
click at [116, 126] on input "10-6-25" at bounding box center [479, 126] width 863 height 35
type input "10-6-25- Meeting with Danny"
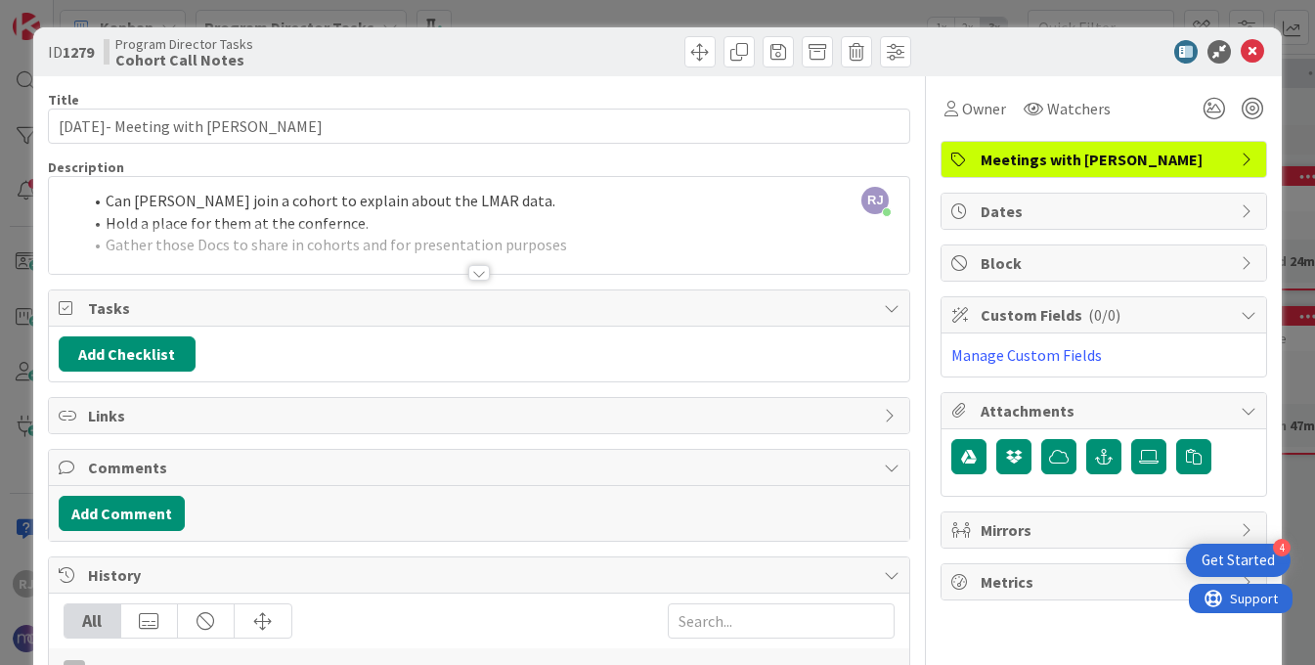
click at [478, 271] on div at bounding box center [479, 273] width 22 height 16
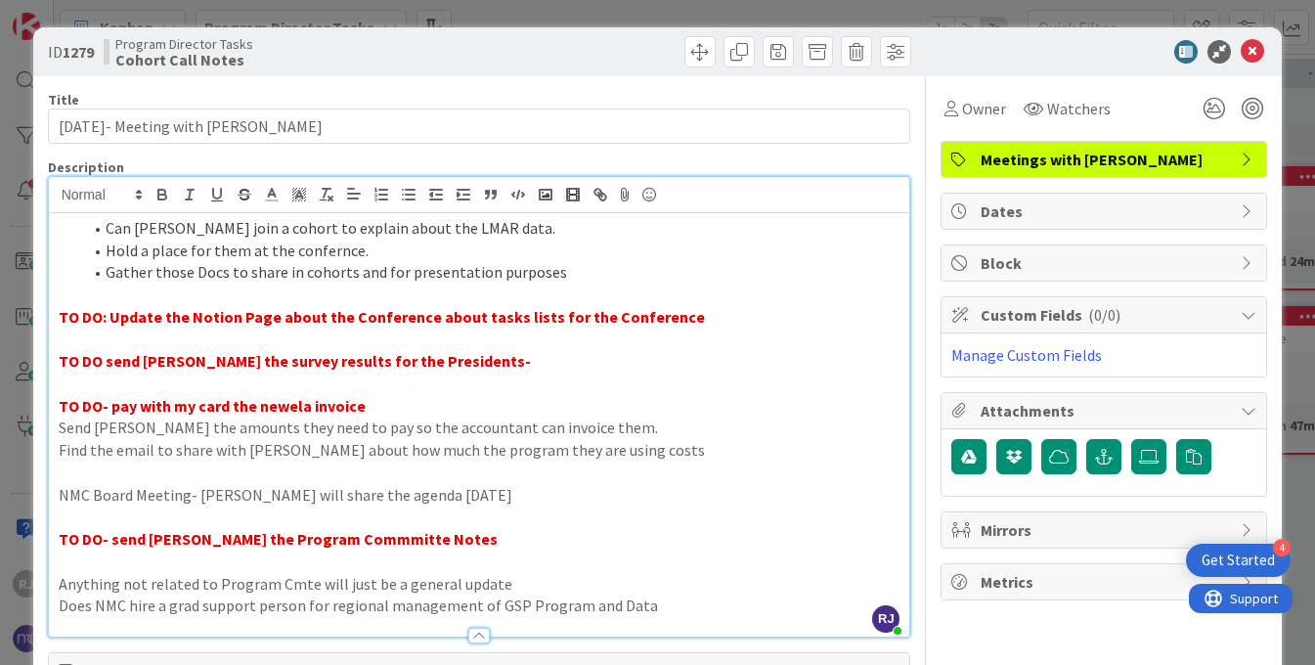
click at [105, 234] on li "Can Monique join a cohort to explain about the LMAR data." at bounding box center [491, 228] width 818 height 22
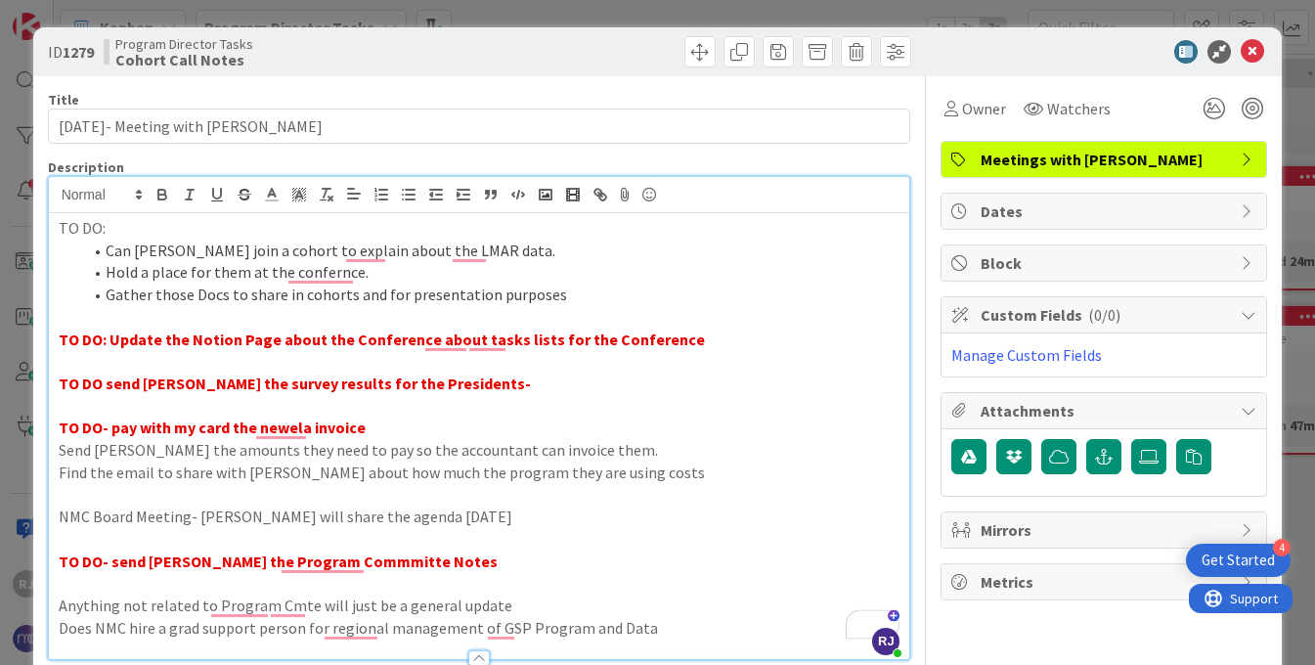
click at [51, 228] on div "ID 1279 Program Director Tasks Cohort Call Notes Title 27 / 128 10-6-25- Meetin…" at bounding box center [657, 332] width 1315 height 665
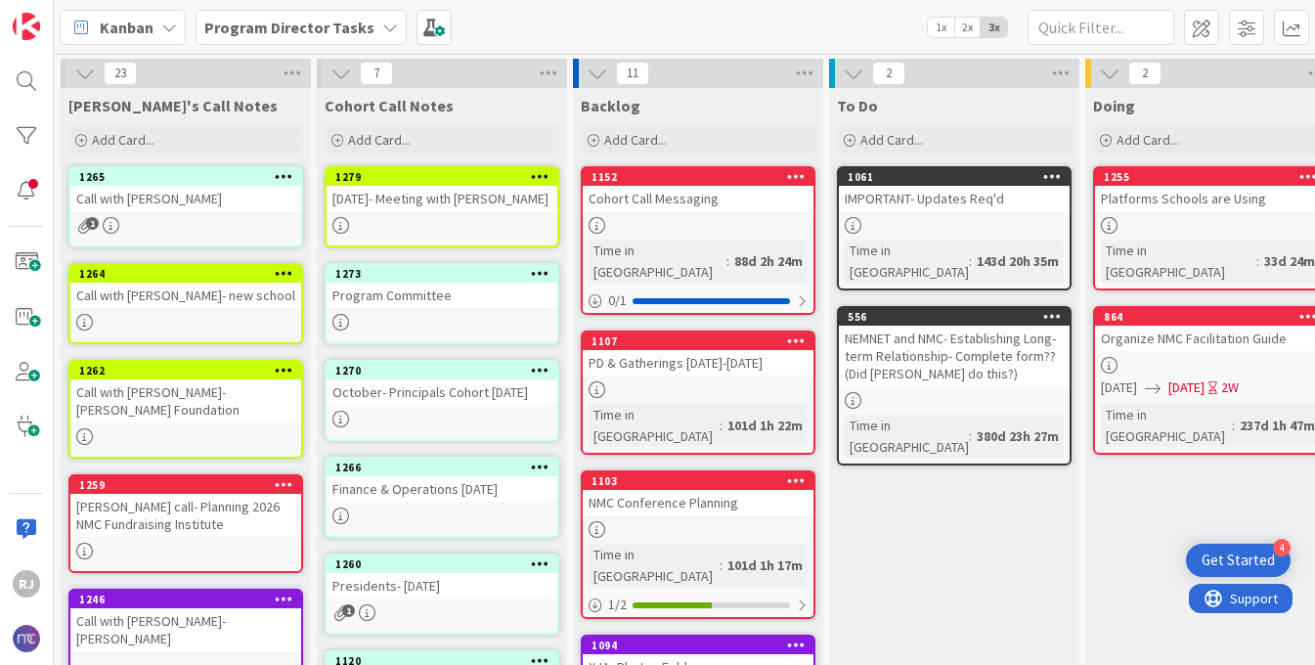
click at [439, 199] on div "10-6-25- Meeting with Danny" at bounding box center [442, 198] width 231 height 25
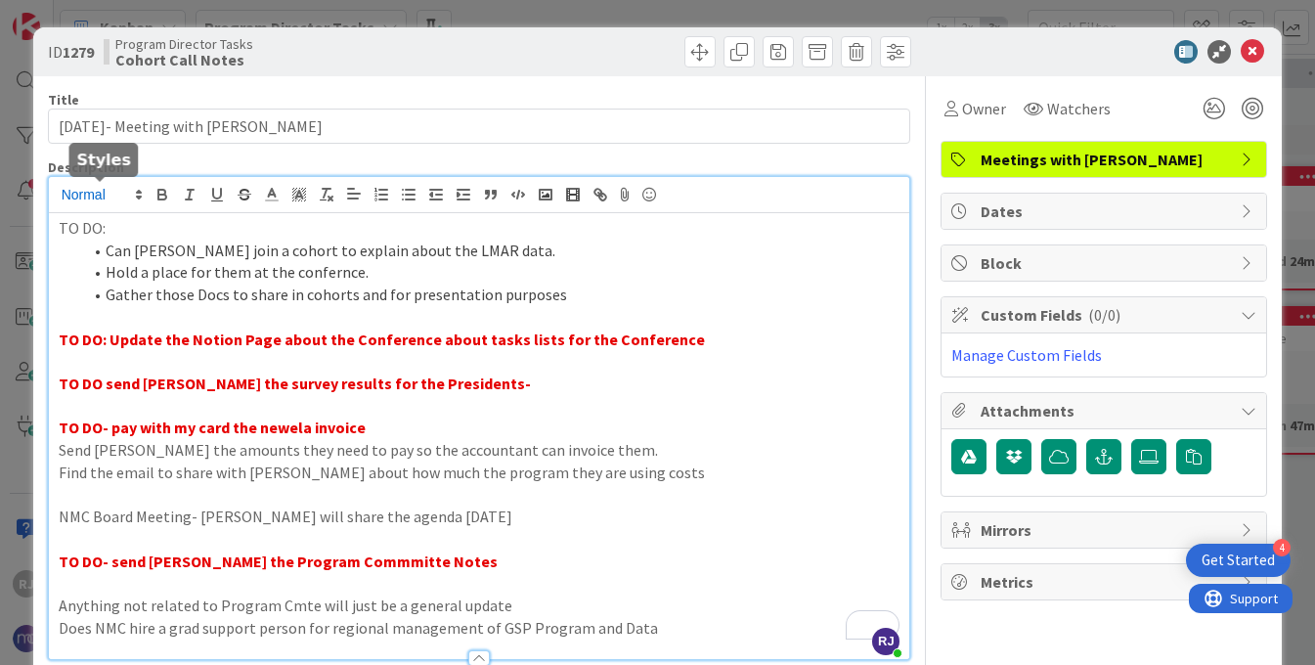
drag, startPoint x: 110, startPoint y: 203, endPoint x: 77, endPoint y: 202, distance: 33.3
click at [77, 202] on div "RJ Roslynn Jackson just joined TO DO: Can Monique join a cohort to explain abou…" at bounding box center [479, 418] width 861 height 482
click at [80, 219] on p "TO DO:" at bounding box center [480, 228] width 842 height 22
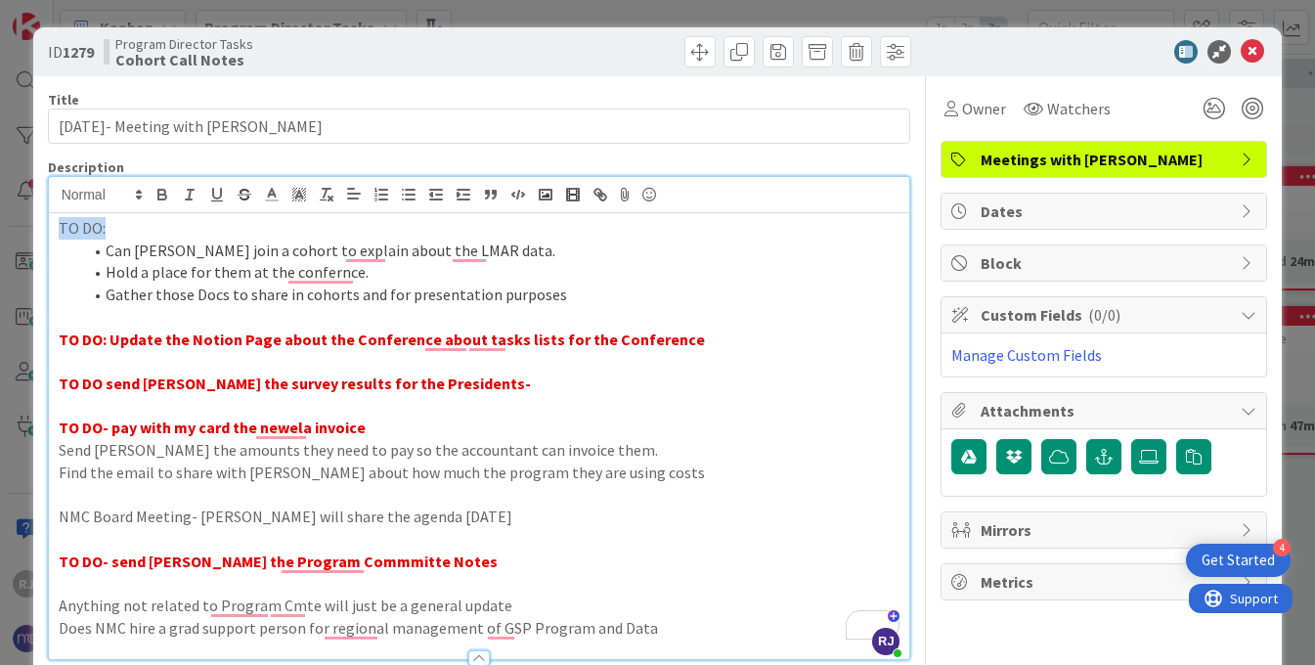
click at [80, 219] on p "TO DO:" at bounding box center [480, 228] width 842 height 22
click at [162, 188] on icon "button" at bounding box center [163, 195] width 18 height 18
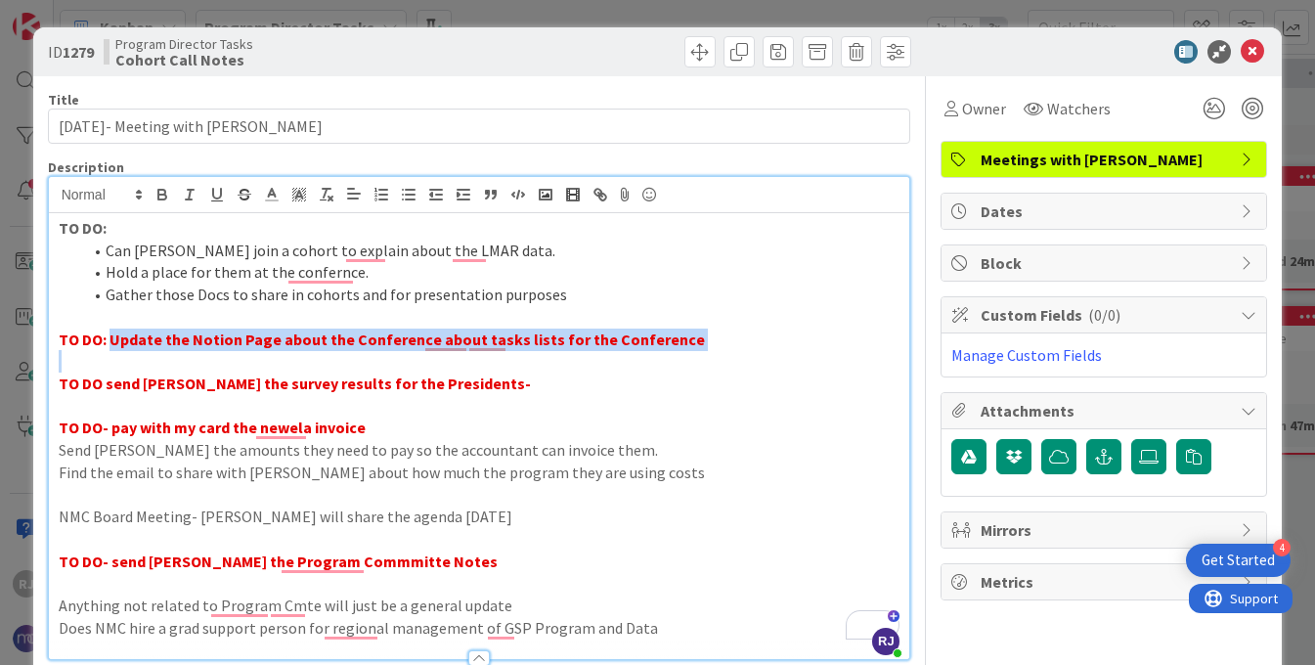
drag, startPoint x: 110, startPoint y: 337, endPoint x: 564, endPoint y: 355, distance: 455.0
click at [564, 355] on div "TO DO: Can Monique join a cohort to explain about the LMAR data. Hold a place f…" at bounding box center [479, 436] width 861 height 446
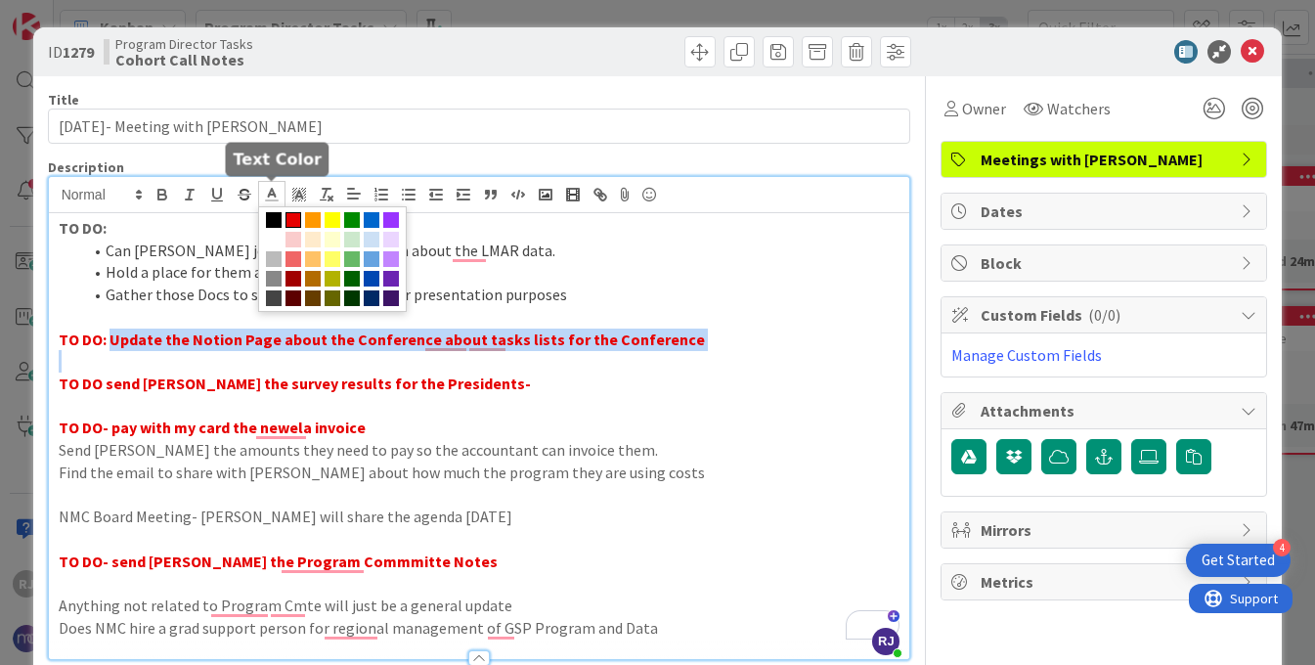
click at [270, 188] on icon at bounding box center [272, 195] width 18 height 18
click at [290, 218] on span at bounding box center [294, 220] width 16 height 16
click at [275, 217] on span at bounding box center [274, 220] width 16 height 16
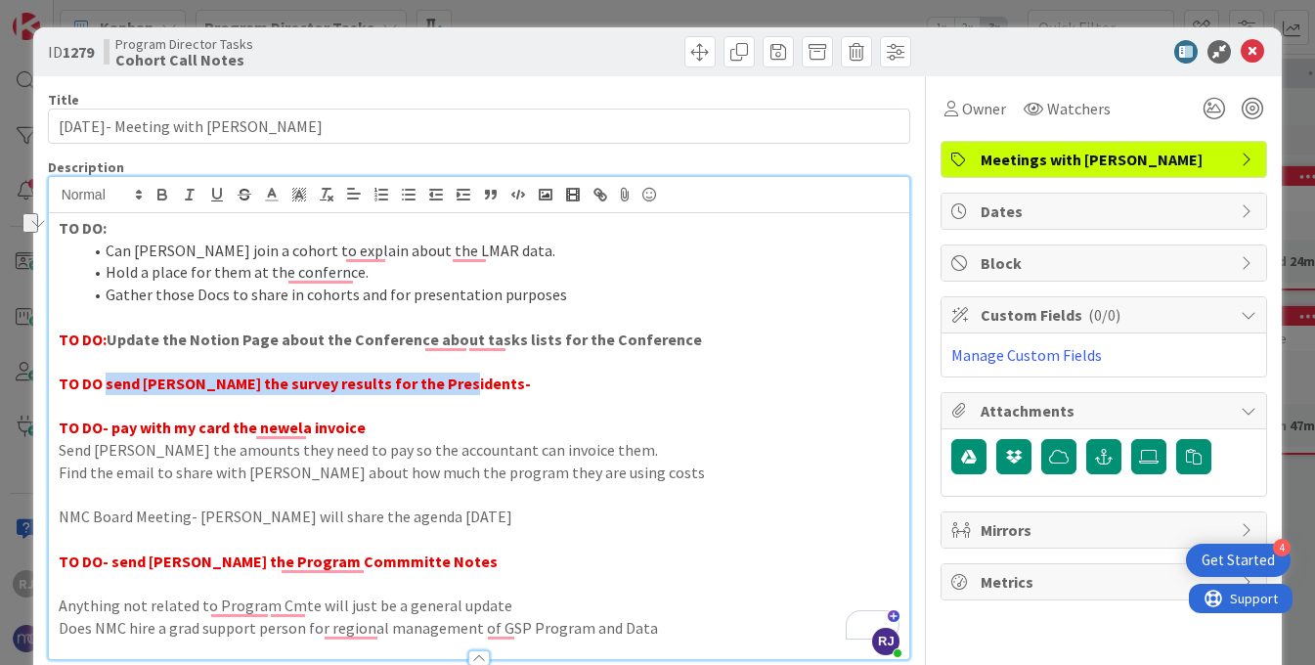
drag, startPoint x: 444, startPoint y: 384, endPoint x: 103, endPoint y: 383, distance: 341.3
click at [103, 383] on strong "TO DO send Danny the survey results for the Presidents-" at bounding box center [295, 384] width 472 height 20
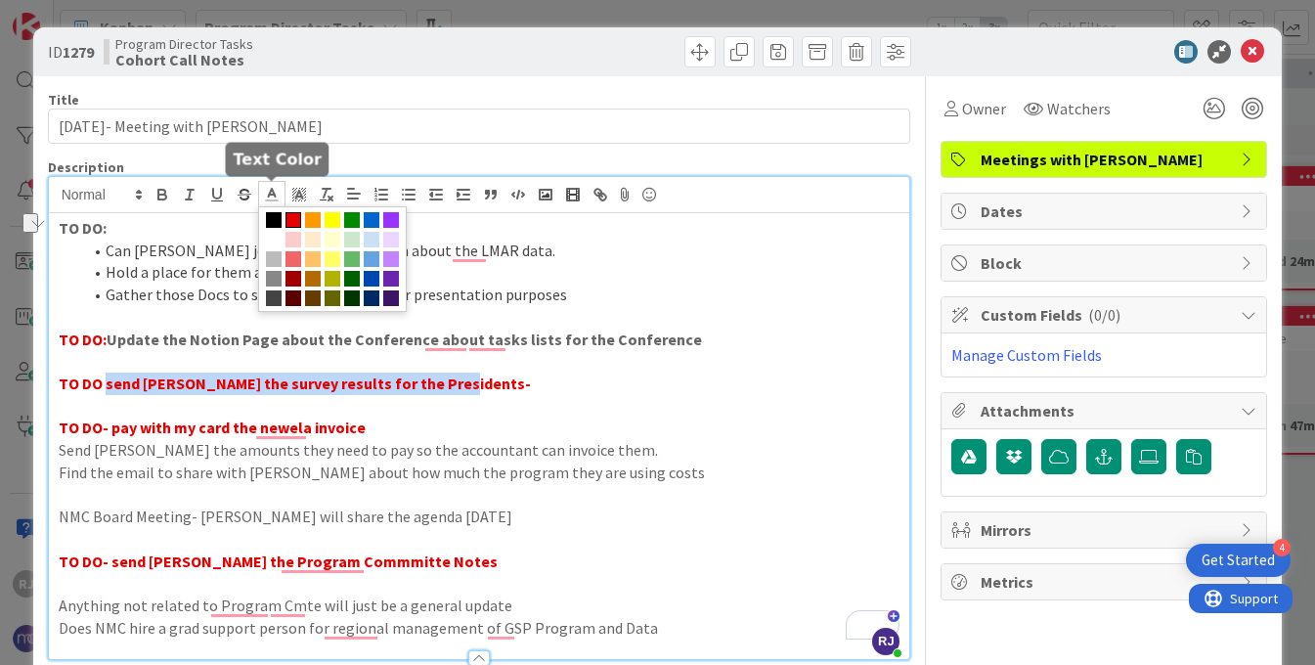
click at [273, 195] on line at bounding box center [271, 195] width 5 height 0
click at [276, 216] on span at bounding box center [274, 220] width 16 height 16
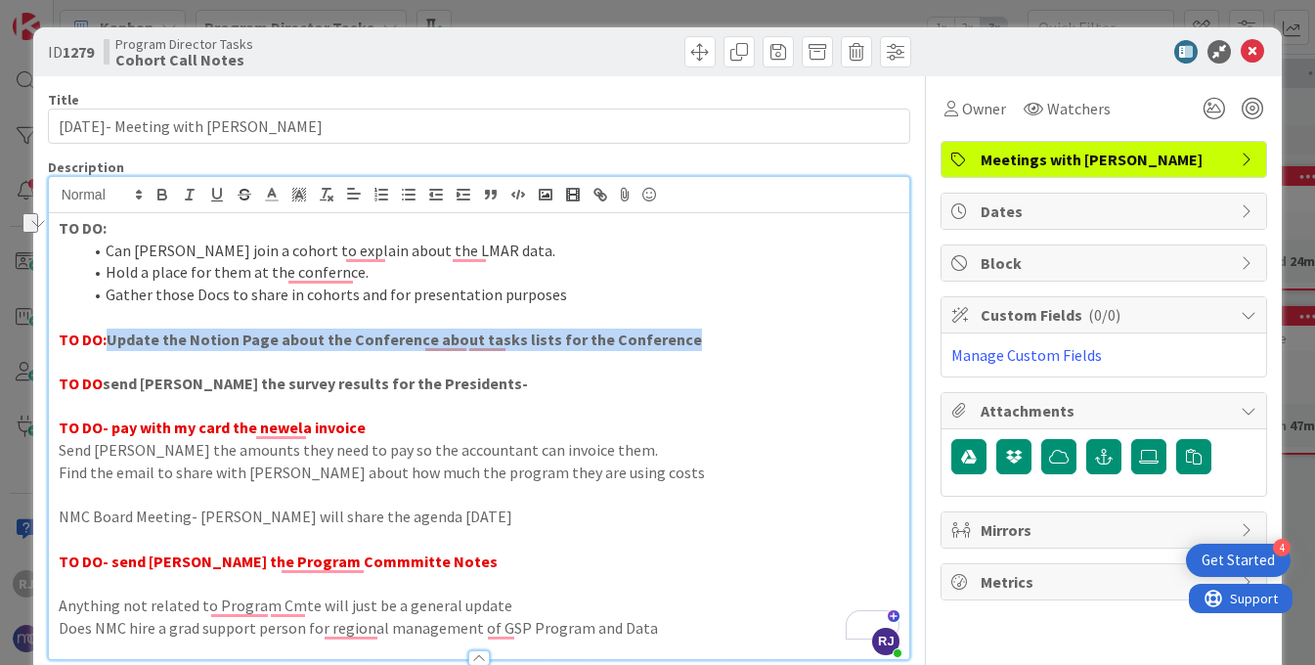
drag, startPoint x: 678, startPoint y: 340, endPoint x: 107, endPoint y: 334, distance: 571.1
click at [107, 334] on p "TO DO: Update the Notion Page about the Conference about tasks lists for the Co…" at bounding box center [480, 340] width 842 height 22
click at [160, 192] on icon "button" at bounding box center [163, 195] width 18 height 18
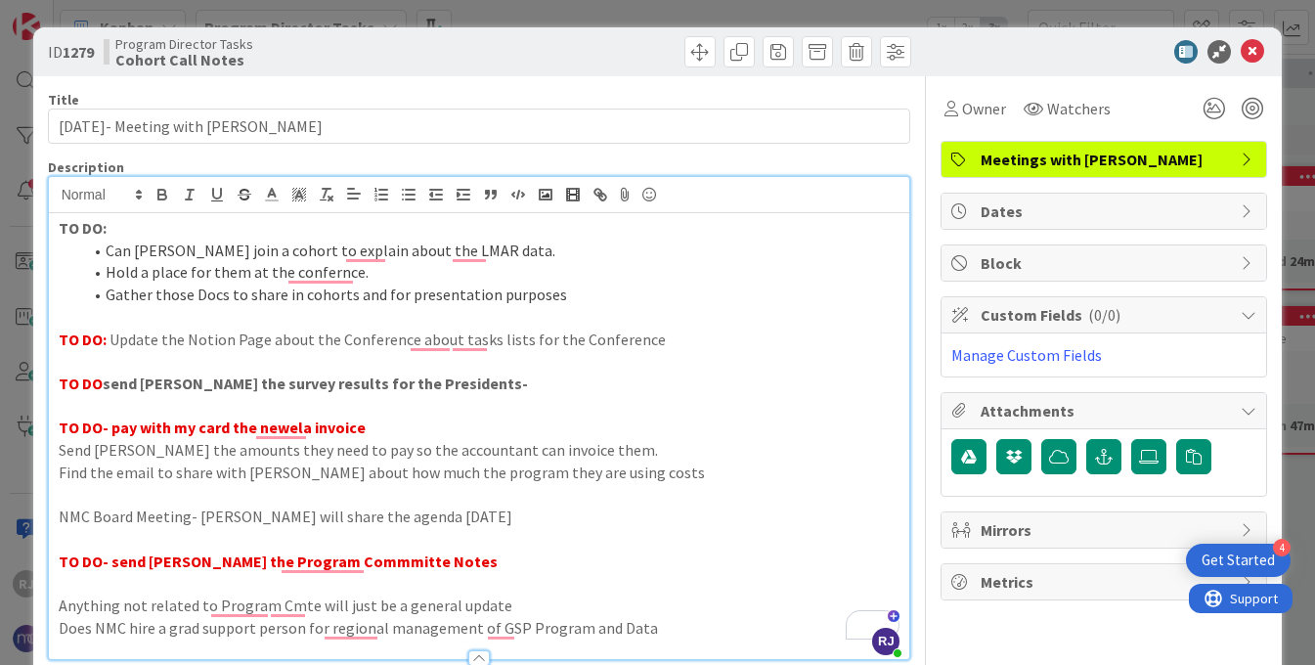
drag, startPoint x: 448, startPoint y: 394, endPoint x: 106, endPoint y: 381, distance: 342.5
click at [106, 381] on div "TO DO: Can Monique join a cohort to explain about the LMAR data. Hold a place f…" at bounding box center [479, 436] width 861 height 446
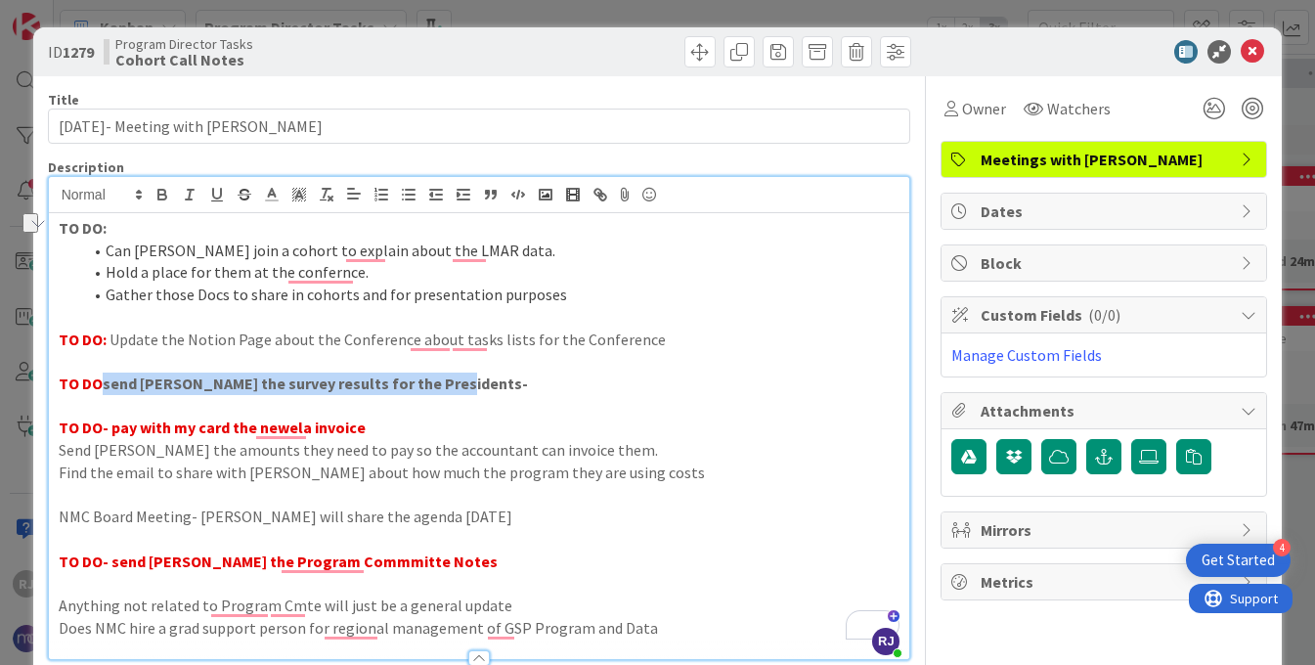
drag, startPoint x: 106, startPoint y: 381, endPoint x: 477, endPoint y: 383, distance: 371.6
click at [477, 383] on p "TO DO send Danny the survey results for the Presidents-" at bounding box center [480, 384] width 842 height 22
click at [163, 194] on icon "button" at bounding box center [161, 192] width 7 height 5
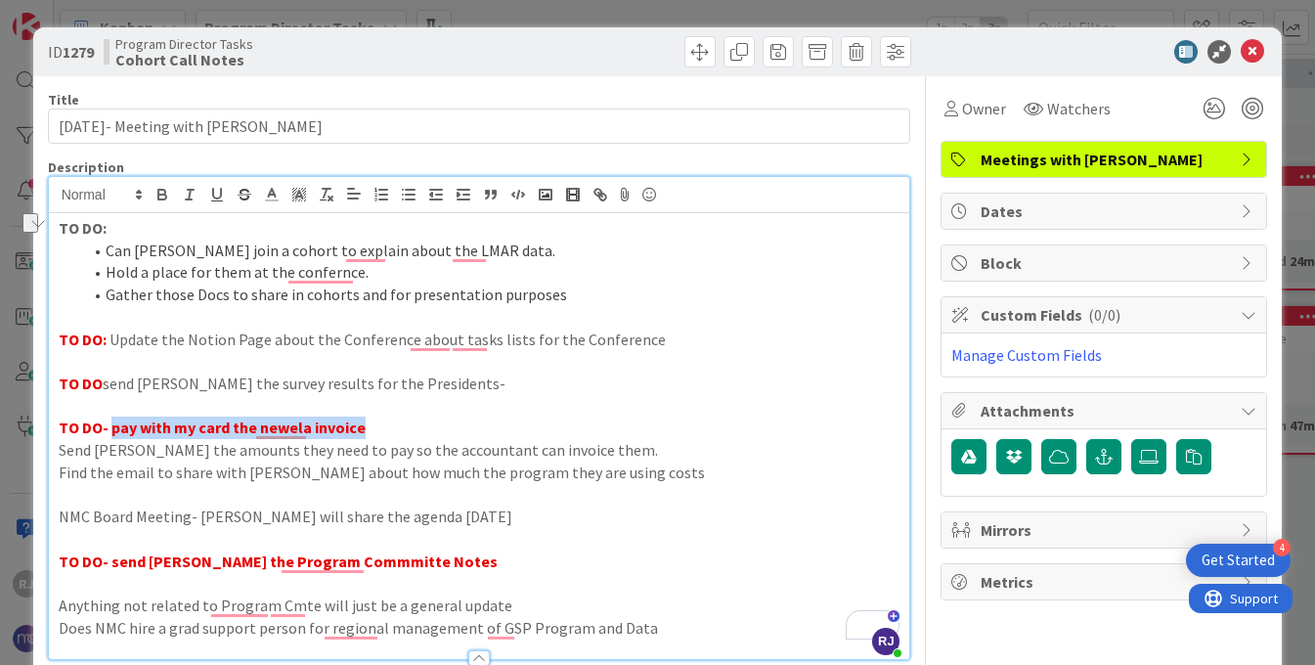
drag, startPoint x: 368, startPoint y: 429, endPoint x: 110, endPoint y: 424, distance: 258.2
click at [110, 424] on p "TO DO- pay with my card the newela invoice" at bounding box center [480, 428] width 842 height 22
click at [159, 195] on icon "button" at bounding box center [162, 197] width 8 height 5
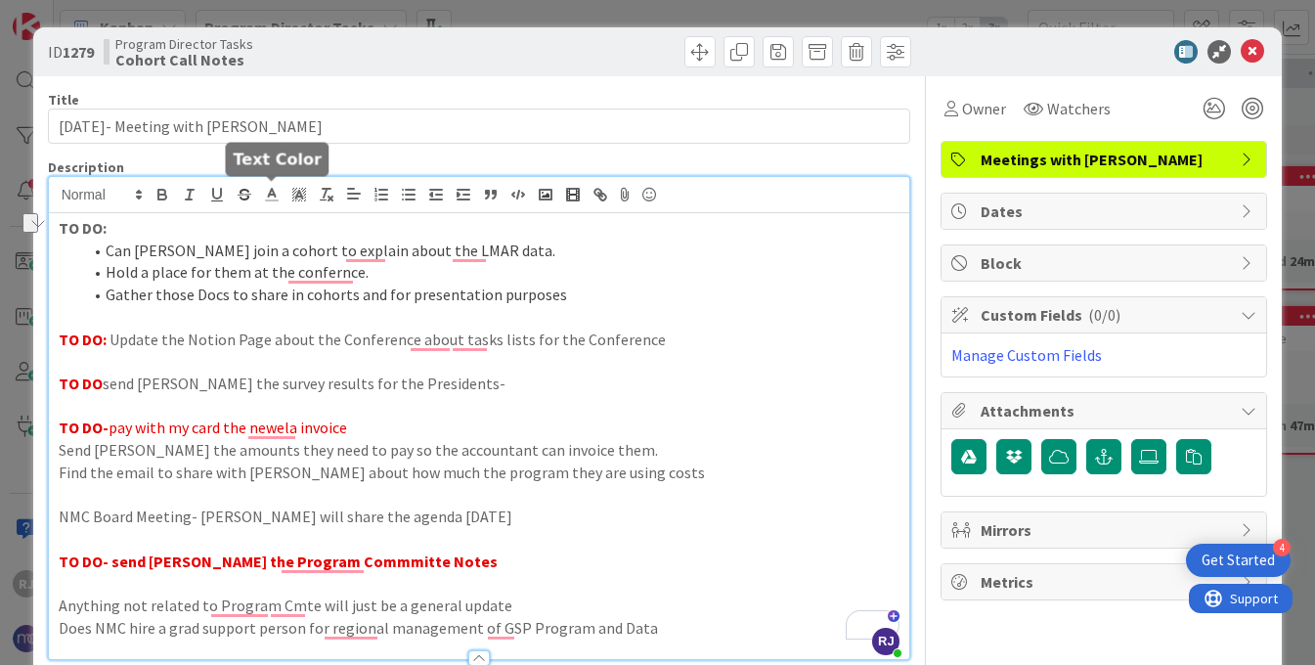
click at [270, 192] on polyline at bounding box center [271, 193] width 7 height 8
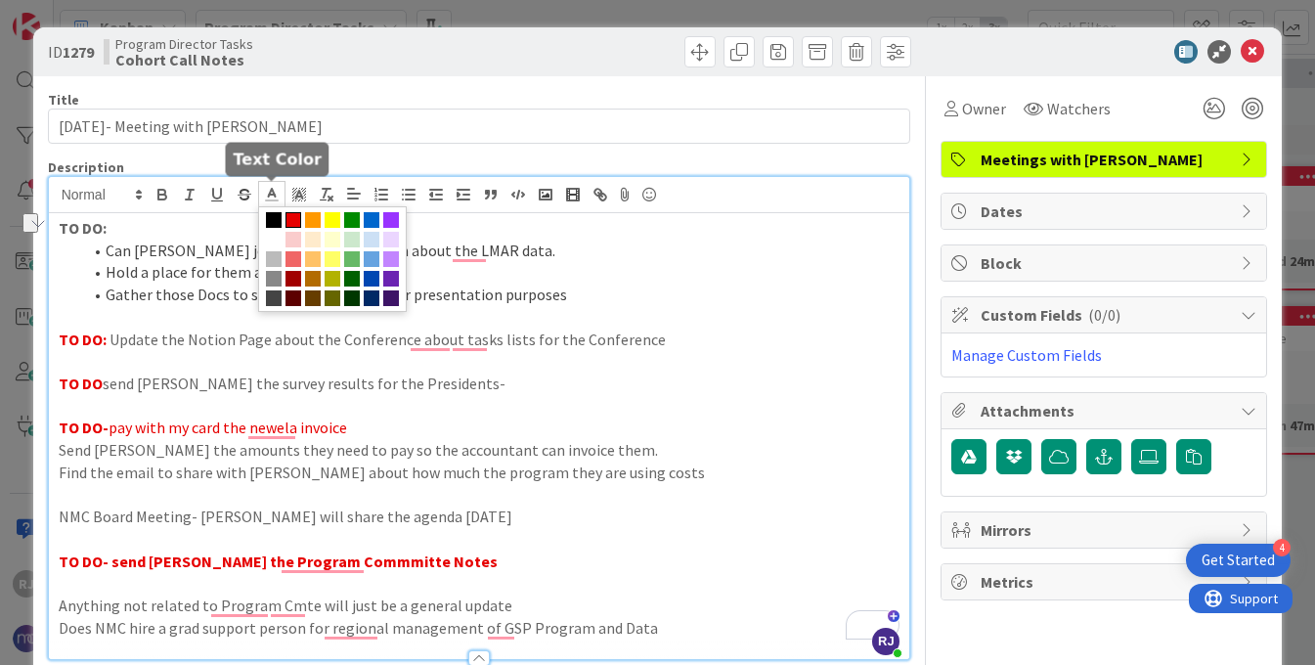
click at [275, 212] on span at bounding box center [274, 220] width 16 height 16
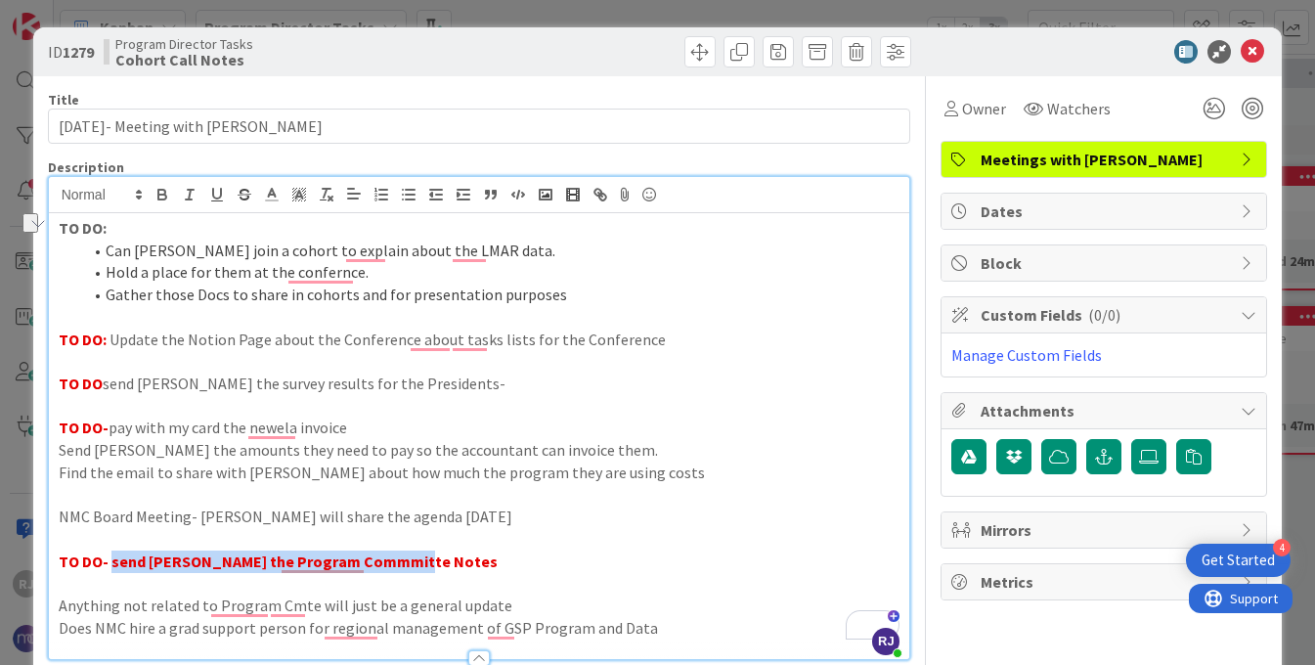
drag, startPoint x: 416, startPoint y: 560, endPoint x: 111, endPoint y: 556, distance: 304.1
click at [111, 556] on p "TO DO- send Danny the Program Commmitte Notes" at bounding box center [480, 562] width 842 height 22
click at [167, 194] on icon "button" at bounding box center [163, 195] width 18 height 18
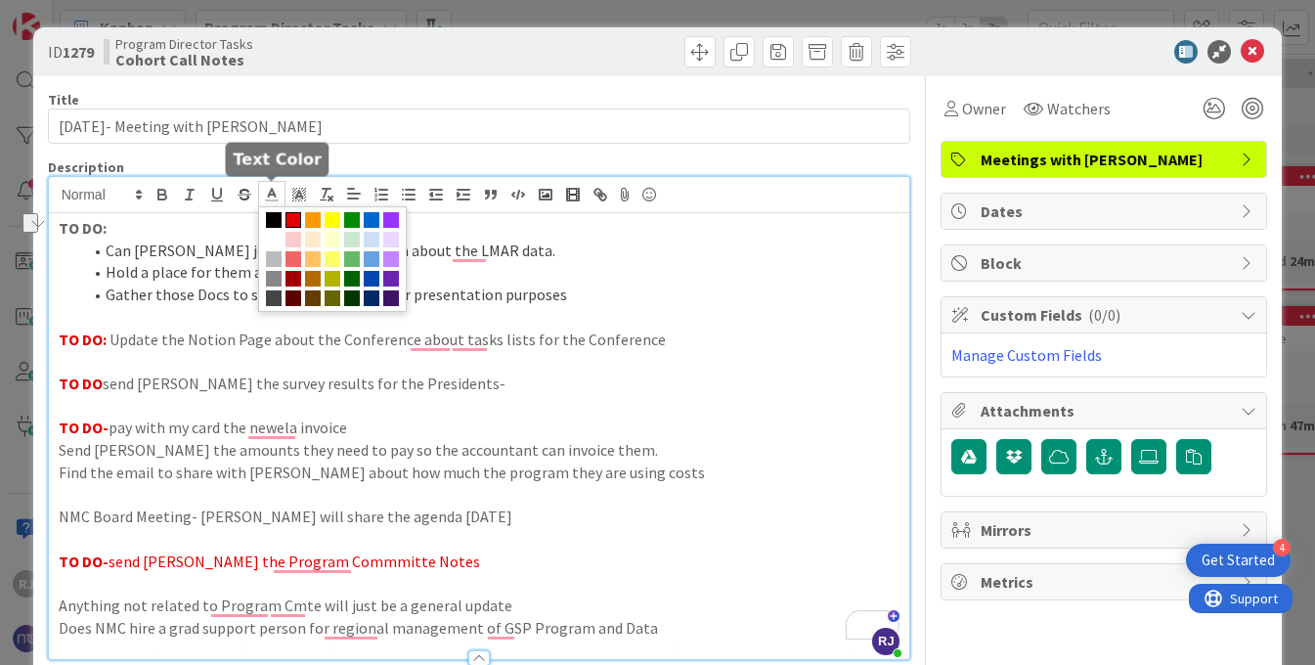
click at [274, 196] on polyline at bounding box center [271, 193] width 7 height 8
click at [274, 219] on span at bounding box center [274, 220] width 16 height 16
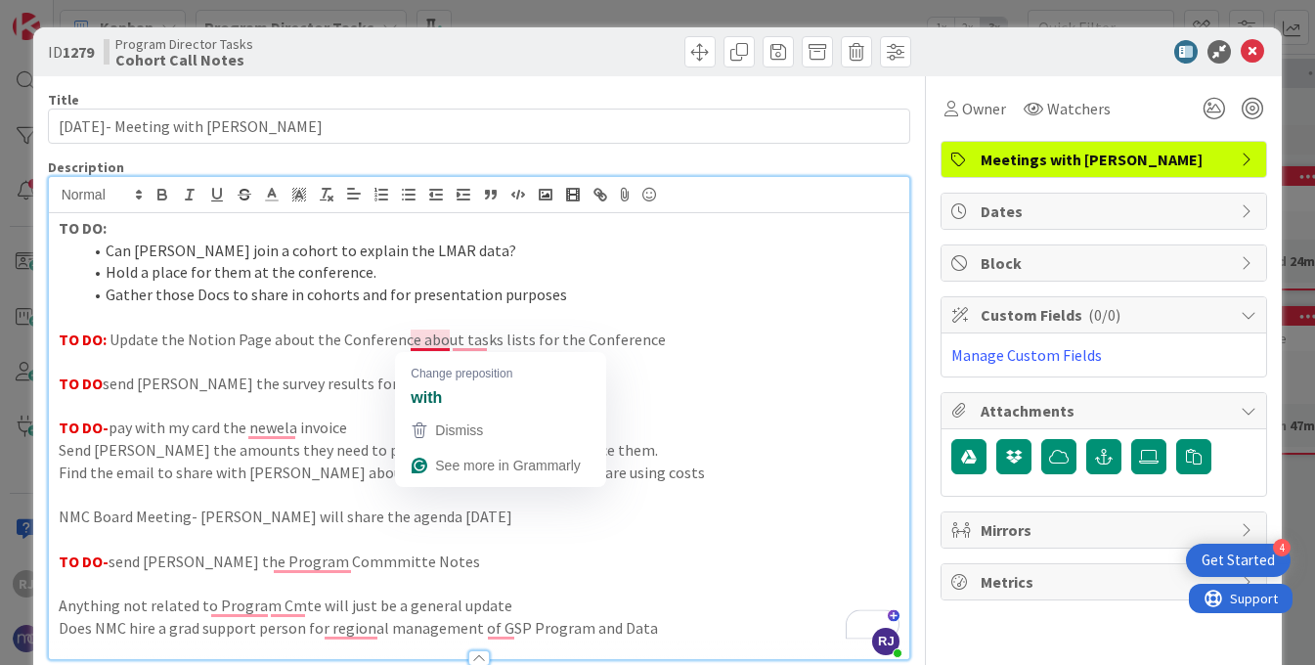
click at [433, 342] on p "TO DO: Update the Notion Page about the Conference about tasks lists for the Co…" at bounding box center [480, 340] width 842 height 22
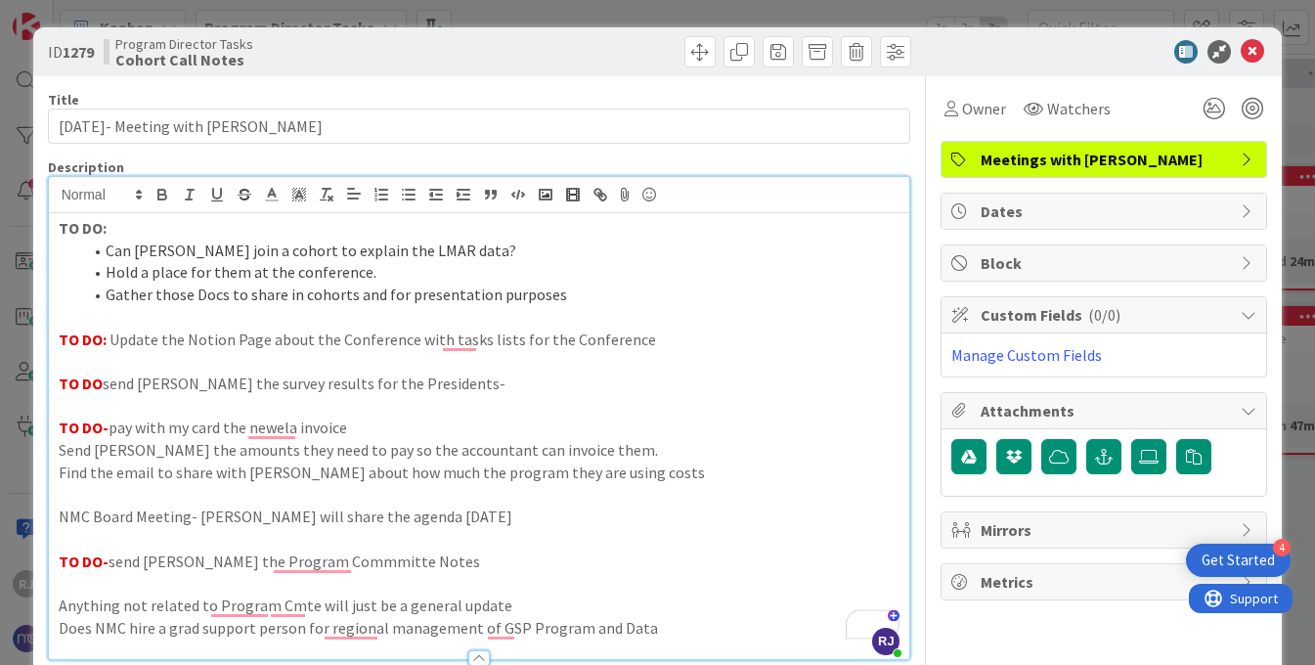
click at [461, 337] on p "TO DO: Update the Notion Page about the Conference with tasks lists for the Con…" at bounding box center [480, 340] width 842 height 22
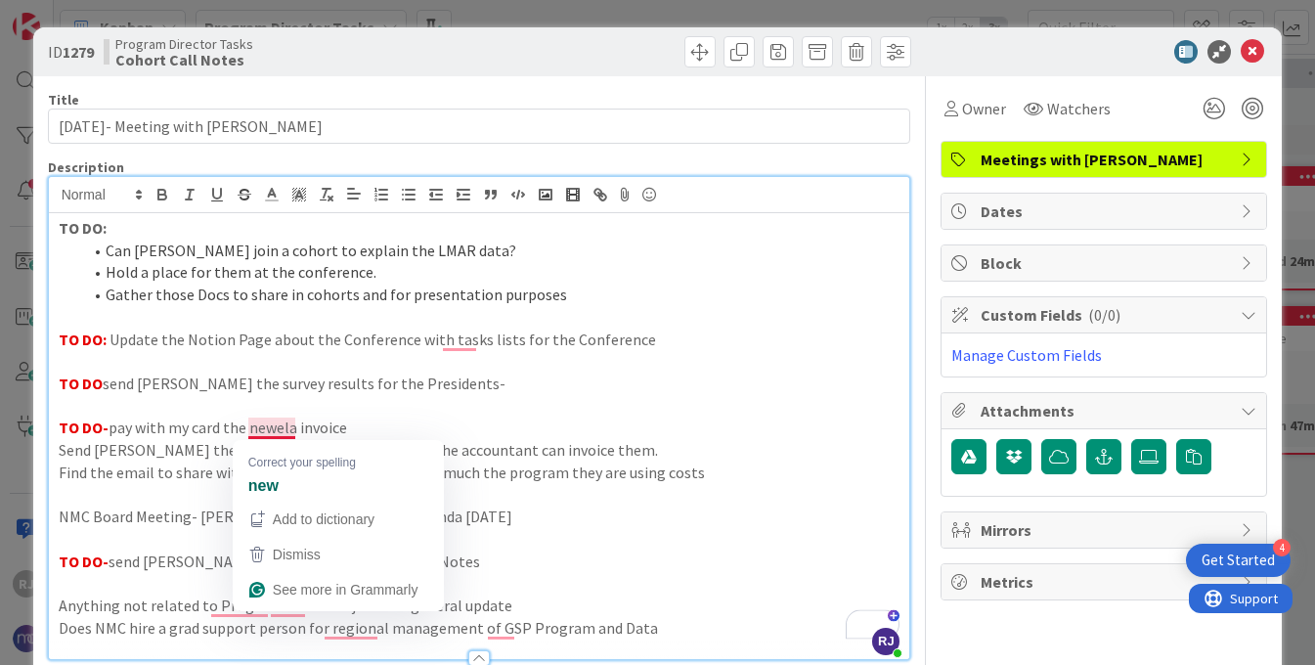
click at [273, 431] on p "TO DO- pay with my card the newela invoice" at bounding box center [480, 428] width 842 height 22
click at [269, 424] on p "TO DO- pay with my card the newela invoice" at bounding box center [480, 428] width 842 height 22
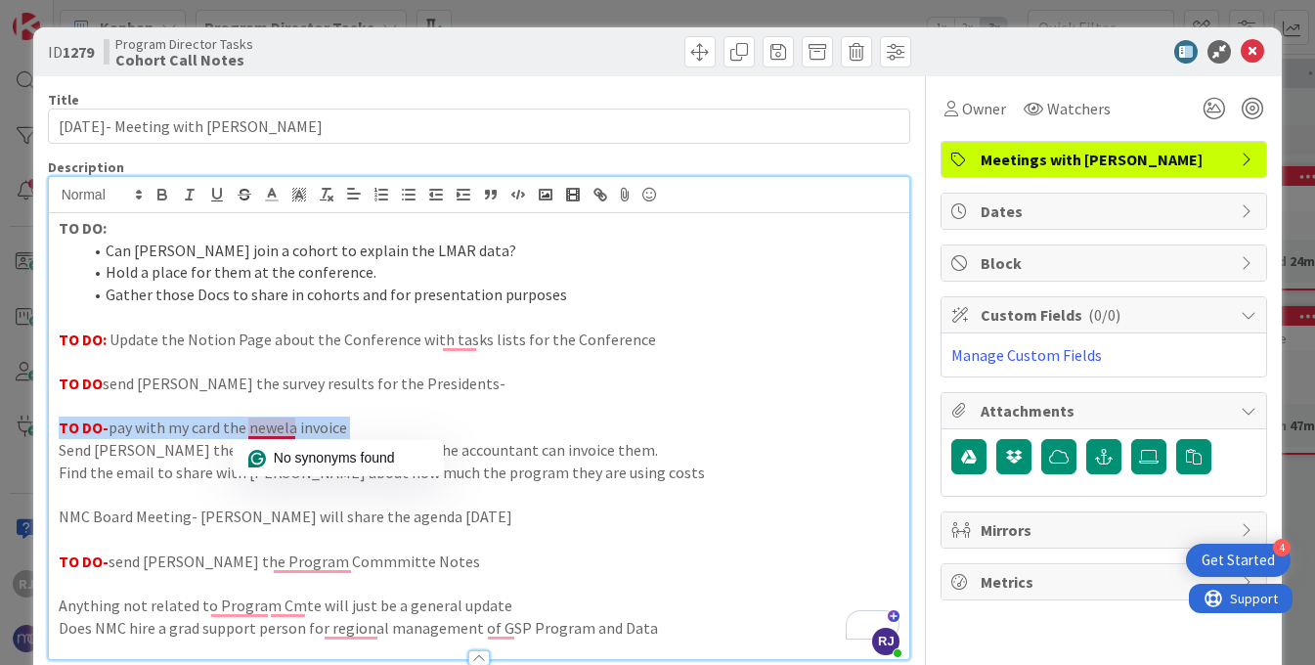
click at [269, 424] on p "TO DO- pay with my card the newela invoice" at bounding box center [480, 428] width 842 height 22
drag, startPoint x: 294, startPoint y: 426, endPoint x: 240, endPoint y: 426, distance: 54.8
click at [240, 426] on p "TO DO- pay with my card the newela invoice" at bounding box center [480, 428] width 842 height 22
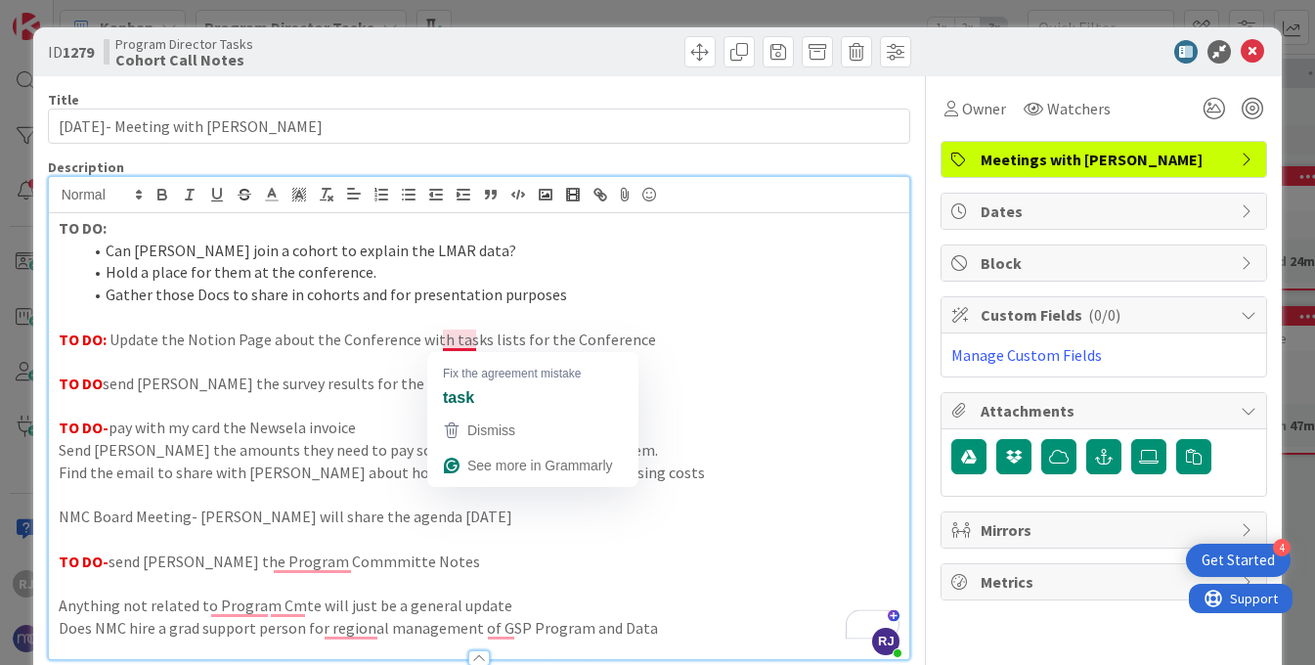
click at [463, 334] on p "TO DO: Update the Notion Page about the Conference with tasks lists for the Con…" at bounding box center [480, 340] width 842 height 22
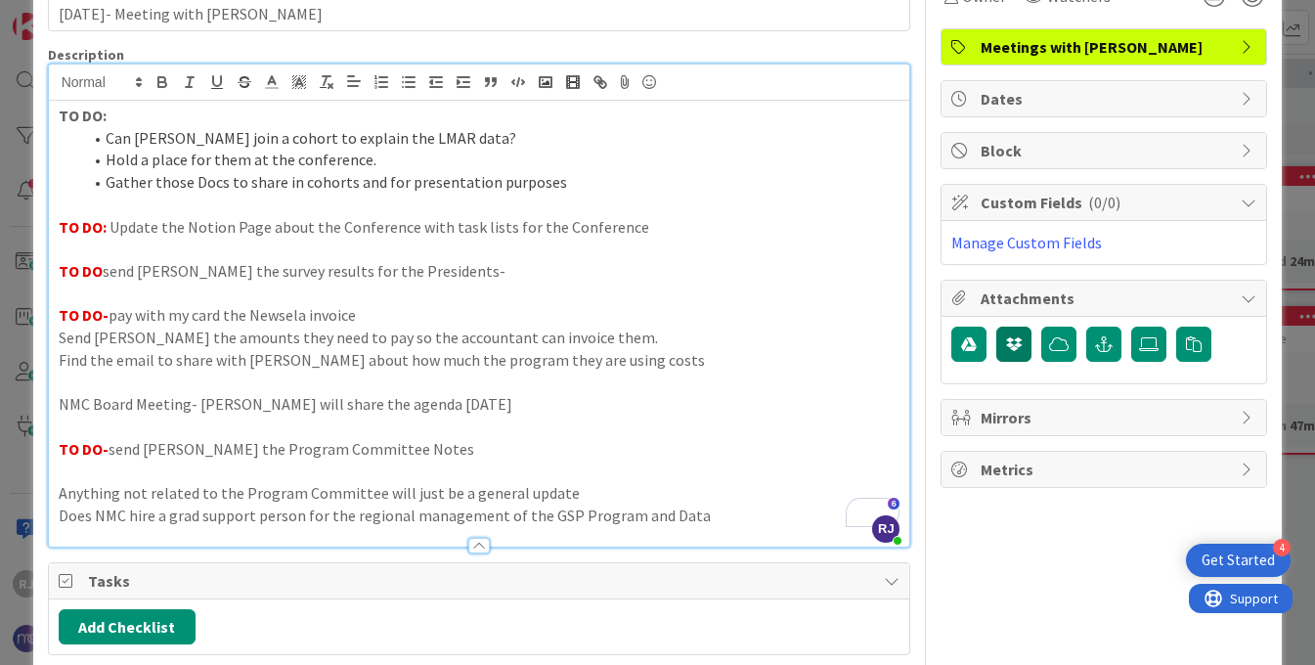
scroll to position [103, 0]
